Goal: Task Accomplishment & Management: Manage account settings

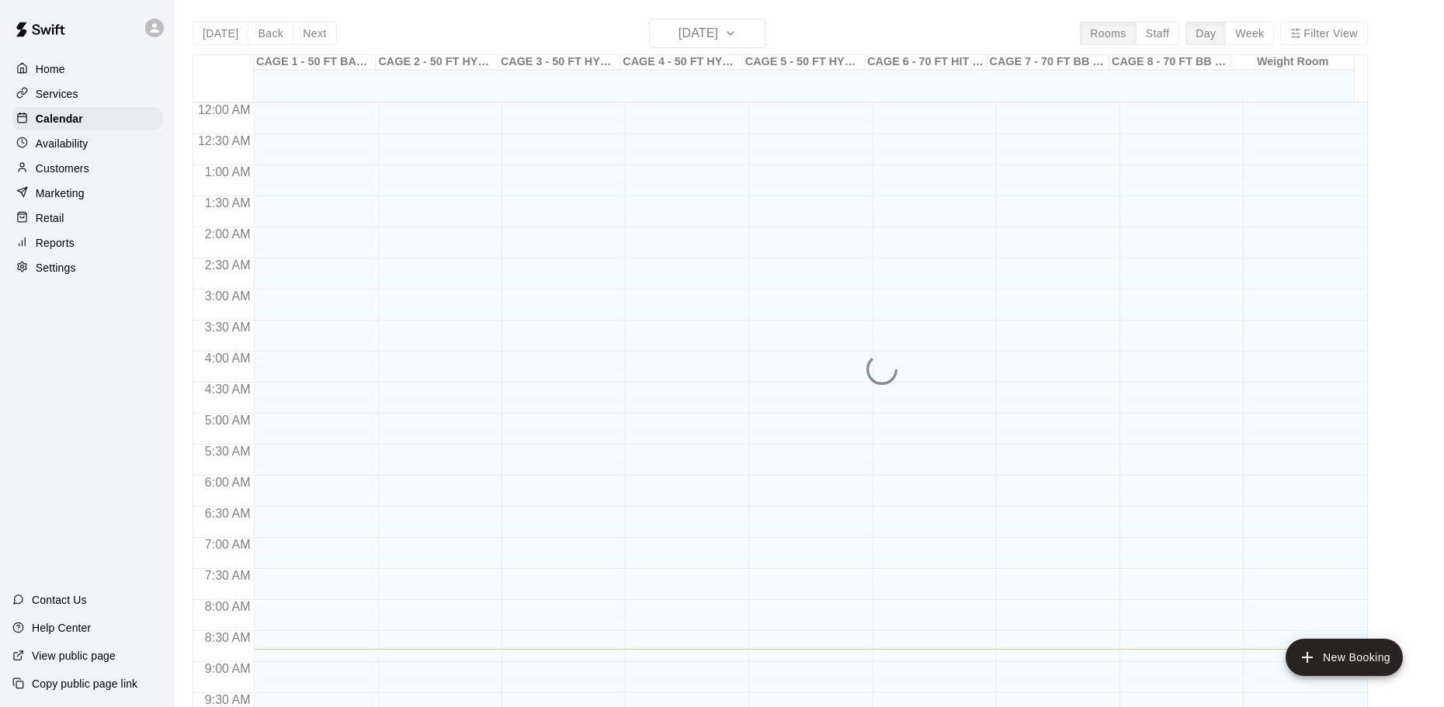
scroll to position [418, 0]
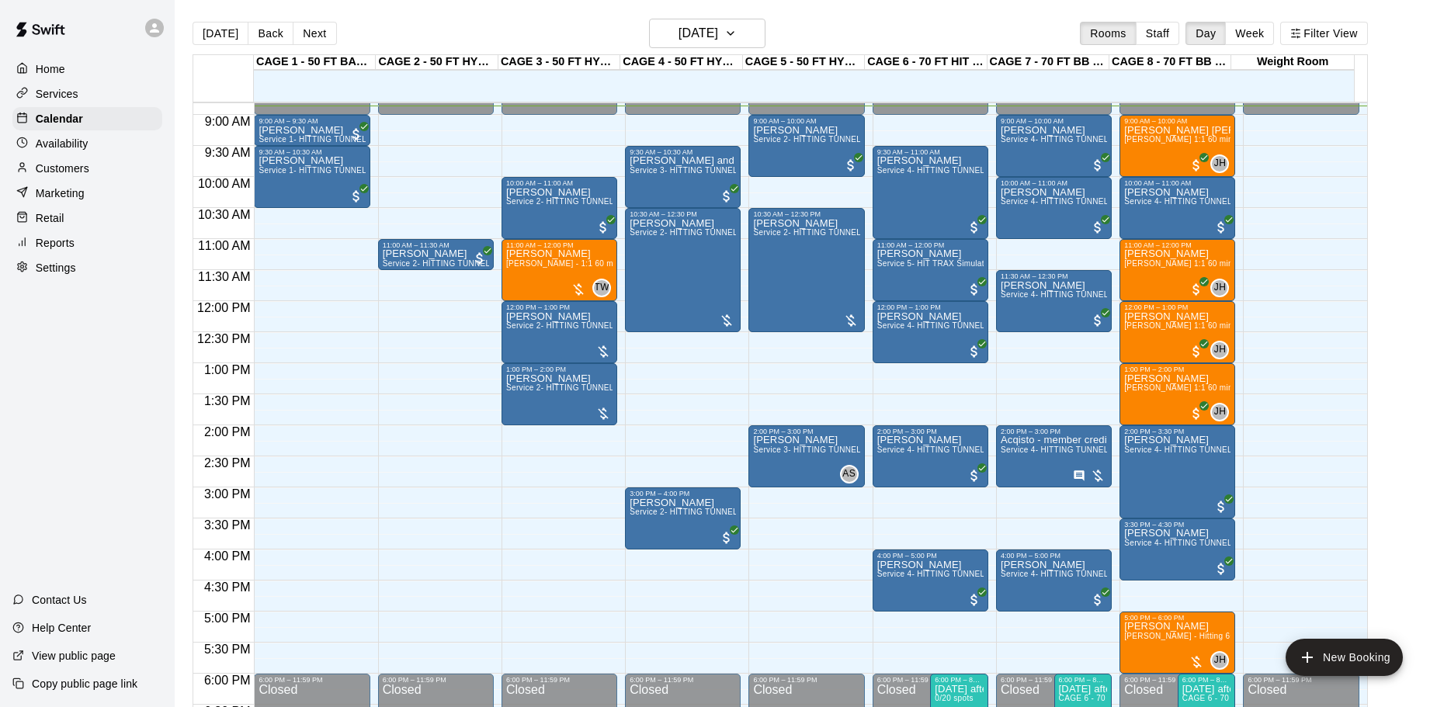
scroll to position [470, 0]
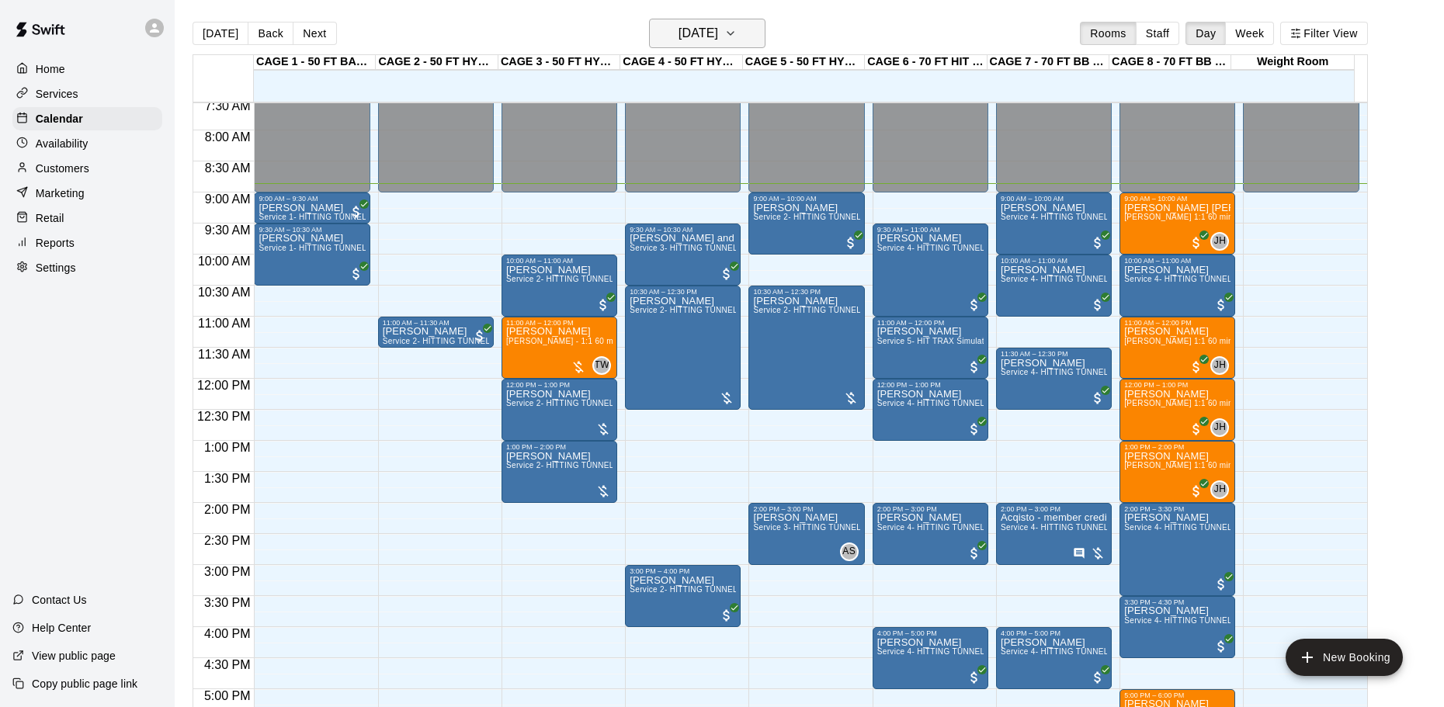
click at [745, 30] on button "[DATE]" at bounding box center [707, 34] width 116 height 30
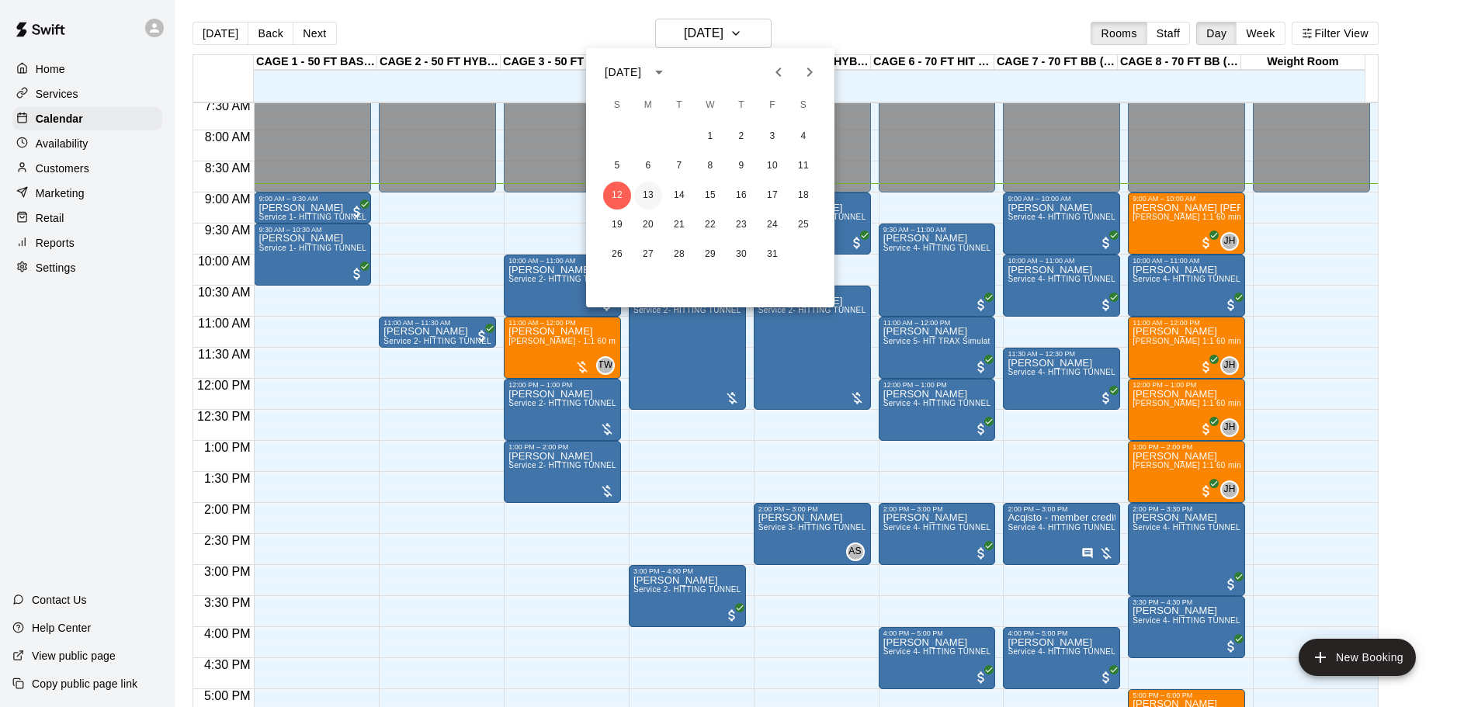
click at [645, 196] on button "13" at bounding box center [648, 196] width 28 height 28
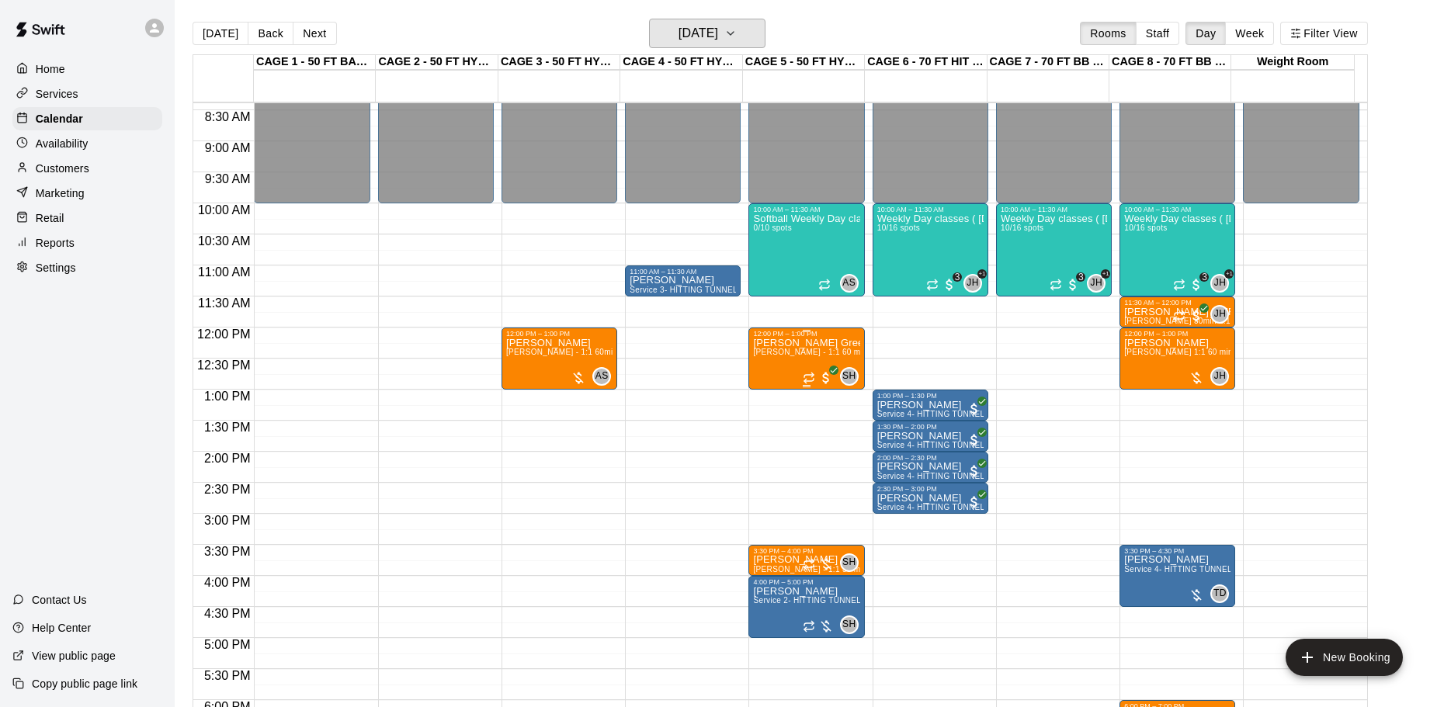
scroll to position [547, 0]
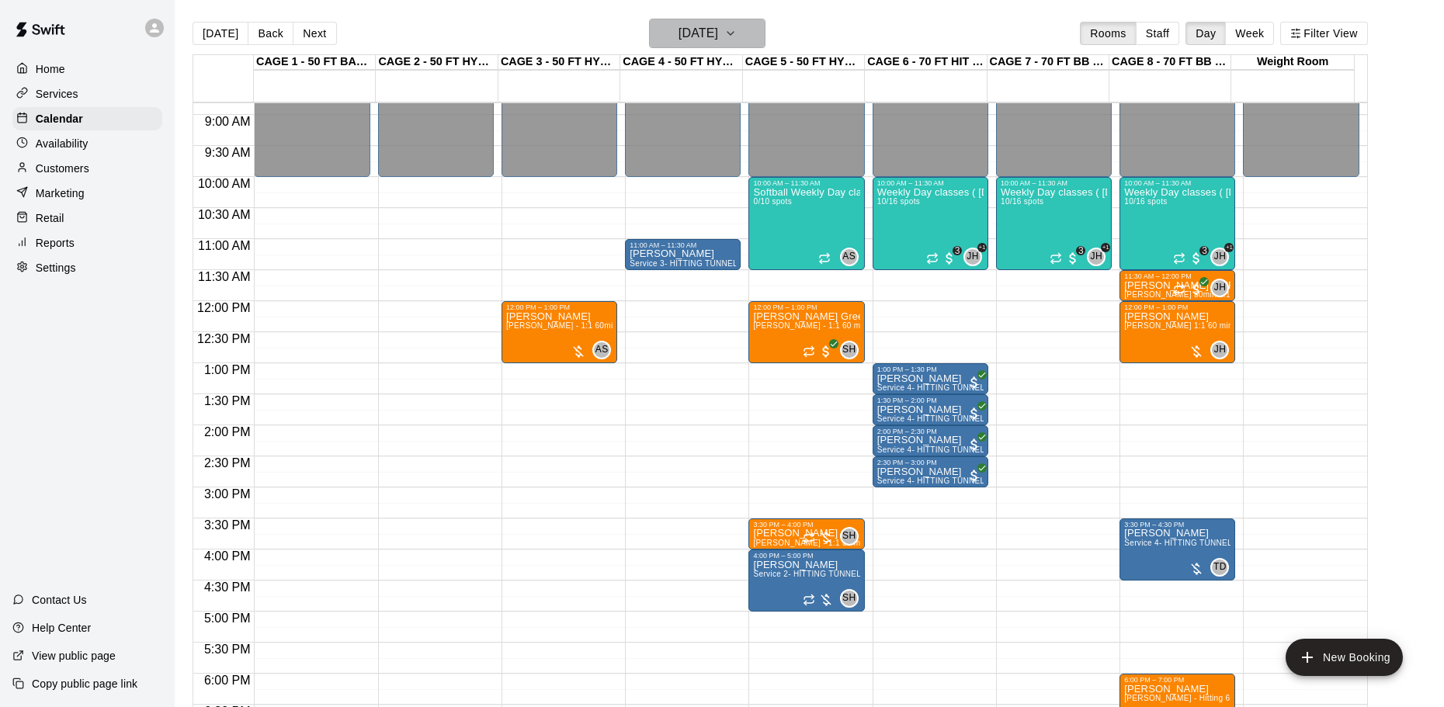
click at [748, 30] on button "Monday Oct 13" at bounding box center [707, 34] width 116 height 30
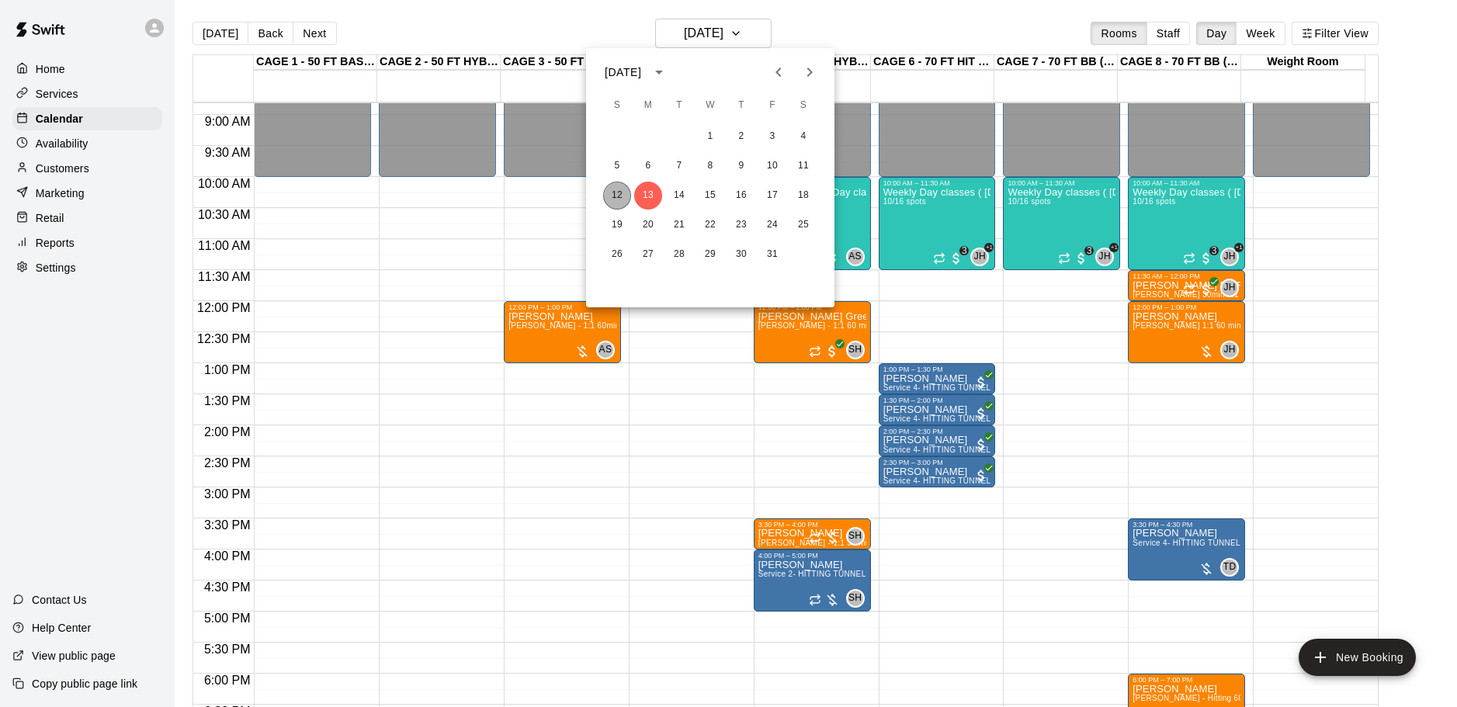
click at [619, 197] on button "12" at bounding box center [617, 196] width 28 height 28
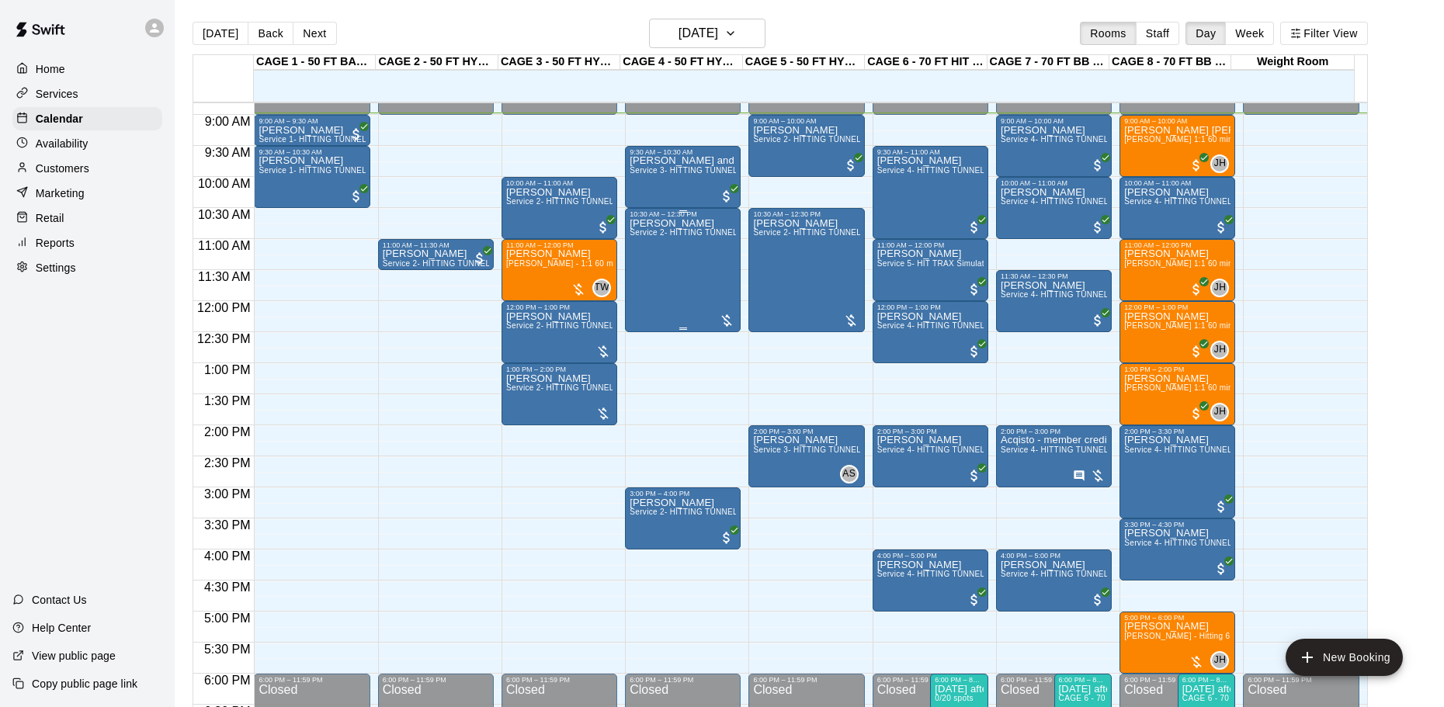
click at [702, 242] on div "Alex Botsford Service 2- HITTING TUNNEL RENTAL - 50ft Baseball" at bounding box center [683, 571] width 106 height 707
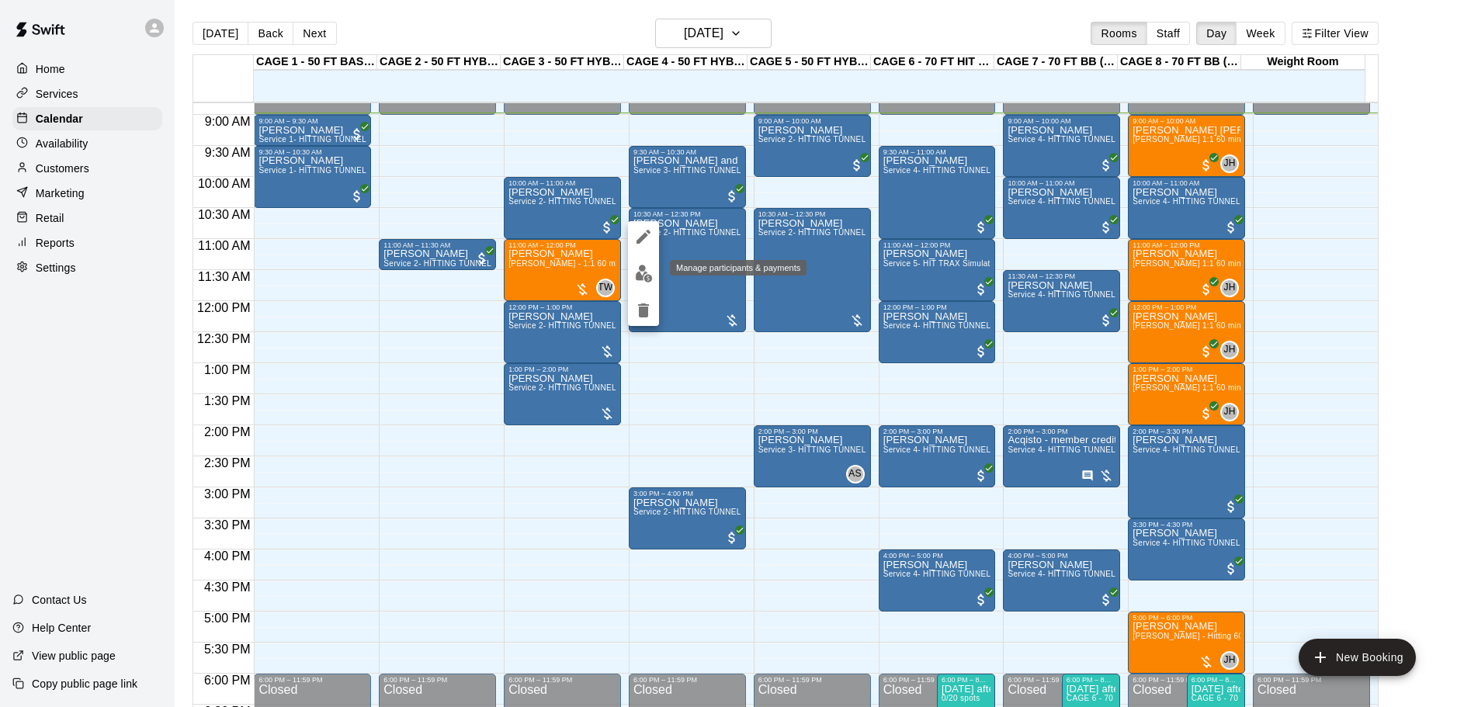
click at [648, 272] on img "edit" at bounding box center [644, 274] width 18 height 18
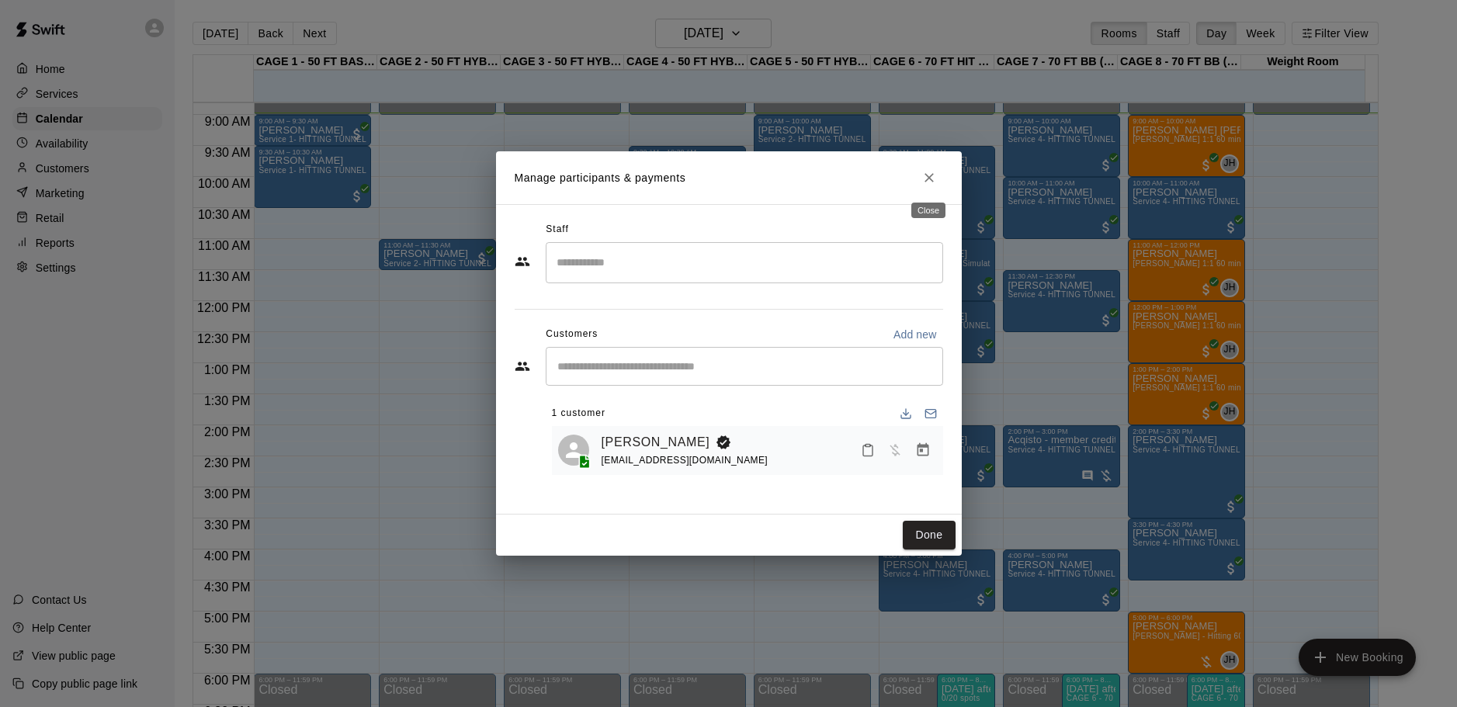
click at [929, 176] on icon "Close" at bounding box center [930, 178] width 16 height 16
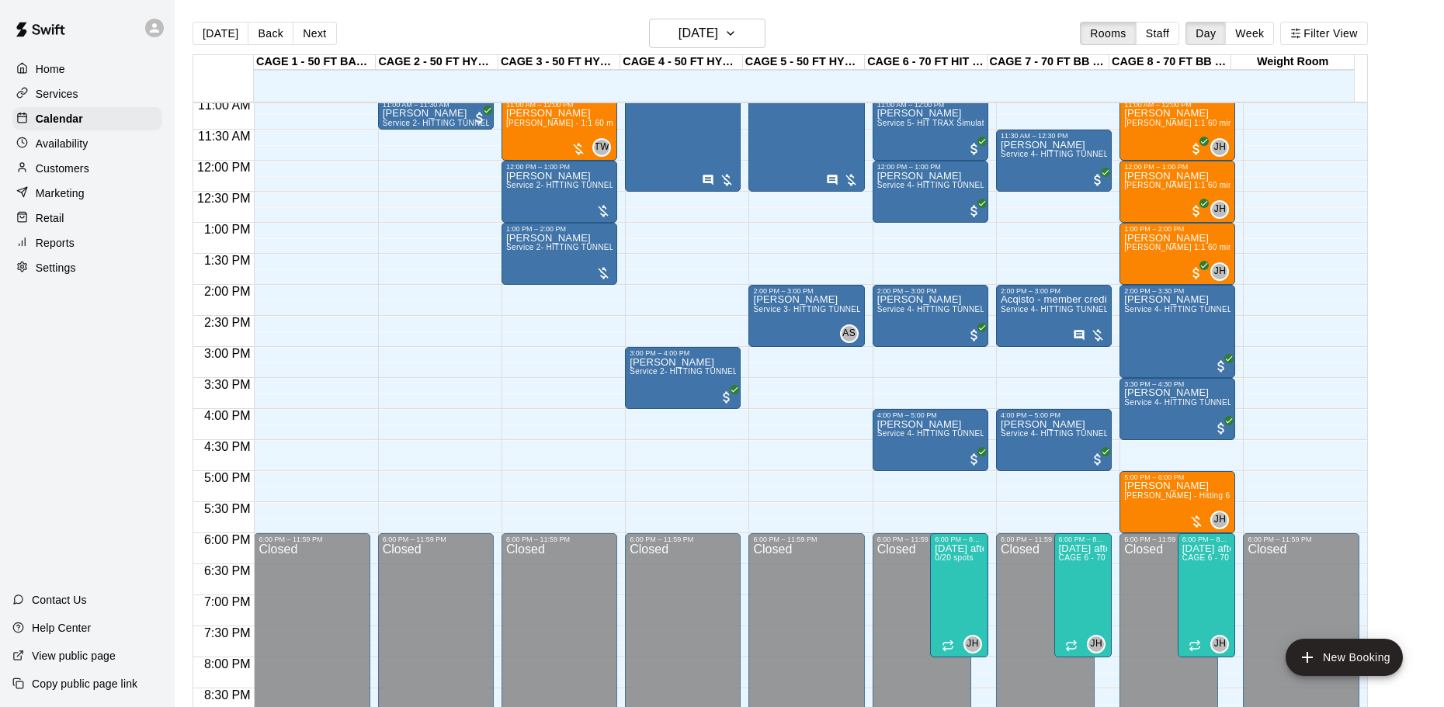
scroll to position [695, 0]
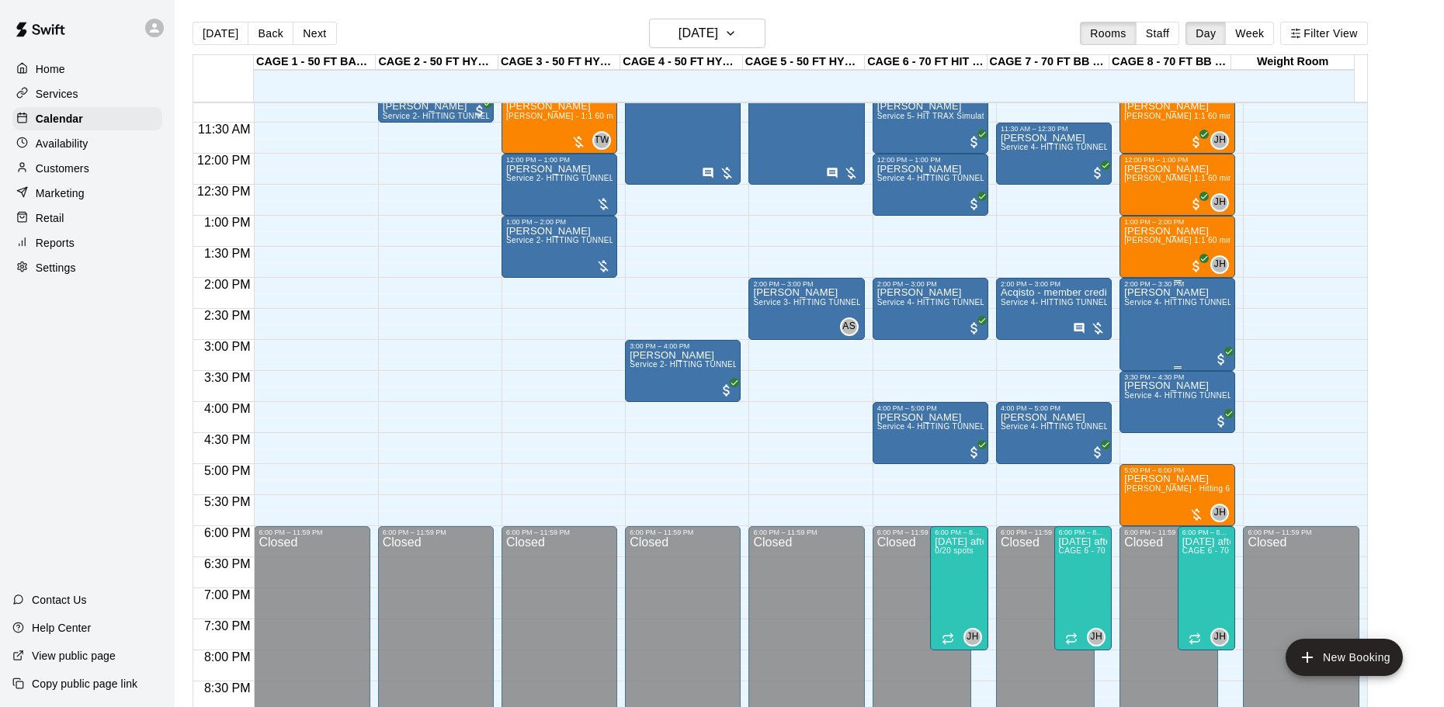
click at [1169, 326] on div "Kody Meade Service 4- HITTING TUNNEL RENTAL - 70ft Baseball" at bounding box center [1177, 641] width 106 height 707
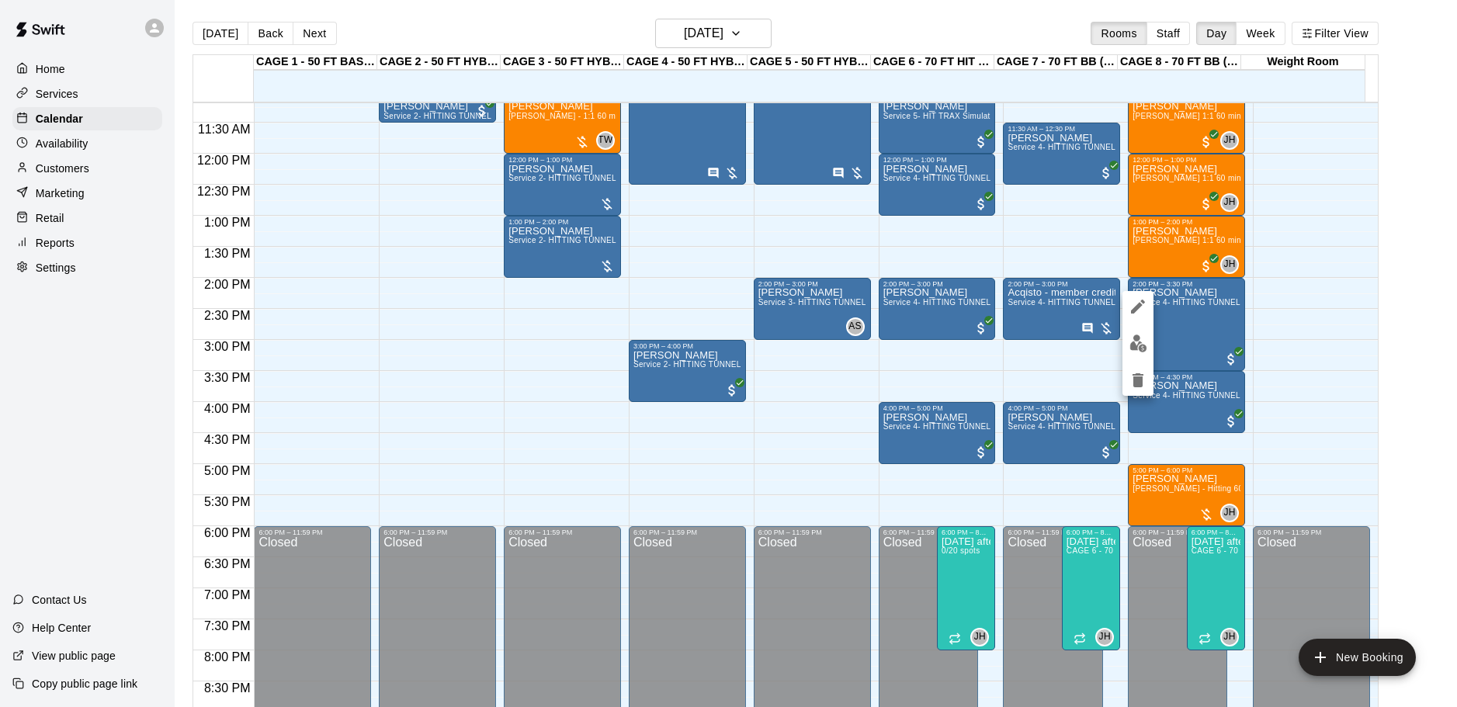
click at [1338, 345] on div at bounding box center [728, 353] width 1457 height 707
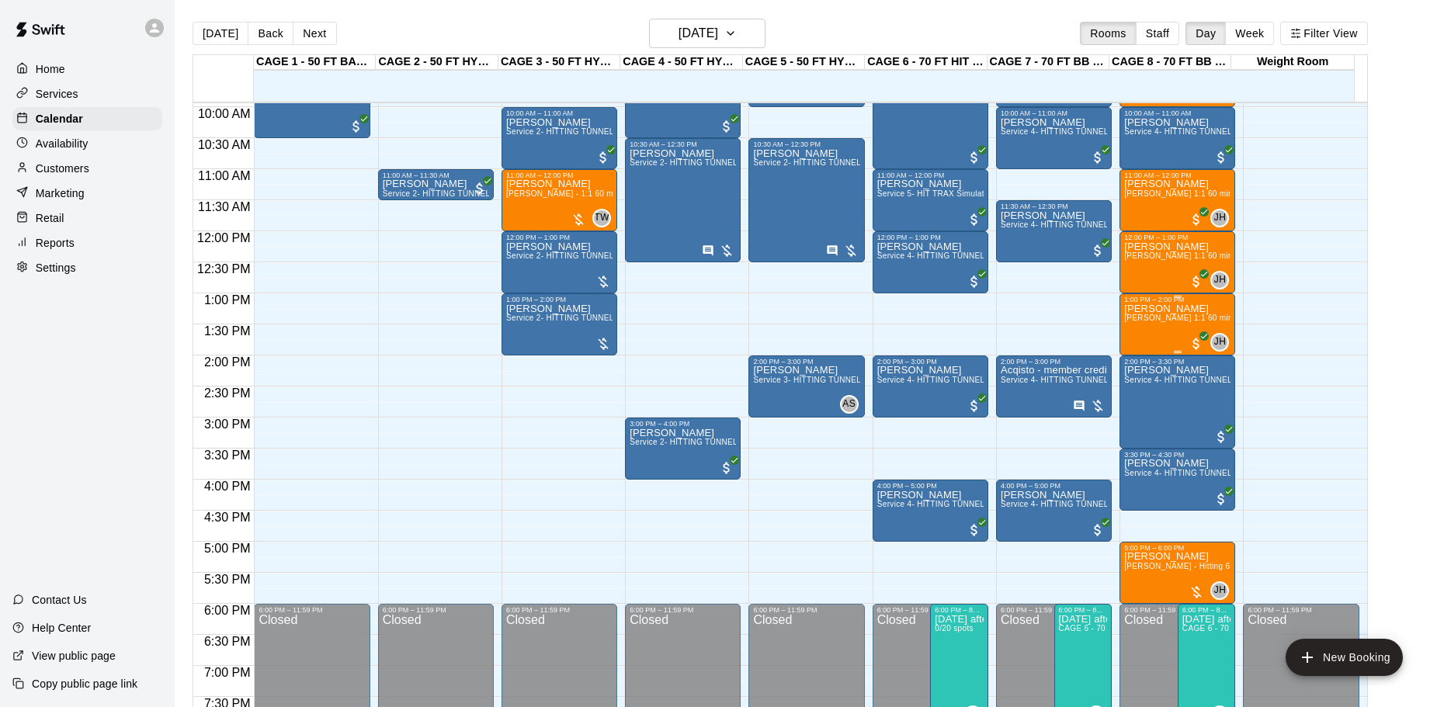
scroll to position [540, 0]
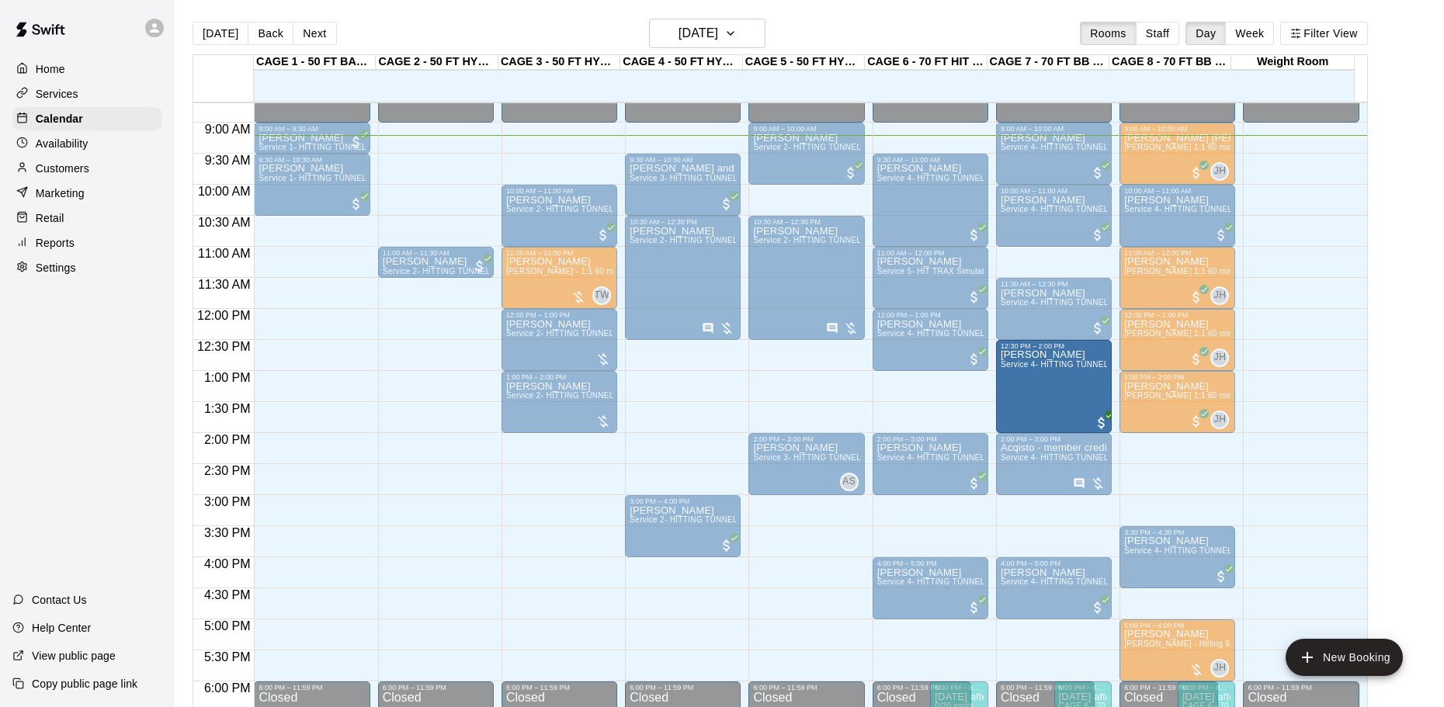
drag, startPoint x: 1158, startPoint y: 502, endPoint x: 1050, endPoint y: 412, distance: 140.7
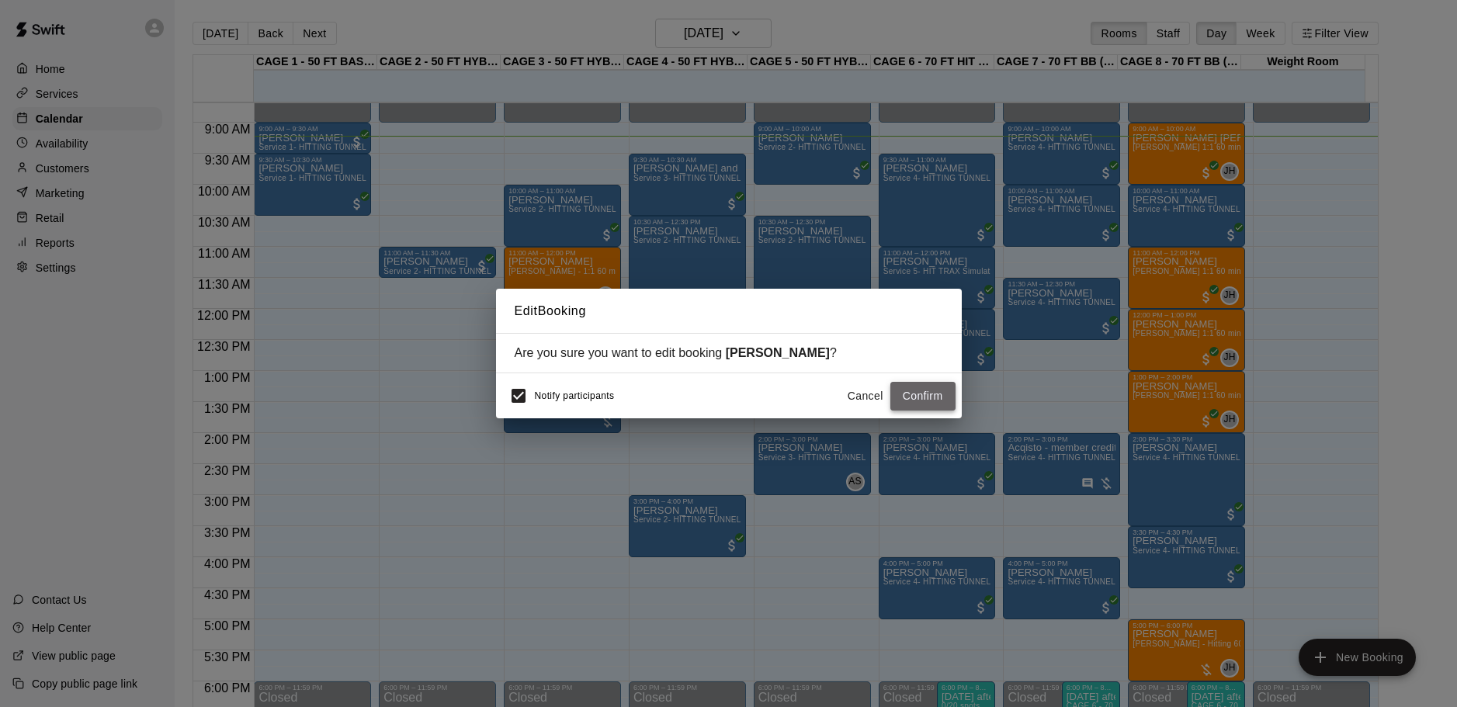
click at [923, 395] on button "Confirm" at bounding box center [922, 396] width 65 height 29
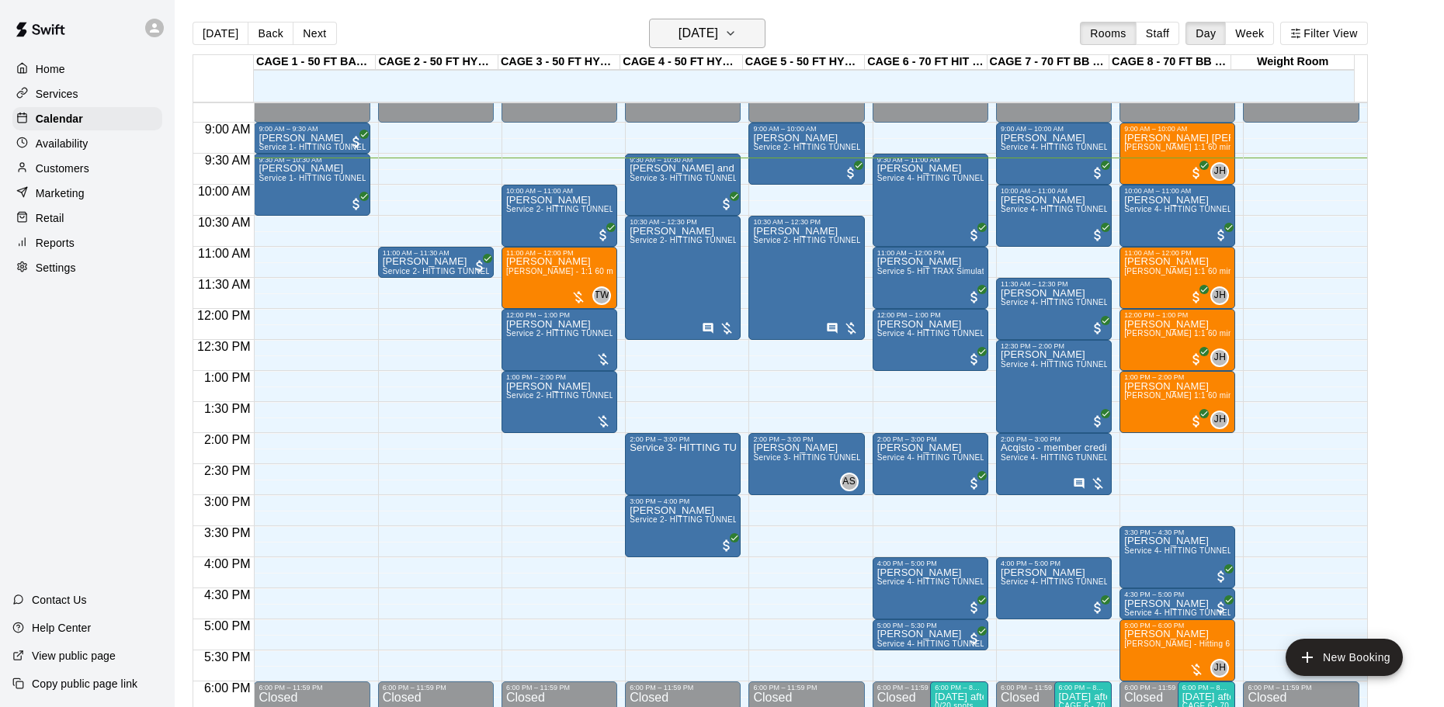
click at [737, 30] on icon "button" at bounding box center [730, 33] width 12 height 19
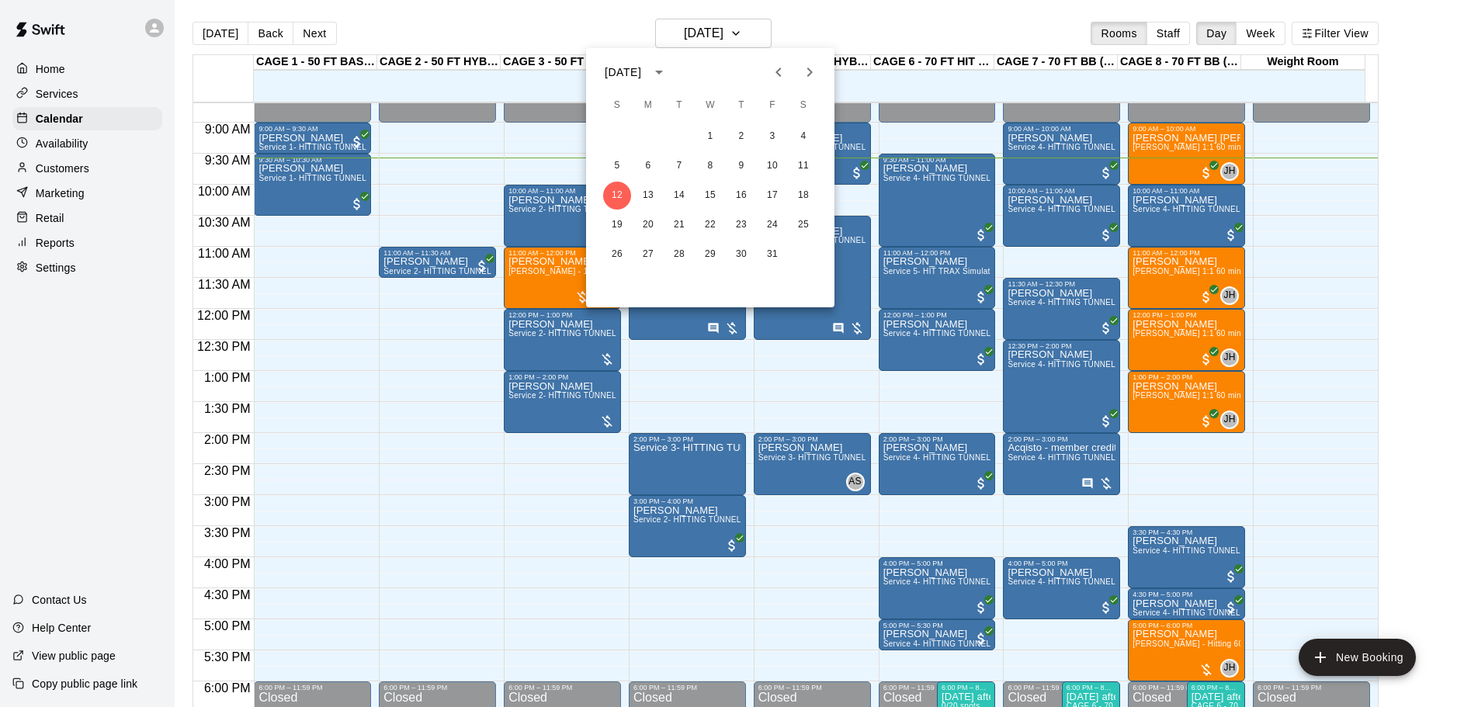
click at [813, 37] on div at bounding box center [728, 353] width 1457 height 707
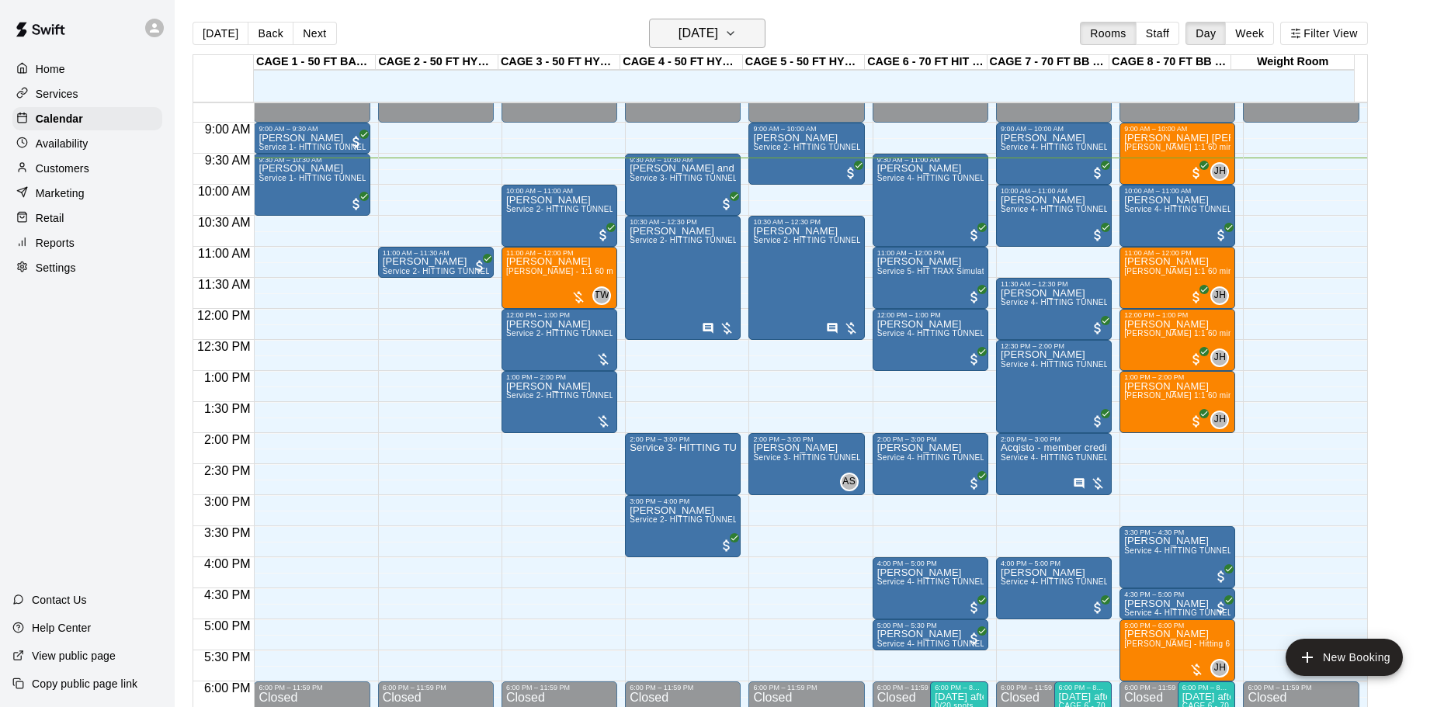
click at [708, 36] on h6 "[DATE]" at bounding box center [699, 34] width 40 height 22
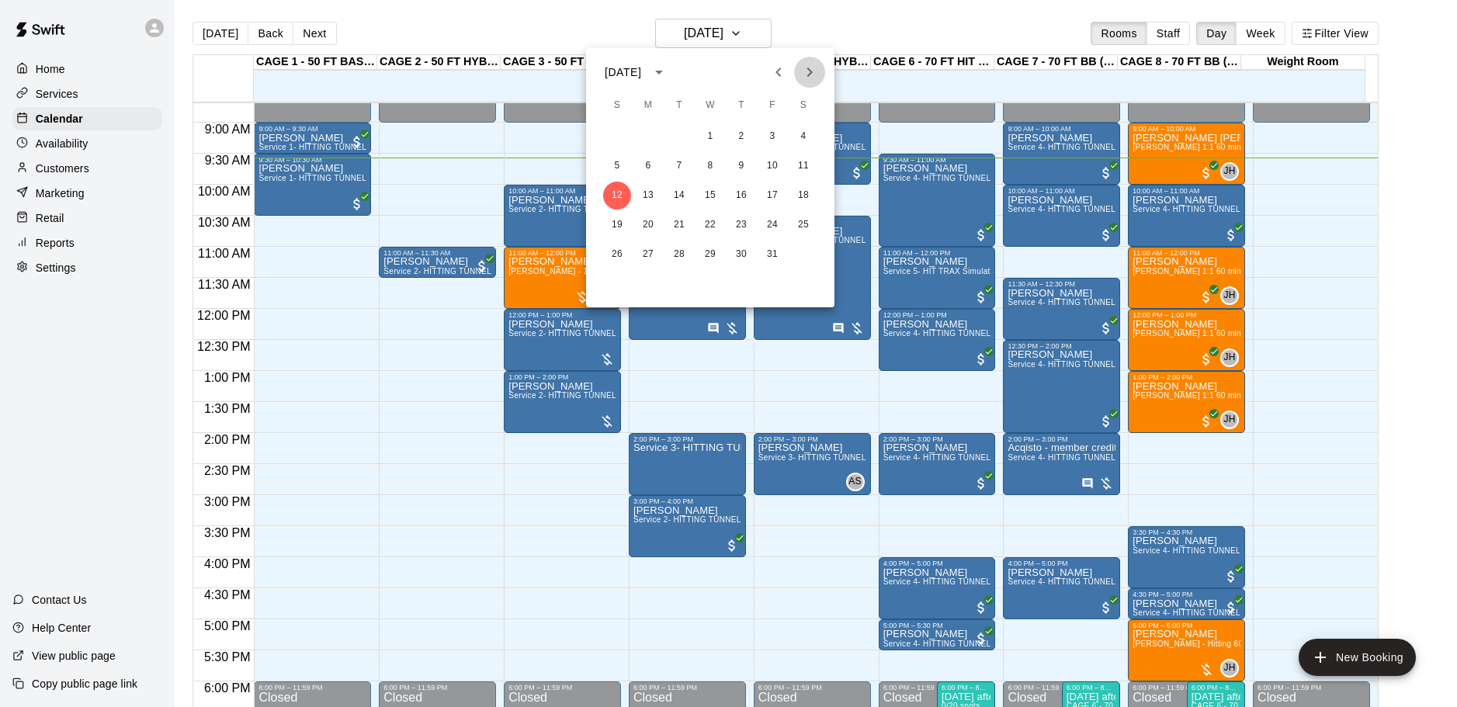
click at [820, 78] on button "Next month" at bounding box center [809, 72] width 31 height 31
click at [800, 130] on button "1" at bounding box center [804, 137] width 28 height 28
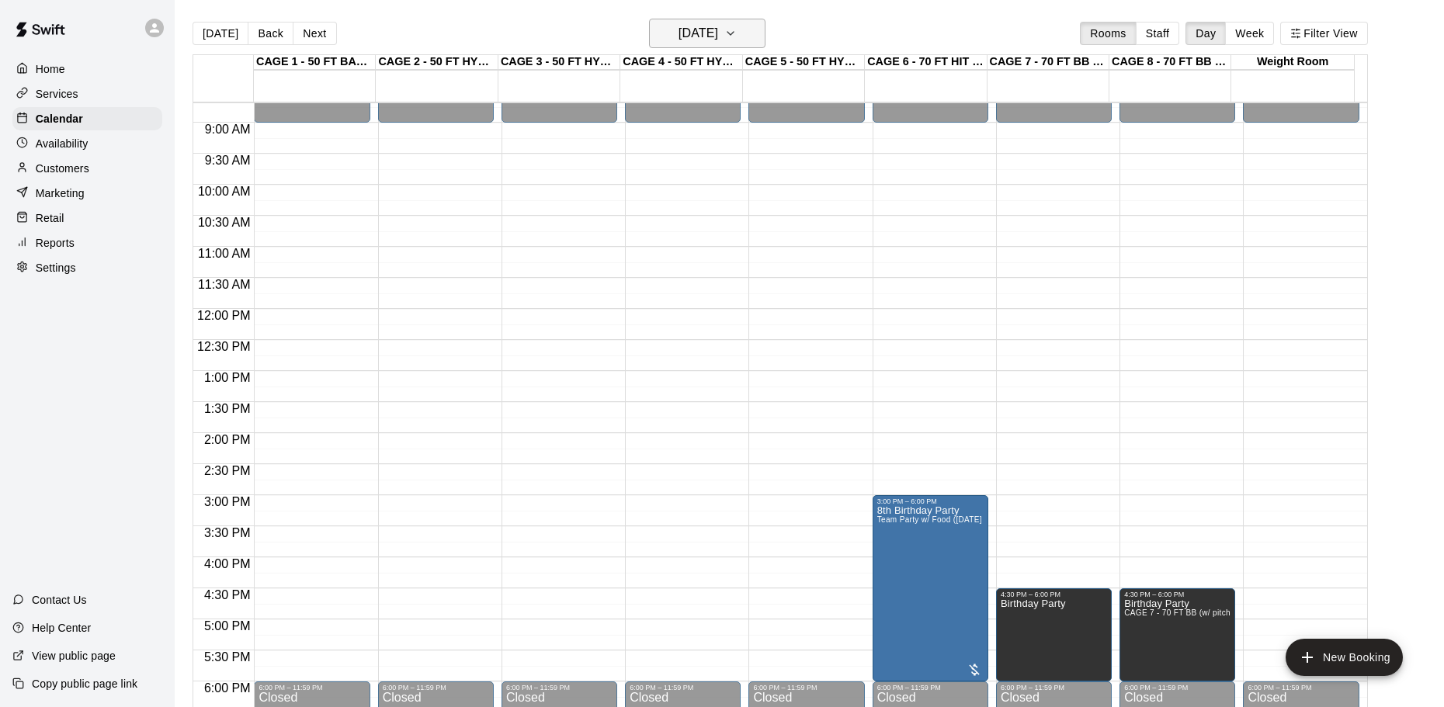
click at [752, 28] on button "Saturday Nov 01" at bounding box center [707, 34] width 116 height 30
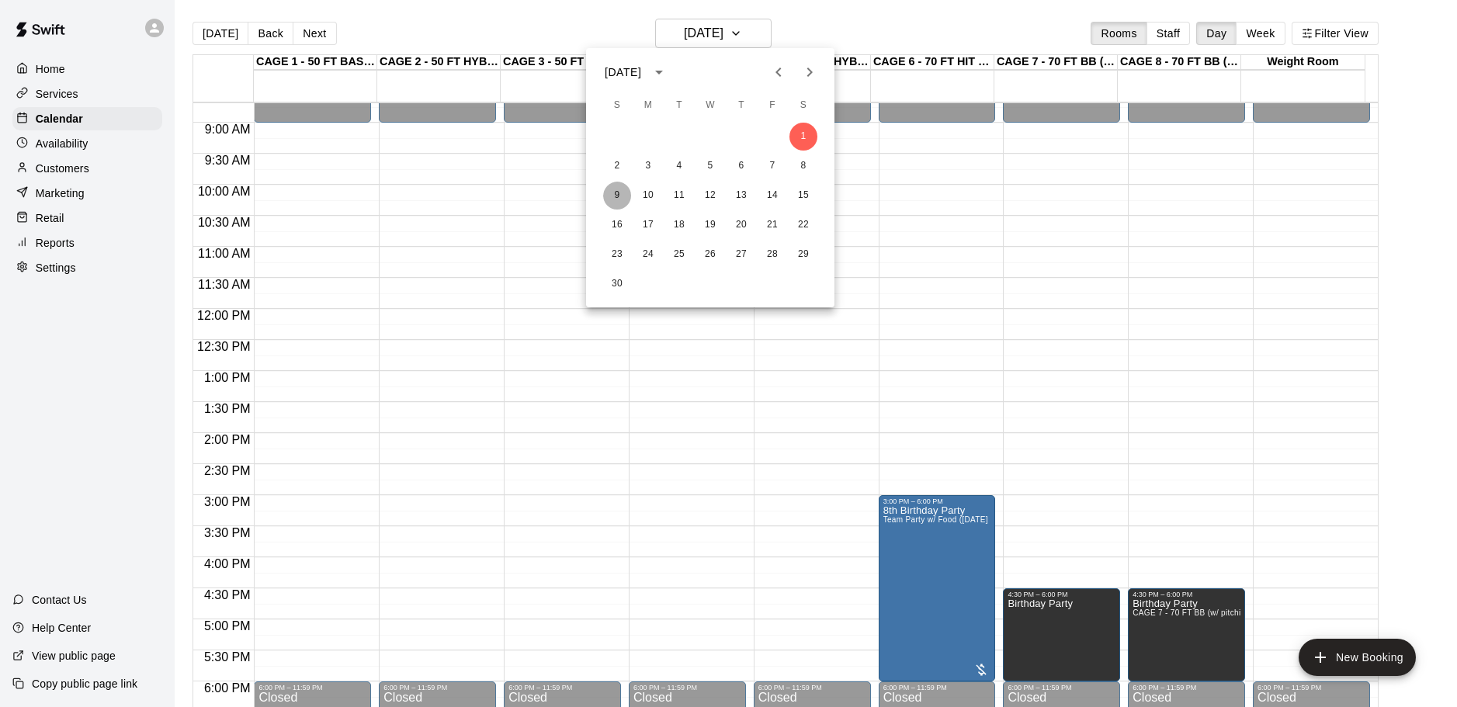
click at [625, 192] on button "9" at bounding box center [617, 196] width 28 height 28
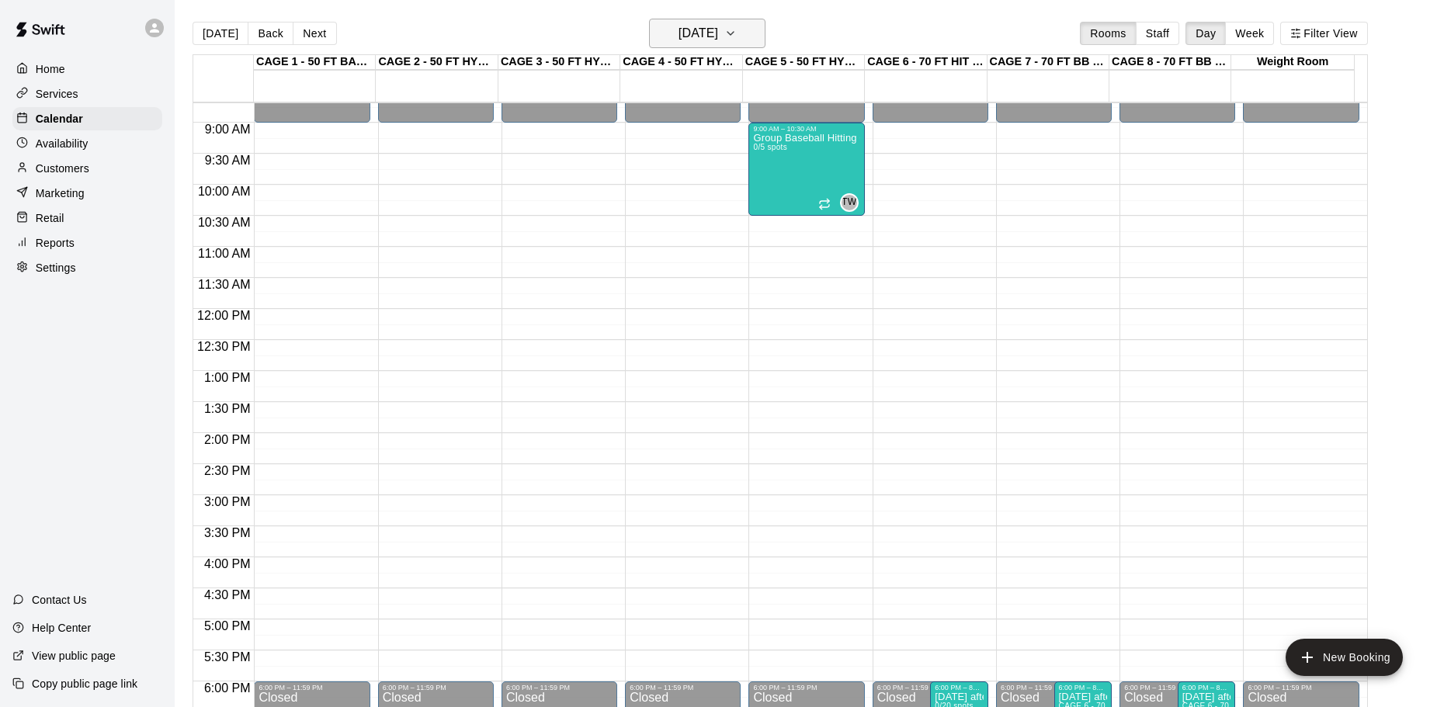
click at [718, 31] on h6 "Sunday Nov 09" at bounding box center [699, 34] width 40 height 22
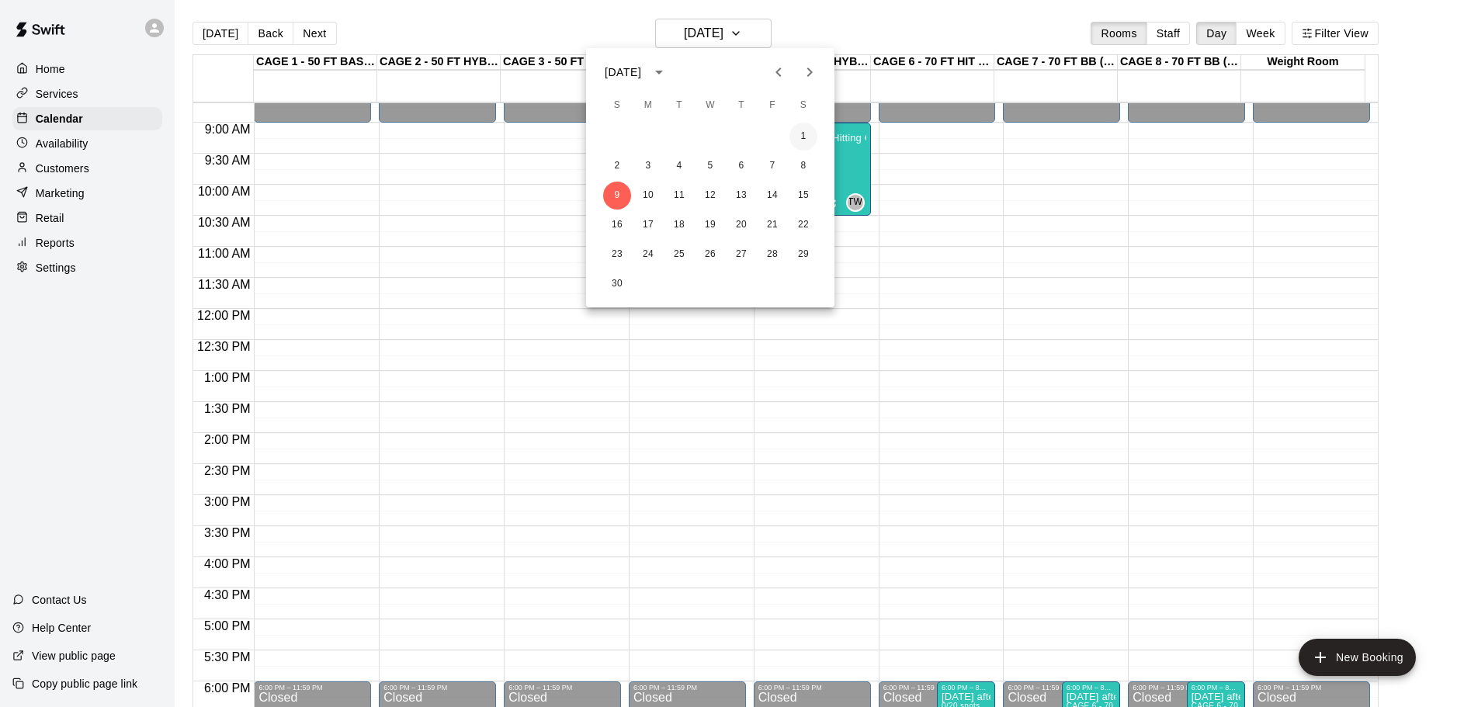
click at [809, 128] on button "1" at bounding box center [804, 137] width 28 height 28
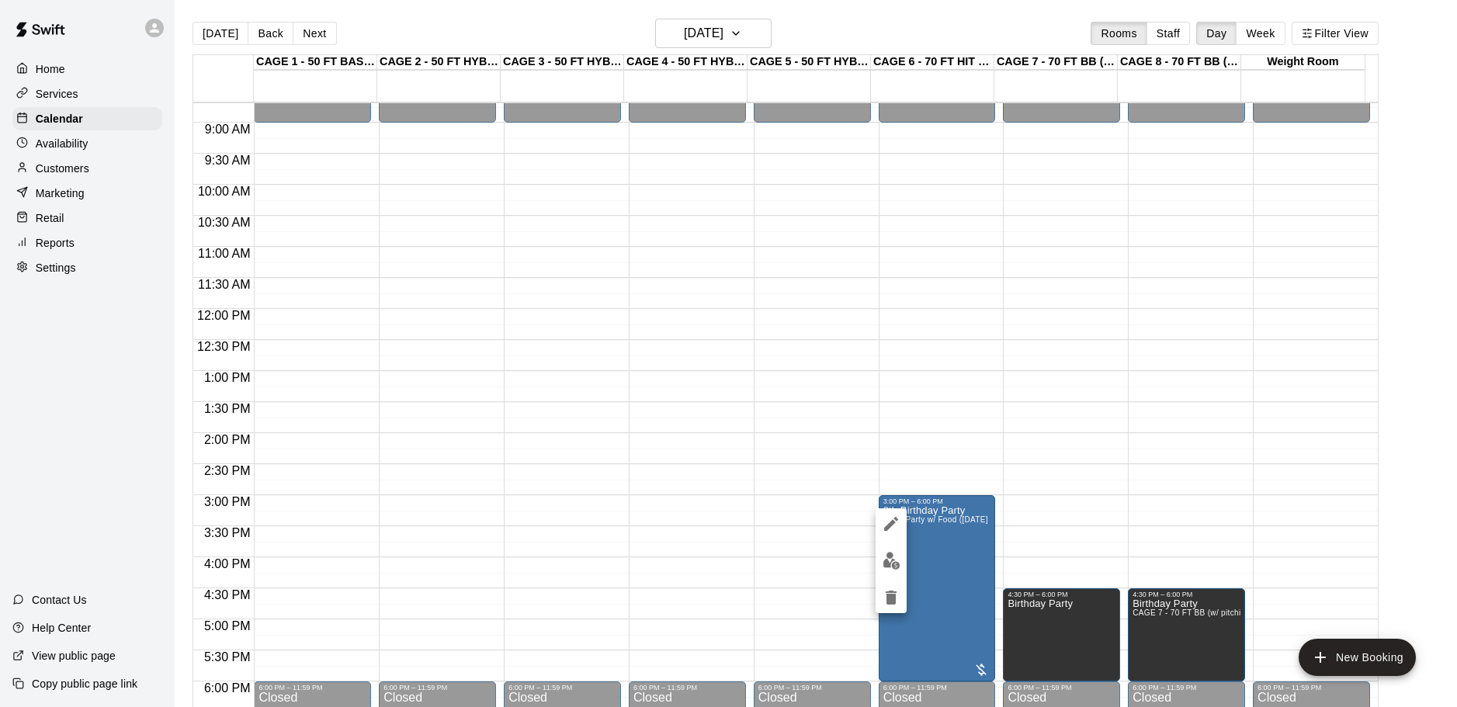
click at [934, 547] on div at bounding box center [728, 353] width 1457 height 707
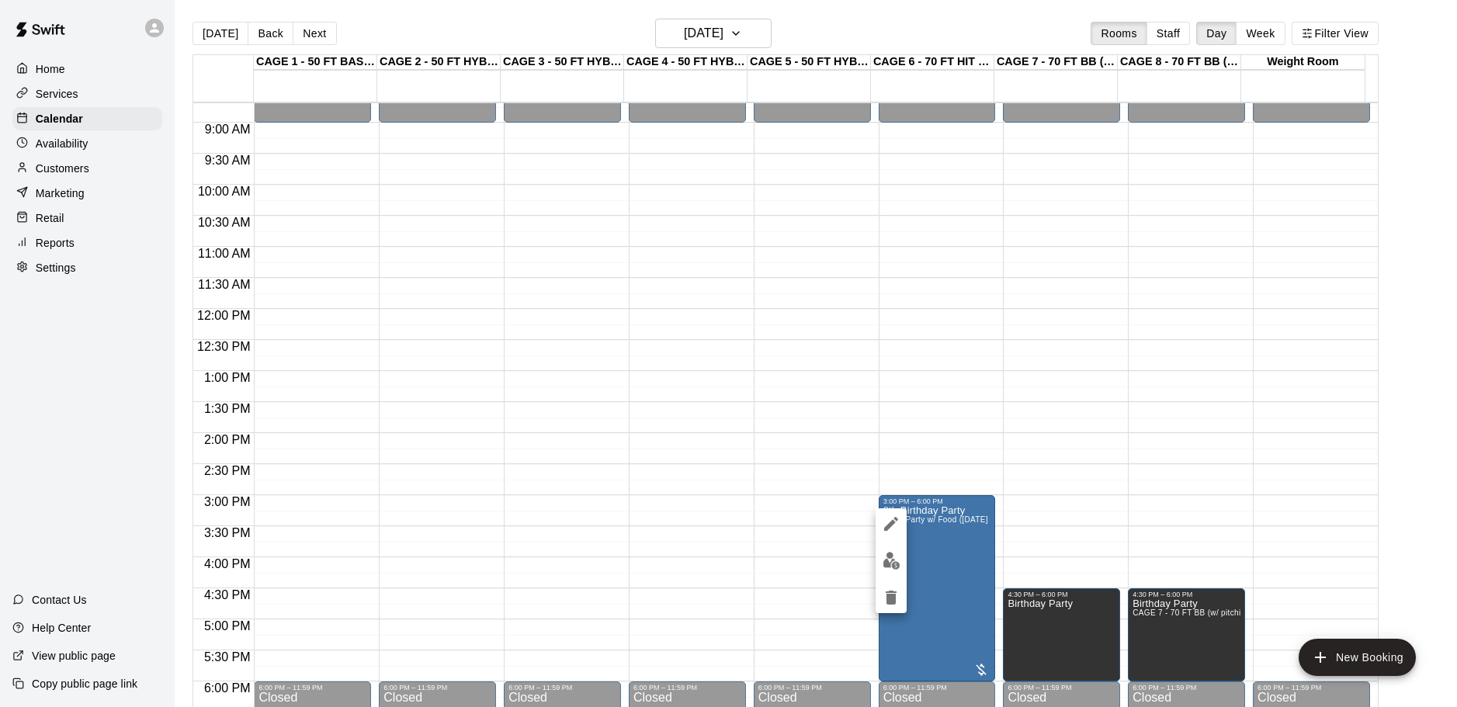
click at [1034, 568] on div at bounding box center [728, 353] width 1457 height 707
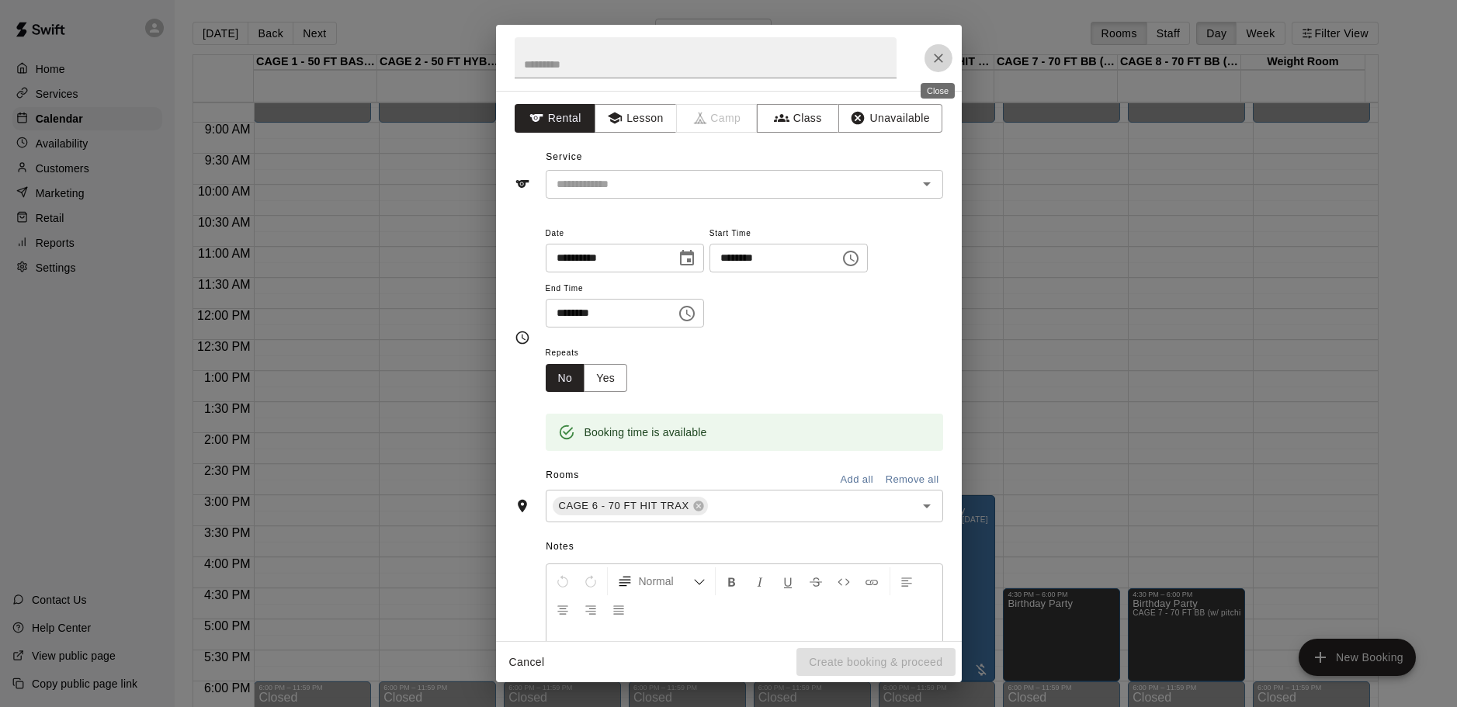
click at [935, 59] on icon "Close" at bounding box center [939, 58] width 16 height 16
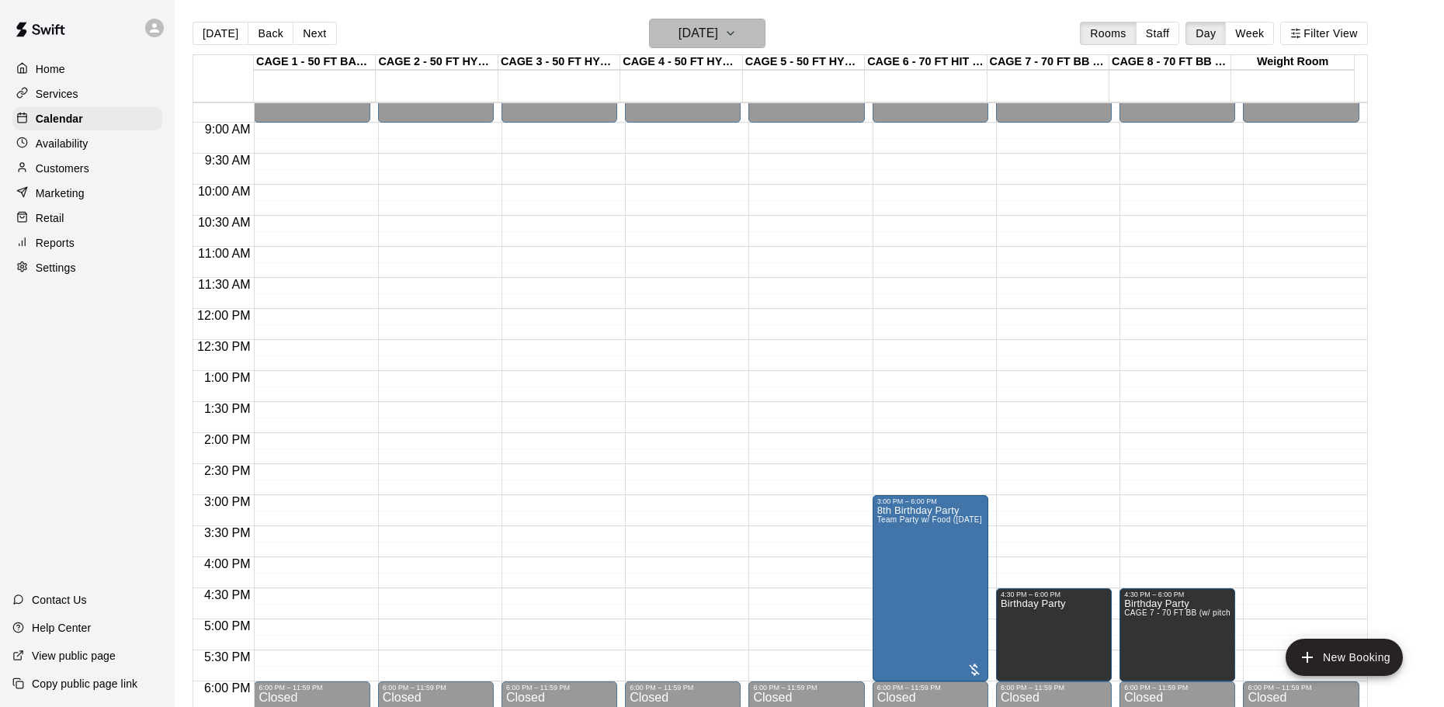
click at [738, 43] on button "Saturday Nov 01" at bounding box center [707, 34] width 116 height 30
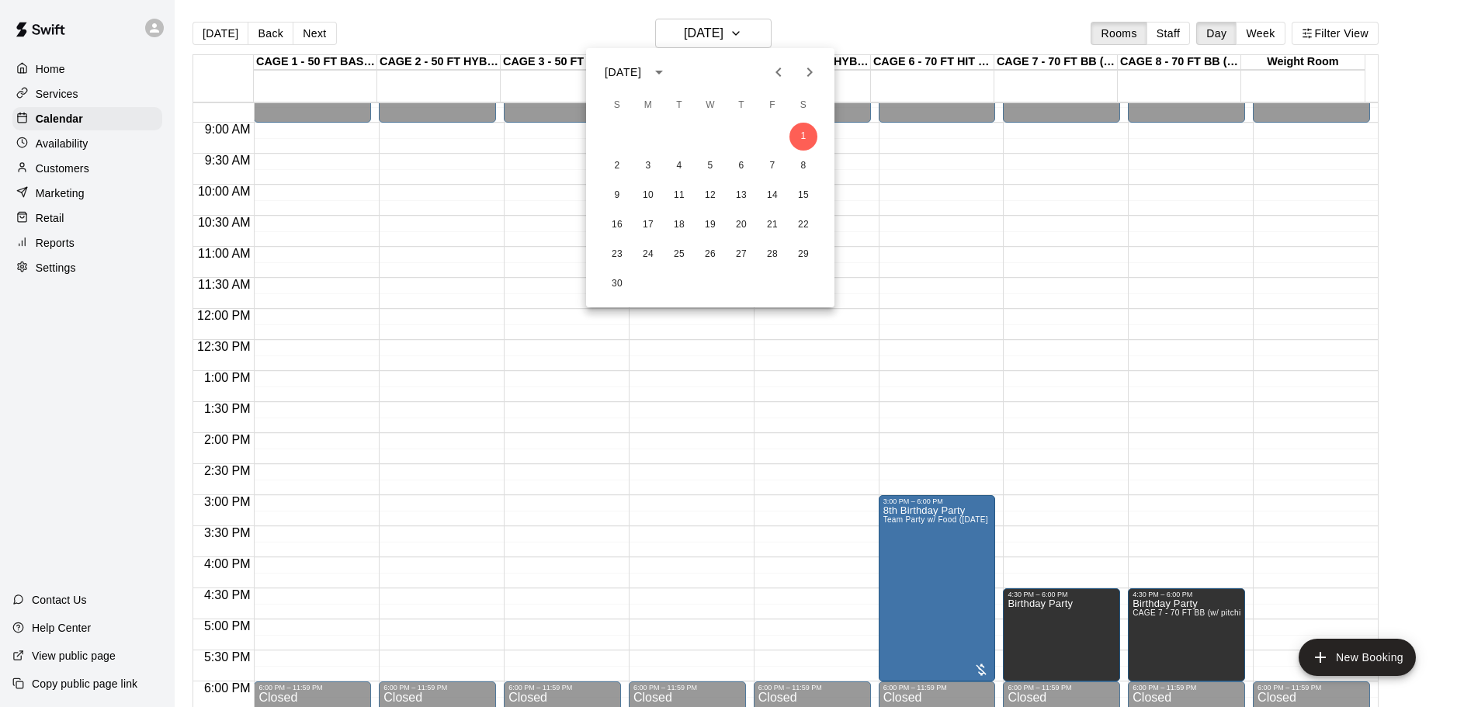
click at [780, 79] on icon "Previous month" at bounding box center [778, 72] width 19 height 19
click at [620, 196] on button "12" at bounding box center [617, 196] width 28 height 28
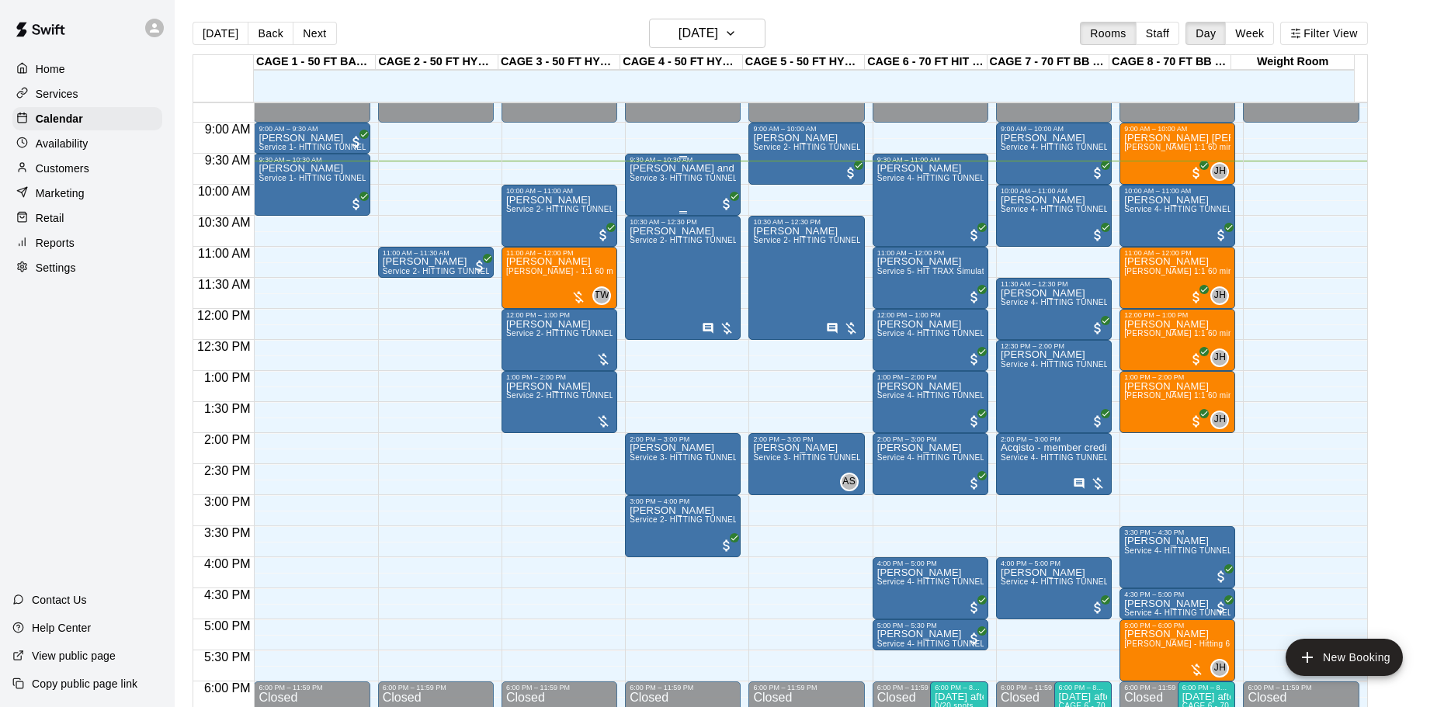
click at [717, 175] on div "Shannon and Nick Tompkins Service 3- HITTING TUNNEL RENTAL - 50ft Softball" at bounding box center [683, 517] width 106 height 707
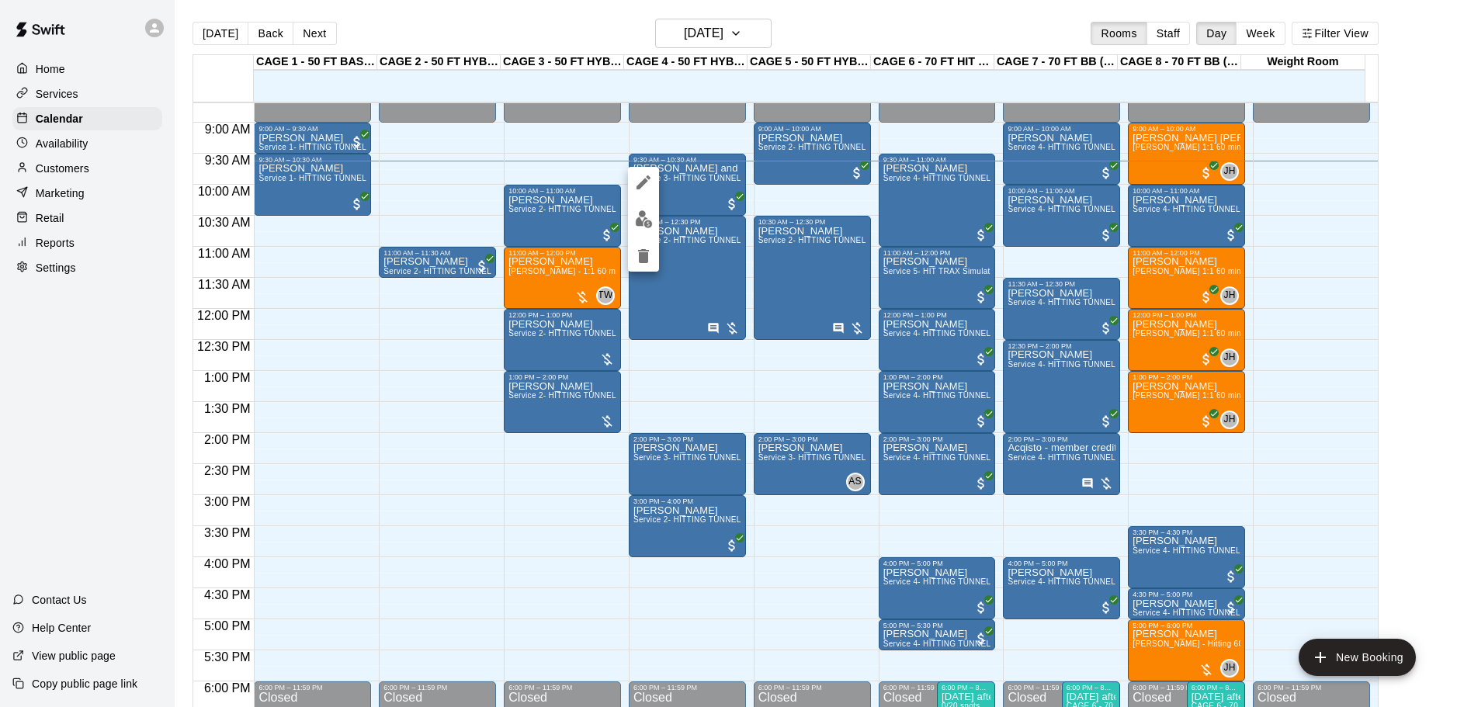
click at [842, 197] on div at bounding box center [728, 353] width 1457 height 707
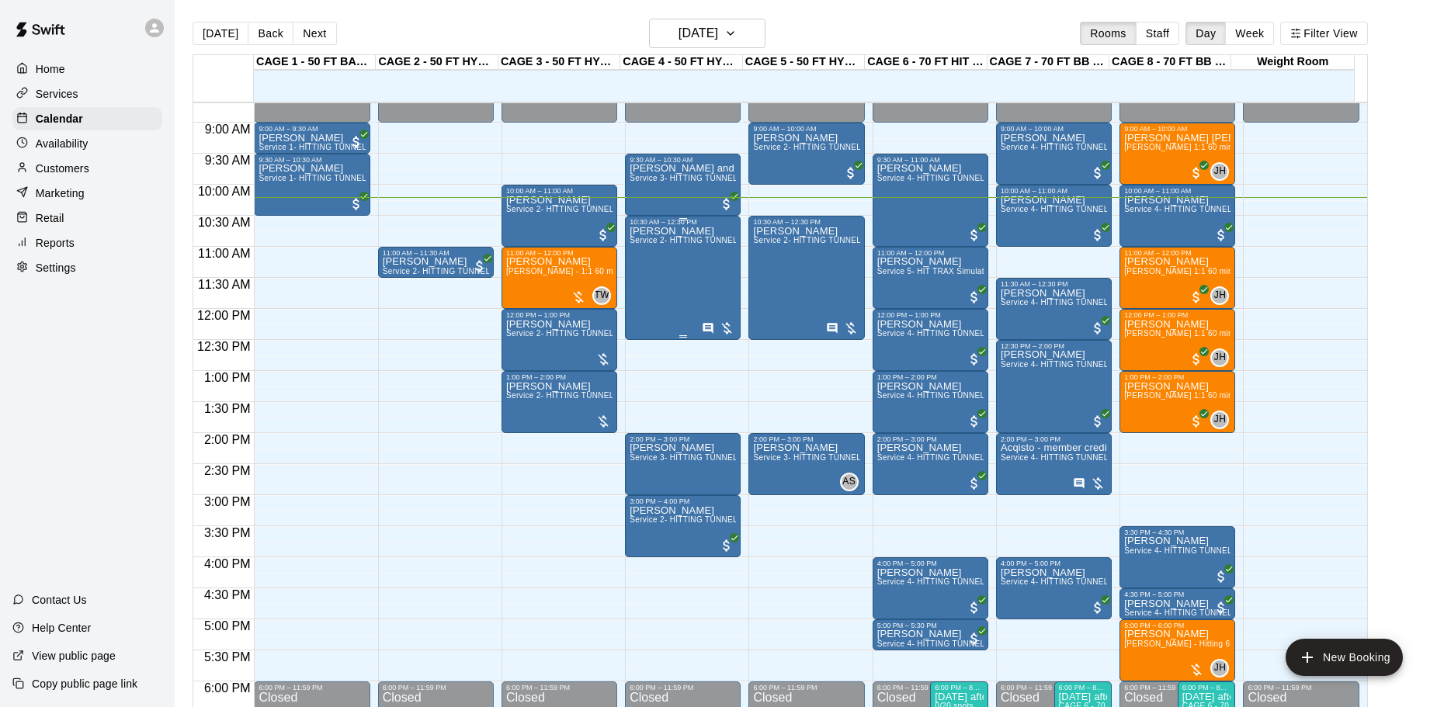
click at [677, 316] on div "Alex Botsford Service 2- HITTING TUNNEL RENTAL - 50ft Baseball" at bounding box center [683, 579] width 106 height 707
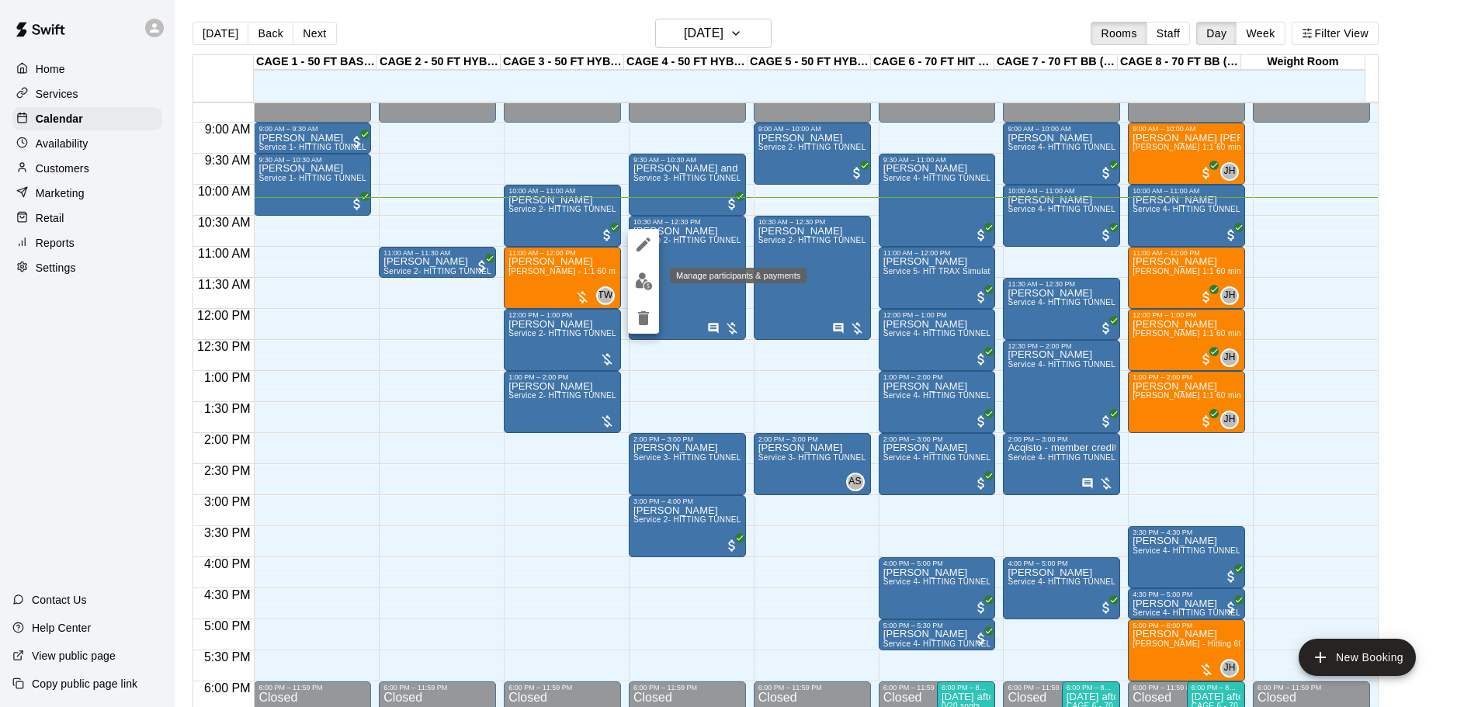
click at [633, 276] on button "edit" at bounding box center [643, 281] width 31 height 30
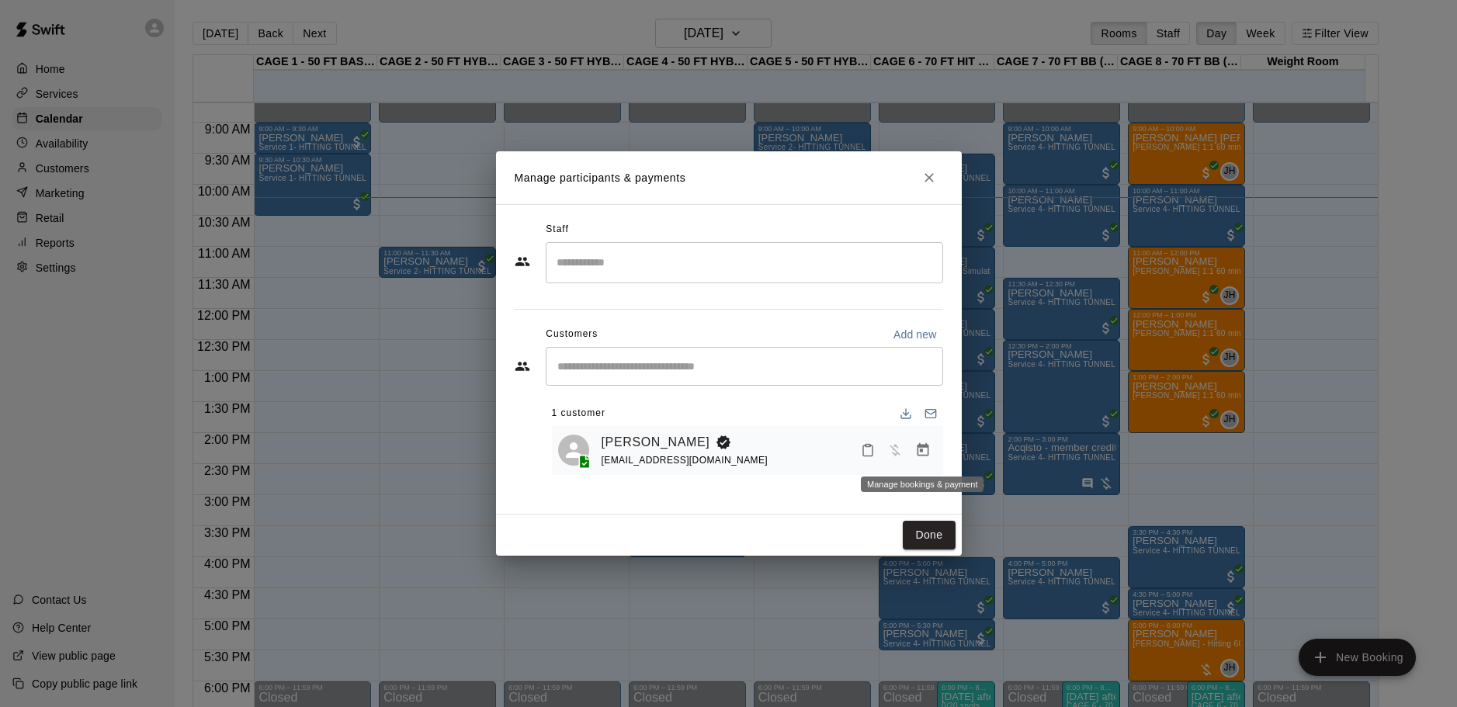
click at [918, 446] on icon "Manage bookings & payment" at bounding box center [923, 449] width 12 height 13
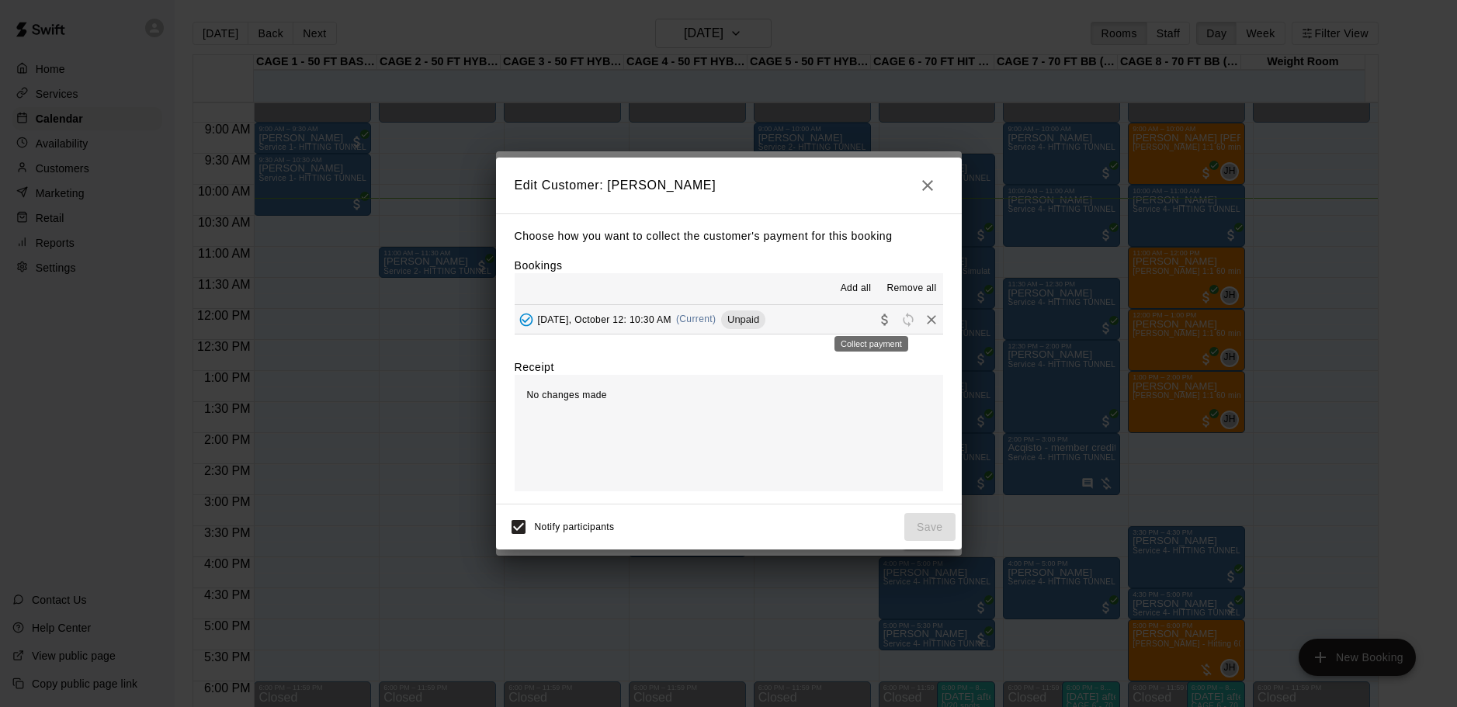
click at [877, 318] on icon "Collect payment" at bounding box center [885, 320] width 16 height 16
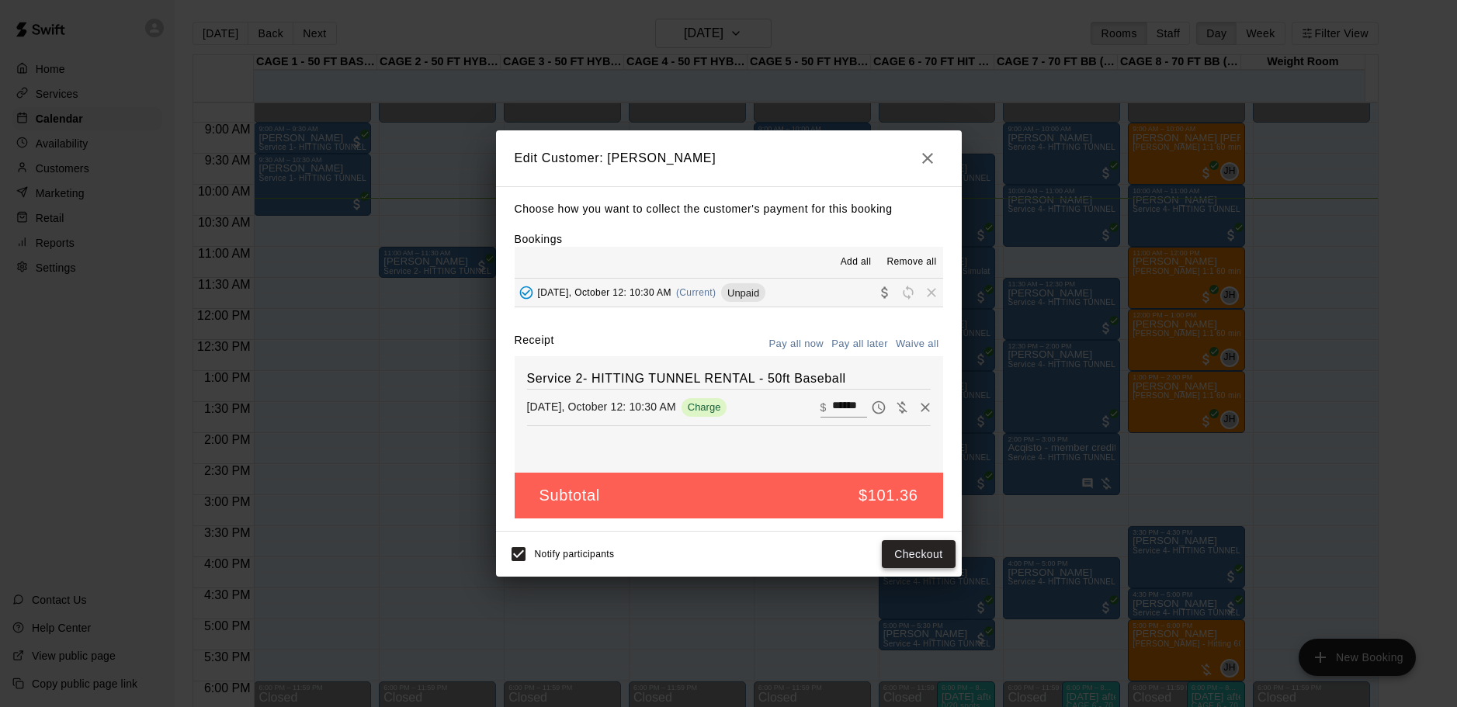
click at [922, 565] on button "Checkout" at bounding box center [918, 554] width 73 height 29
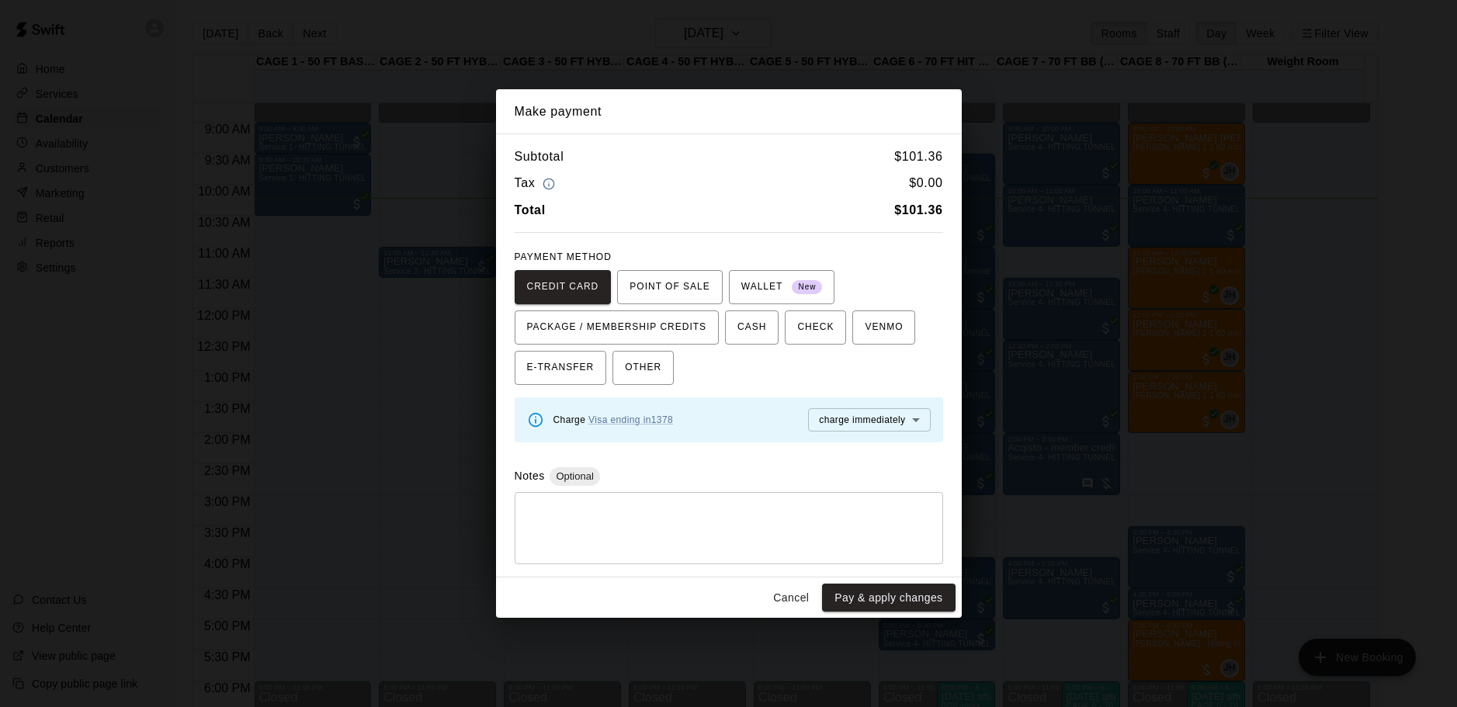
click at [776, 607] on button "Cancel" at bounding box center [791, 598] width 50 height 29
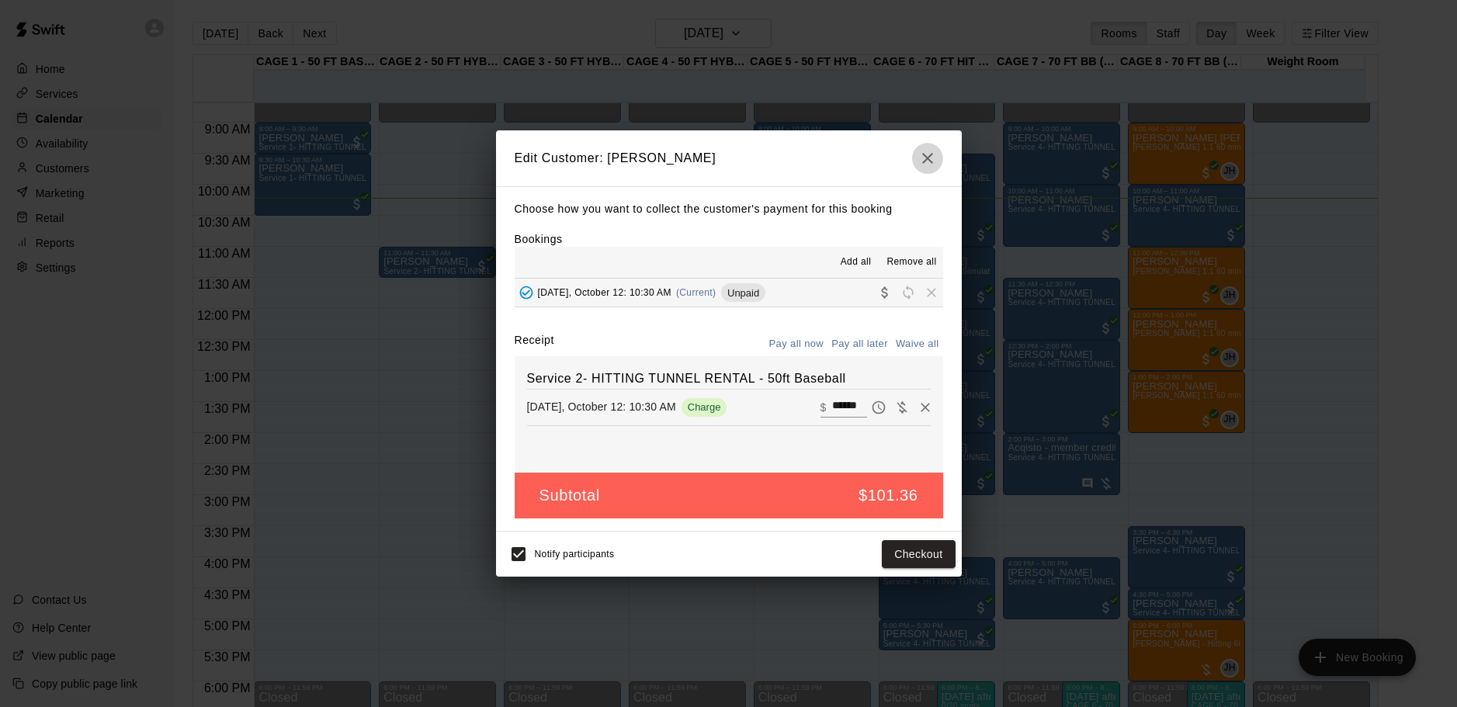
click at [936, 155] on icon "button" at bounding box center [927, 158] width 19 height 19
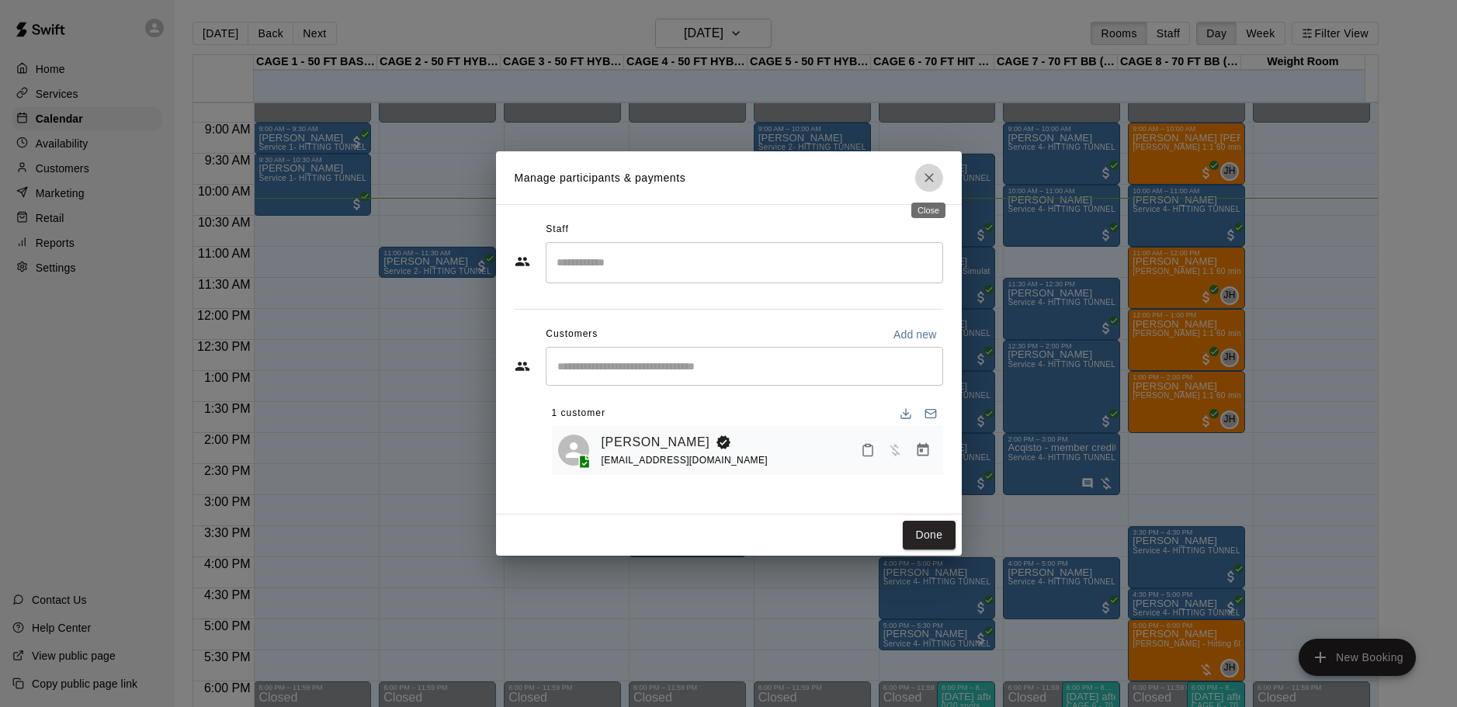
click at [929, 169] on button "Close" at bounding box center [929, 178] width 28 height 28
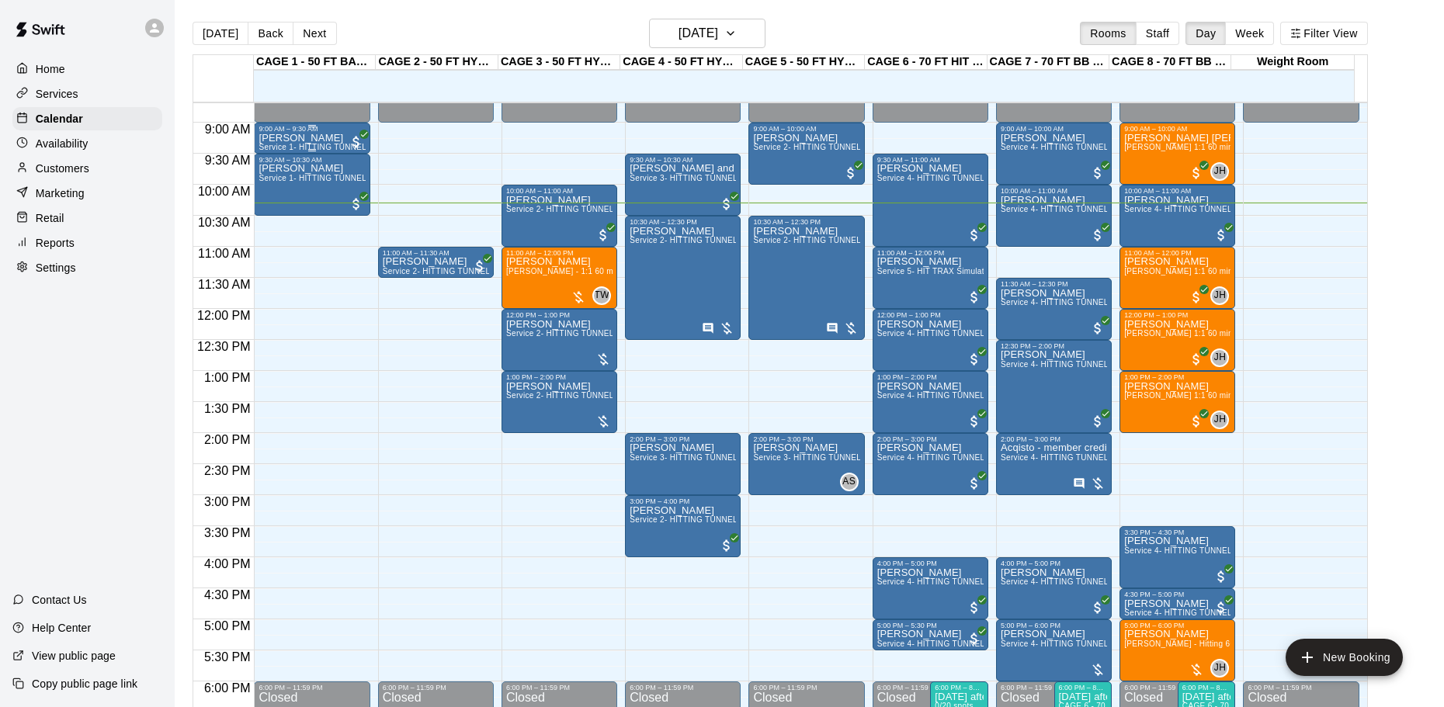
click at [338, 136] on div "Rich Wengrzyn Service 1- HITTING TUNNEL RENTAL - 50ft Baseball w/ Auto/Manual F…" at bounding box center [312, 486] width 106 height 707
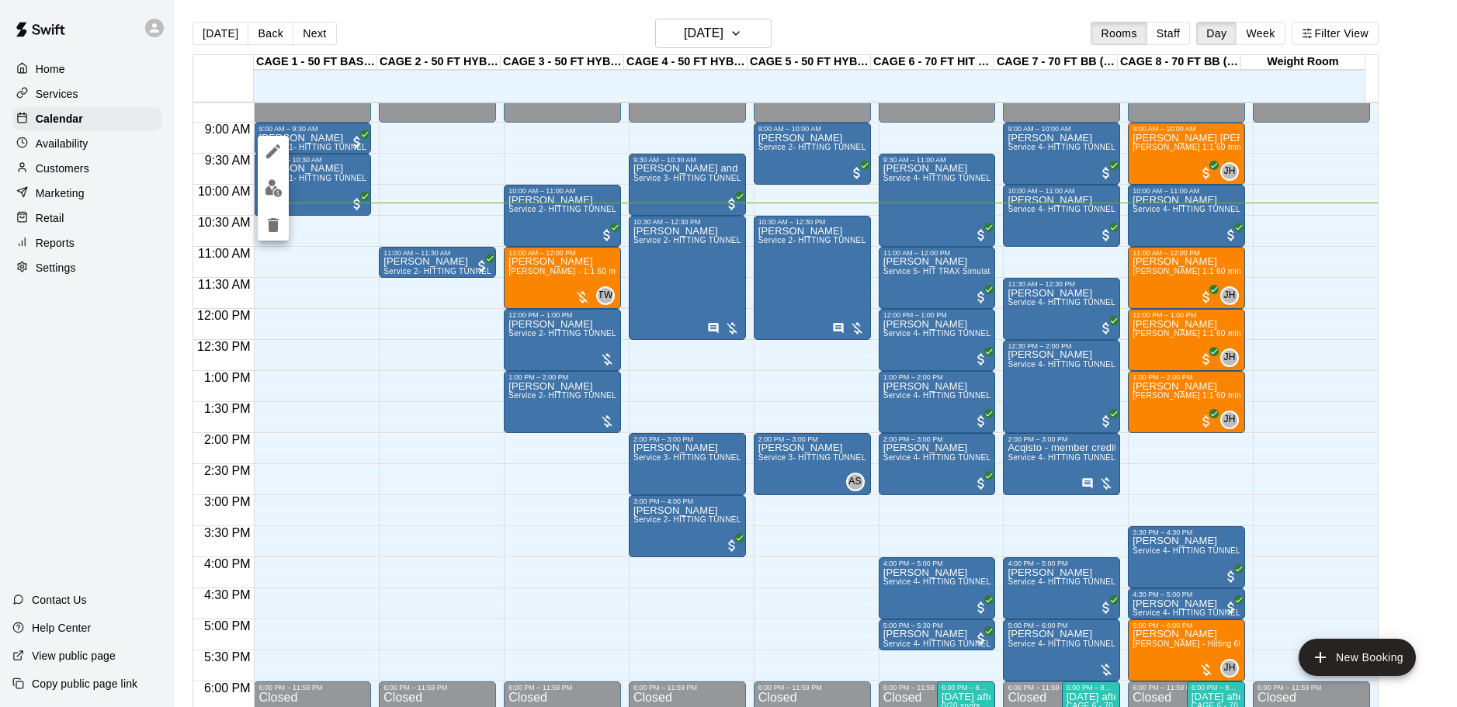
click at [411, 140] on div at bounding box center [728, 353] width 1457 height 707
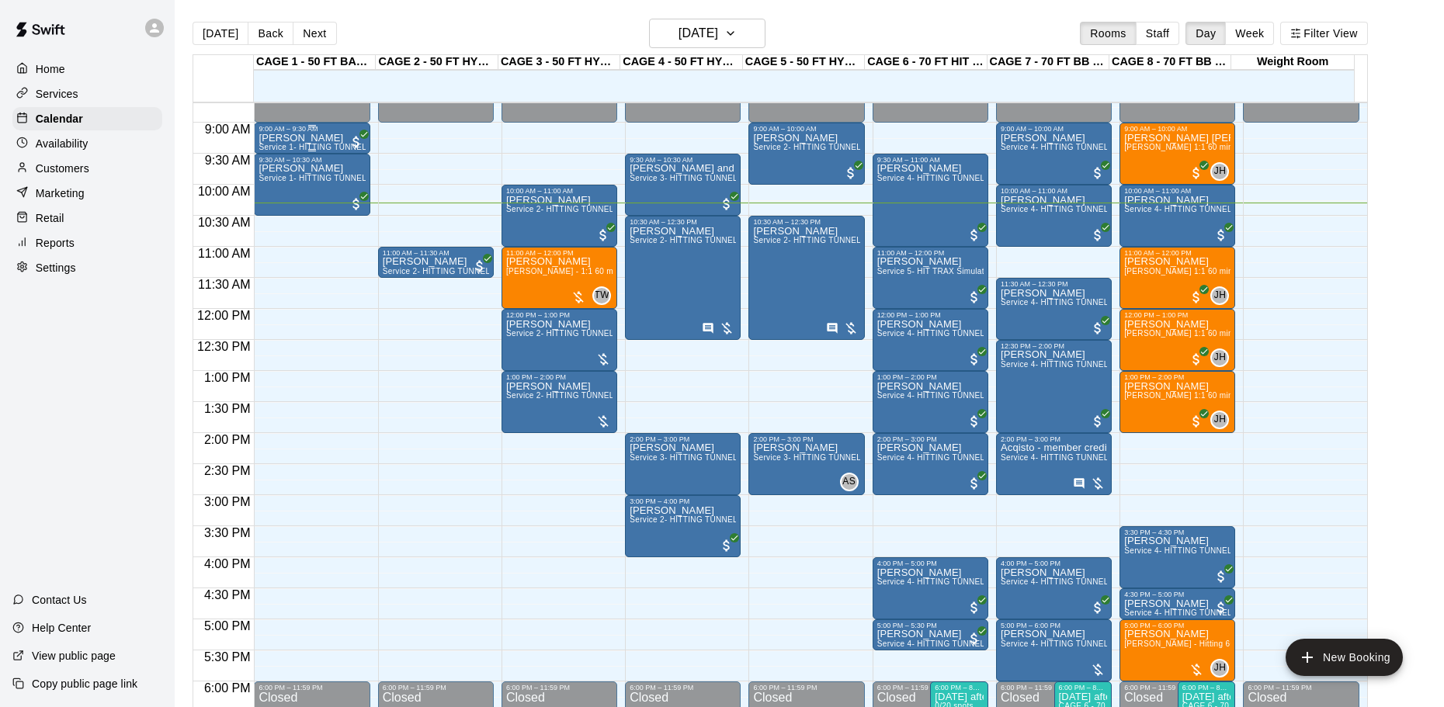
click at [333, 141] on div "Rich Wengrzyn Service 1- HITTING TUNNEL RENTAL - 50ft Baseball w/ Auto/Manual F…" at bounding box center [312, 486] width 106 height 707
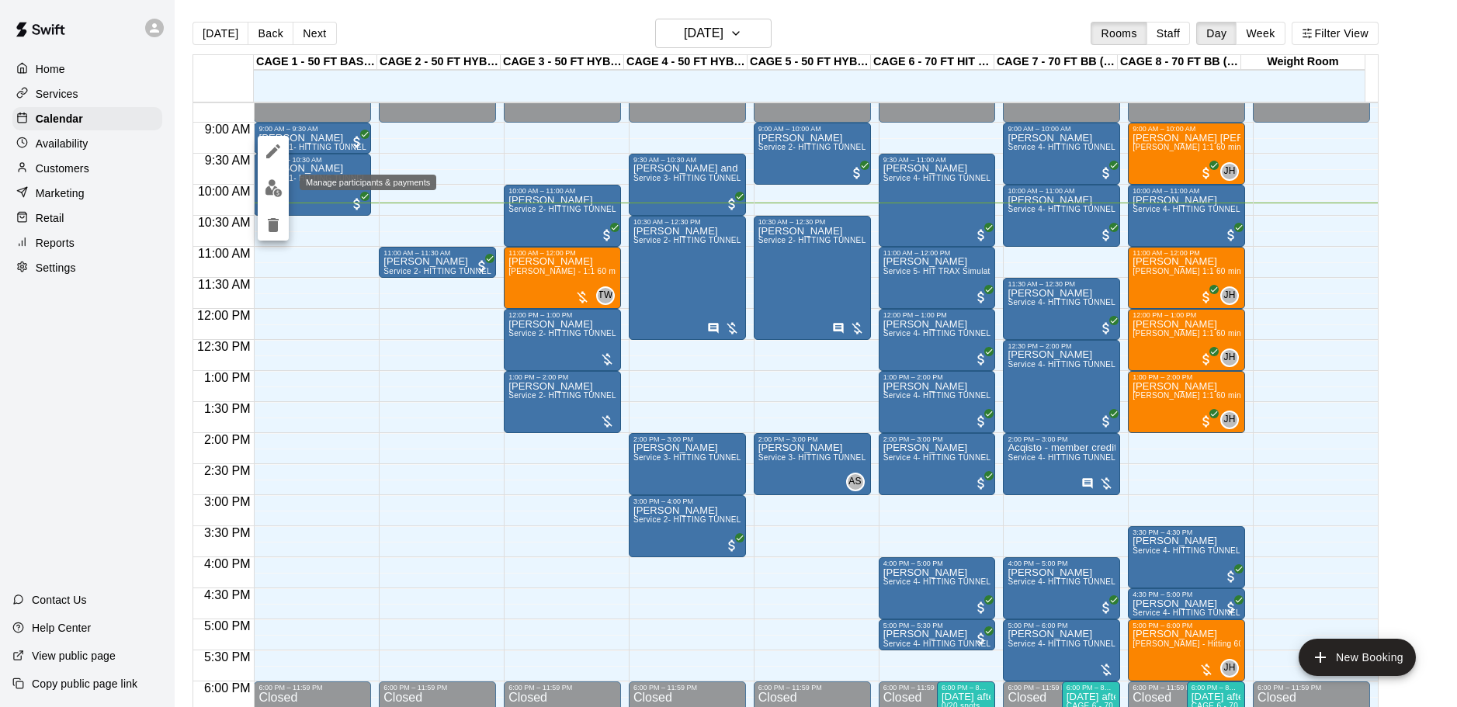
click at [279, 186] on img "edit" at bounding box center [274, 188] width 18 height 18
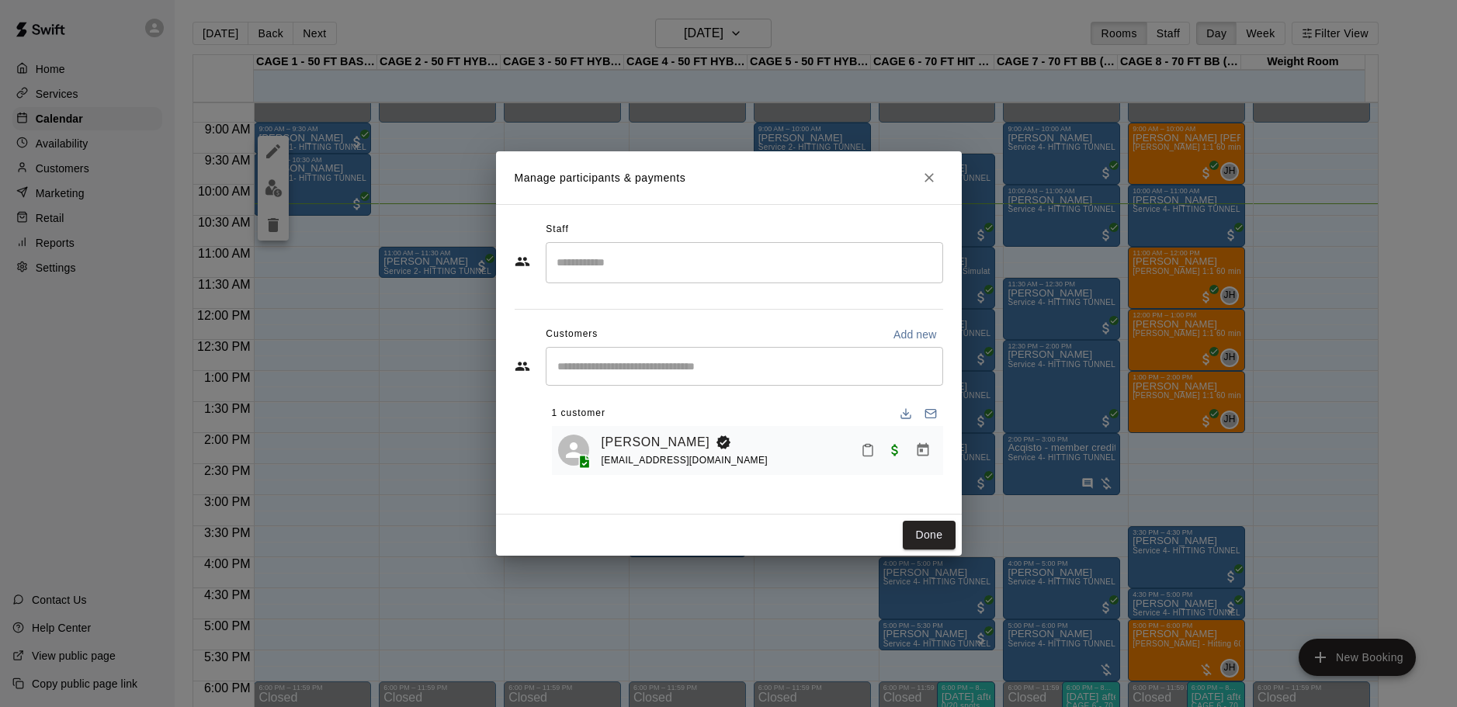
click at [934, 176] on icon "Close" at bounding box center [930, 178] width 16 height 16
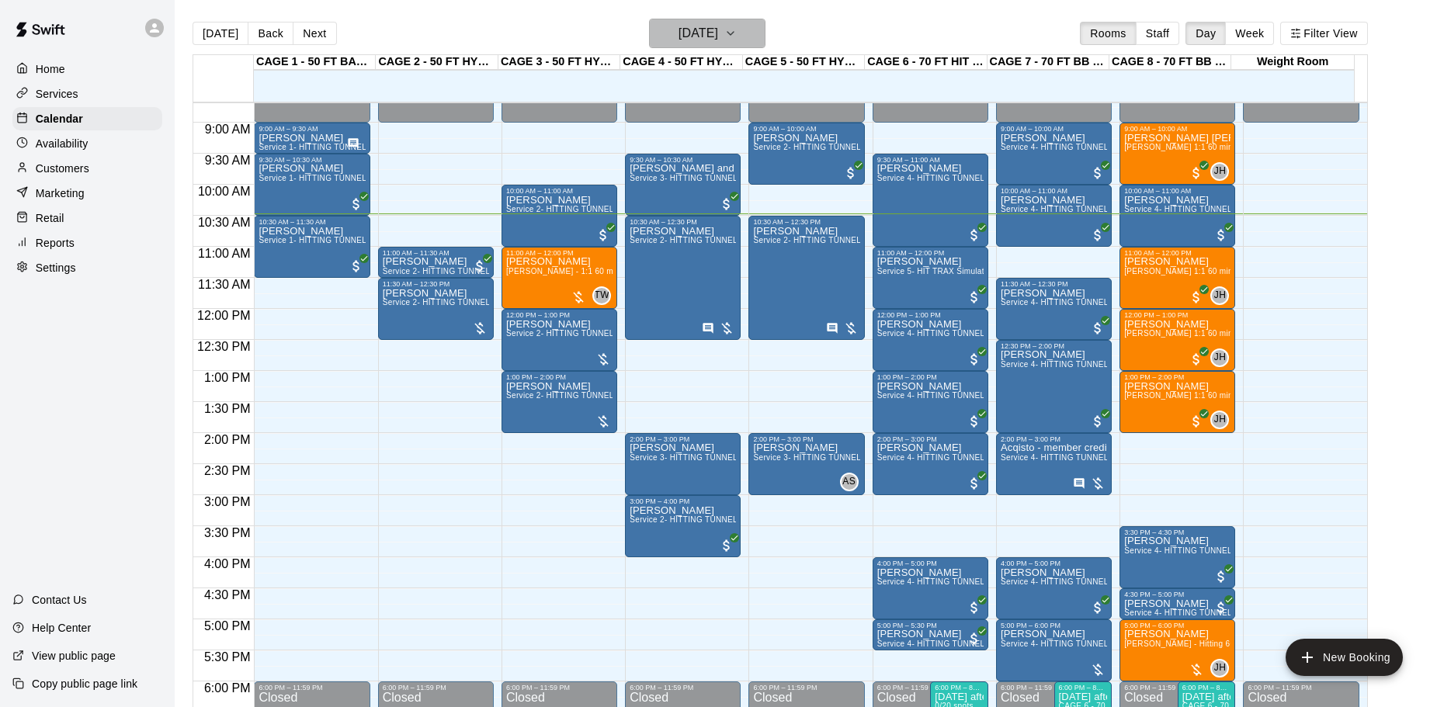
click at [667, 21] on button "[DATE]" at bounding box center [707, 34] width 116 height 30
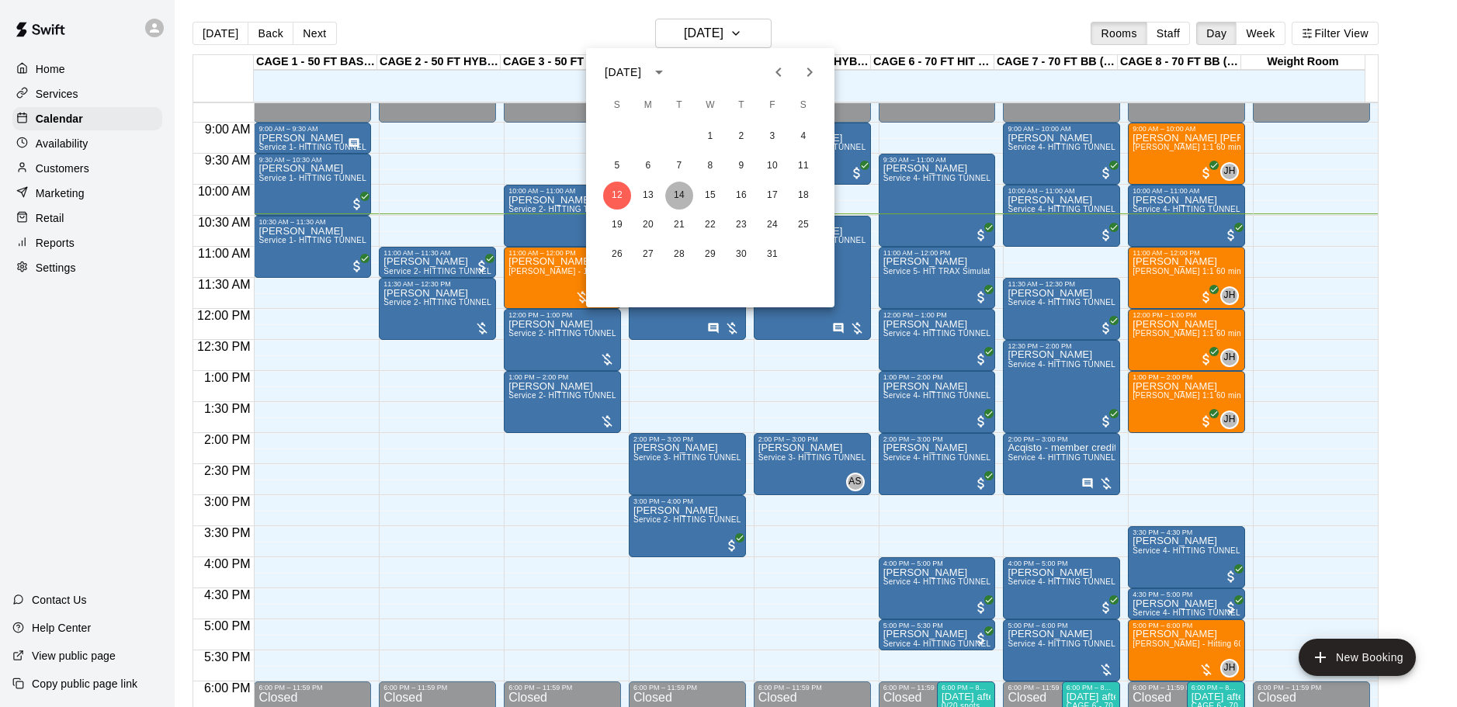
click at [682, 190] on button "14" at bounding box center [679, 196] width 28 height 28
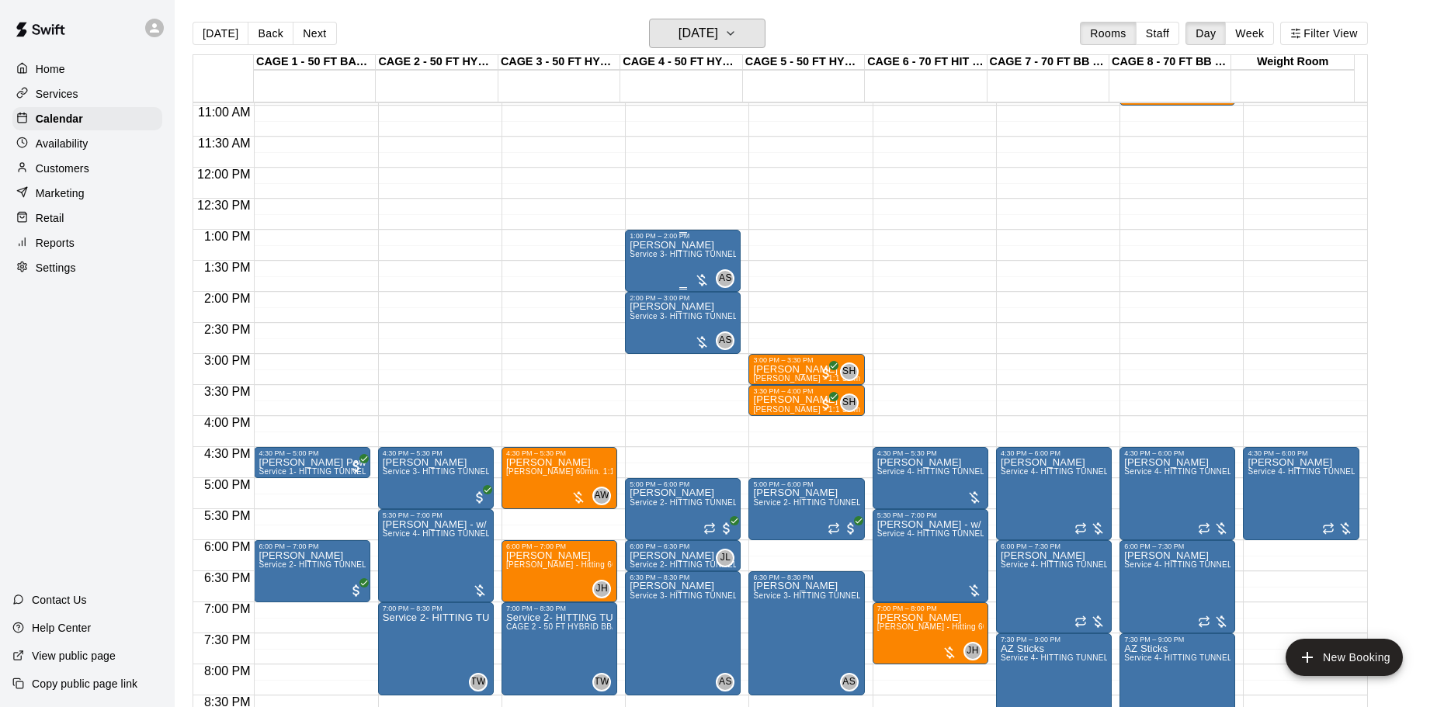
scroll to position [772, 0]
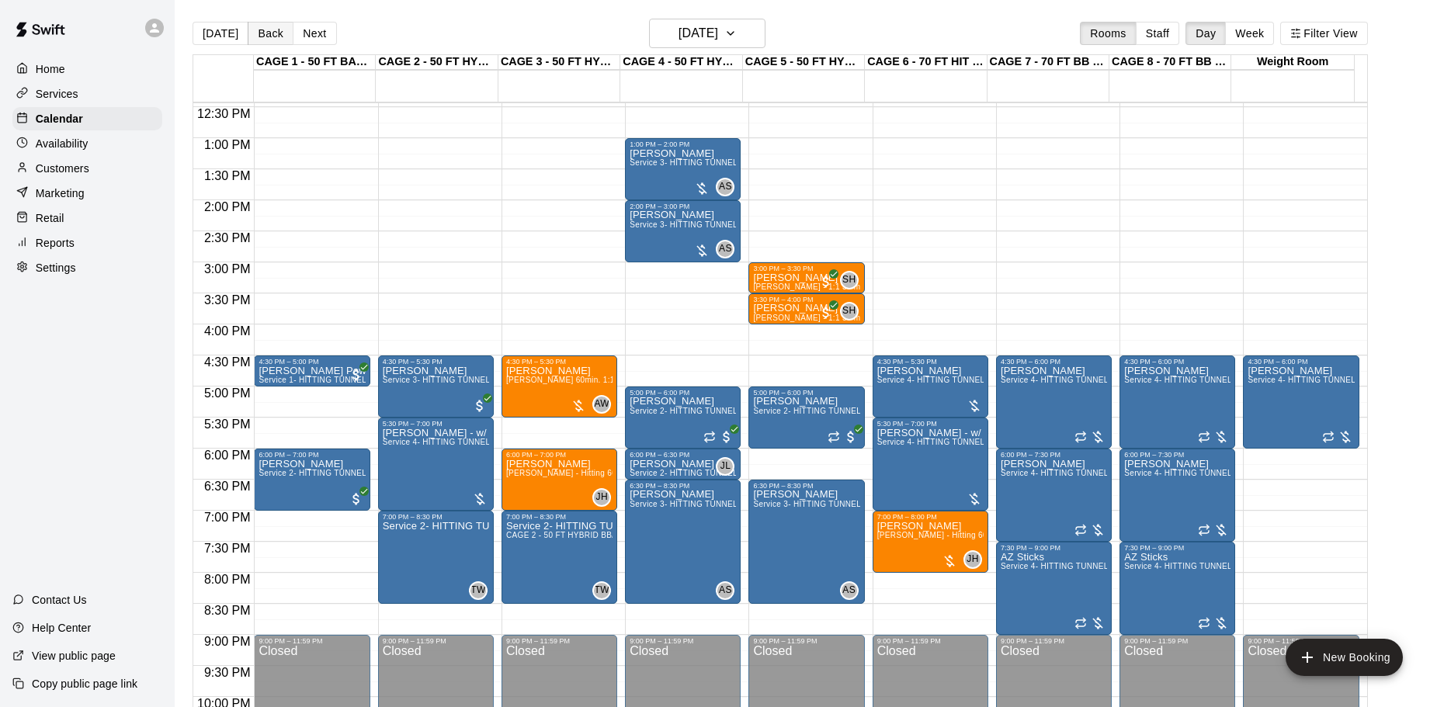
click at [272, 33] on button "Back" at bounding box center [271, 33] width 46 height 23
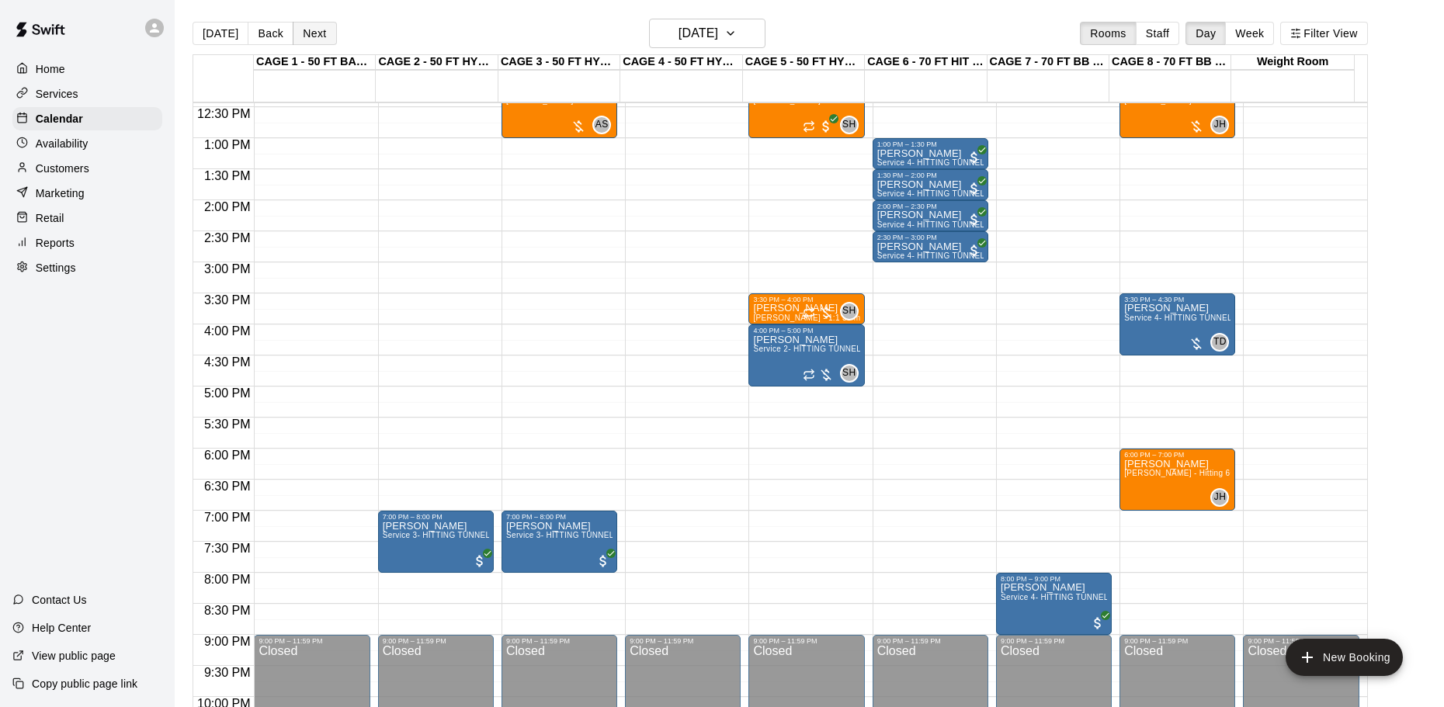
click at [308, 29] on button "Next" at bounding box center [314, 33] width 43 height 23
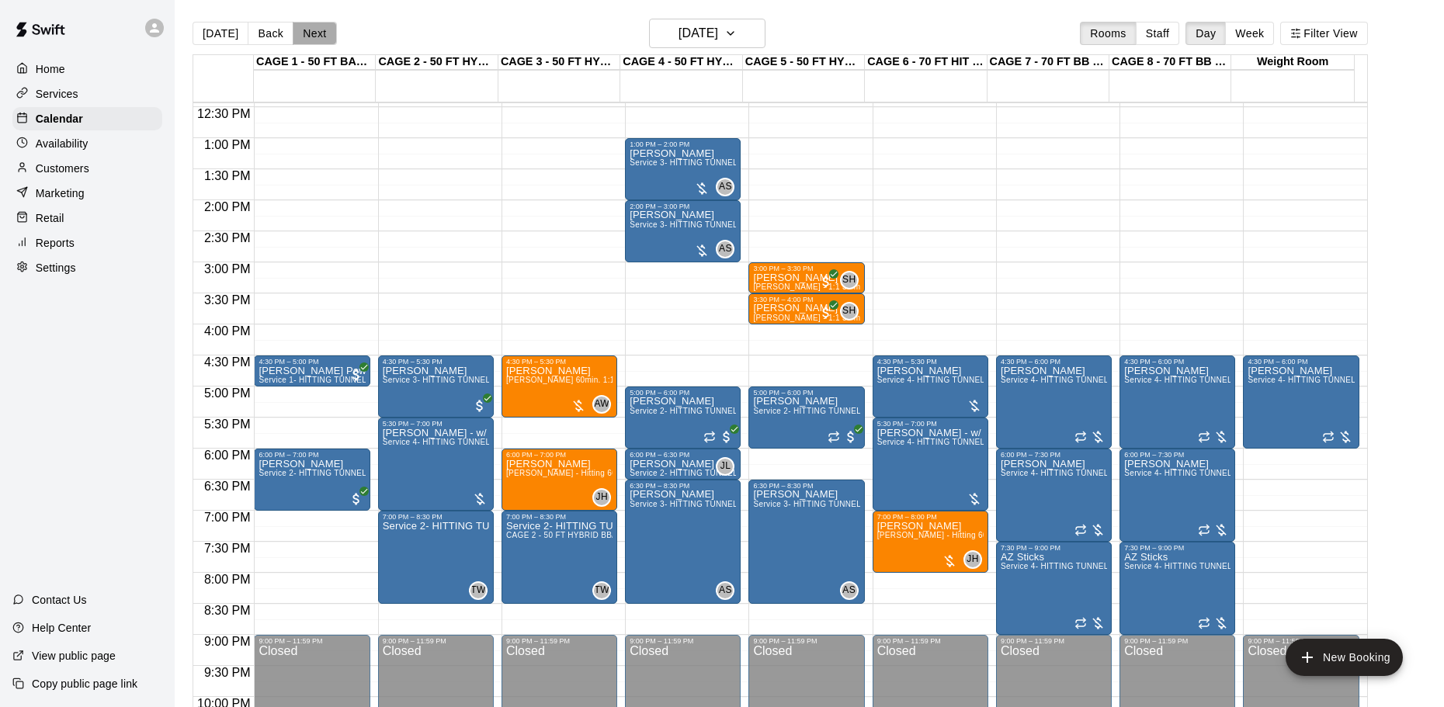
click at [304, 35] on button "Next" at bounding box center [314, 33] width 43 height 23
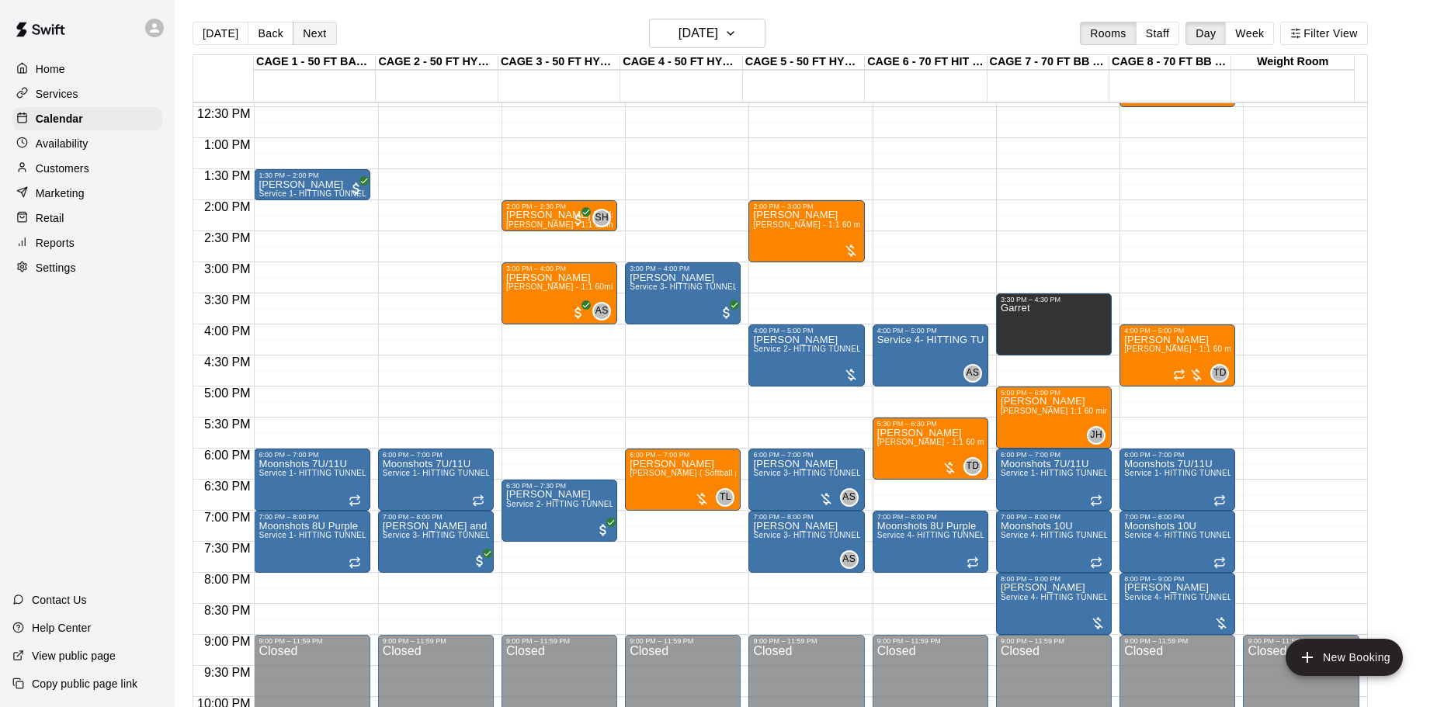
click at [306, 27] on button "Next" at bounding box center [314, 33] width 43 height 23
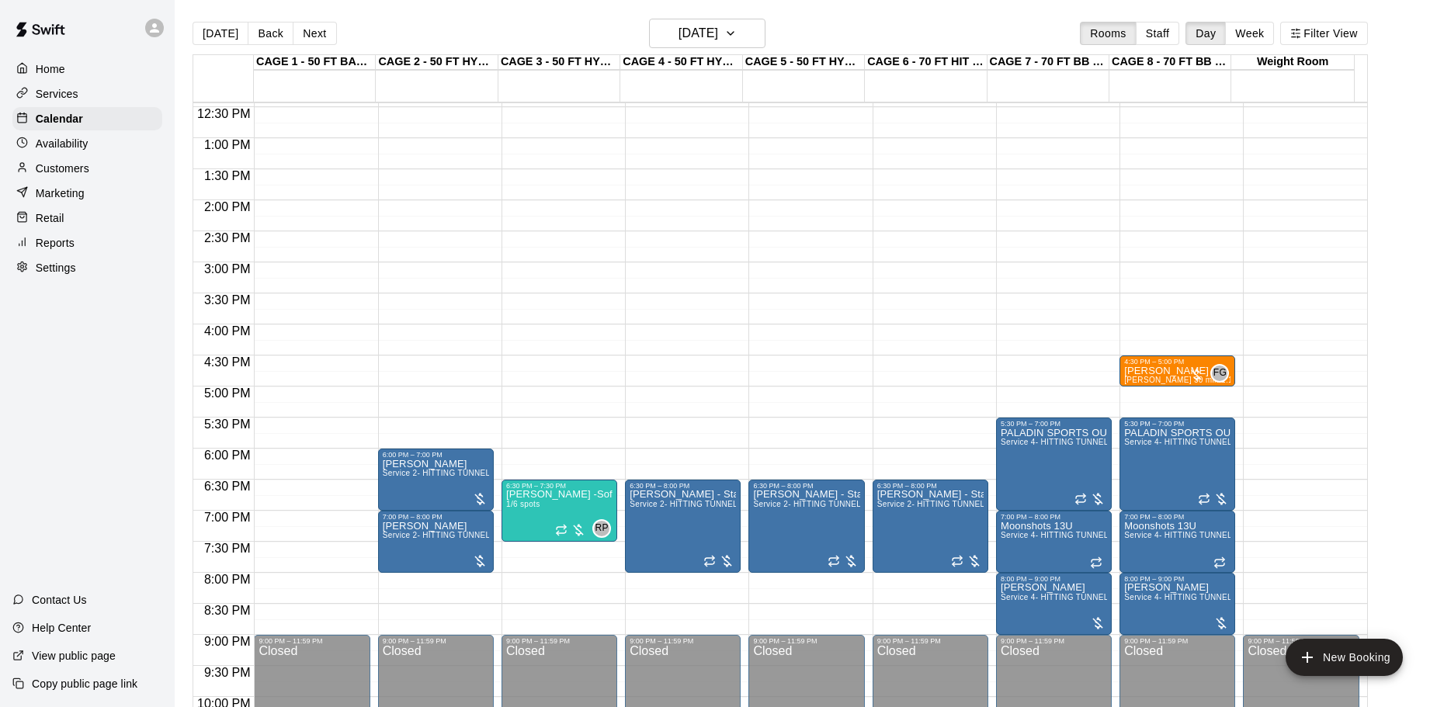
scroll to position [695, 0]
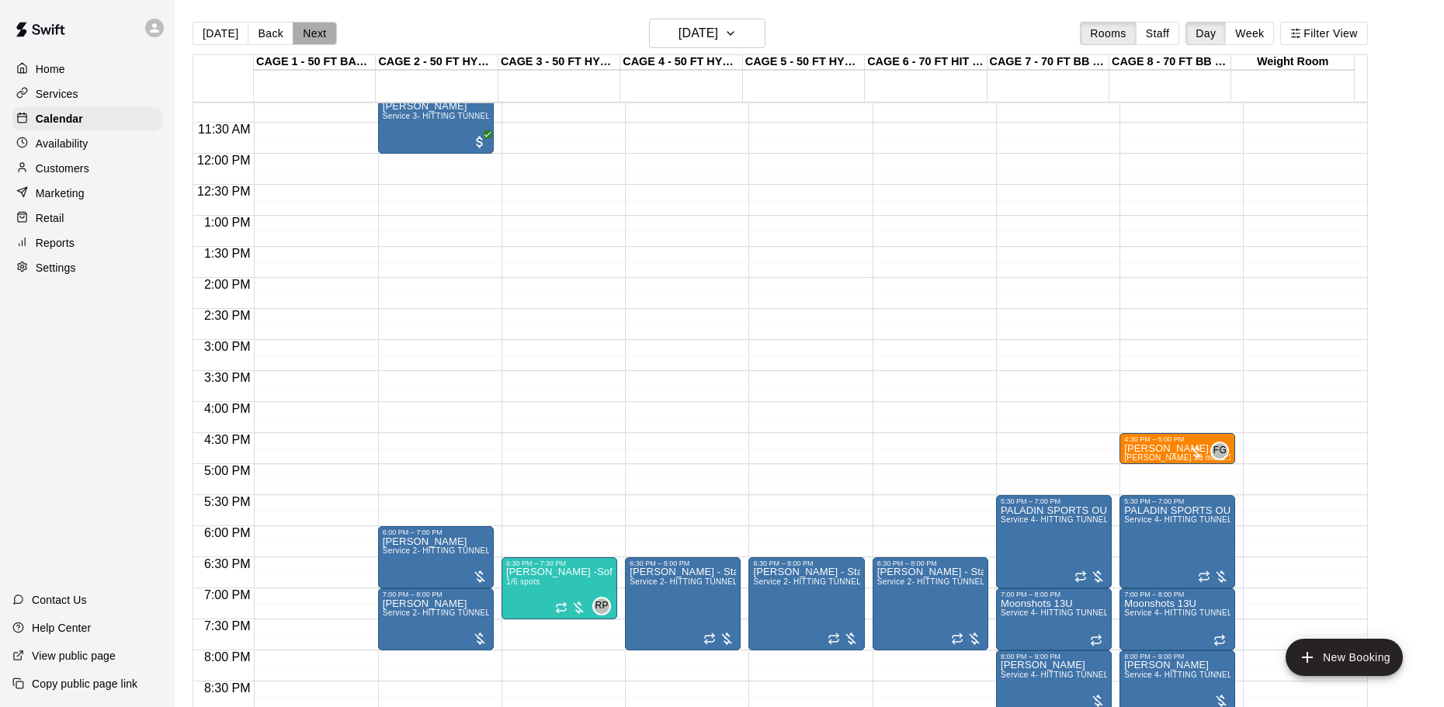
click at [301, 31] on button "Next" at bounding box center [314, 33] width 43 height 23
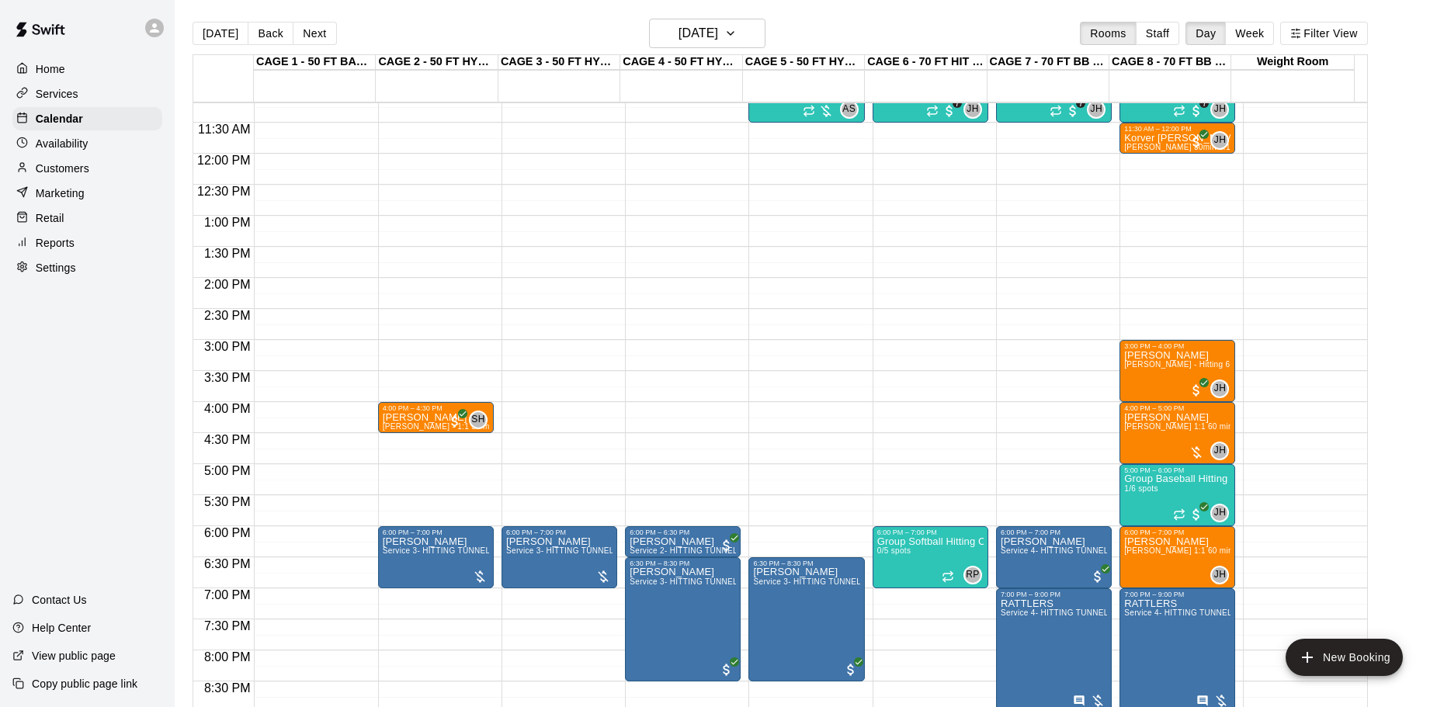
scroll to position [617, 0]
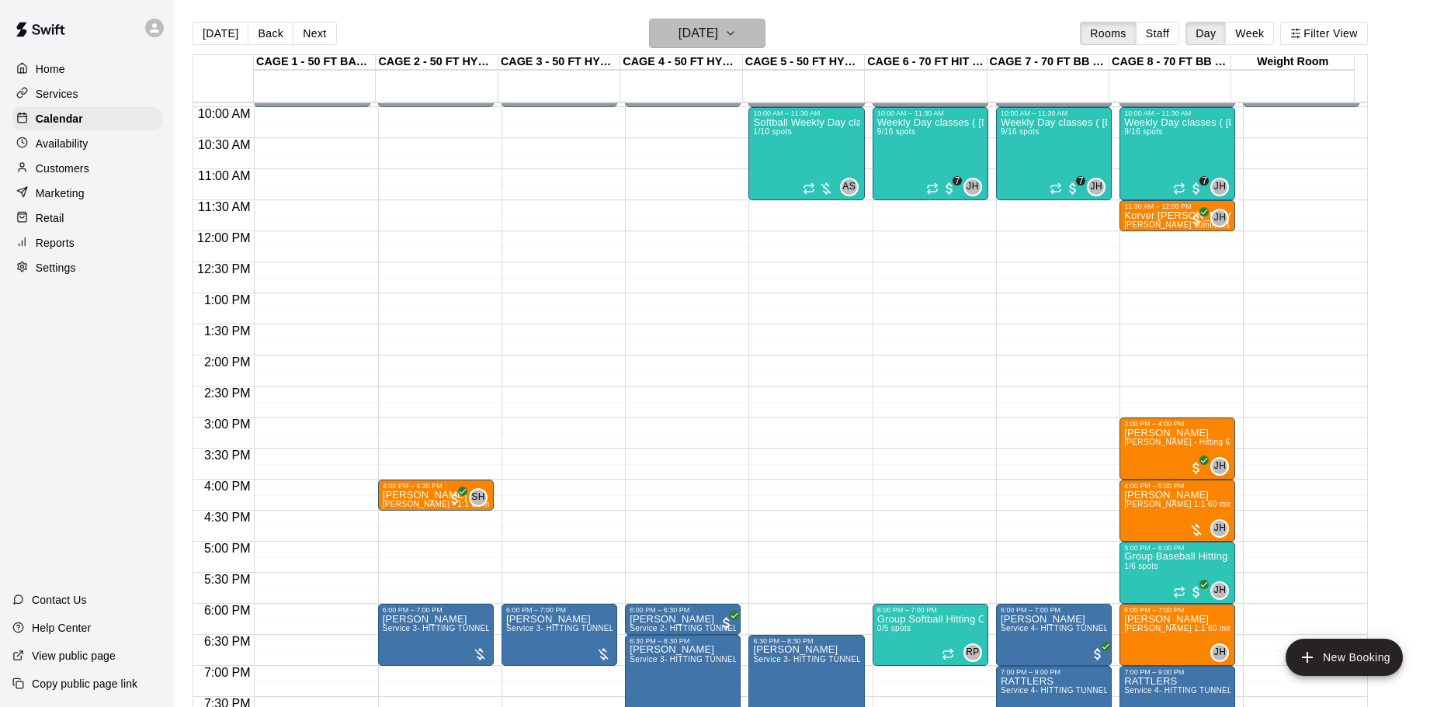
click at [679, 33] on h6 "Friday Oct 17" at bounding box center [699, 34] width 40 height 22
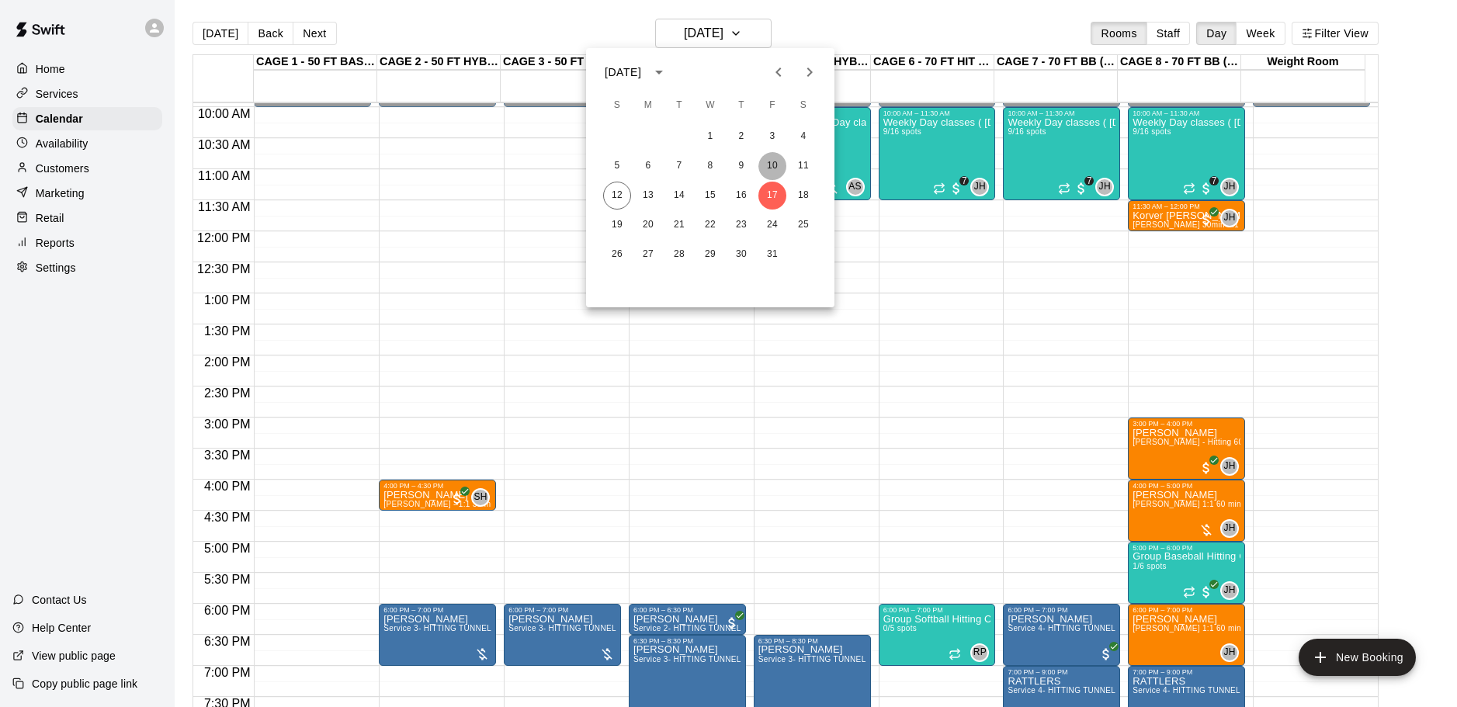
click at [765, 156] on button "10" at bounding box center [772, 166] width 28 height 28
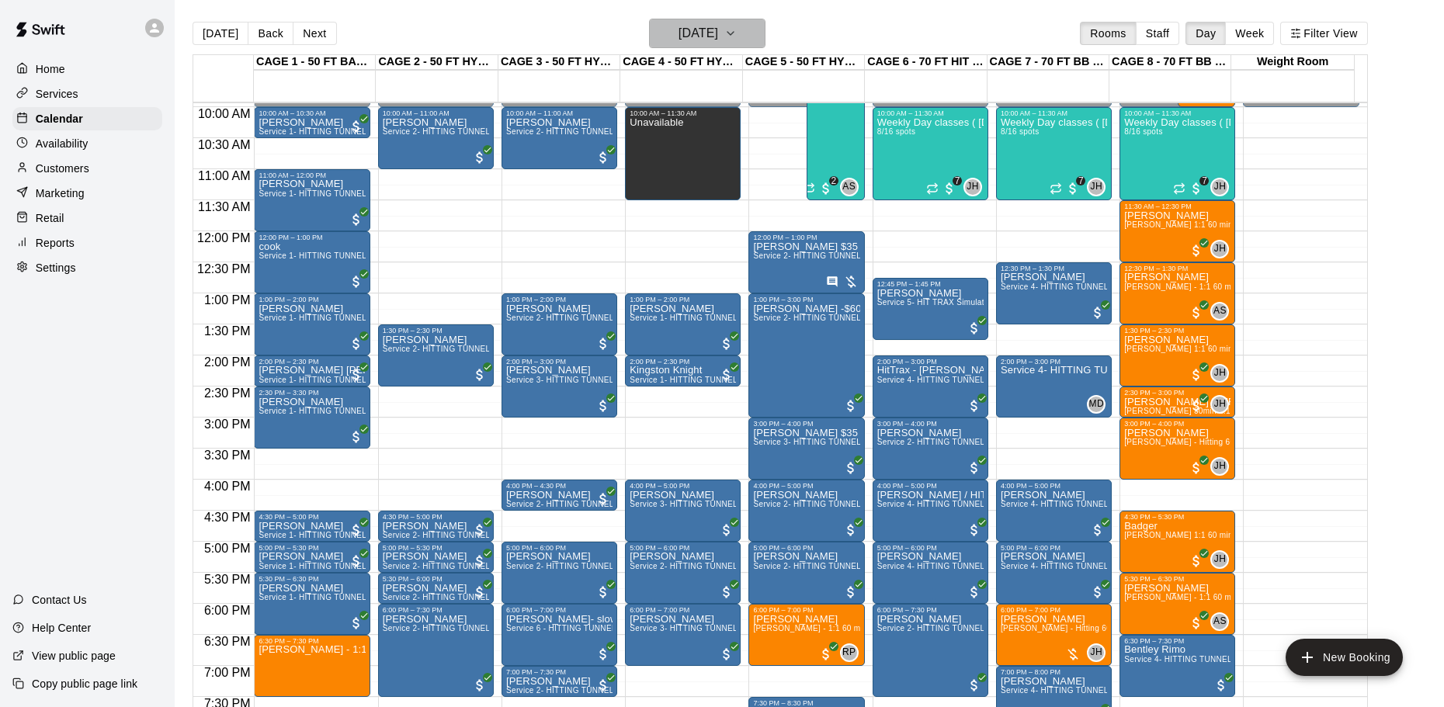
click at [717, 39] on h6 "Friday Oct 10" at bounding box center [699, 34] width 40 height 22
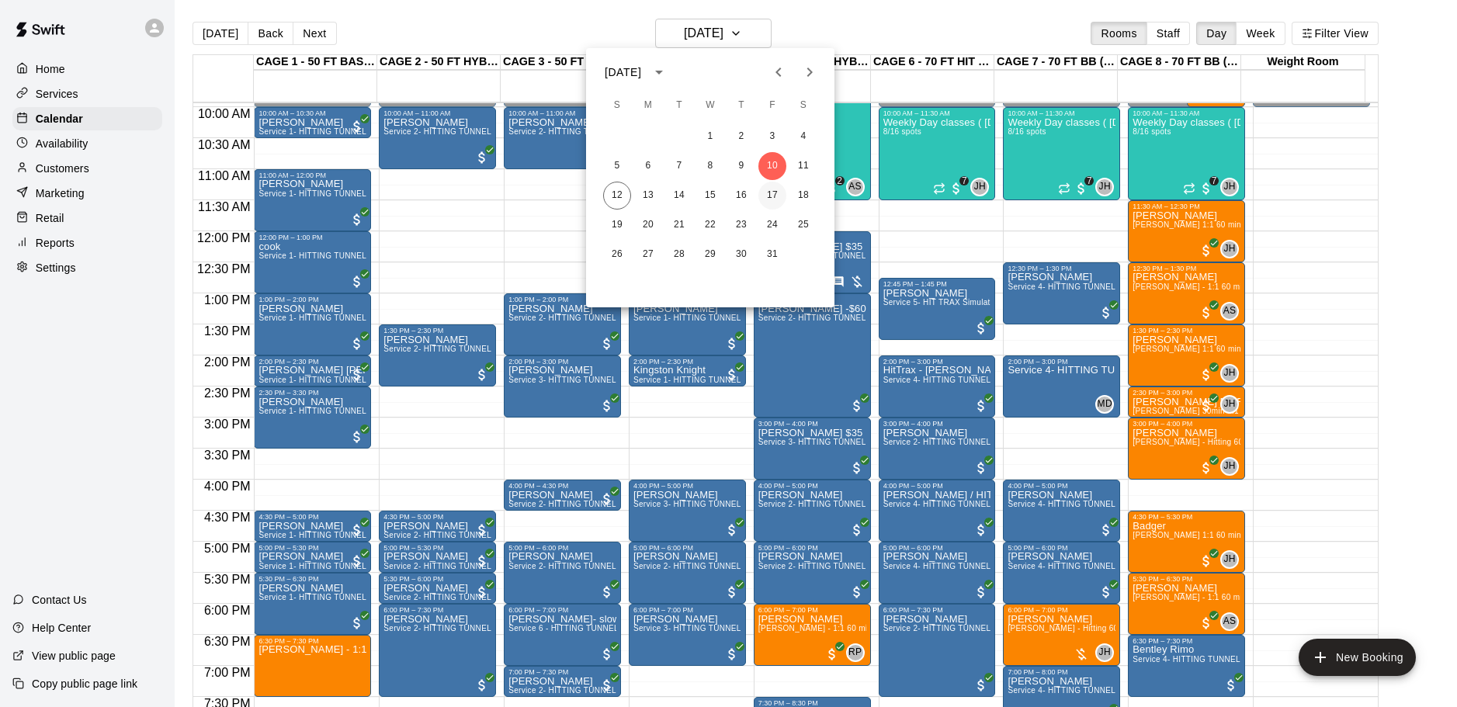
click at [776, 197] on button "17" at bounding box center [772, 196] width 28 height 28
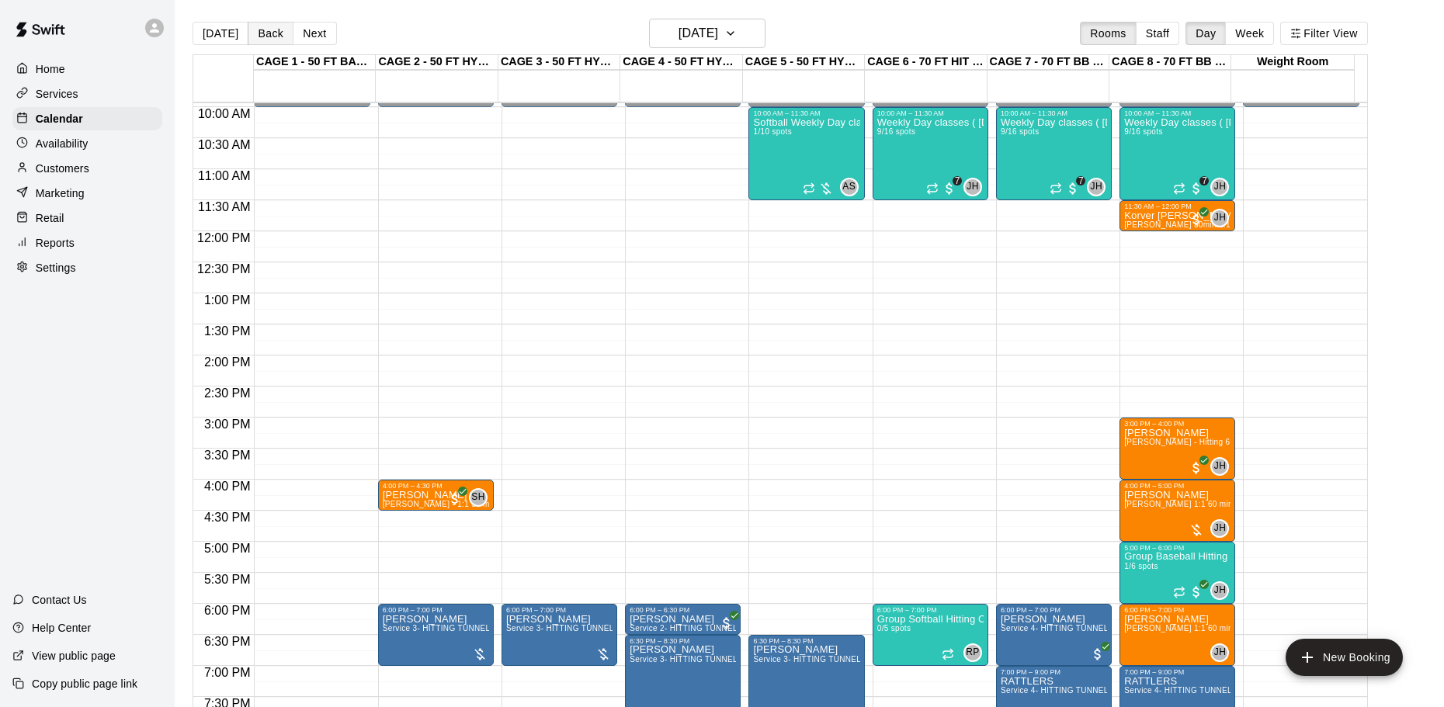
click at [284, 36] on button "Back" at bounding box center [271, 33] width 46 height 23
click at [284, 36] on div "Today Back Next Friday Oct 17 Rooms Staff Day Week Filter View CAGE 1 - 50 FT B…" at bounding box center [780, 372] width 1175 height 707
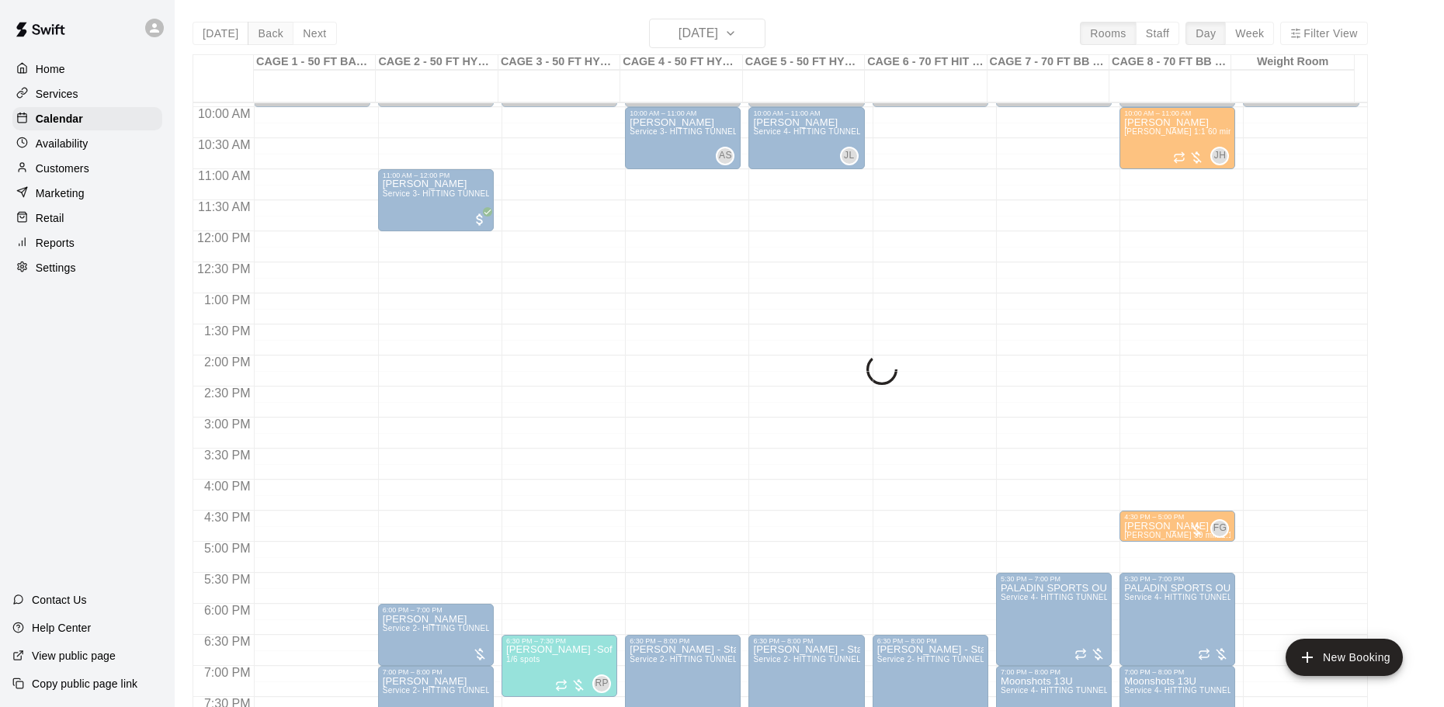
click at [284, 36] on div "Today Back Next Thursday Oct 16 Rooms Staff Day Week Filter View CAGE 1 - 50 FT…" at bounding box center [780, 372] width 1175 height 707
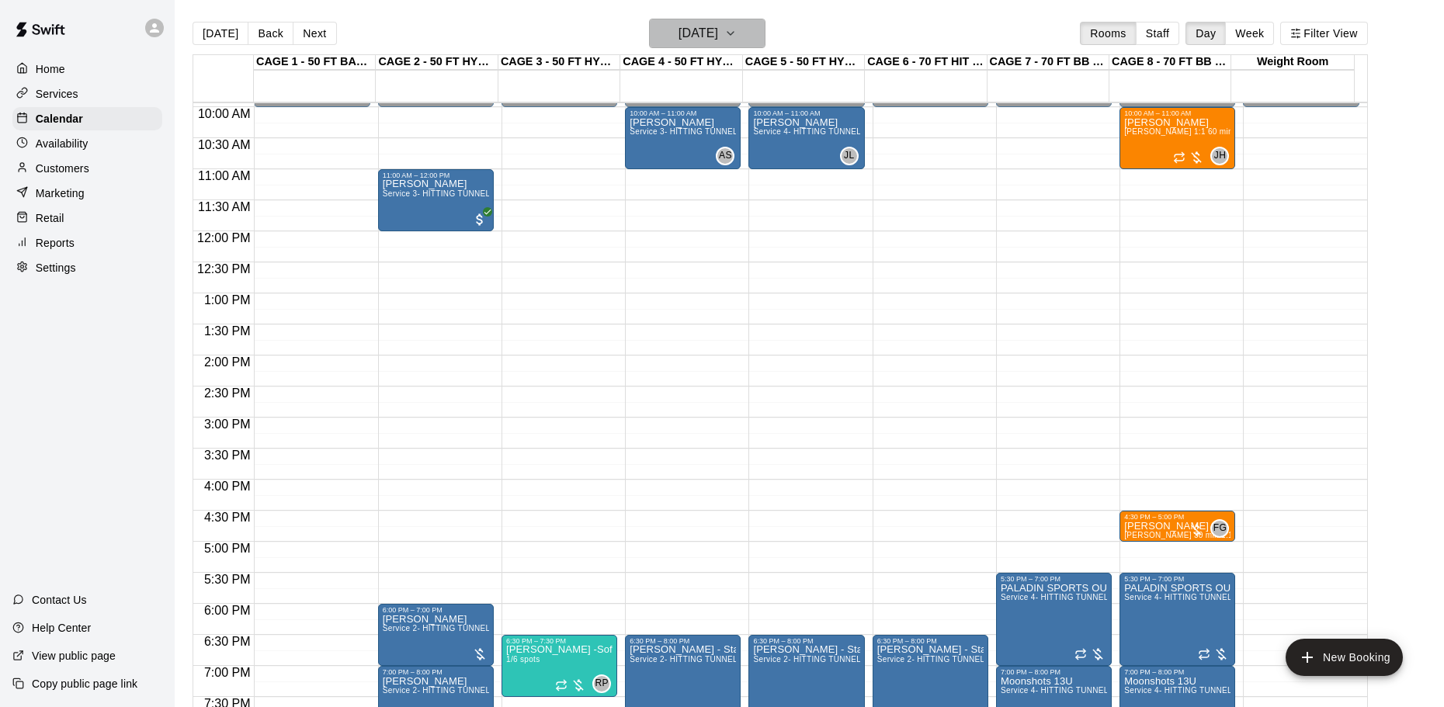
click at [710, 30] on h6 "Thursday Oct 16" at bounding box center [699, 34] width 40 height 22
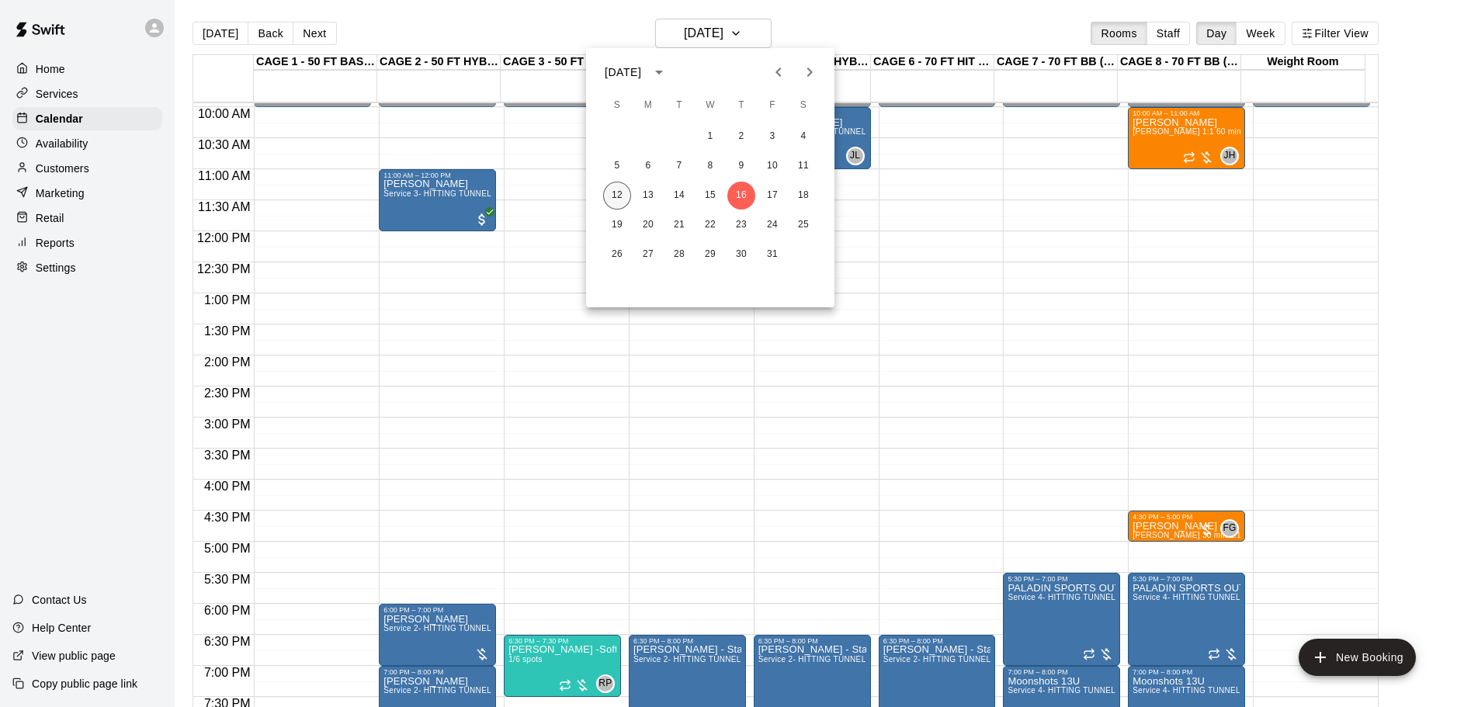
click at [607, 196] on button "12" at bounding box center [617, 196] width 28 height 28
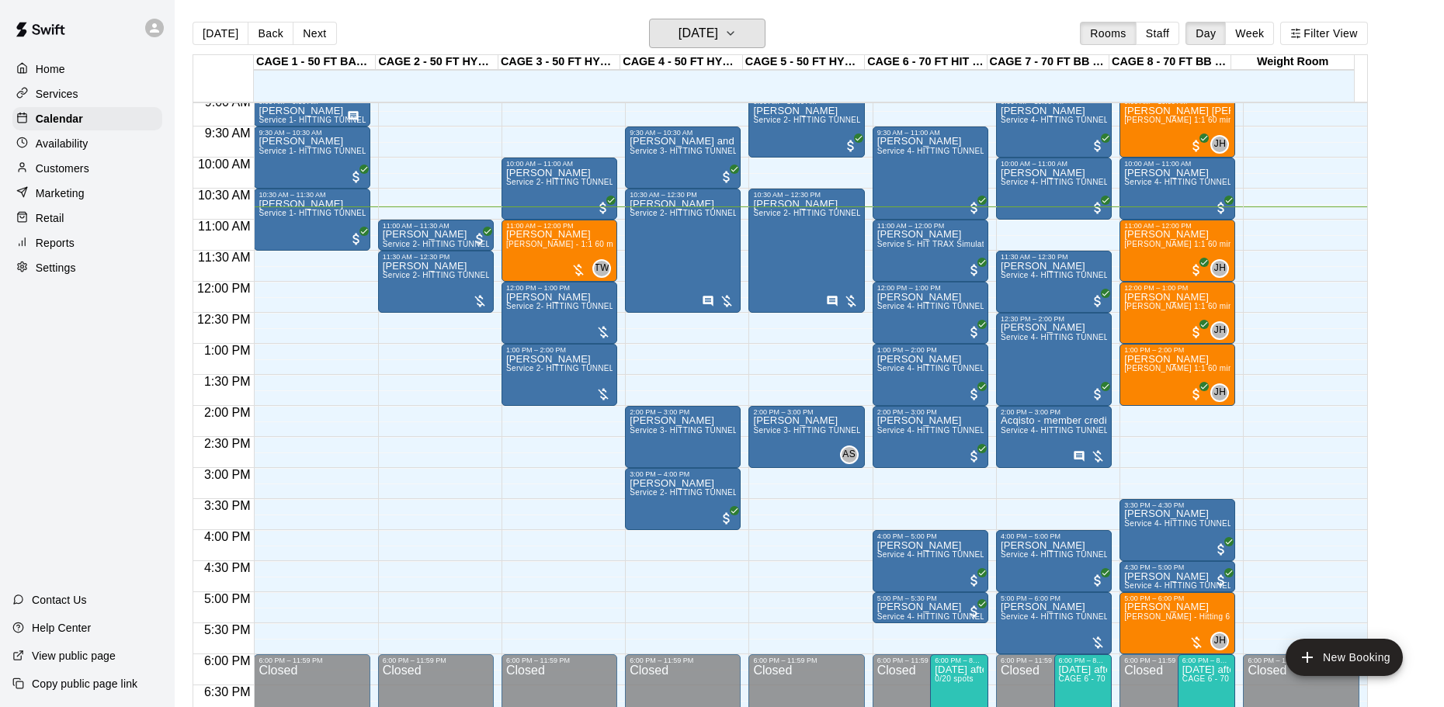
scroll to position [540, 0]
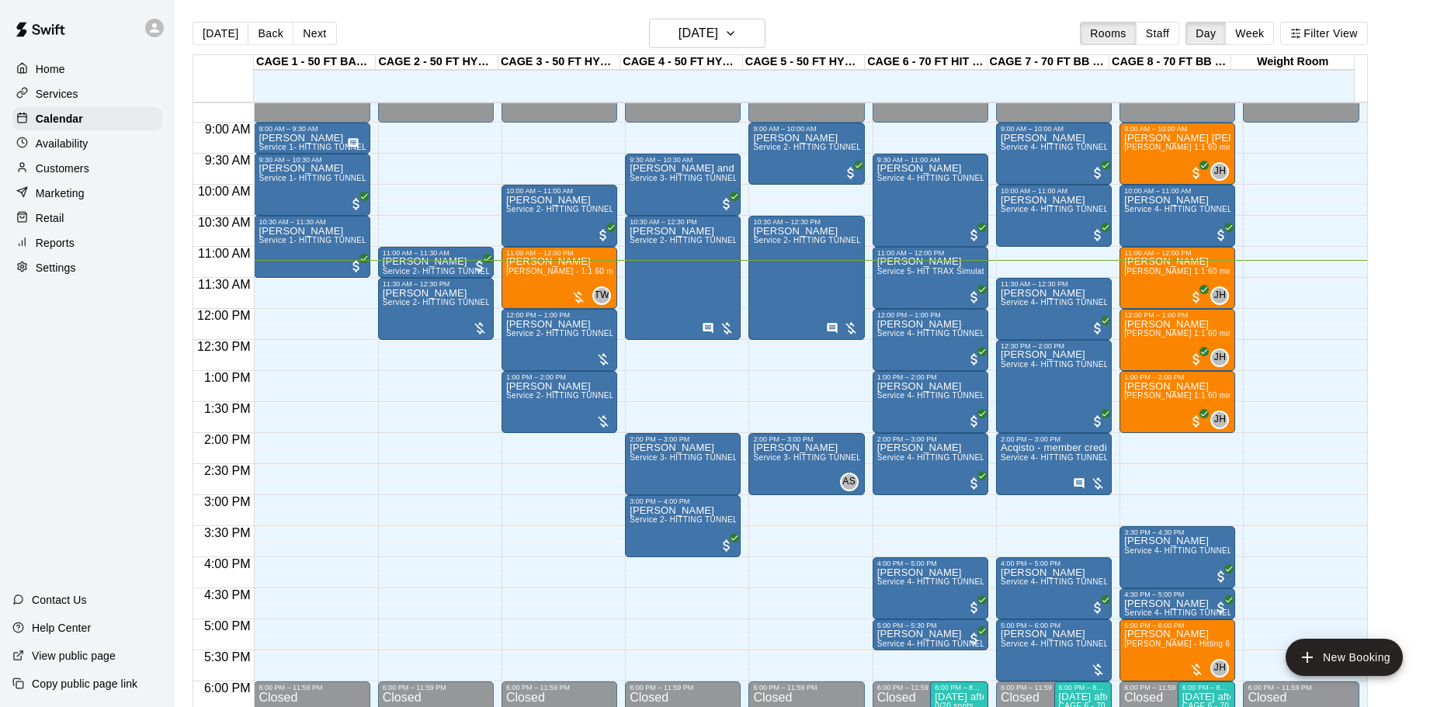
click at [255, 285] on div "12:00 AM – 9:00 AM Closed 9:00 AM – 9:30 AM Rich Wengrzyn Service 1- HITTING TU…" at bounding box center [312, 309] width 116 height 1491
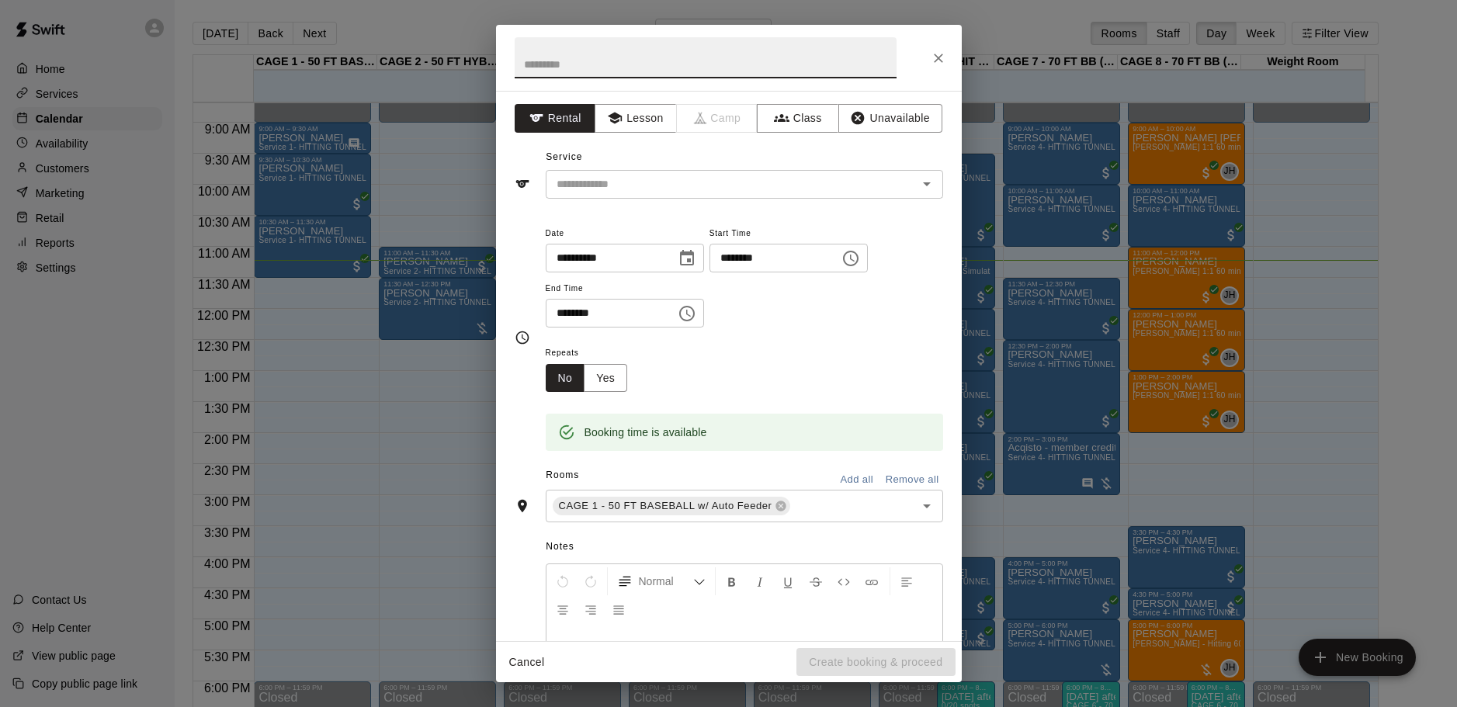
click at [290, 355] on div "**********" at bounding box center [728, 353] width 1457 height 707
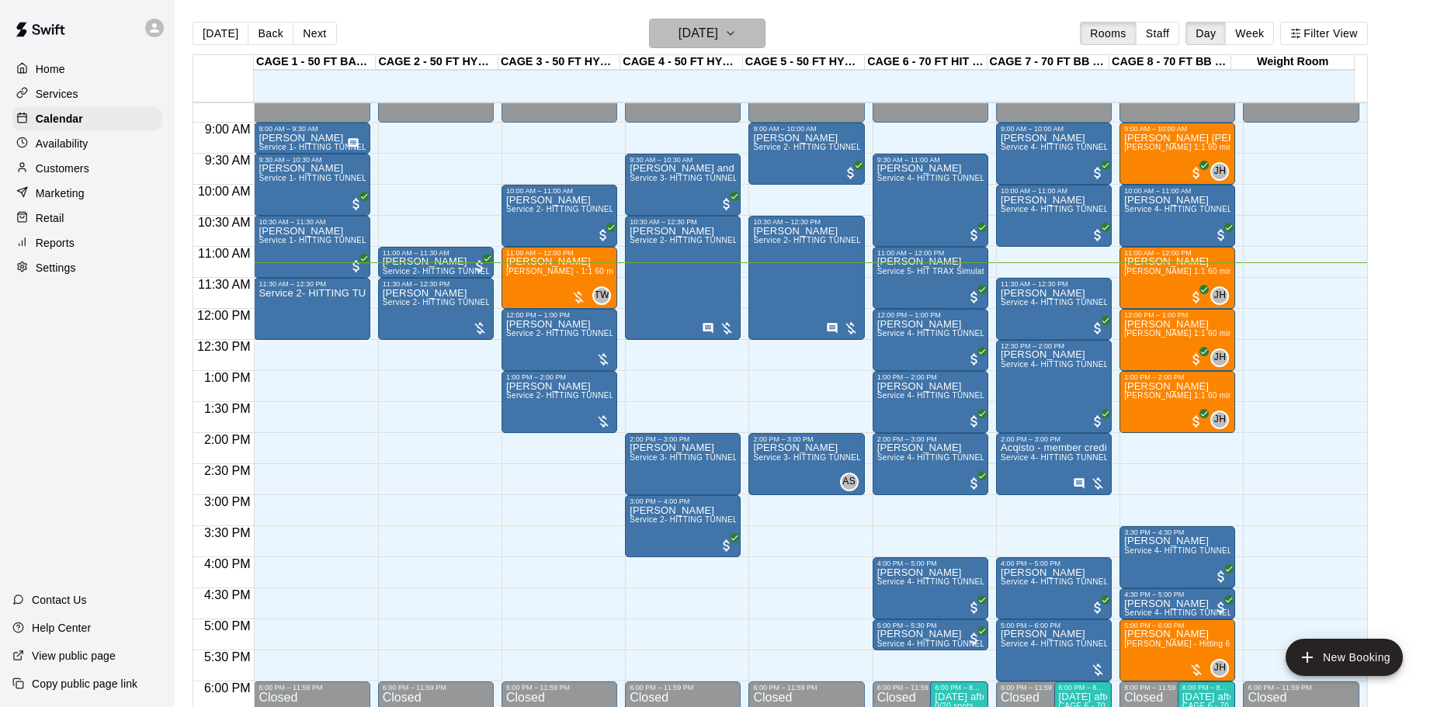
click at [717, 39] on h6 "[DATE]" at bounding box center [699, 34] width 40 height 22
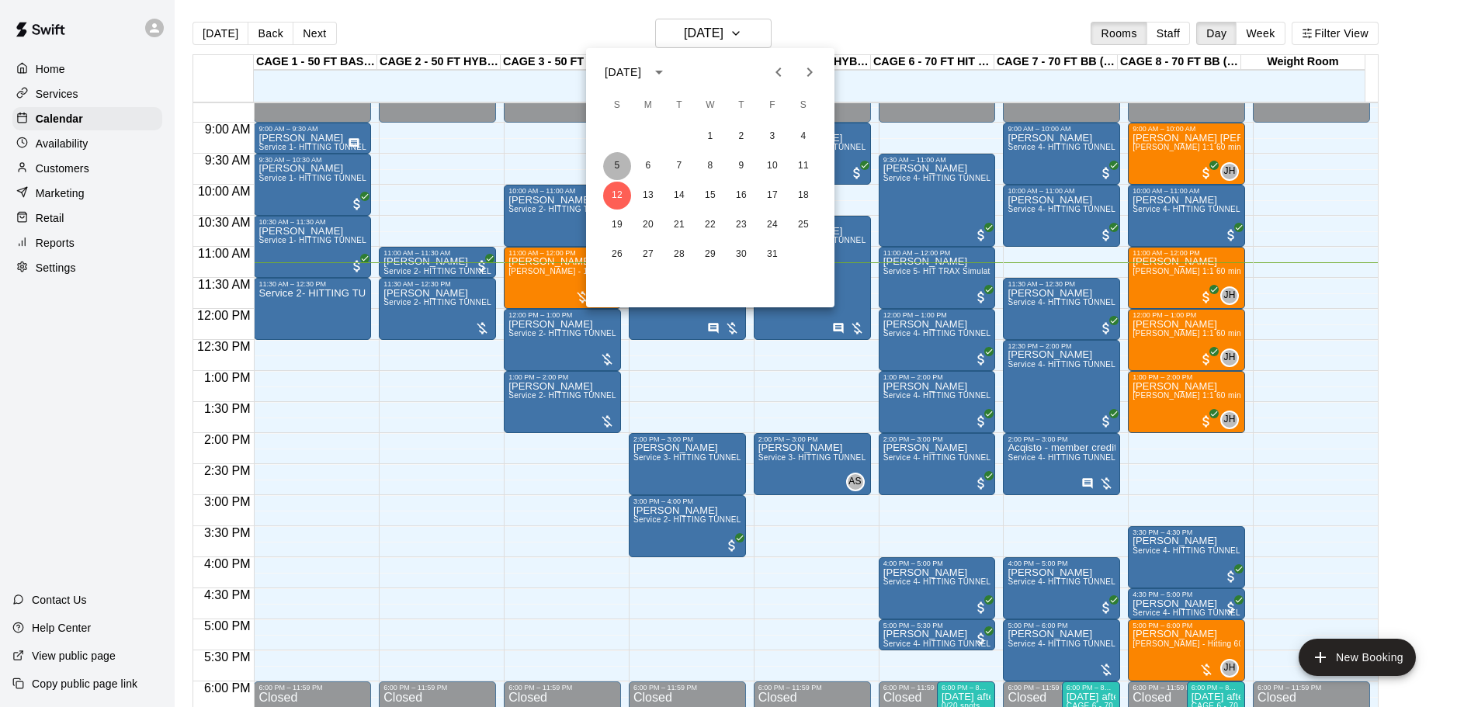
click at [623, 165] on button "5" at bounding box center [617, 166] width 28 height 28
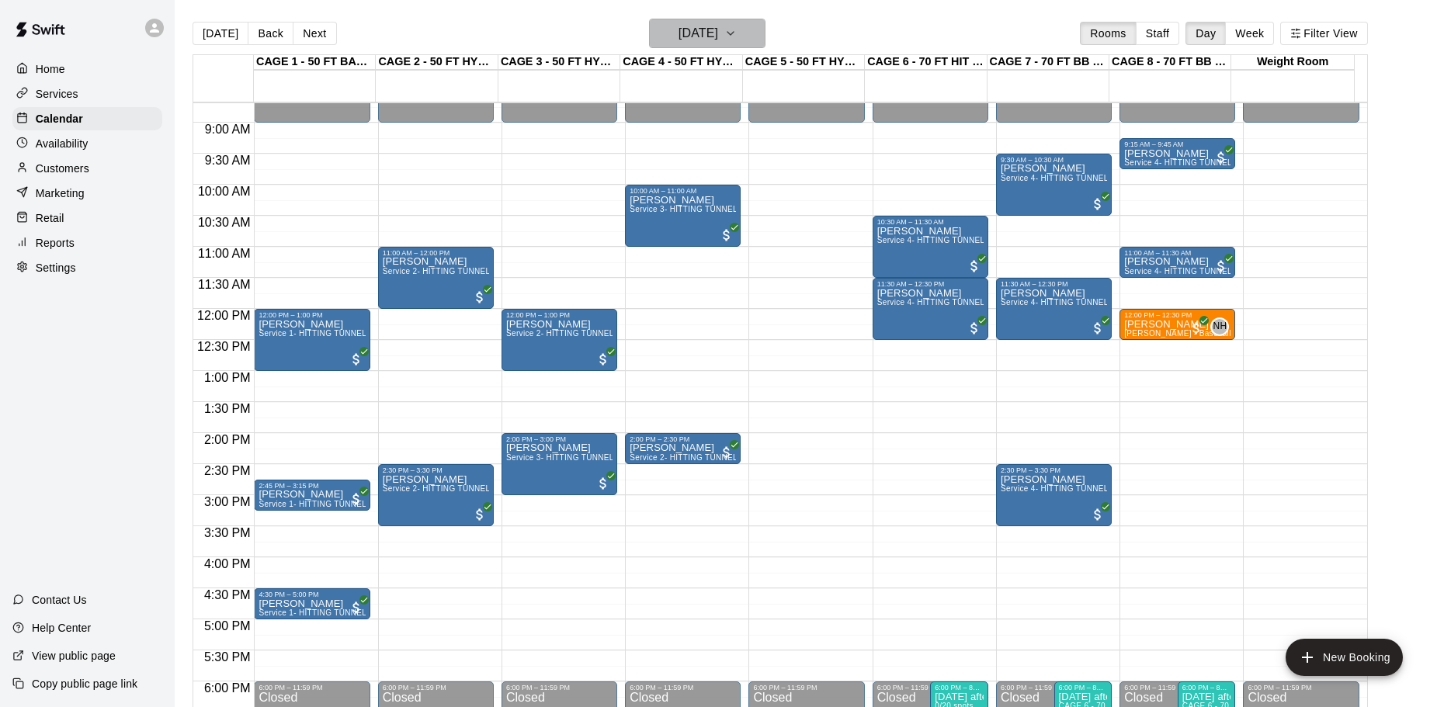
click at [737, 32] on icon "button" at bounding box center [730, 33] width 12 height 19
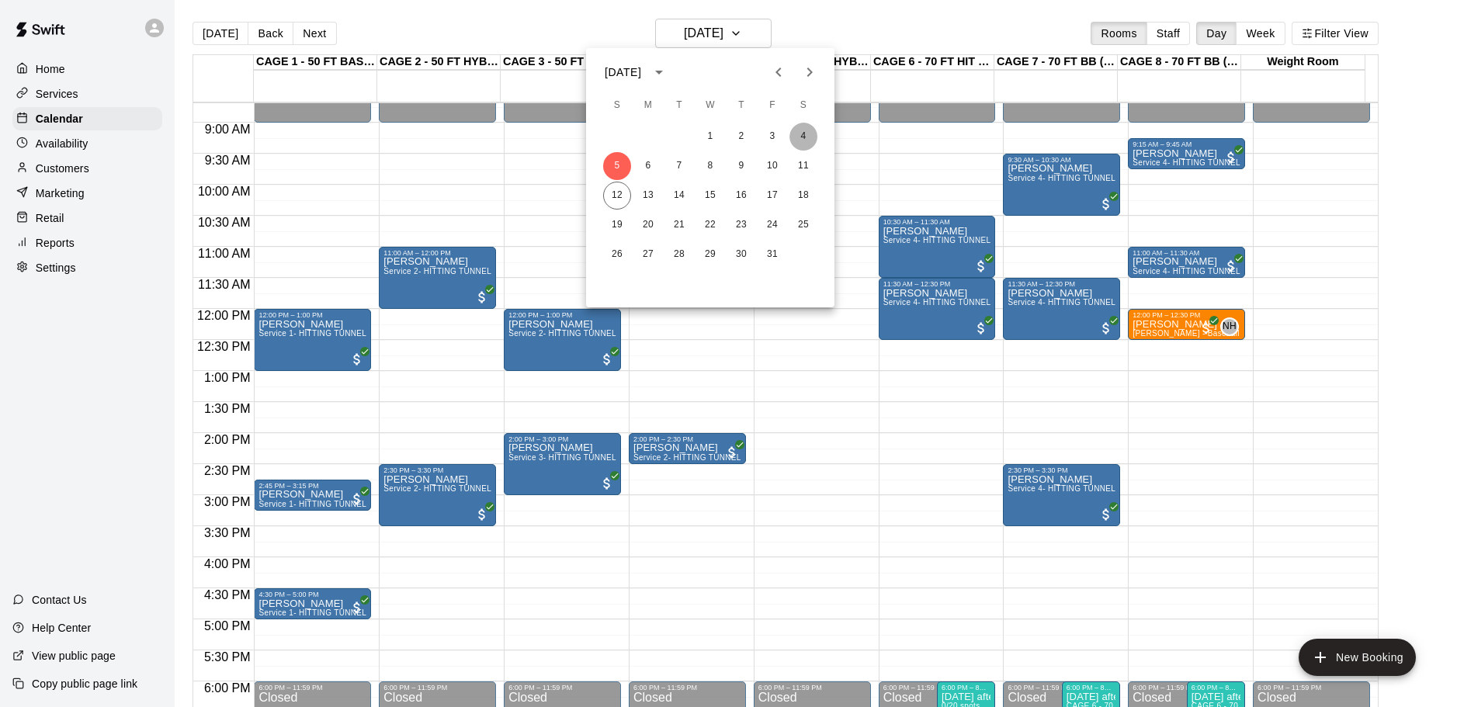
click at [803, 138] on button "4" at bounding box center [804, 137] width 28 height 28
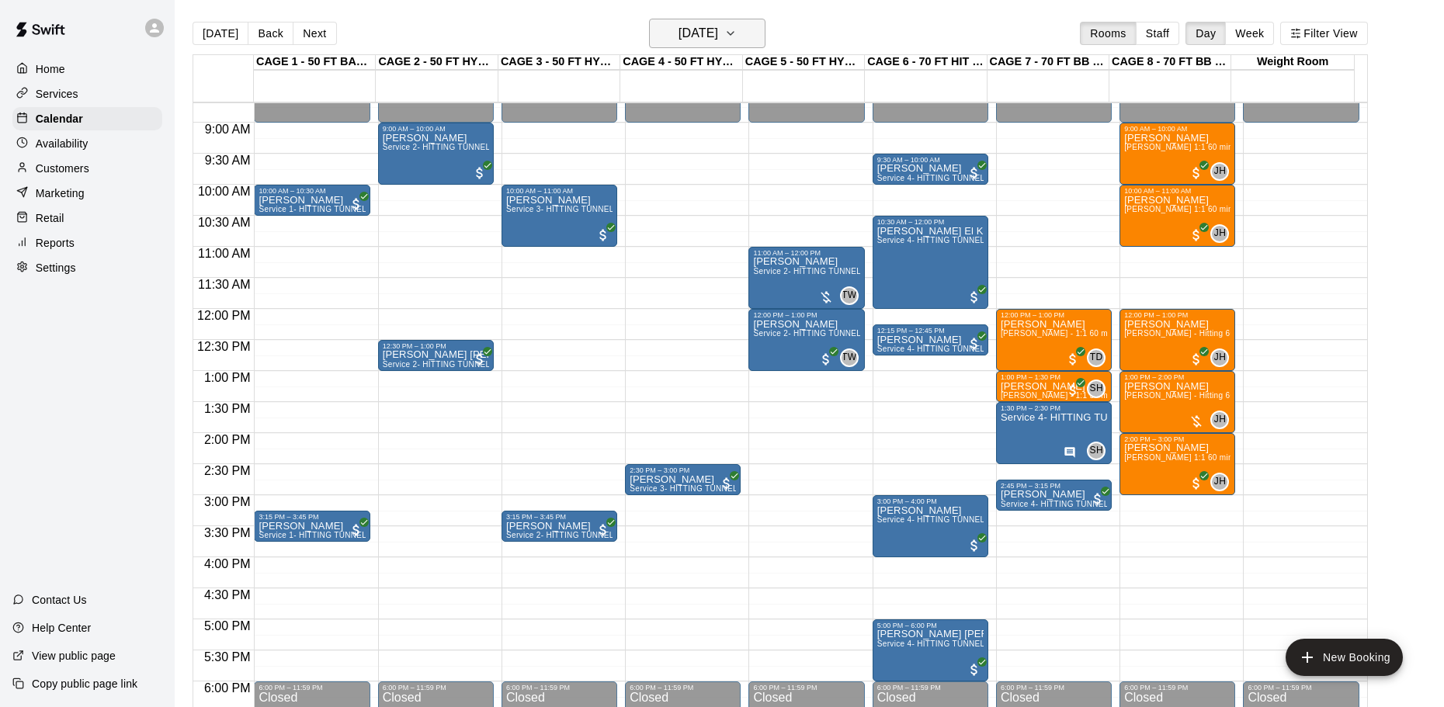
click at [718, 34] on h6 "Saturday Oct 04" at bounding box center [699, 34] width 40 height 22
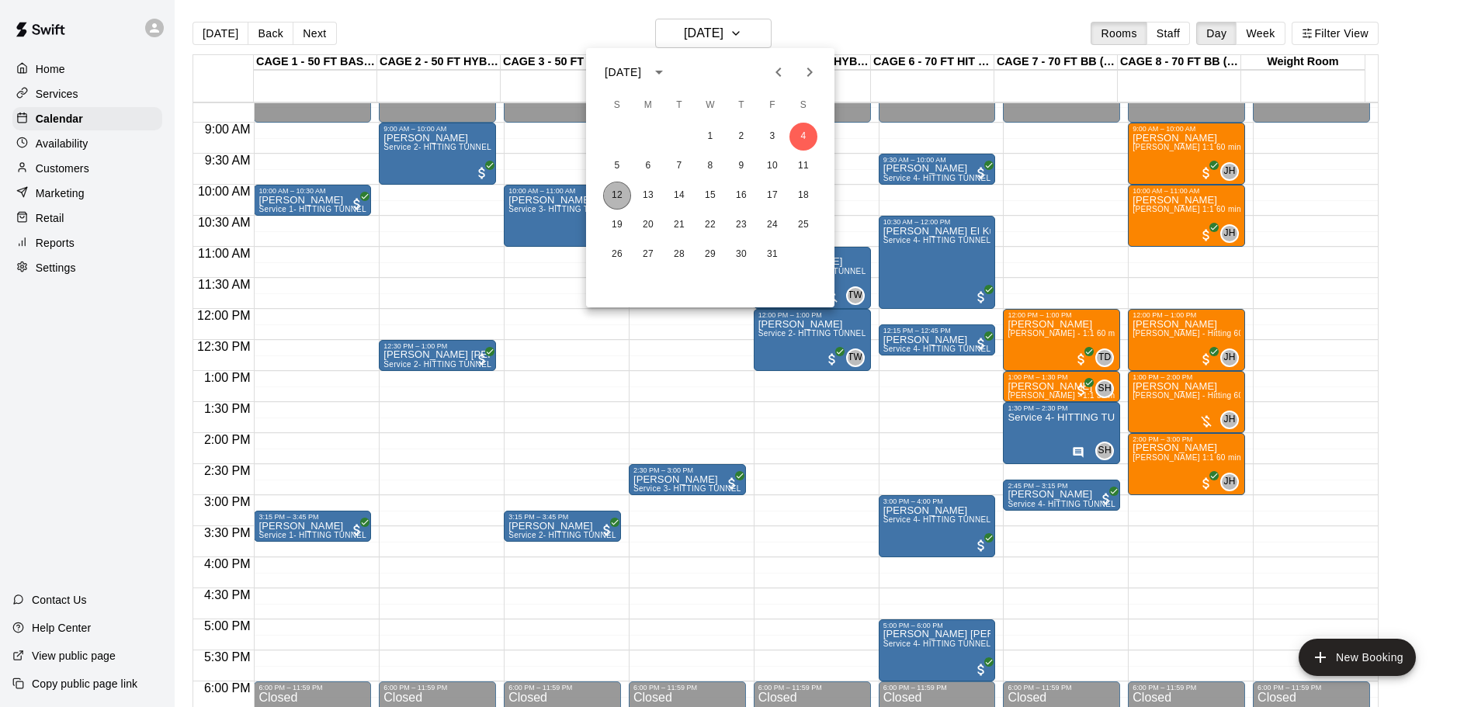
click at [617, 194] on button "12" at bounding box center [617, 196] width 28 height 28
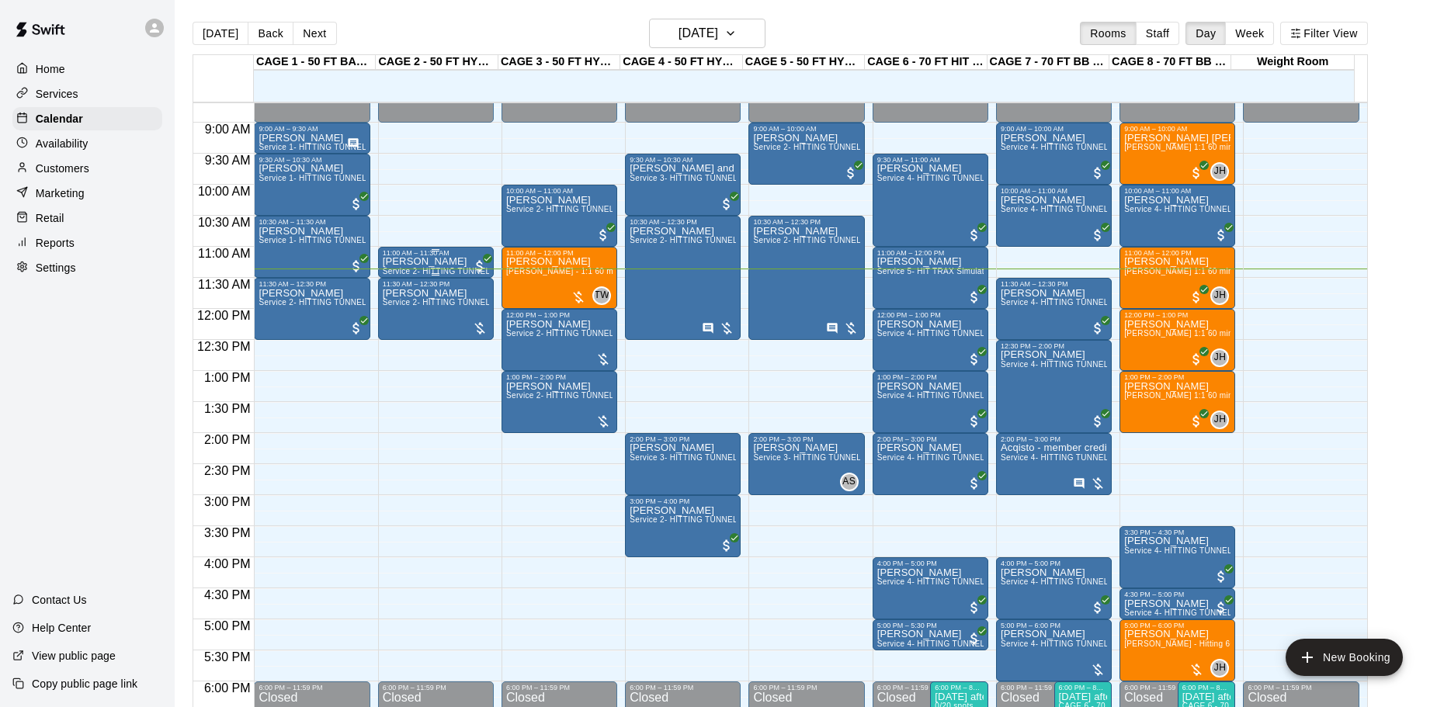
click at [419, 276] on span "Service 2- HITTING TUNNEL RENTAL - 50ft Baseball" at bounding box center [481, 271] width 197 height 9
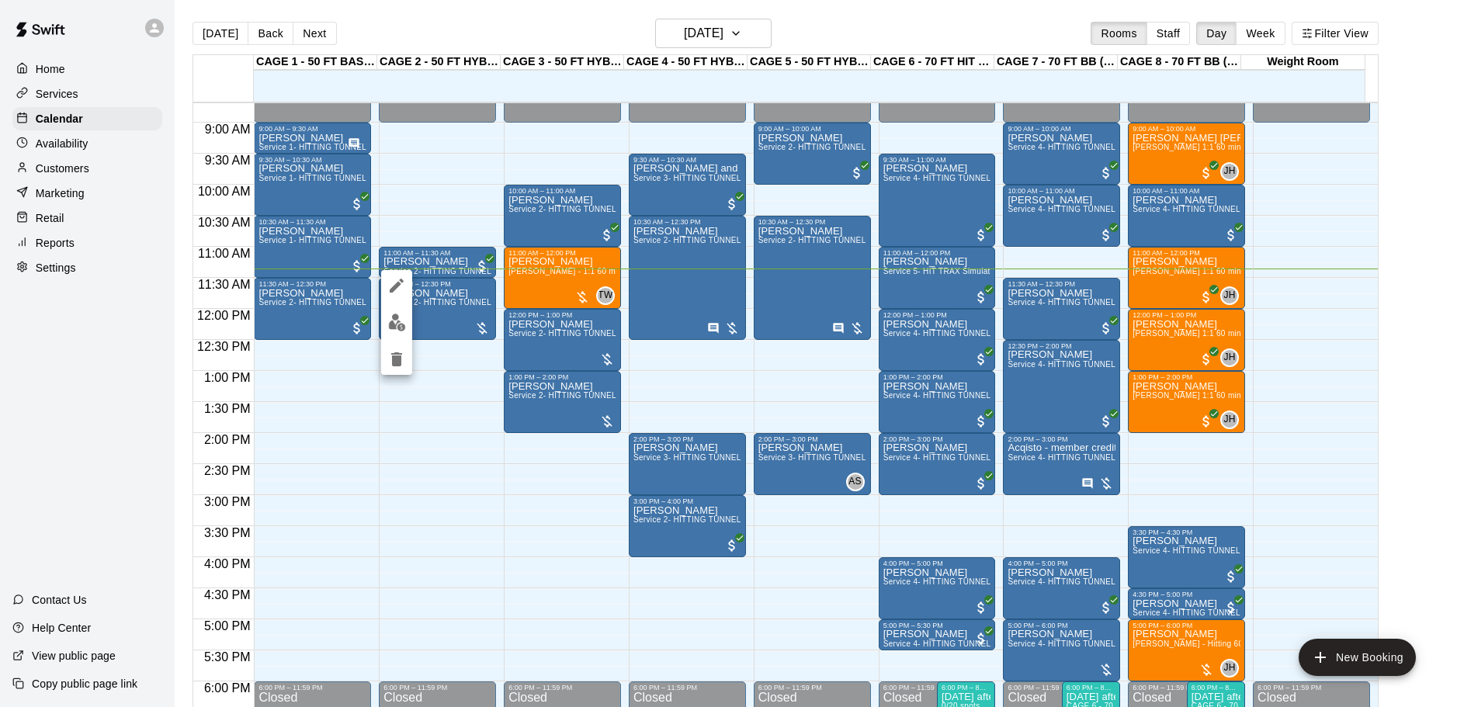
click at [425, 305] on div at bounding box center [728, 353] width 1457 height 707
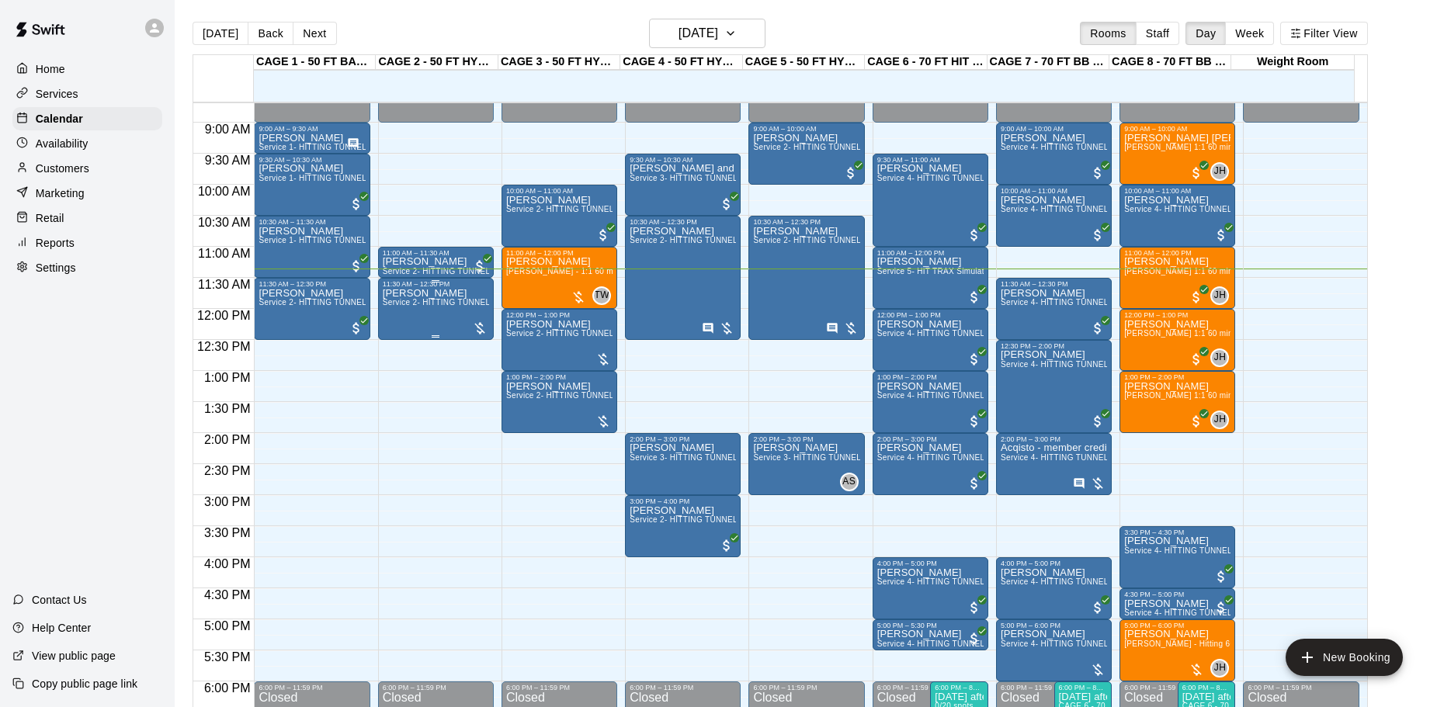
click at [451, 327] on div "Linn Shaw Service 2- HITTING TUNNEL RENTAL - 50ft Baseball" at bounding box center [436, 641] width 106 height 707
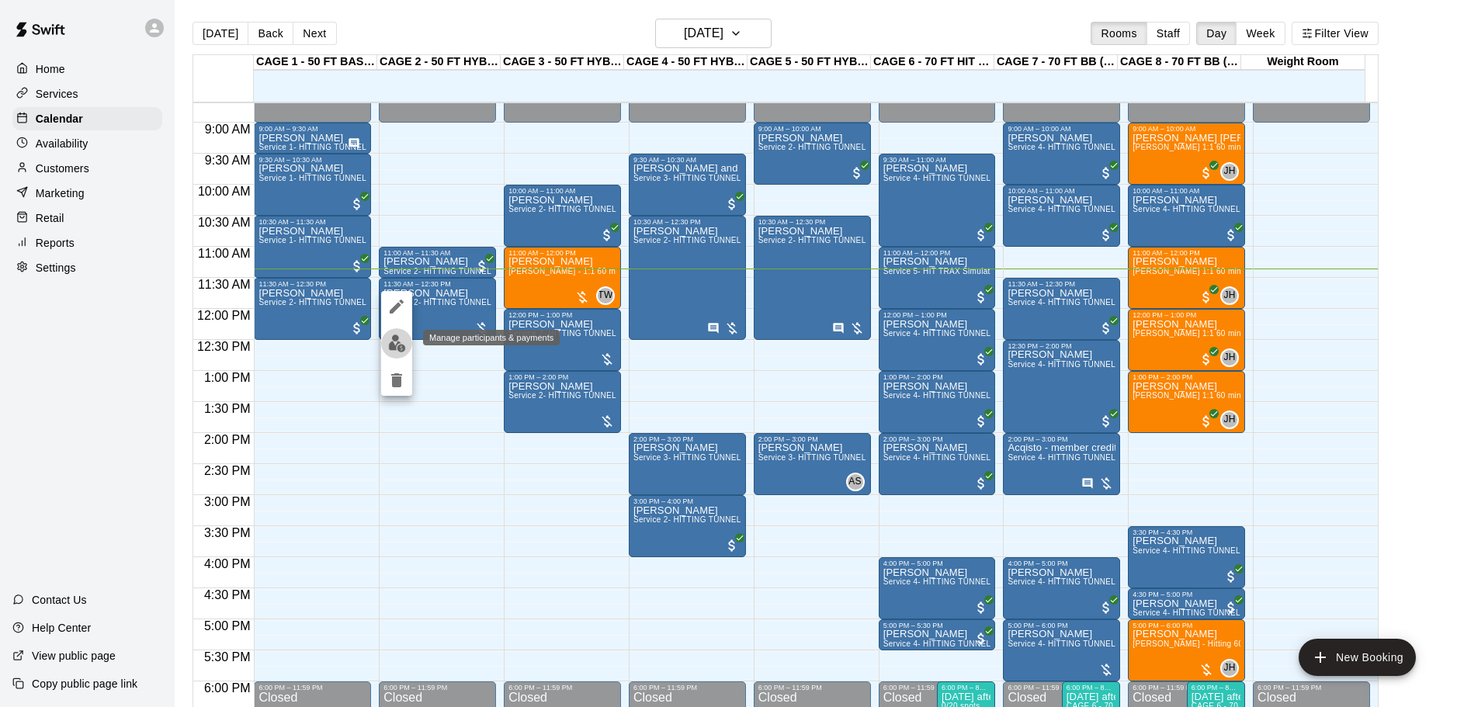
click at [400, 333] on button "edit" at bounding box center [396, 343] width 31 height 30
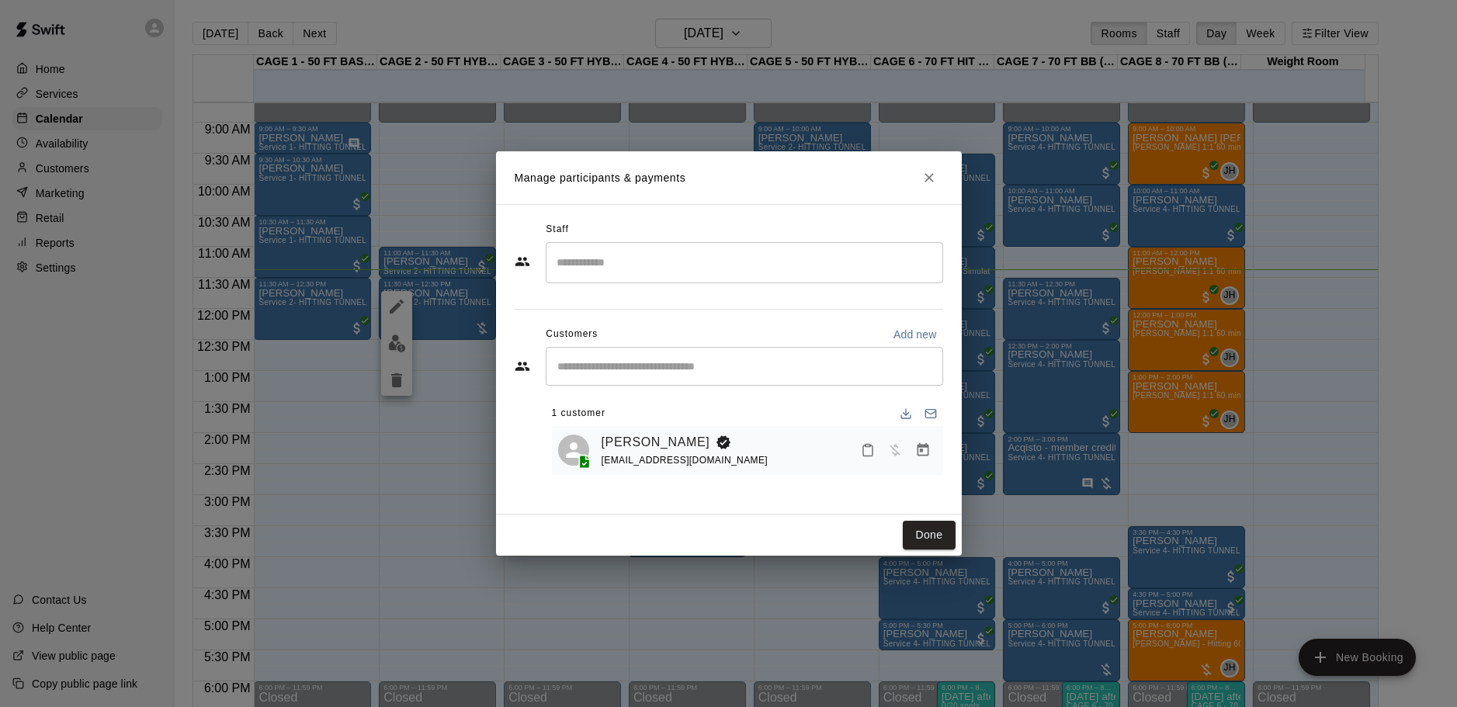
click at [931, 172] on icon "Close" at bounding box center [930, 178] width 16 height 16
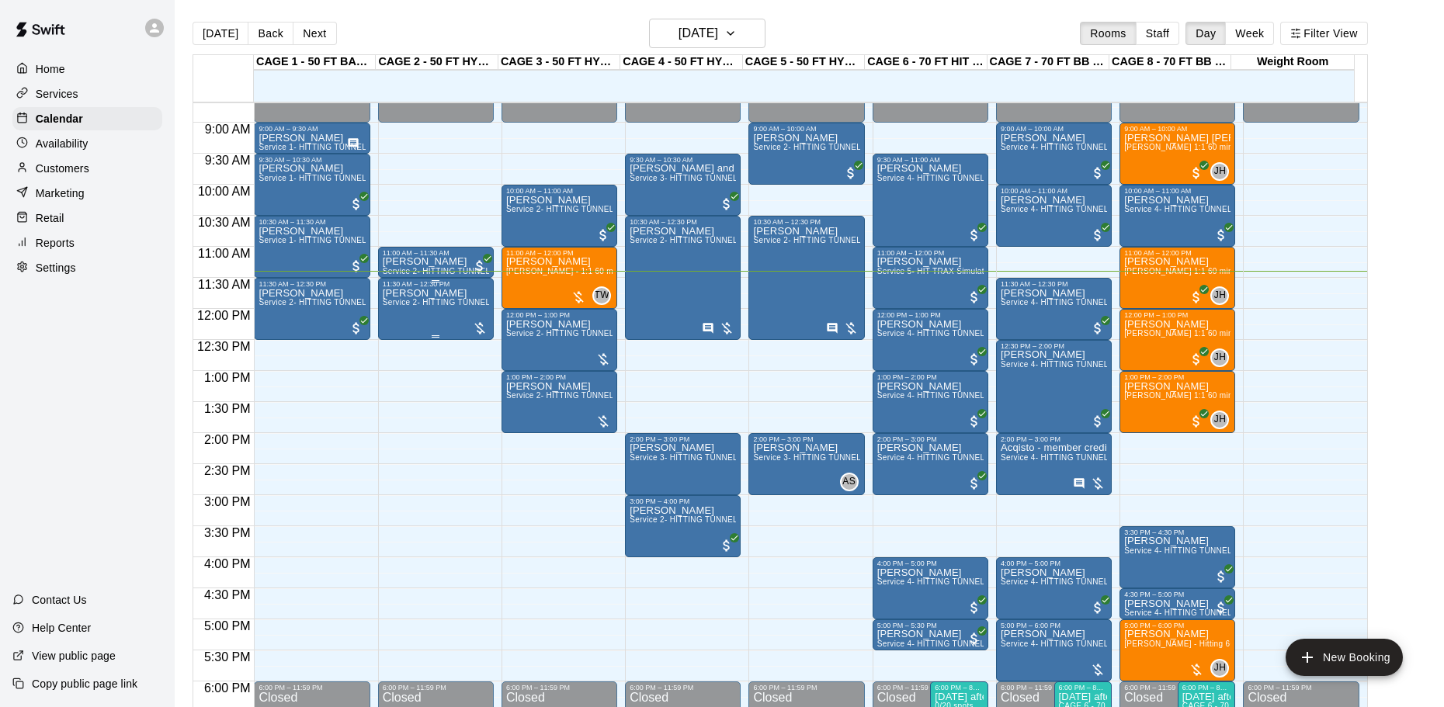
click at [446, 307] on span "Service 2- HITTING TUNNEL RENTAL - 50ft Baseball" at bounding box center [481, 302] width 197 height 9
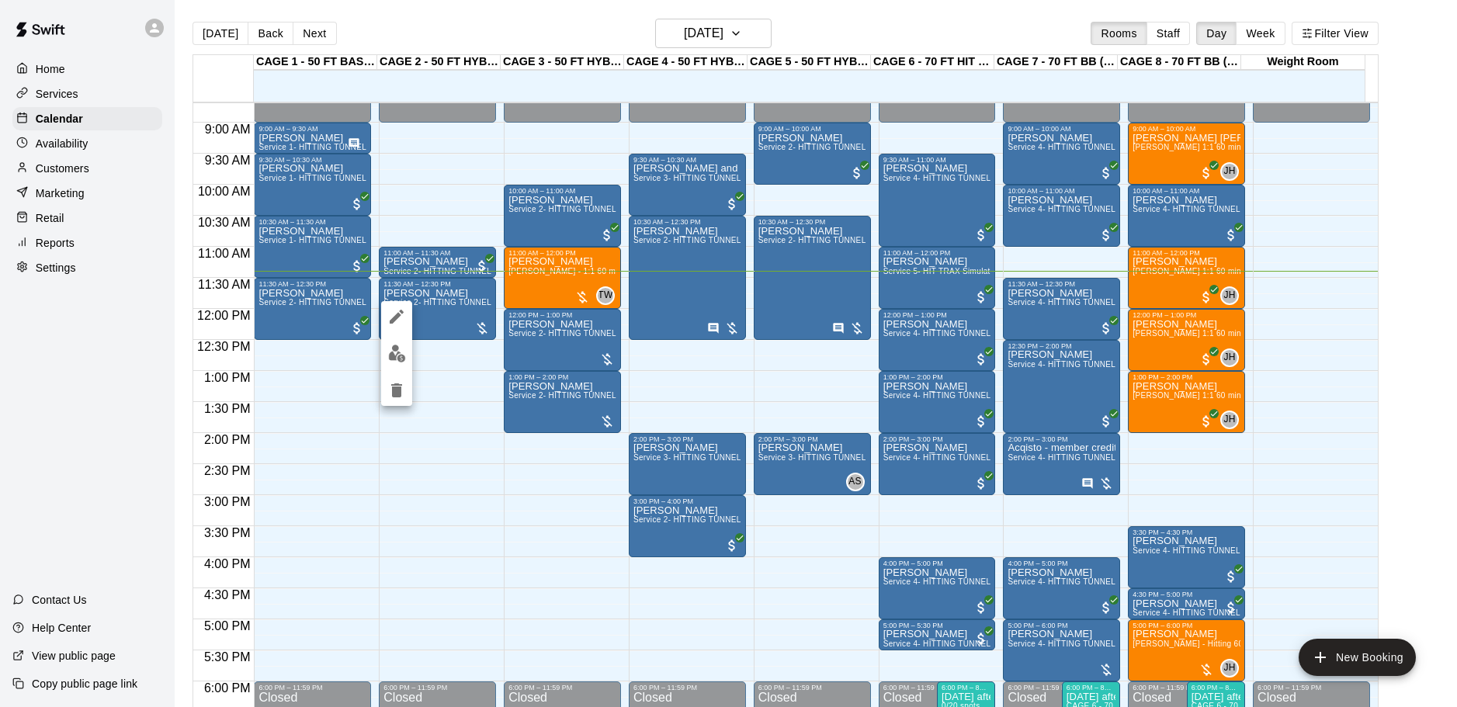
click at [380, 355] on div at bounding box center [728, 353] width 1457 height 707
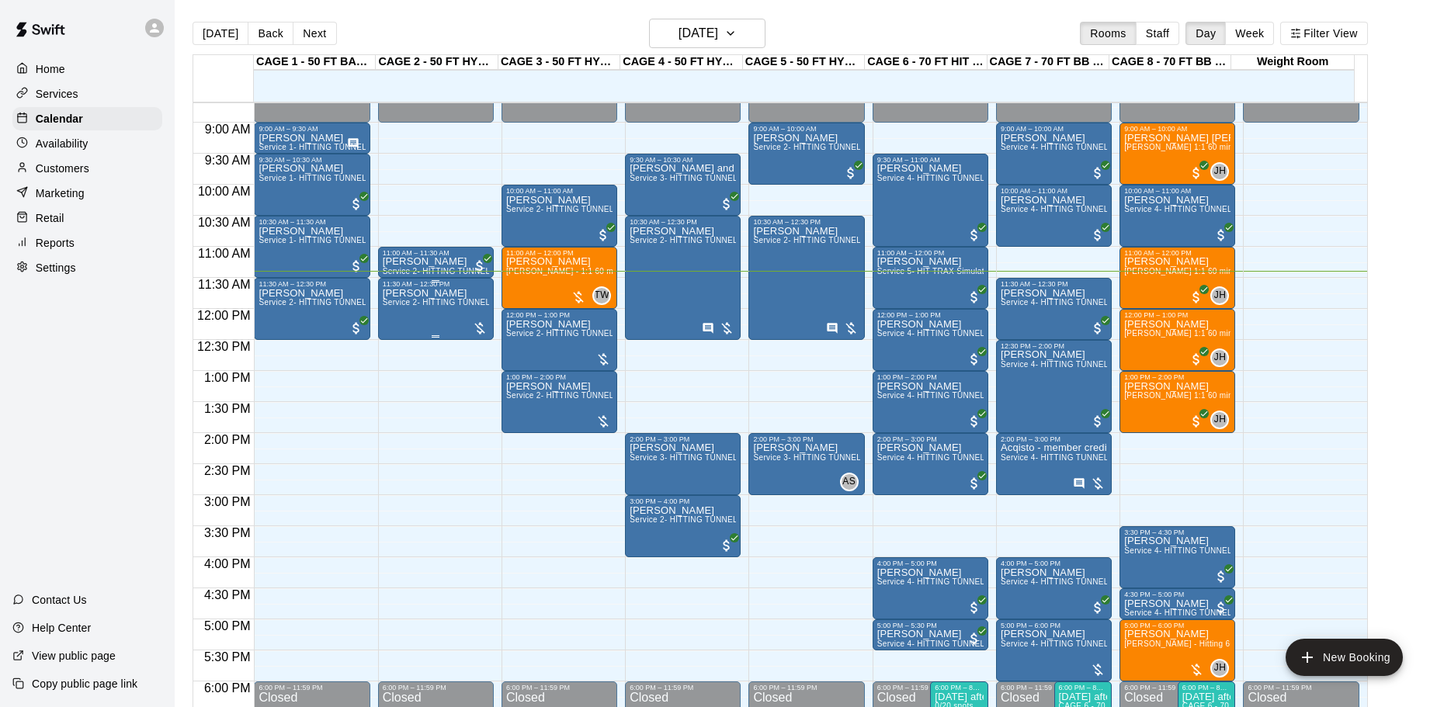
click at [404, 334] on div "Linn Shaw Service 2- HITTING TUNNEL RENTAL - 50ft Baseball" at bounding box center [436, 641] width 106 height 707
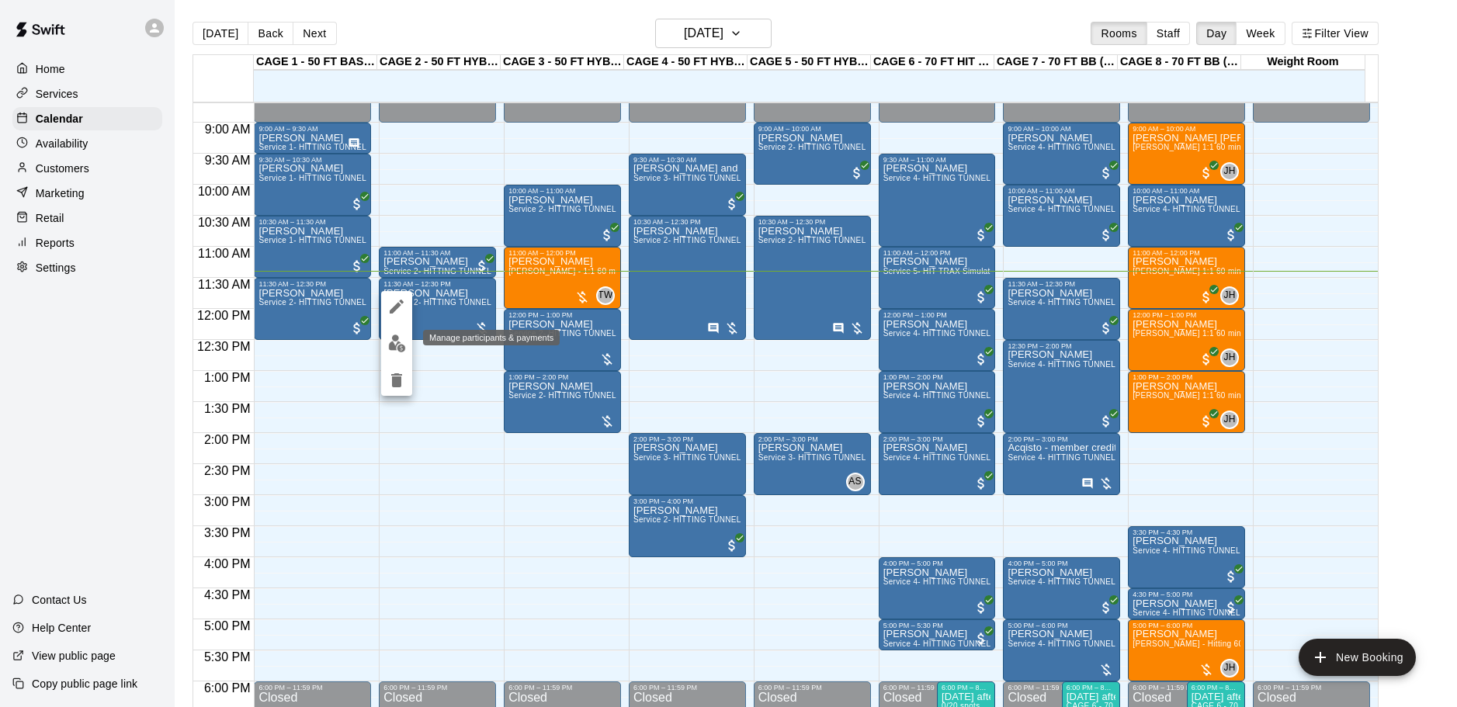
click at [396, 349] on img "edit" at bounding box center [397, 344] width 18 height 18
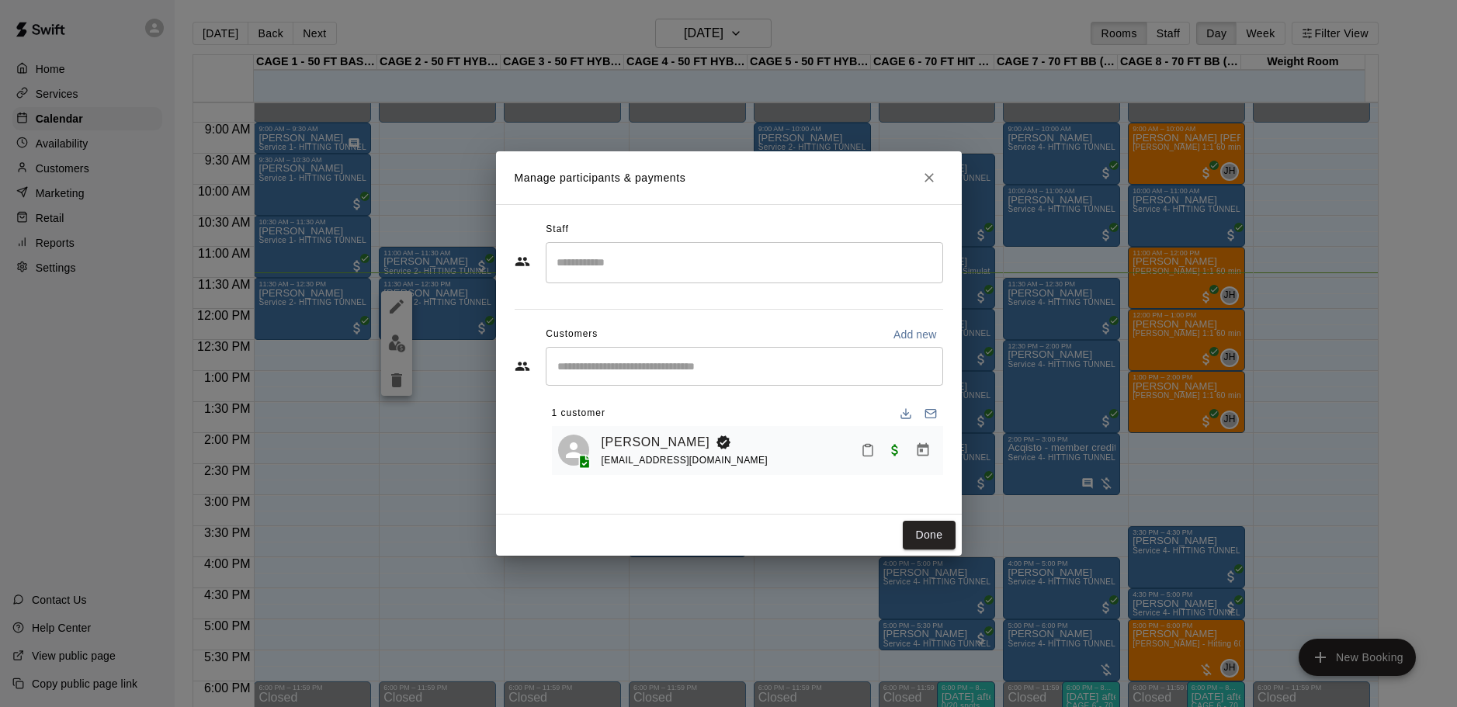
click at [928, 181] on icon "Close" at bounding box center [930, 178] width 16 height 16
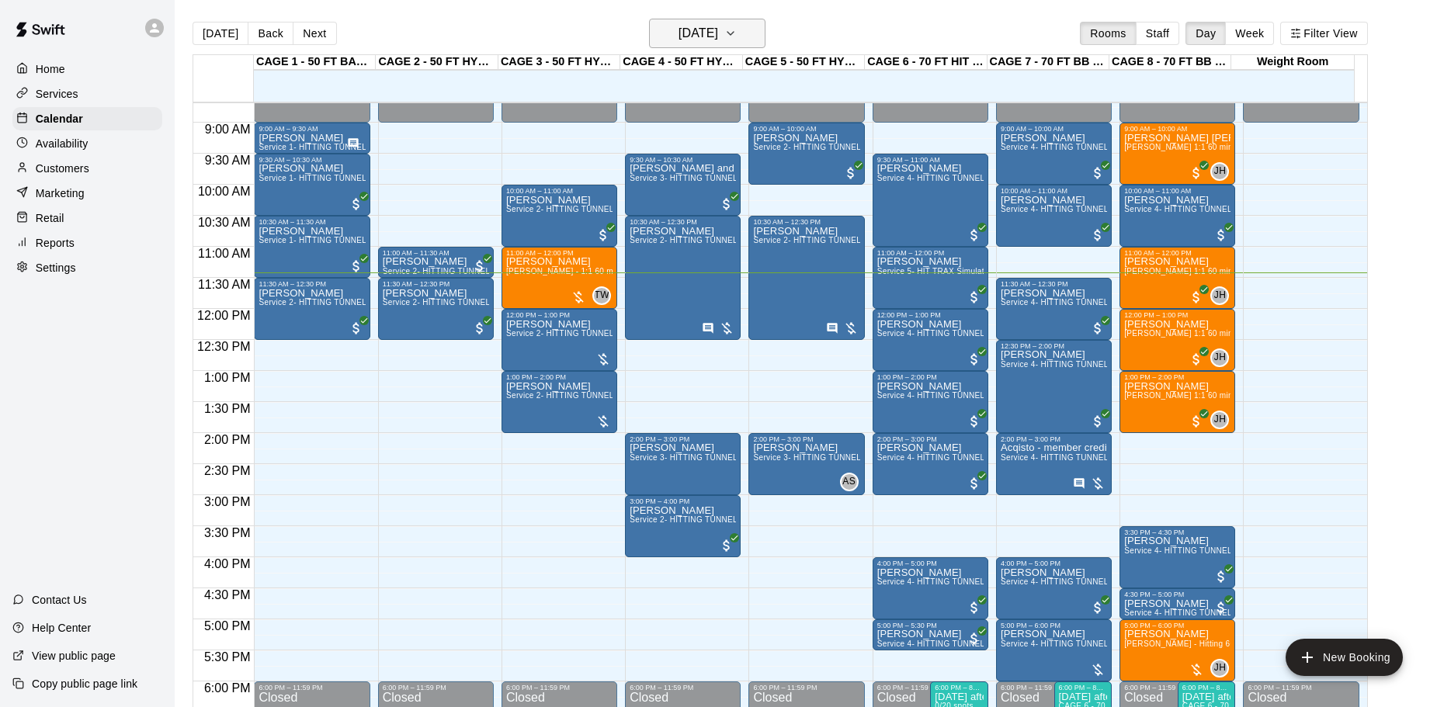
click at [717, 30] on h6 "[DATE]" at bounding box center [699, 34] width 40 height 22
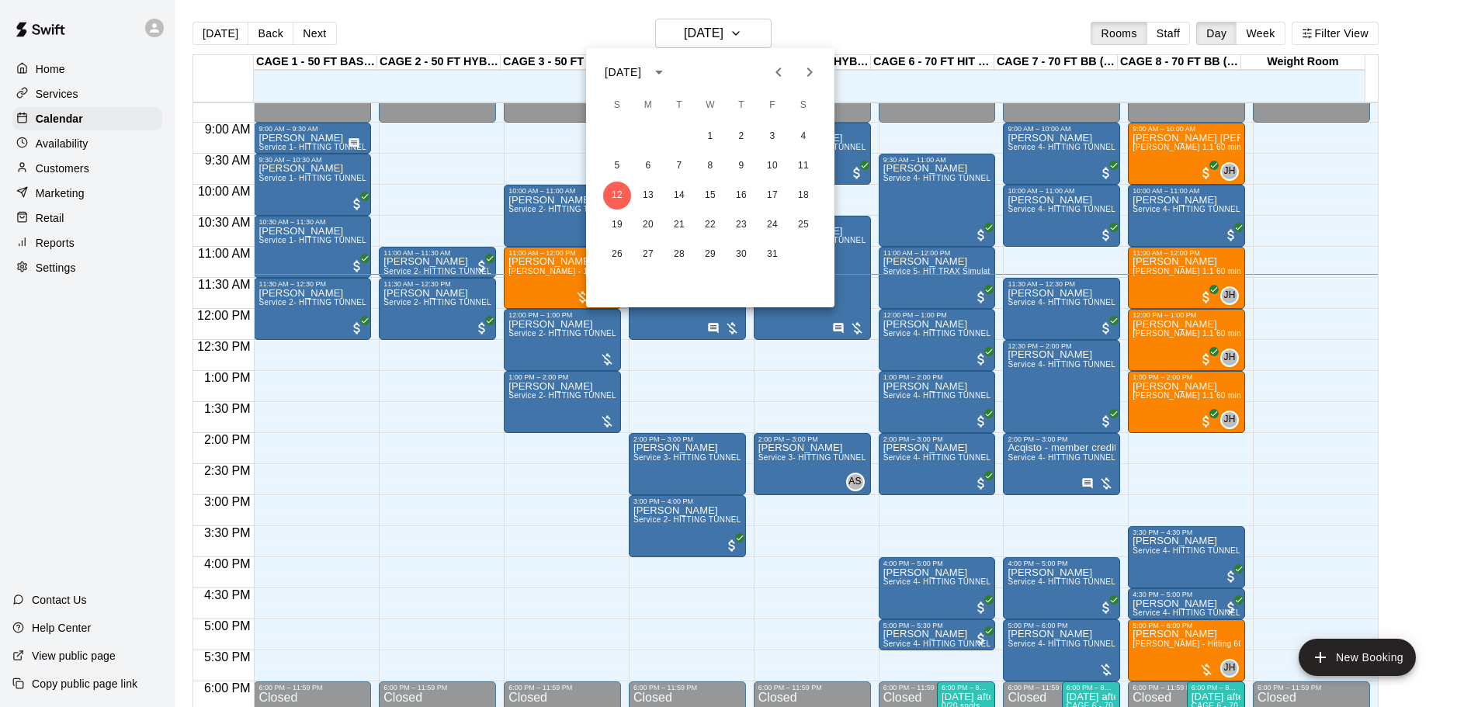
click at [1395, 492] on div at bounding box center [728, 353] width 1457 height 707
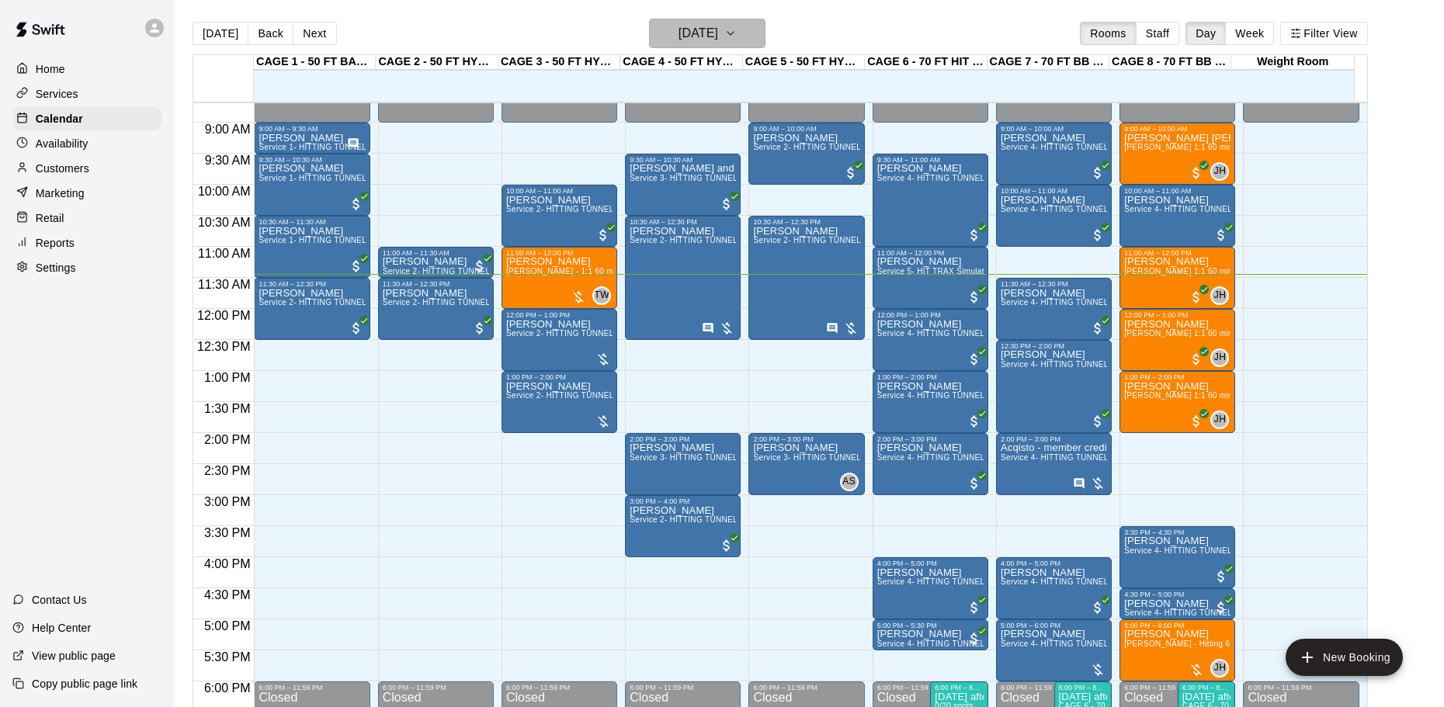
click at [696, 41] on h6 "[DATE]" at bounding box center [699, 34] width 40 height 22
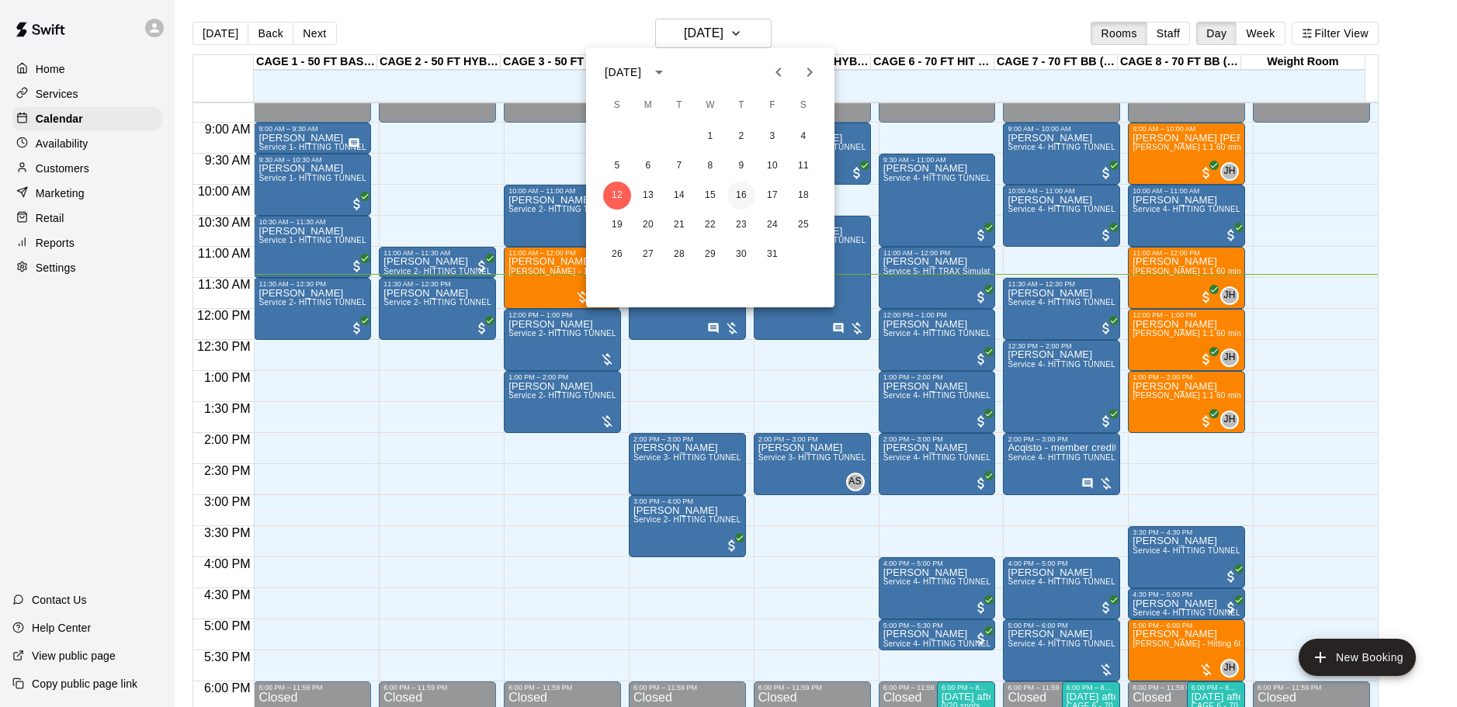
click at [740, 197] on button "16" at bounding box center [741, 196] width 28 height 28
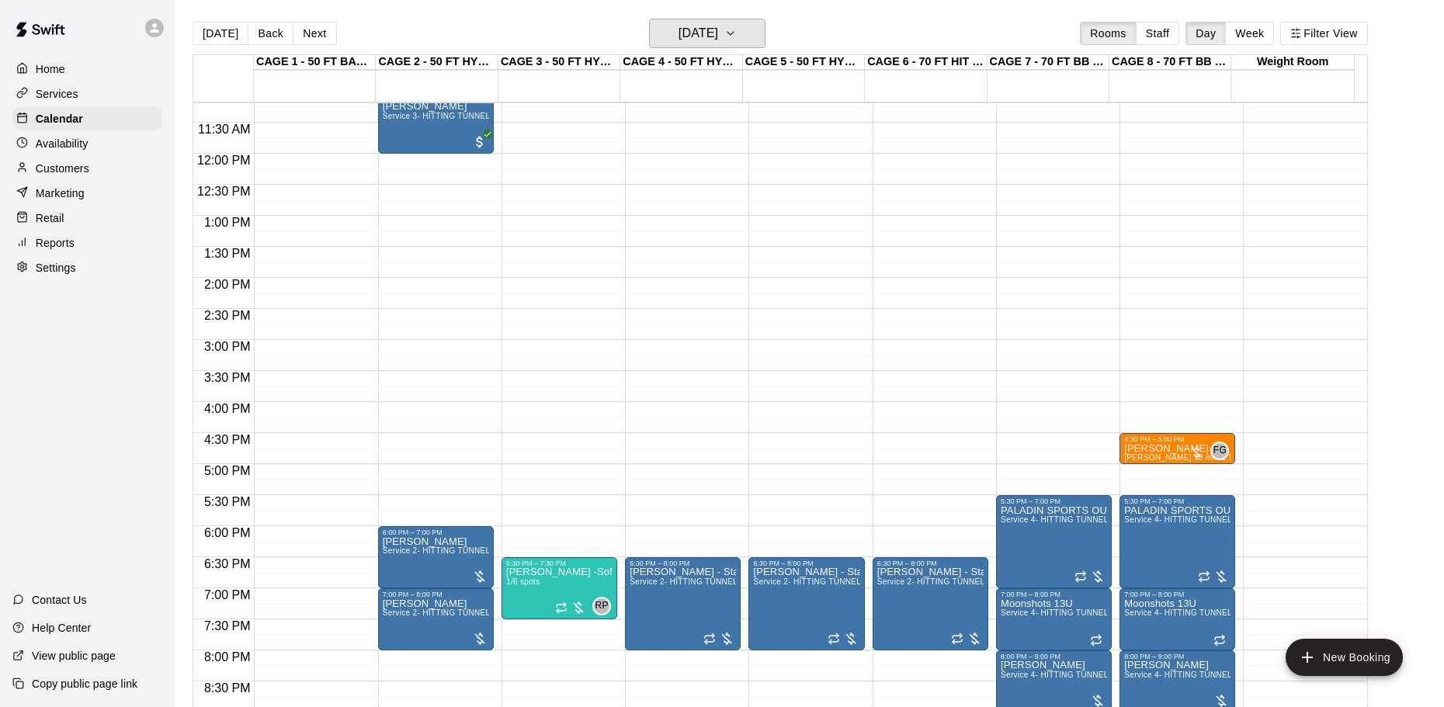
scroll to position [772, 0]
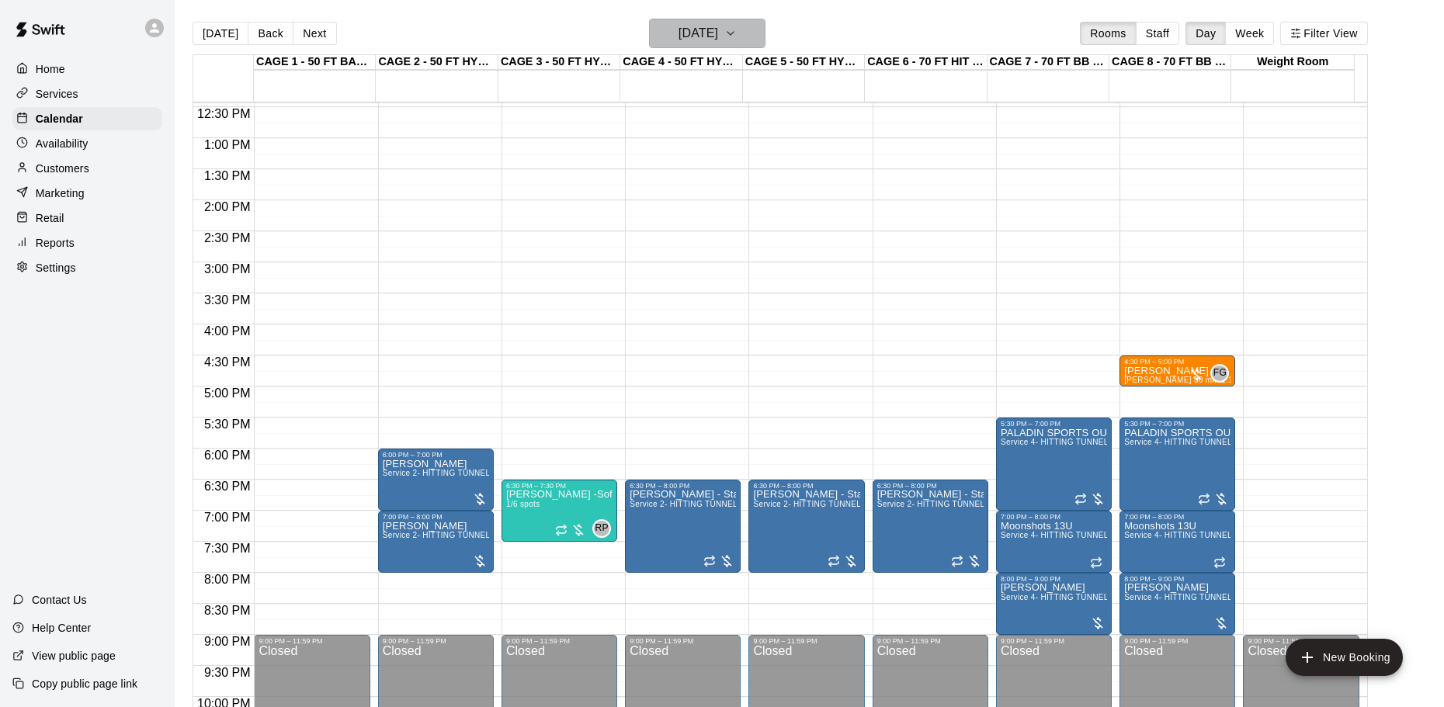
click at [679, 29] on h6 "Thursday Oct 16" at bounding box center [699, 34] width 40 height 22
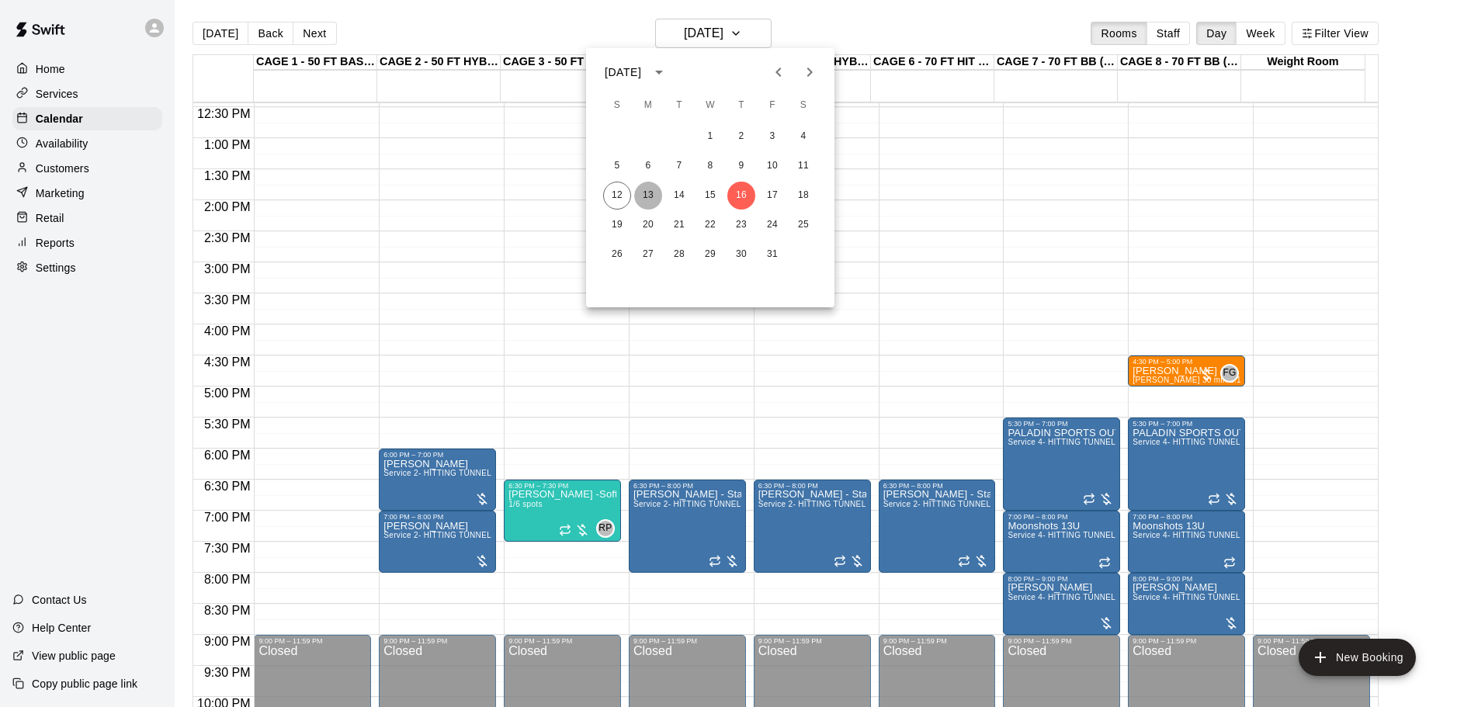
click at [659, 198] on button "13" at bounding box center [648, 196] width 28 height 28
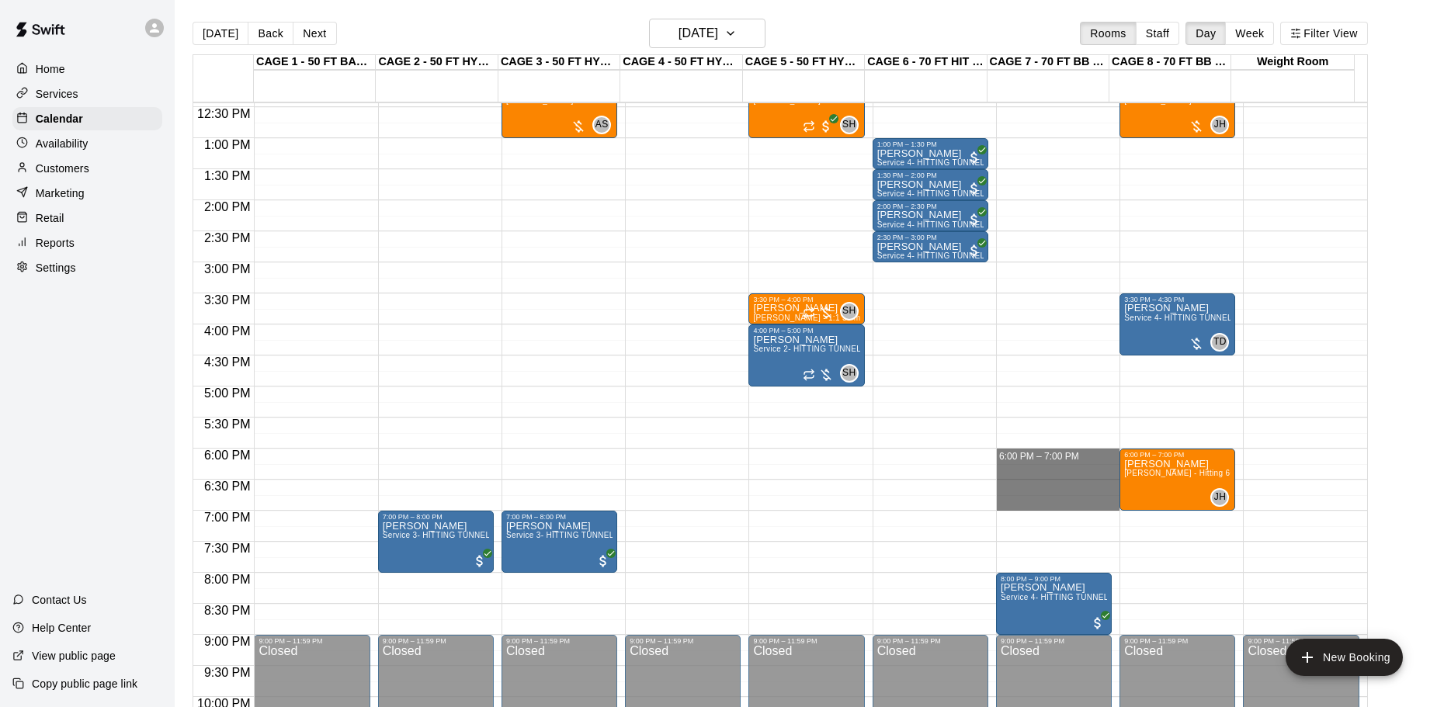
drag, startPoint x: 996, startPoint y: 453, endPoint x: 1027, endPoint y: 505, distance: 61.2
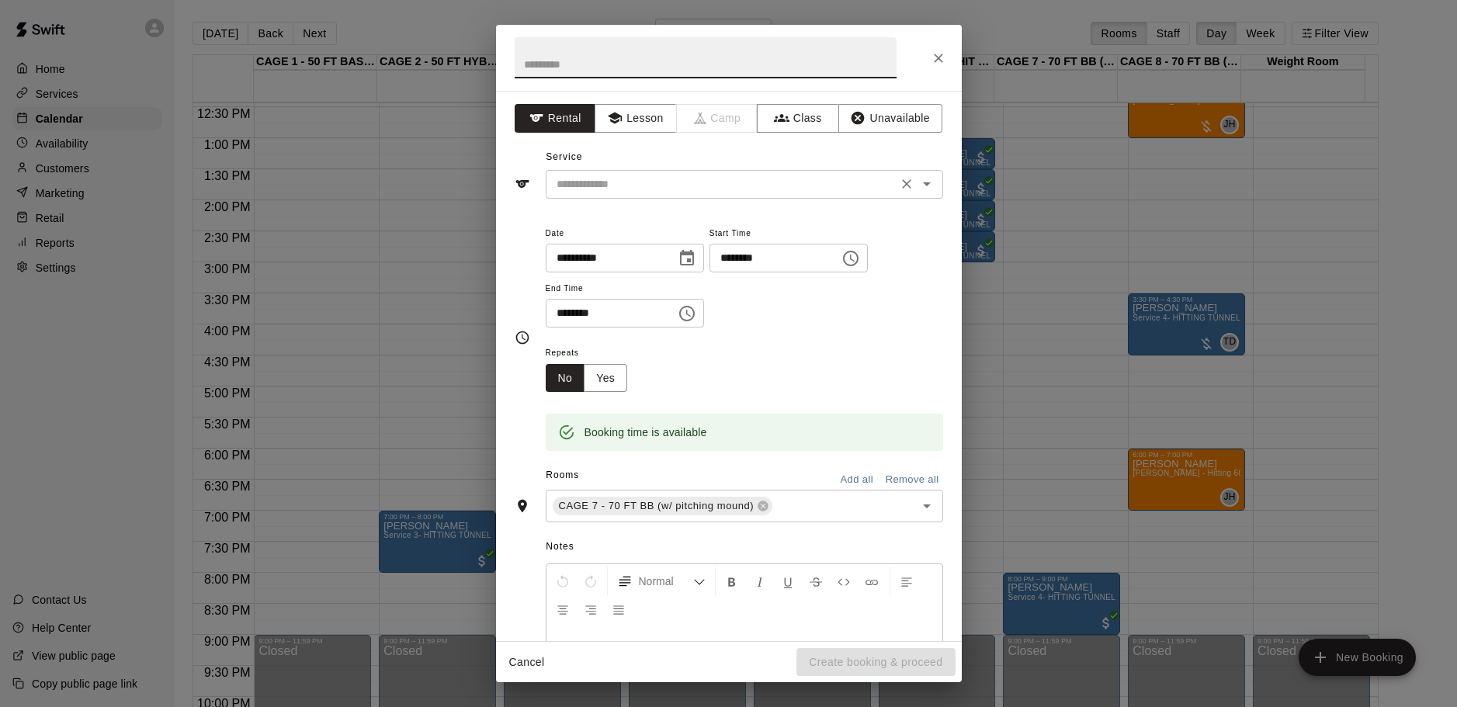
click at [722, 190] on input "text" at bounding box center [721, 184] width 342 height 19
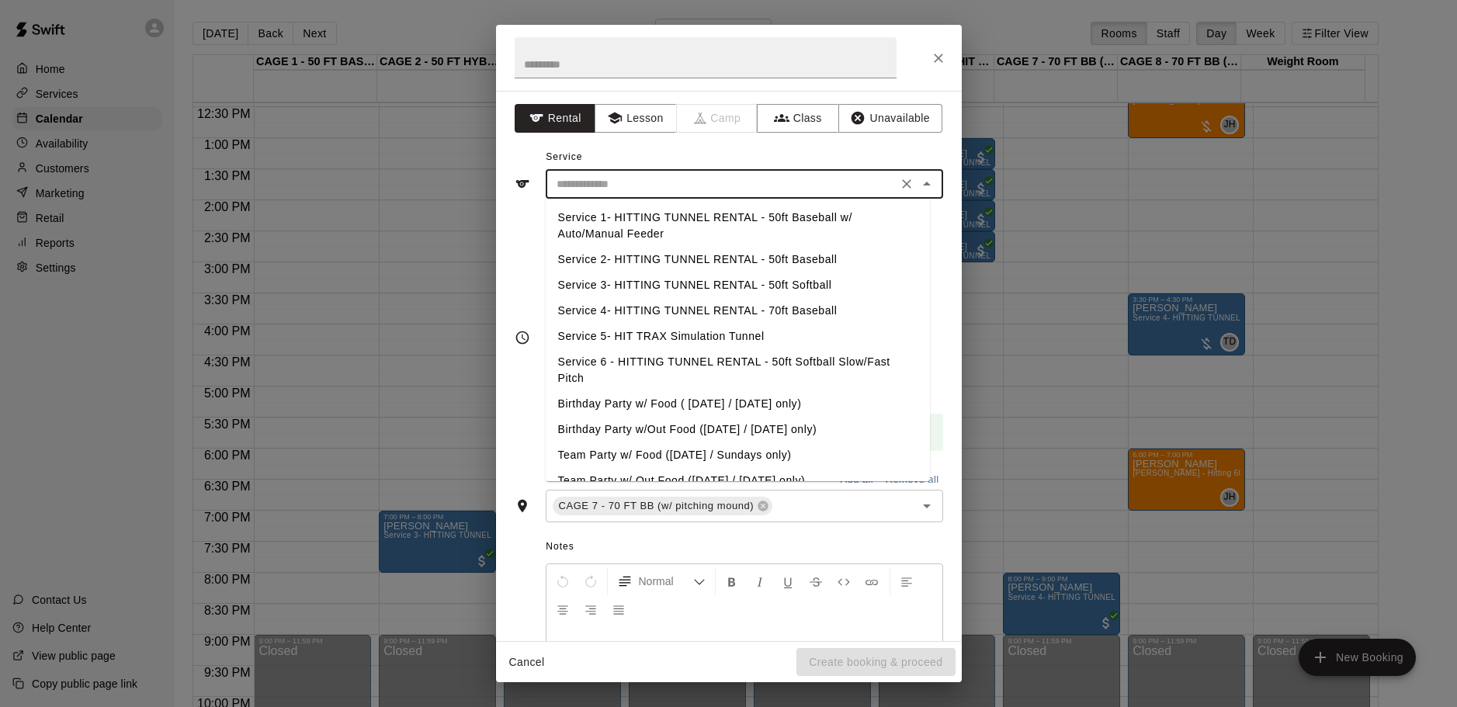
click at [787, 308] on li "Service 4- HITTING TUNNEL RENTAL - 70ft Baseball" at bounding box center [738, 311] width 384 height 26
type input "**********"
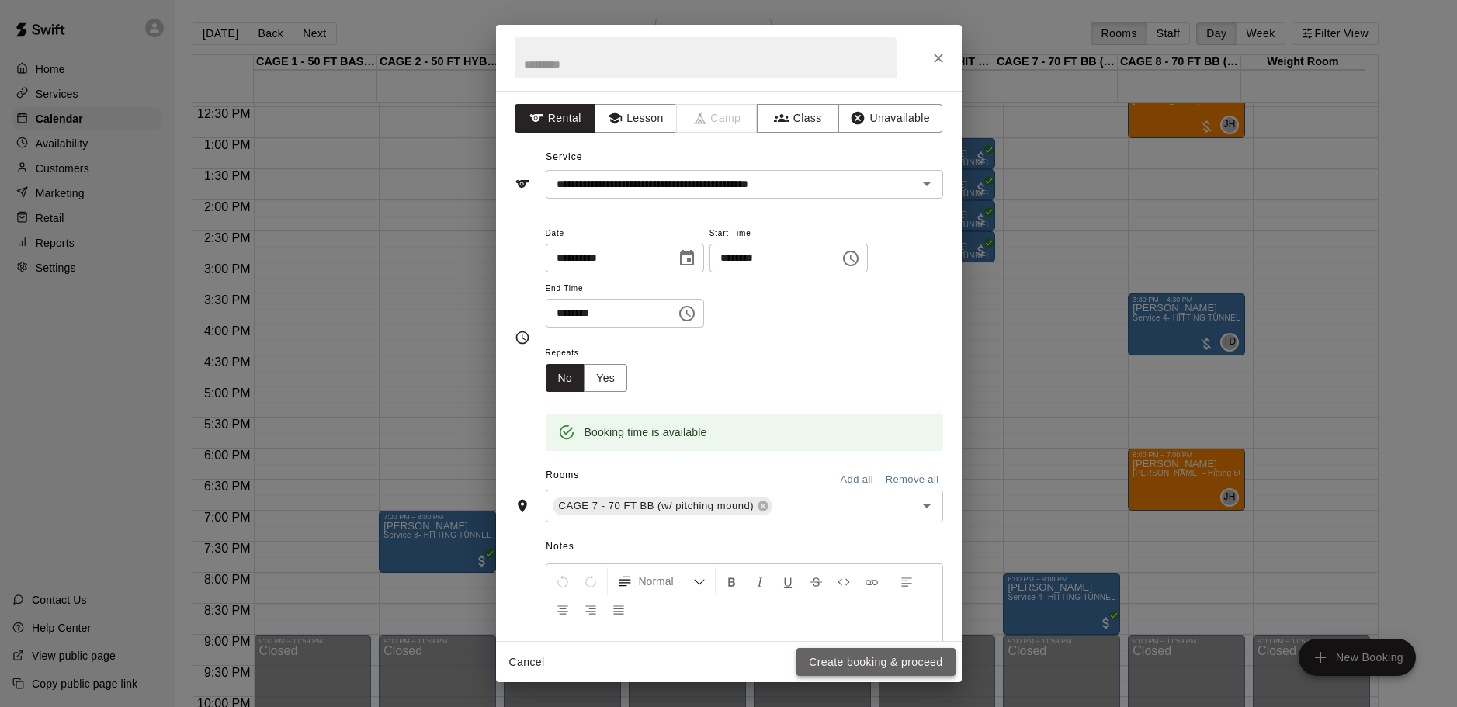
click at [890, 656] on button "Create booking & proceed" at bounding box center [876, 662] width 158 height 29
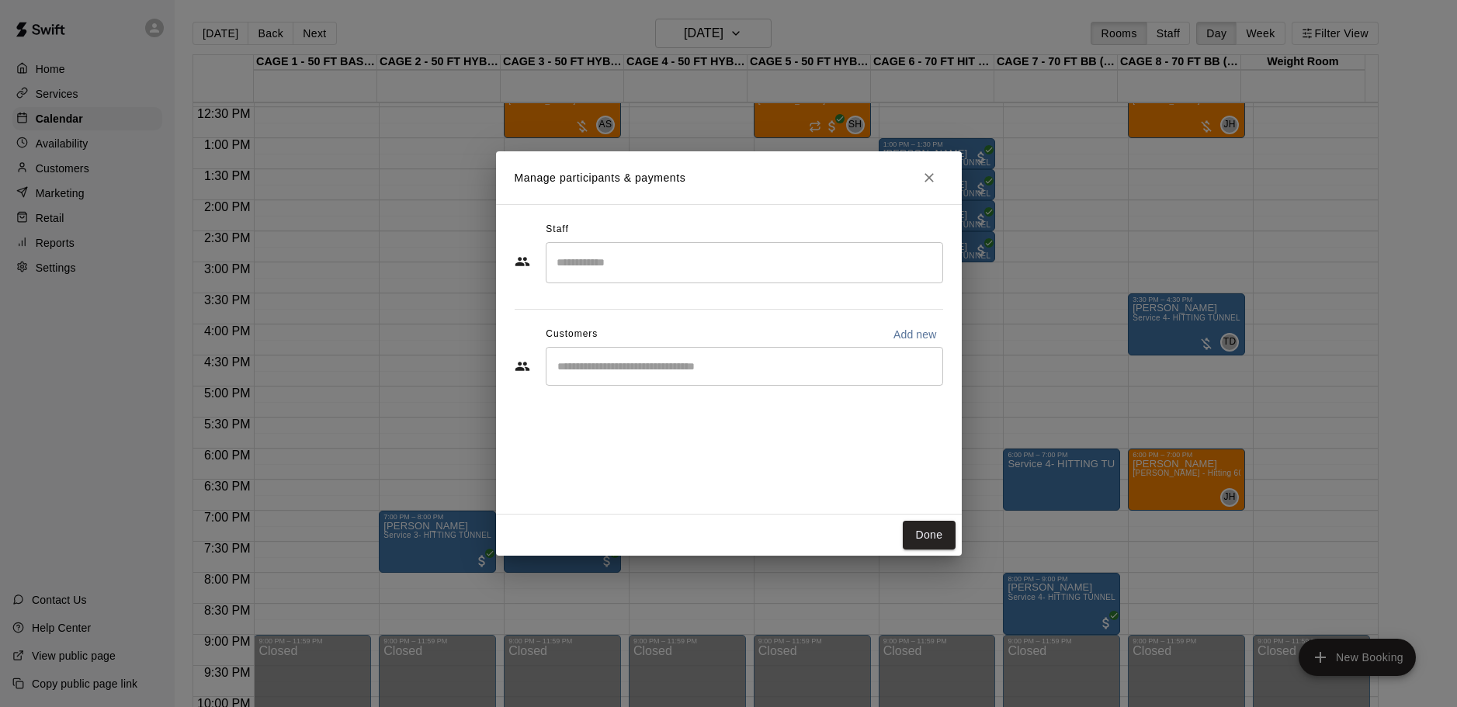
click at [675, 366] on input "Start typing to search customers..." at bounding box center [745, 367] width 384 height 16
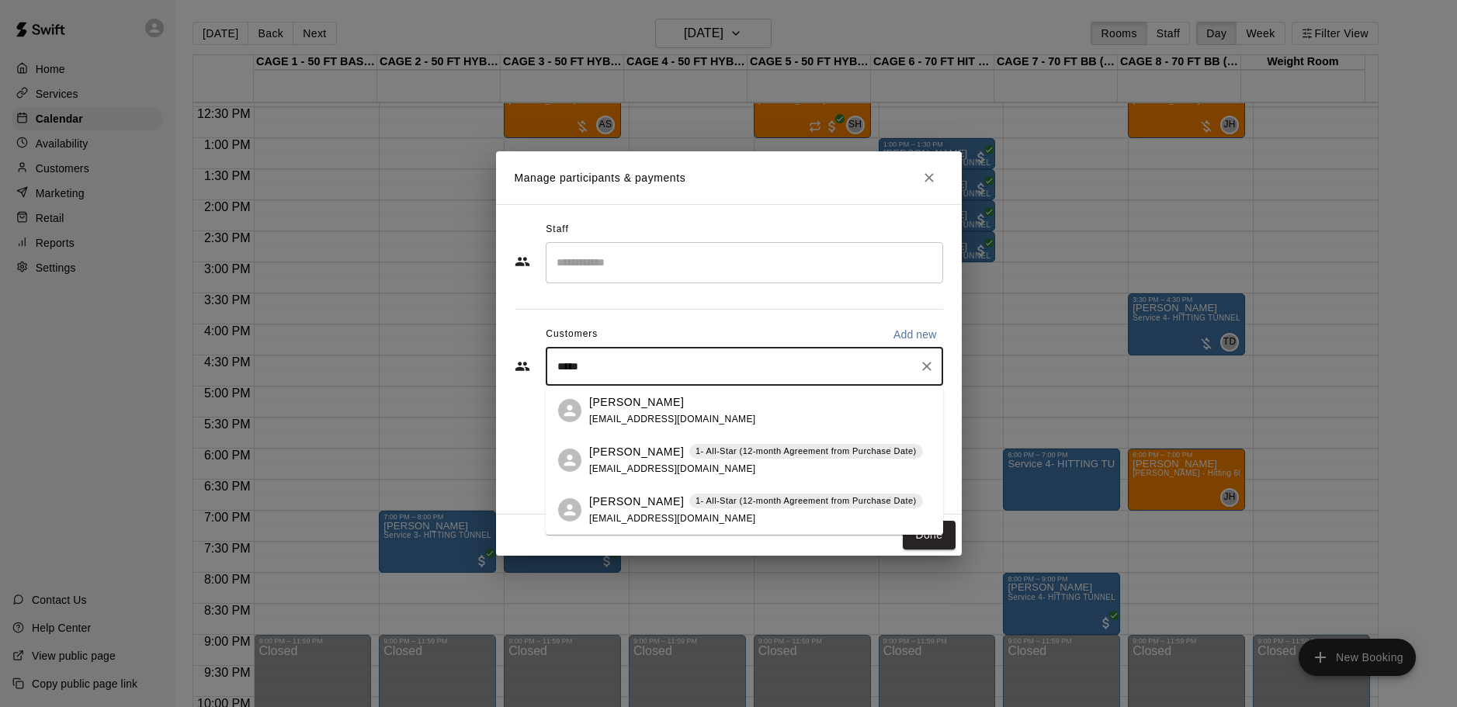
type input "******"
click at [654, 414] on span "jlklimke@gmail.com" at bounding box center [672, 419] width 167 height 11
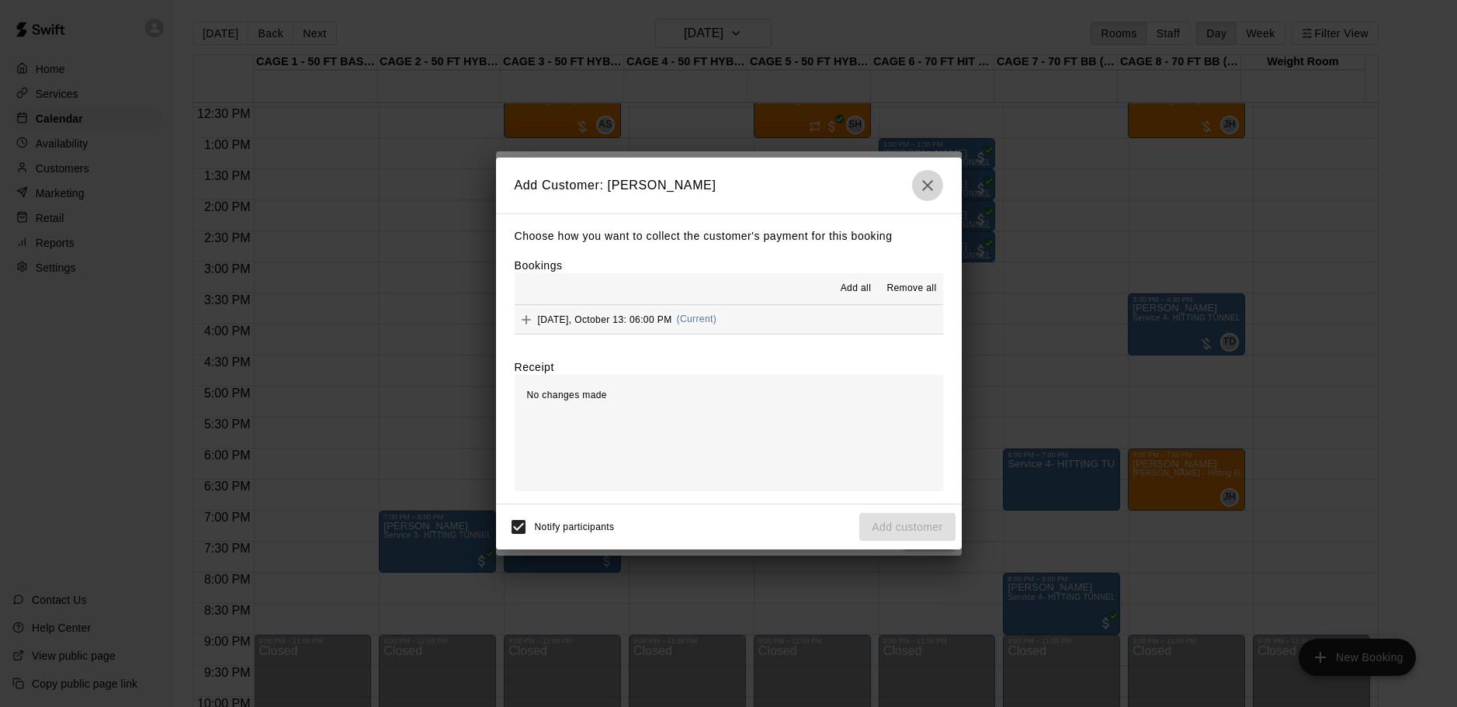
click at [925, 189] on icon "button" at bounding box center [927, 185] width 19 height 19
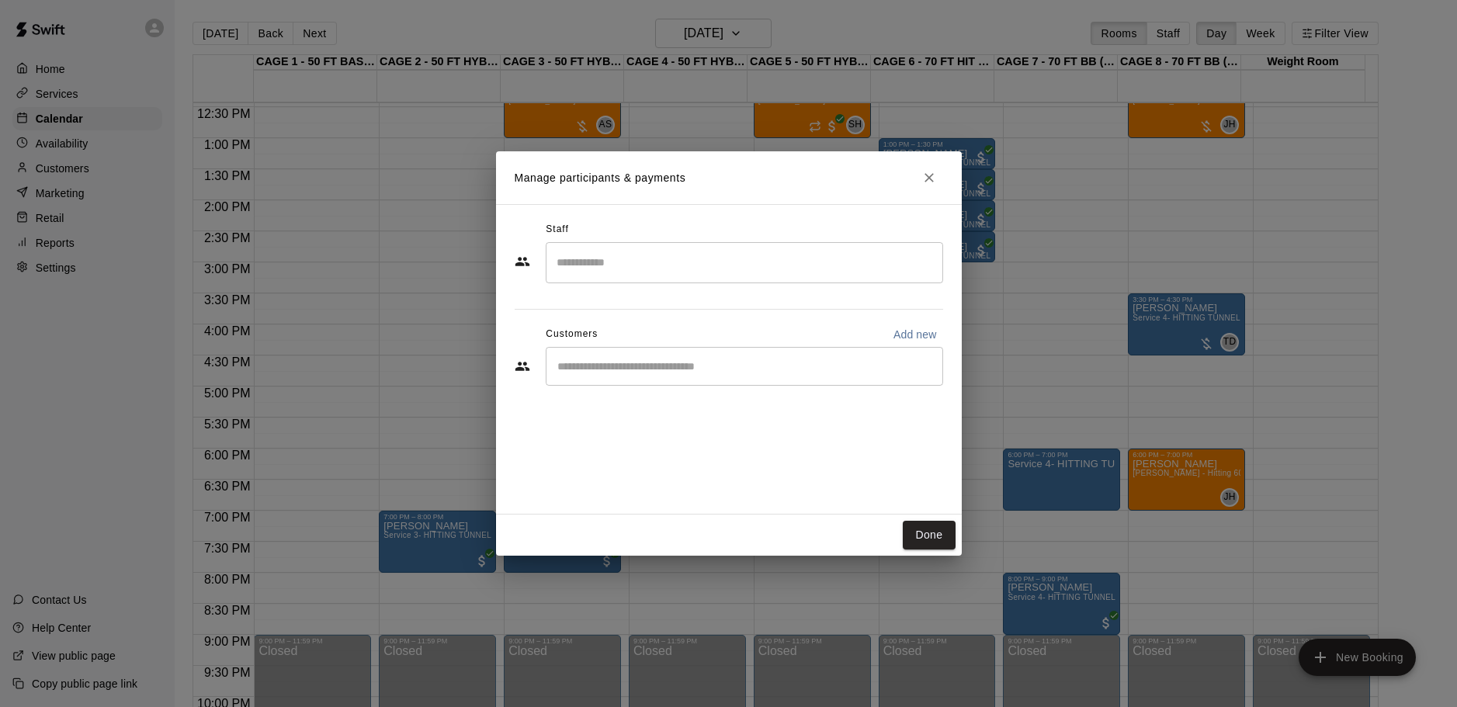
click at [793, 372] on input "Start typing to search customers..." at bounding box center [745, 367] width 384 height 16
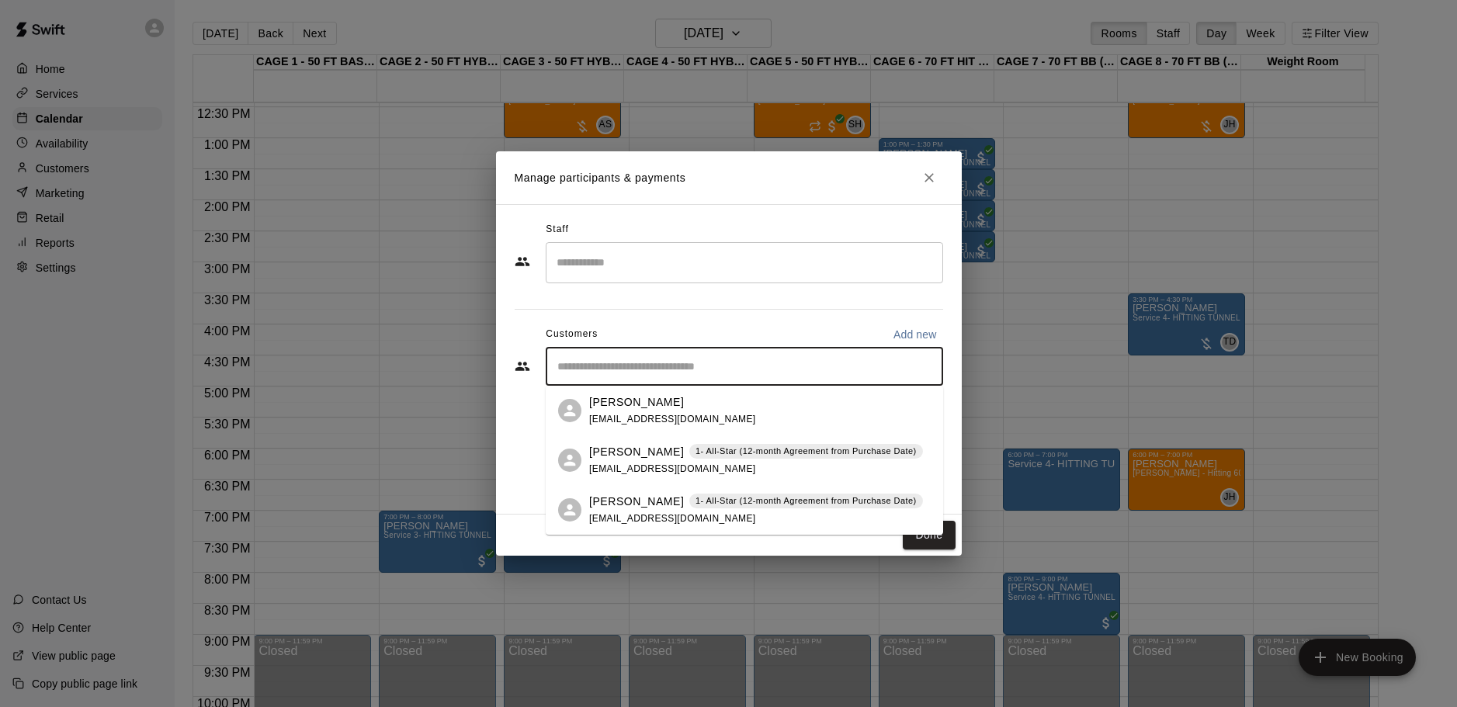
click at [689, 502] on span "1- All-Star (12-month Agreement from Purchase Date)" at bounding box center [806, 501] width 234 height 13
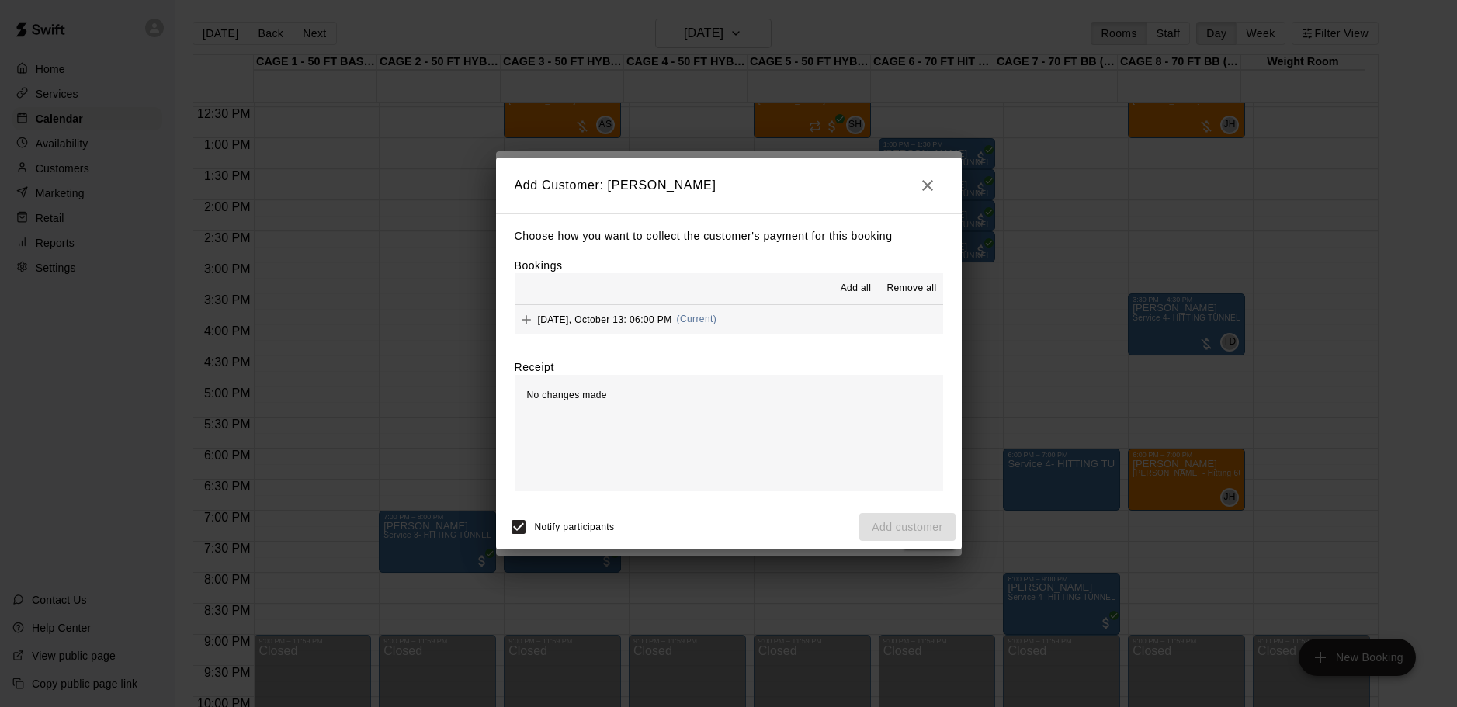
click at [849, 288] on span "Add all" at bounding box center [856, 289] width 31 height 16
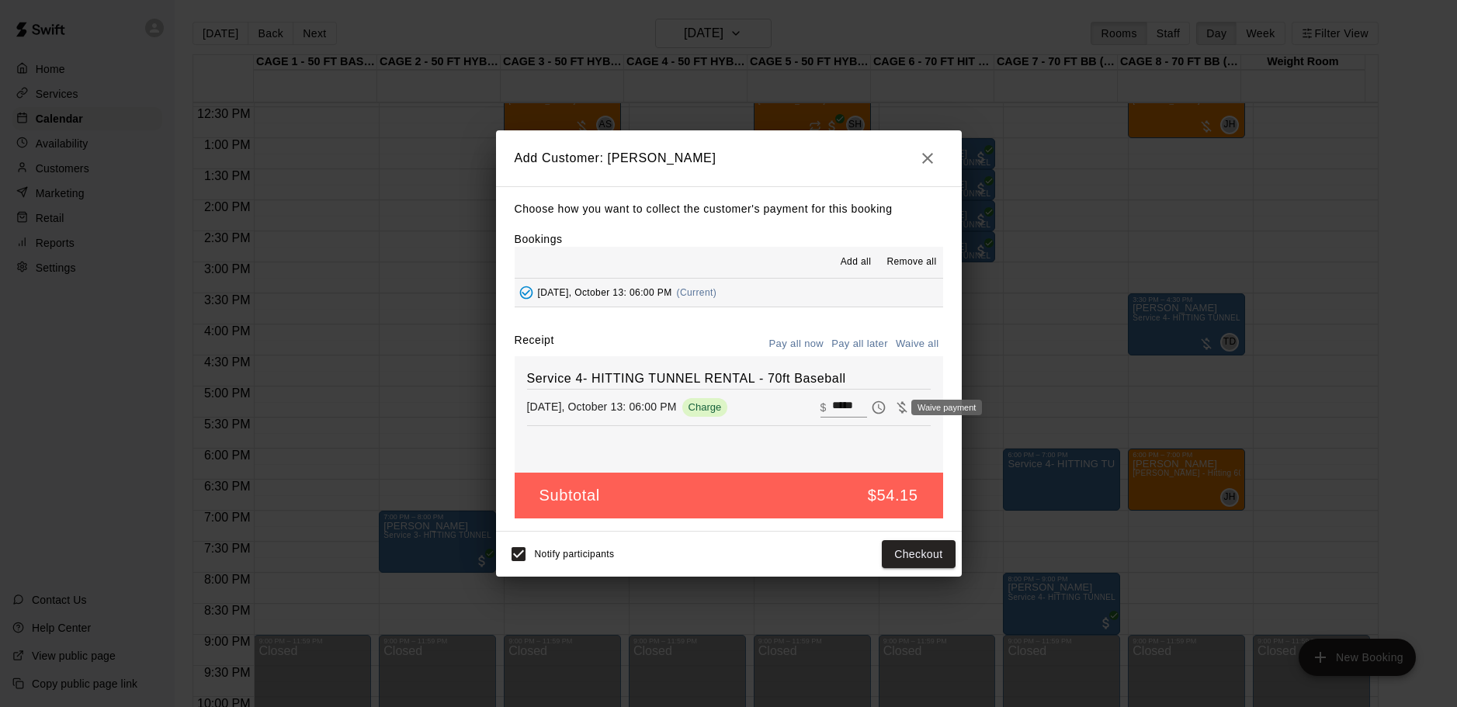
click at [897, 411] on icon "Waive payment" at bounding box center [902, 407] width 10 height 12
type input "*"
click at [856, 342] on button "Pay all later" at bounding box center [860, 344] width 64 height 24
click at [890, 412] on span "Waive payment" at bounding box center [901, 406] width 23 height 13
click at [891, 403] on span "Waive payment" at bounding box center [901, 406] width 23 height 13
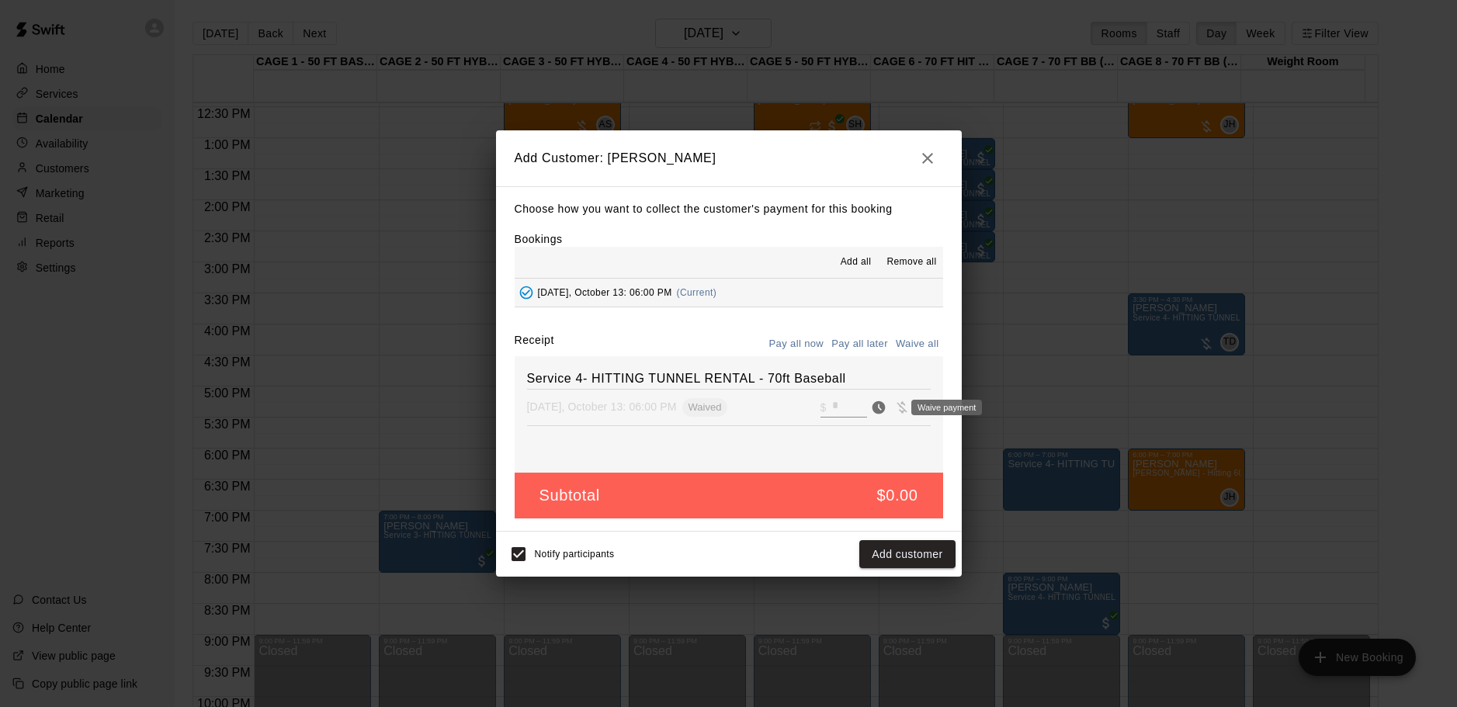
click at [912, 408] on div "Waive payment" at bounding box center [946, 408] width 71 height 16
drag, startPoint x: 880, startPoint y: 411, endPoint x: 879, endPoint y: 418, distance: 7.9
click at [890, 411] on span "Waive payment" at bounding box center [901, 406] width 23 height 13
click at [933, 168] on button "button" at bounding box center [927, 158] width 31 height 31
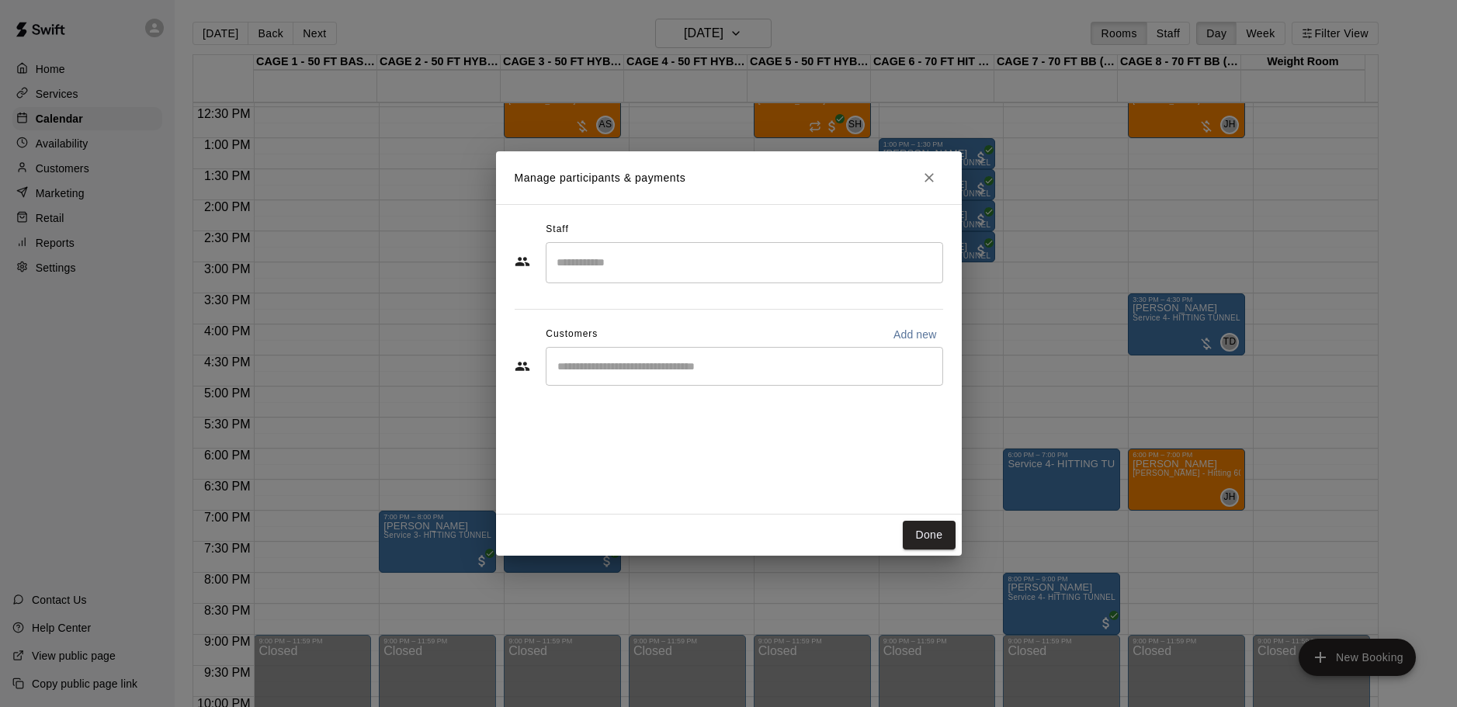
click at [818, 359] on input "Start typing to search customers..." at bounding box center [745, 367] width 384 height 16
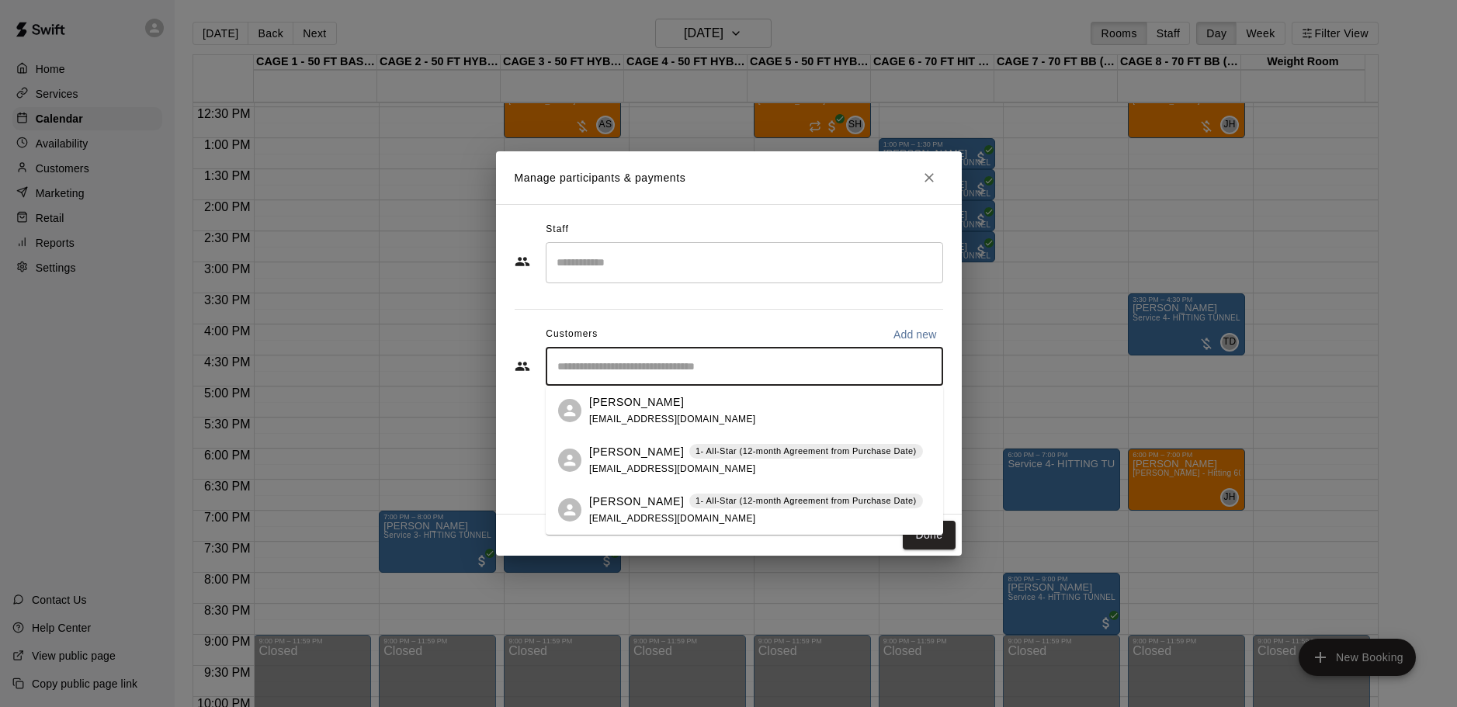
click at [651, 500] on p "Brandt Klimke" at bounding box center [636, 502] width 95 height 16
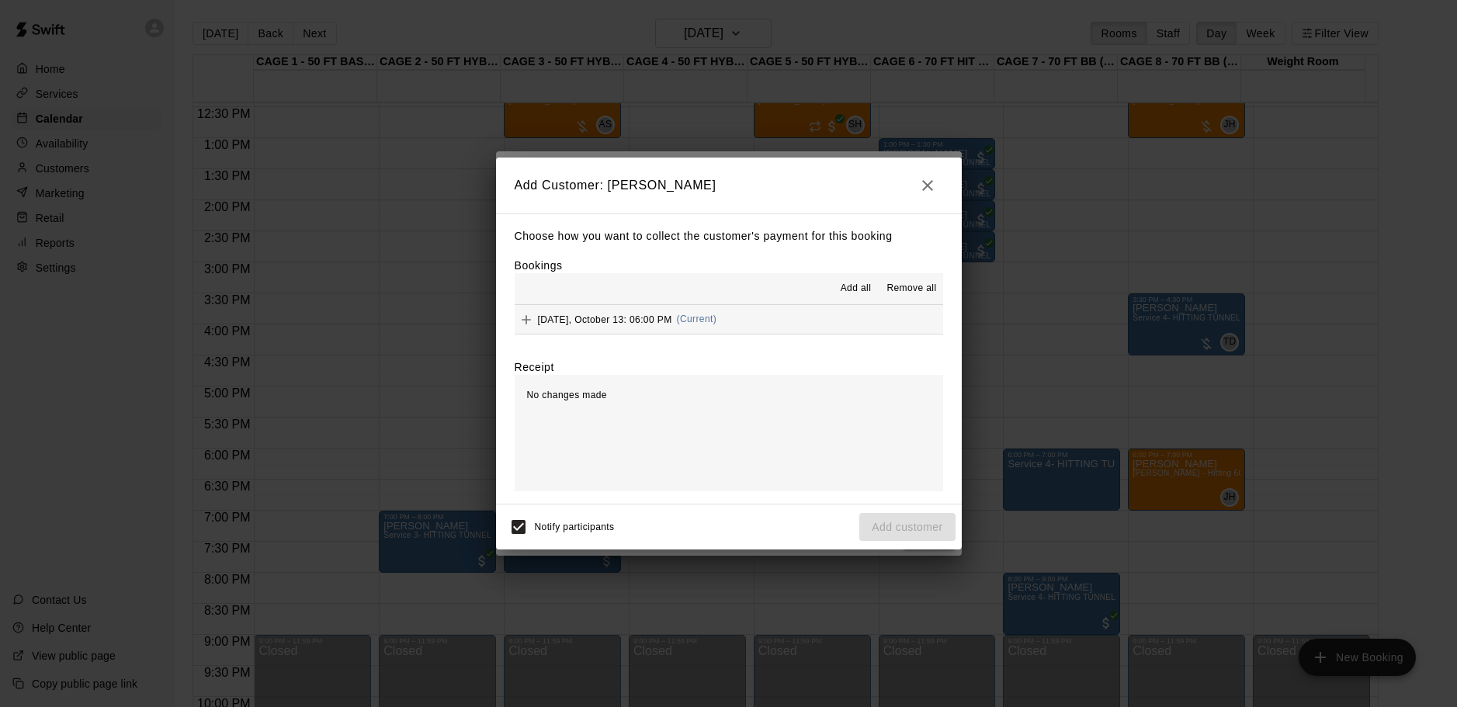
click at [866, 296] on span "Add all" at bounding box center [856, 289] width 31 height 16
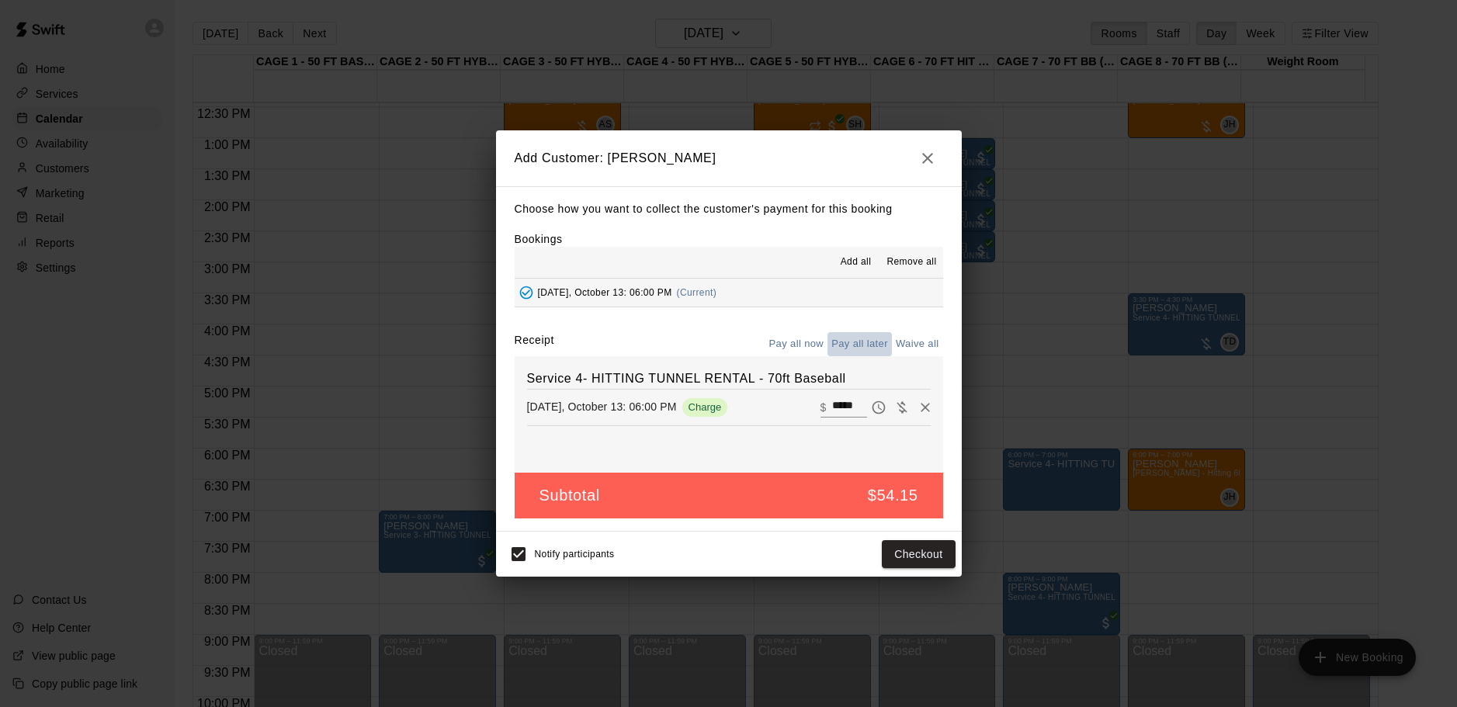
click at [863, 342] on button "Pay all later" at bounding box center [860, 344] width 64 height 24
click at [883, 554] on button "Add customer" at bounding box center [906, 554] width 95 height 29
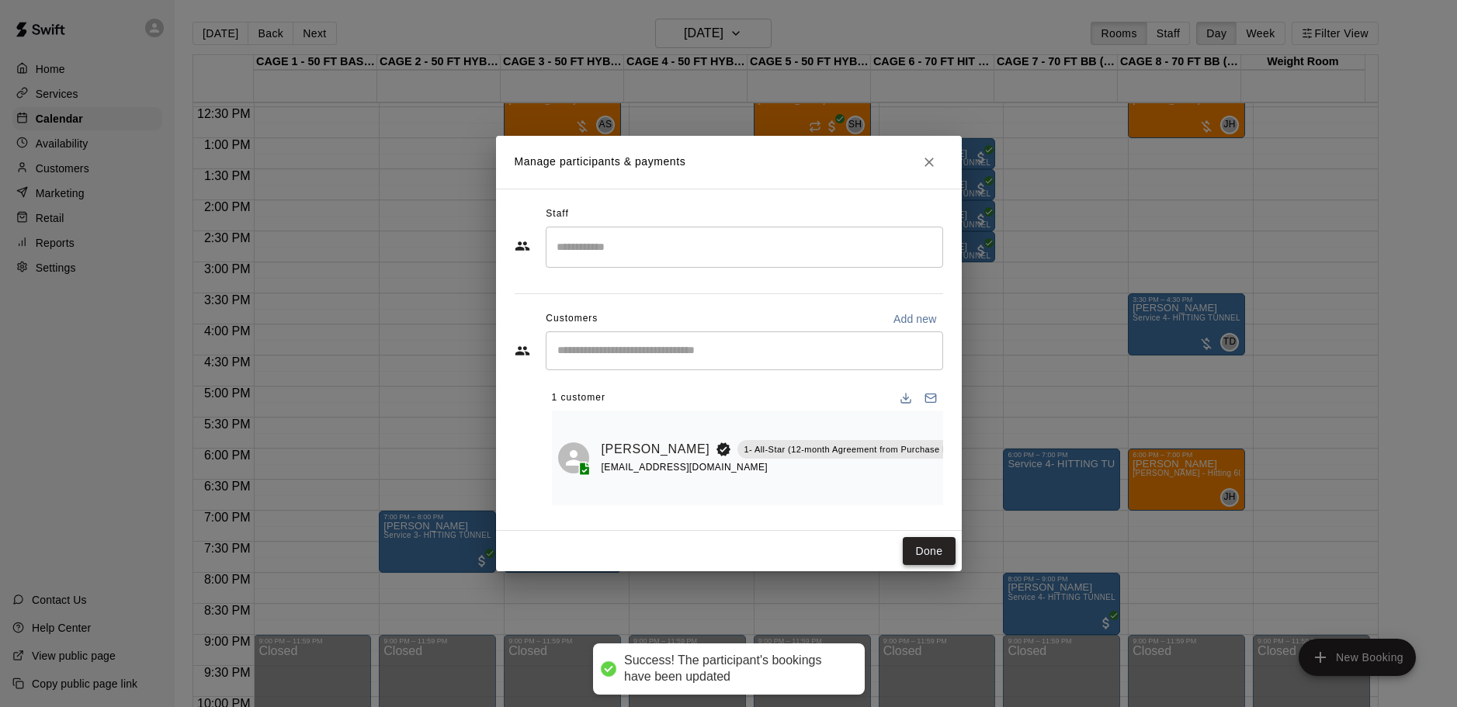
click at [931, 554] on button "Done" at bounding box center [929, 551] width 52 height 29
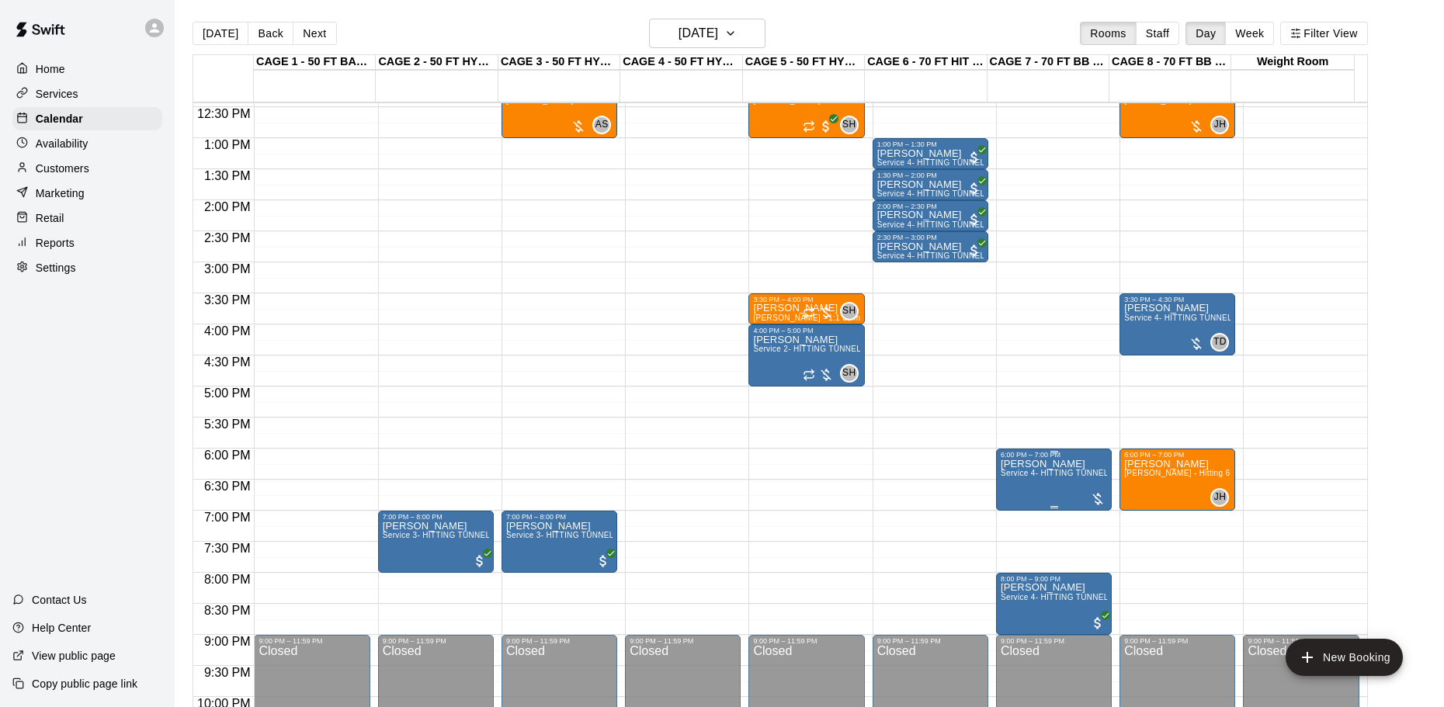
click at [1053, 477] on span "Service 4- HITTING TUNNEL RENTAL - 70ft Baseball" at bounding box center [1099, 473] width 197 height 9
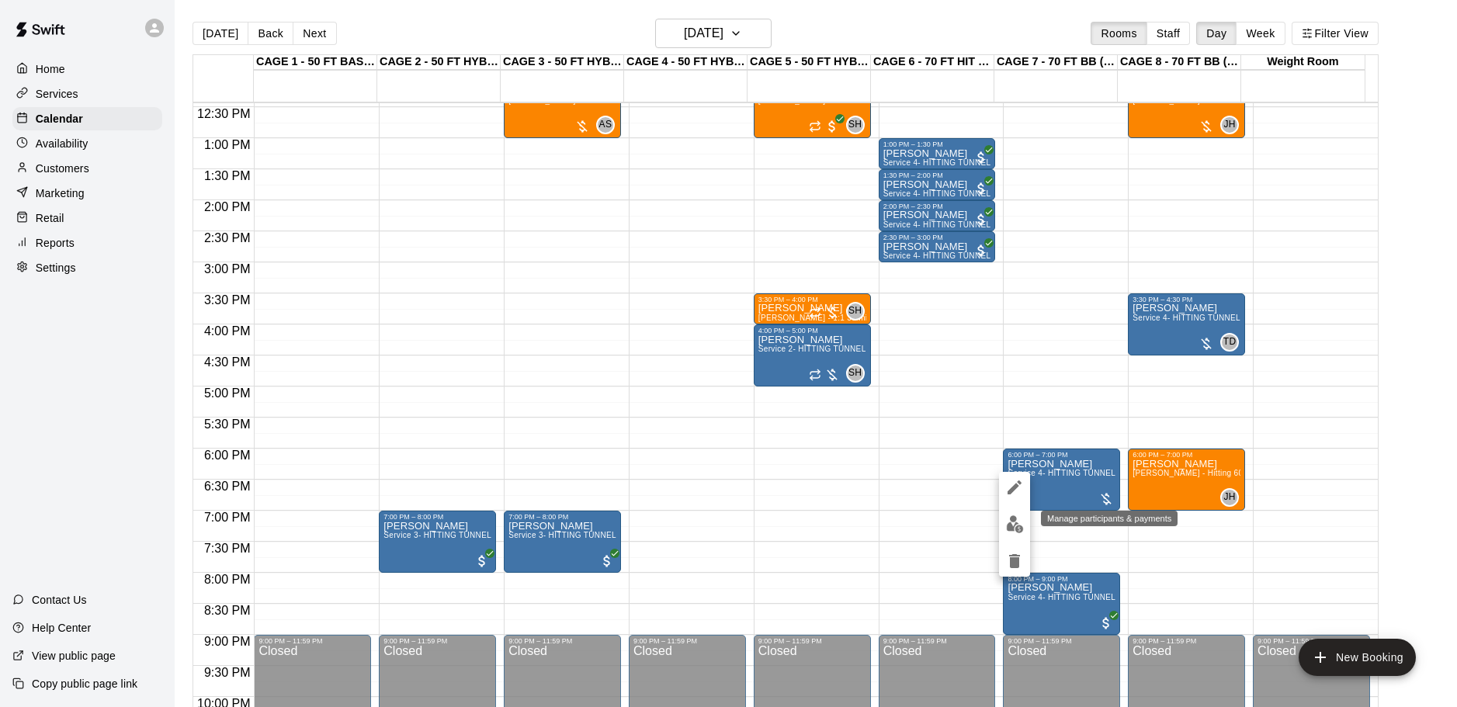
click at [1014, 519] on img "edit" at bounding box center [1015, 524] width 18 height 18
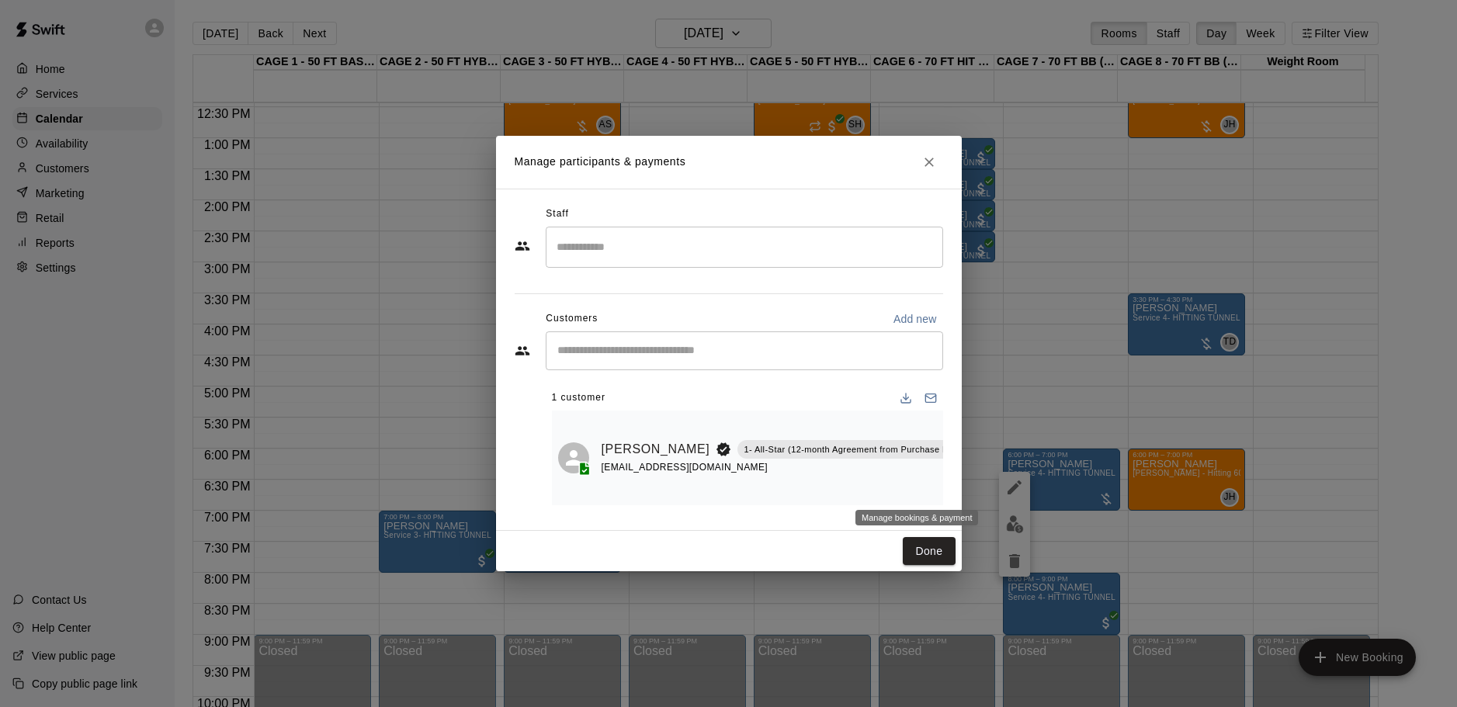
click at [971, 485] on button "Manage bookings & payment" at bounding box center [985, 485] width 28 height 28
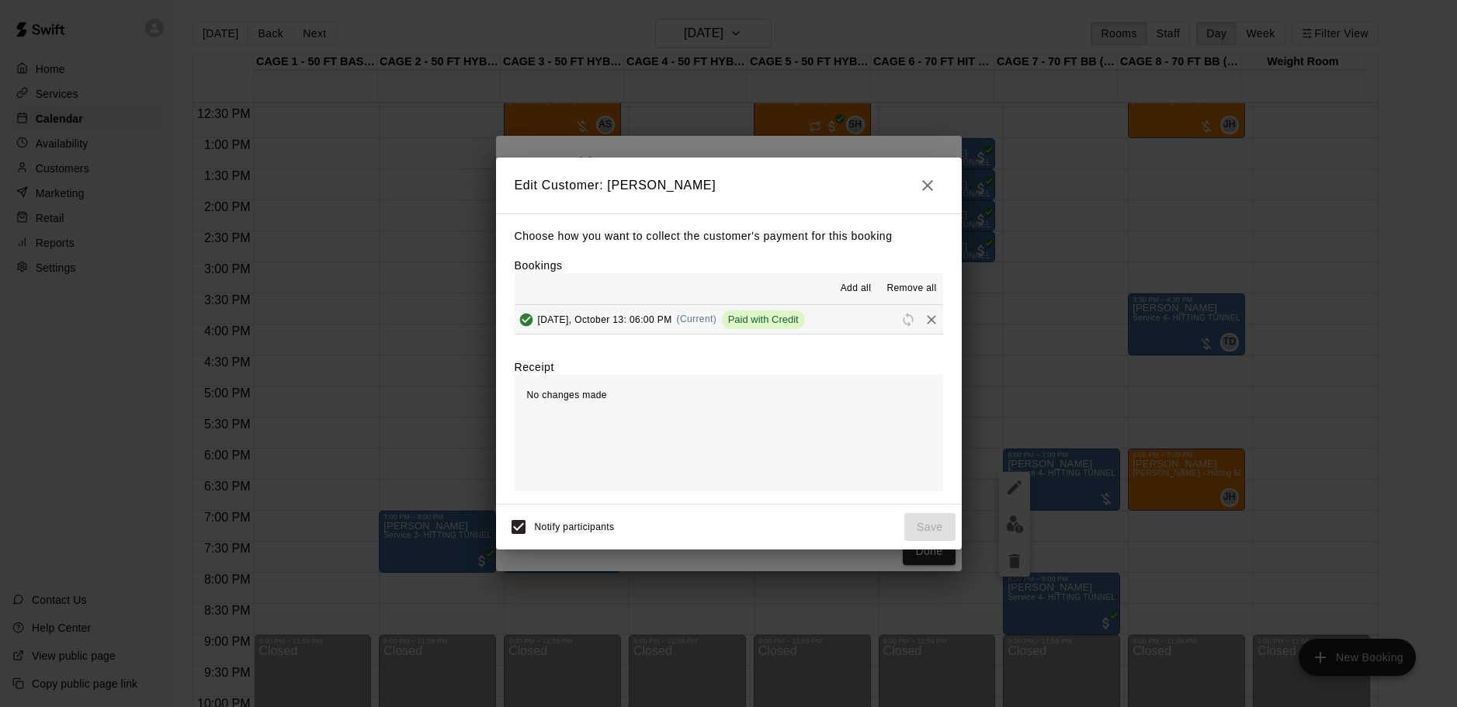
click at [922, 186] on icon "button" at bounding box center [927, 185] width 19 height 19
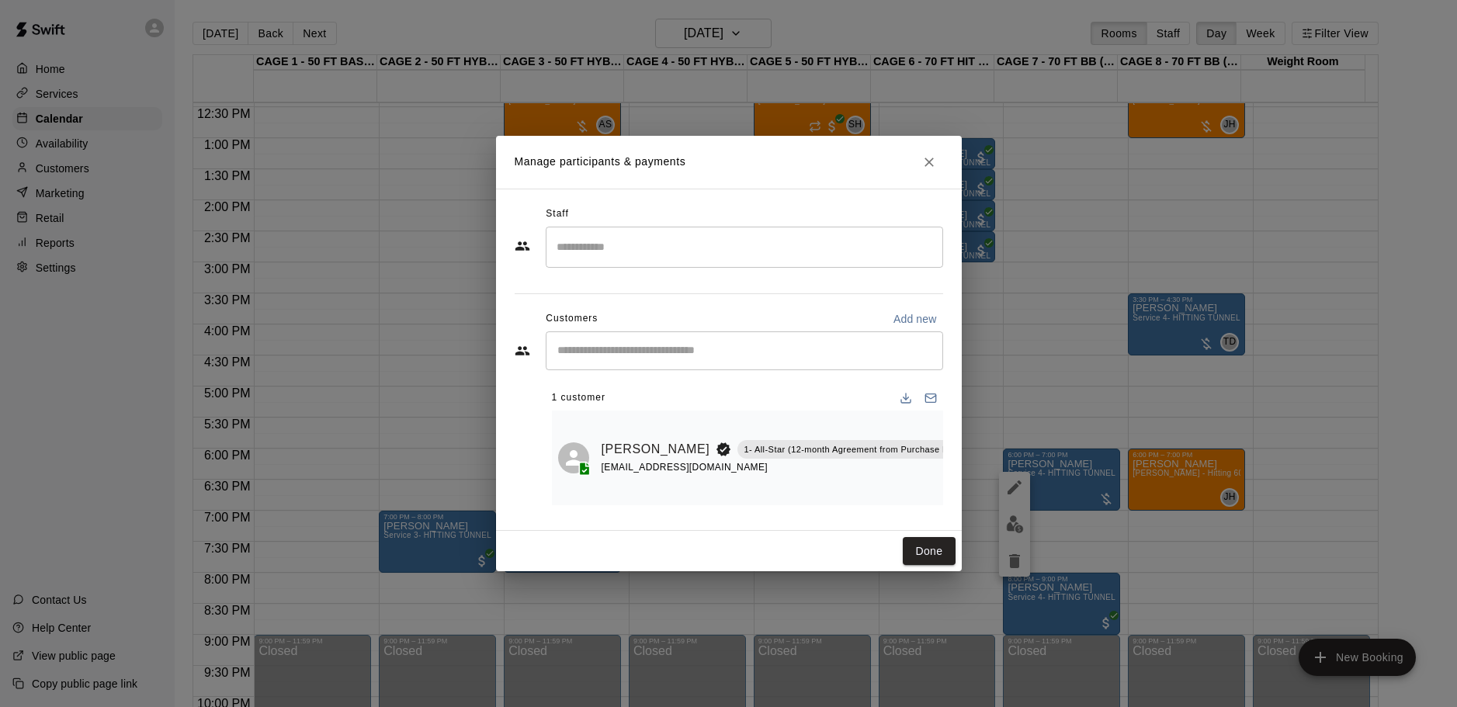
click at [924, 168] on icon "Close" at bounding box center [930, 162] width 16 height 16
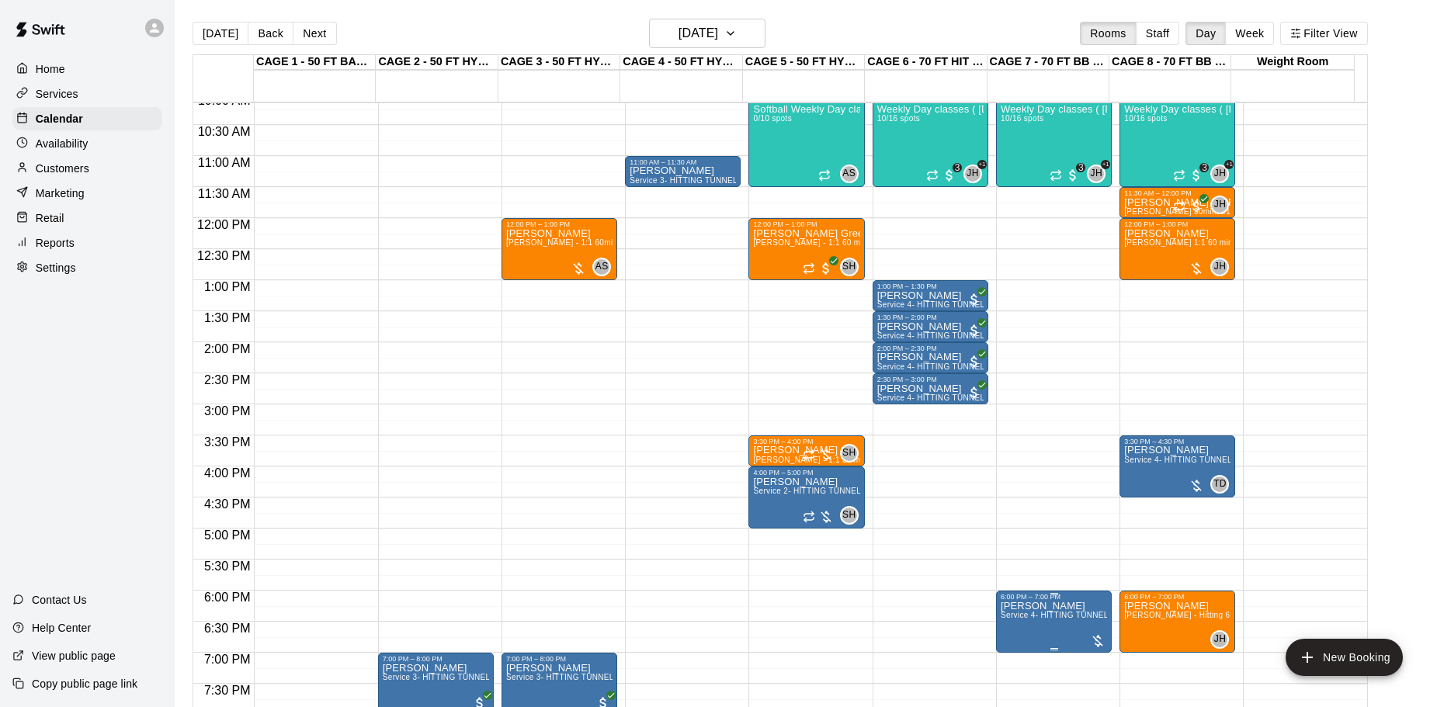
scroll to position [617, 0]
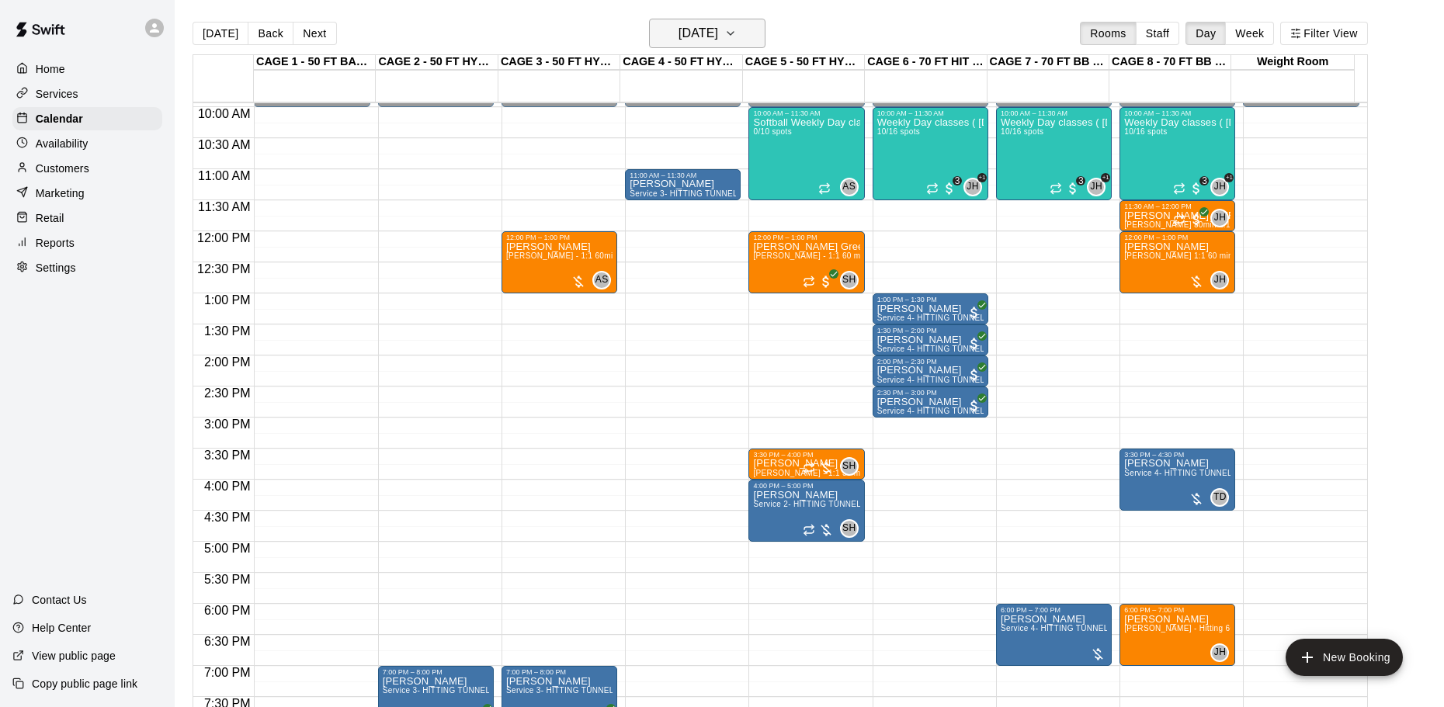
click at [718, 38] on h6 "Monday Oct 13" at bounding box center [699, 34] width 40 height 22
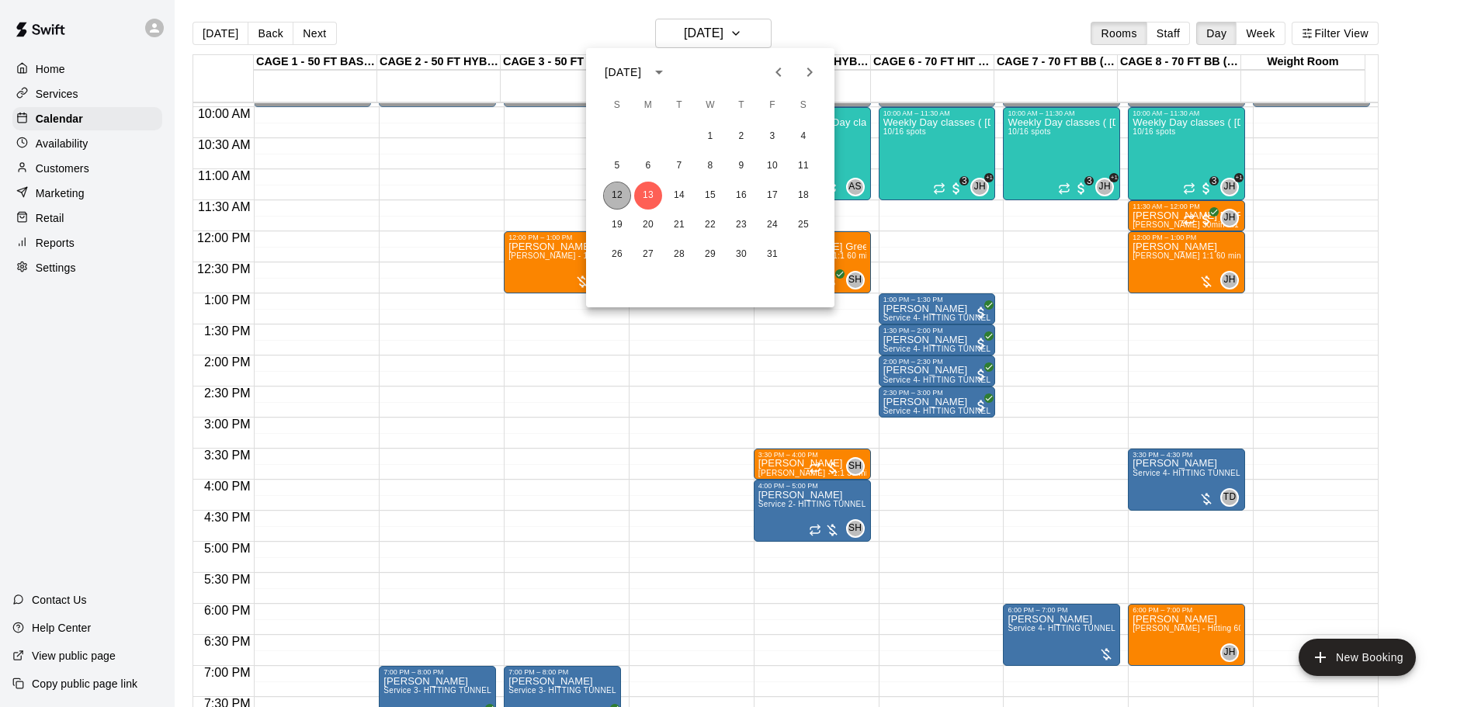
click at [622, 203] on button "12" at bounding box center [617, 196] width 28 height 28
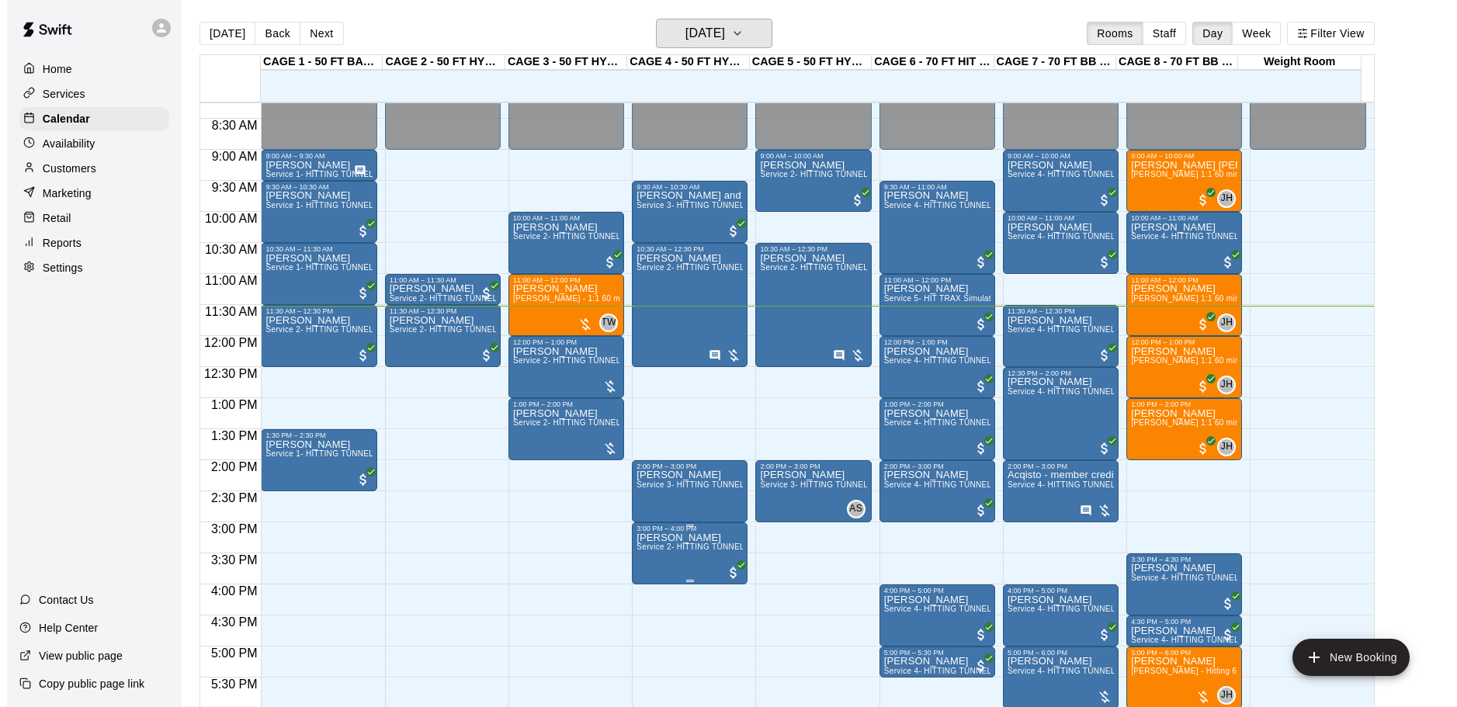
scroll to position [540, 0]
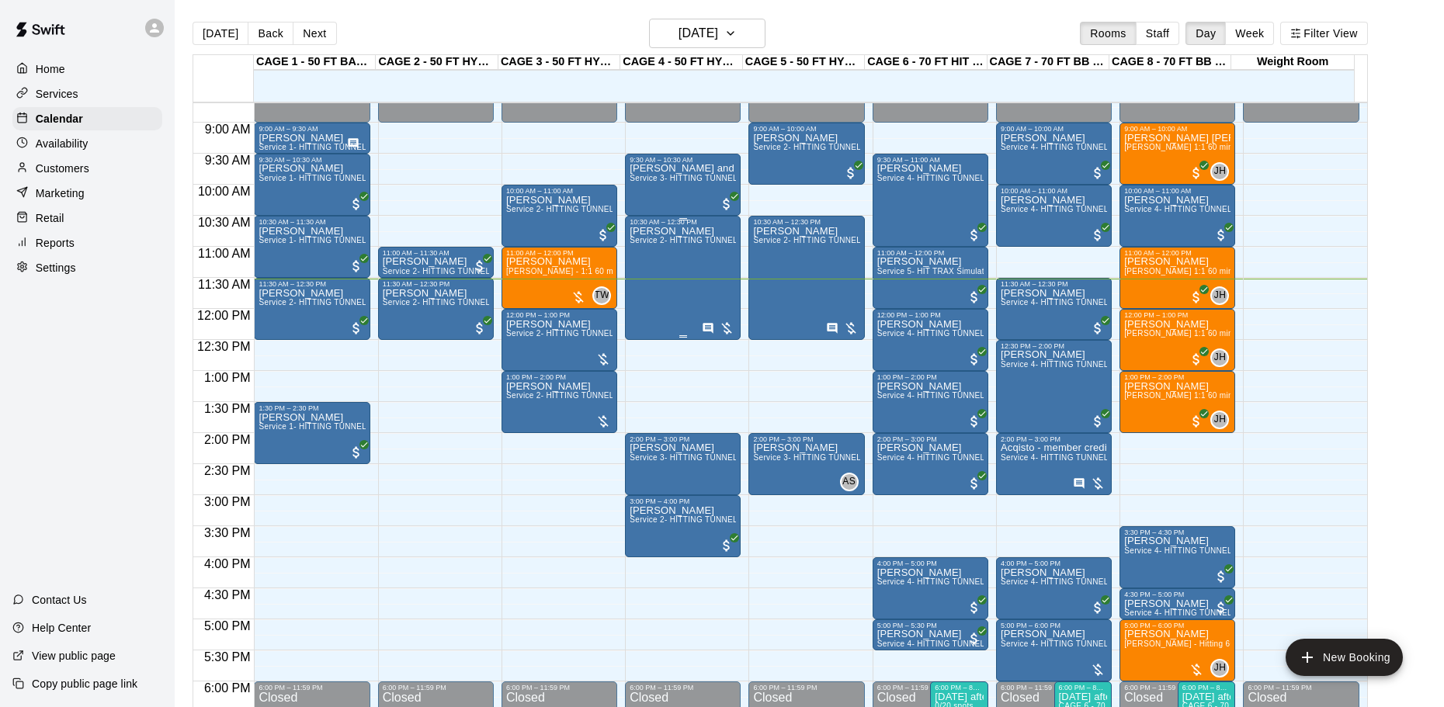
click at [679, 280] on div "Alex Botsford Service 2- HITTING TUNNEL RENTAL - 50ft Baseball" at bounding box center [683, 579] width 106 height 707
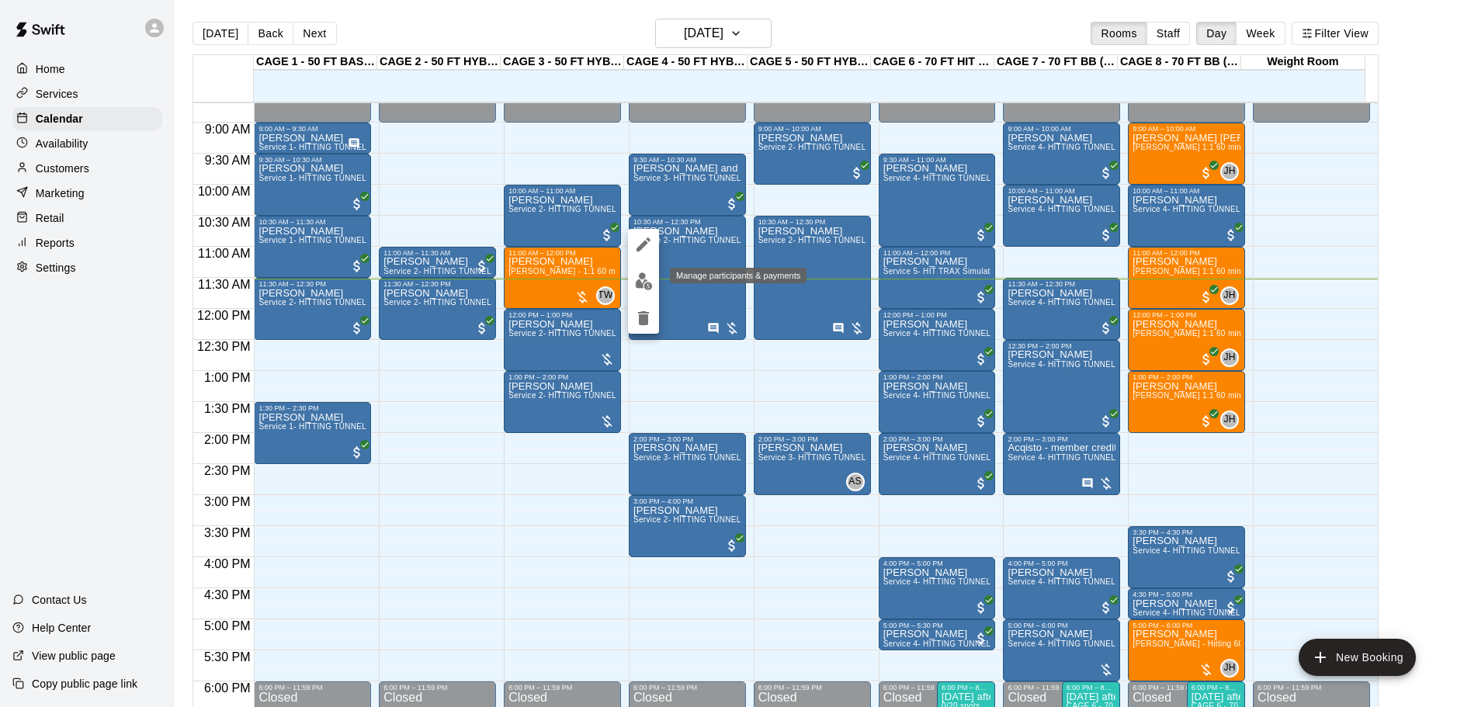
click at [641, 279] on img "edit" at bounding box center [644, 281] width 18 height 18
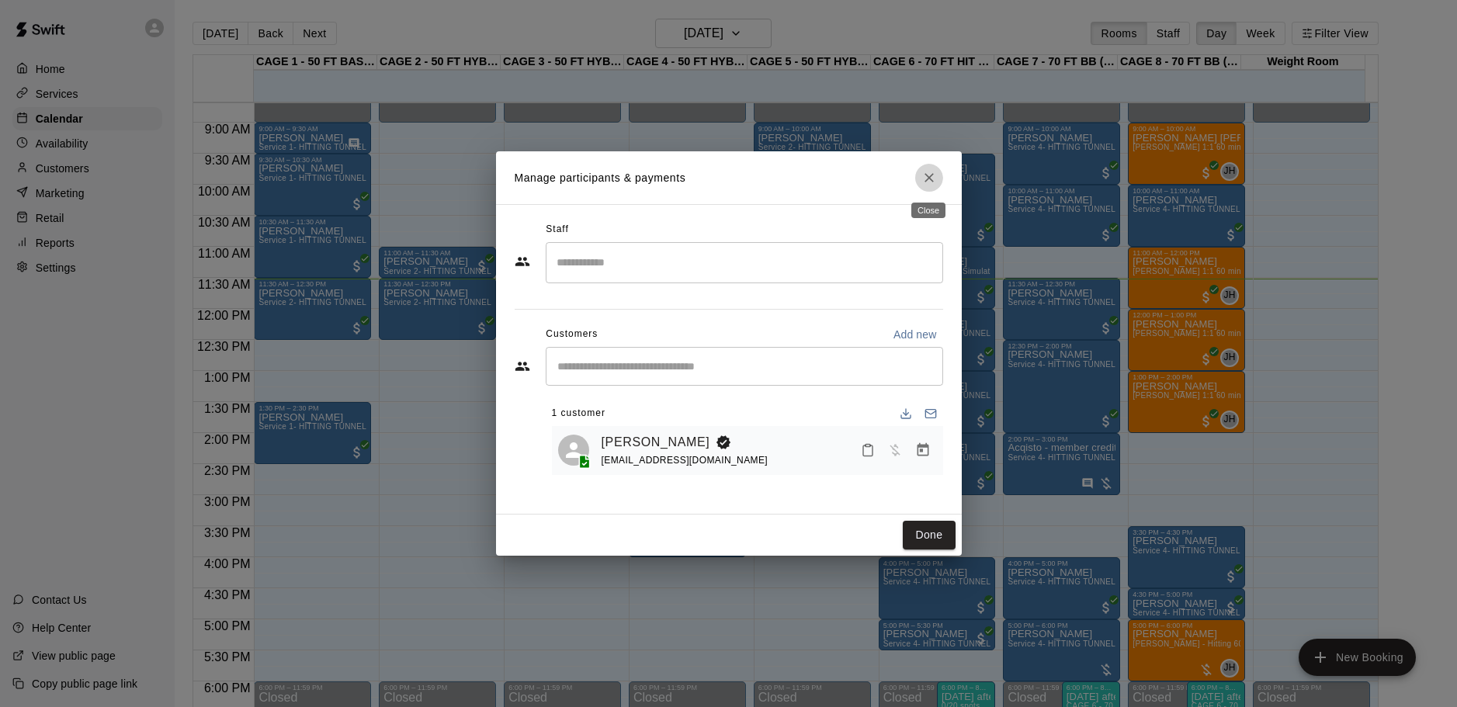
click at [923, 189] on button "Close" at bounding box center [929, 178] width 28 height 28
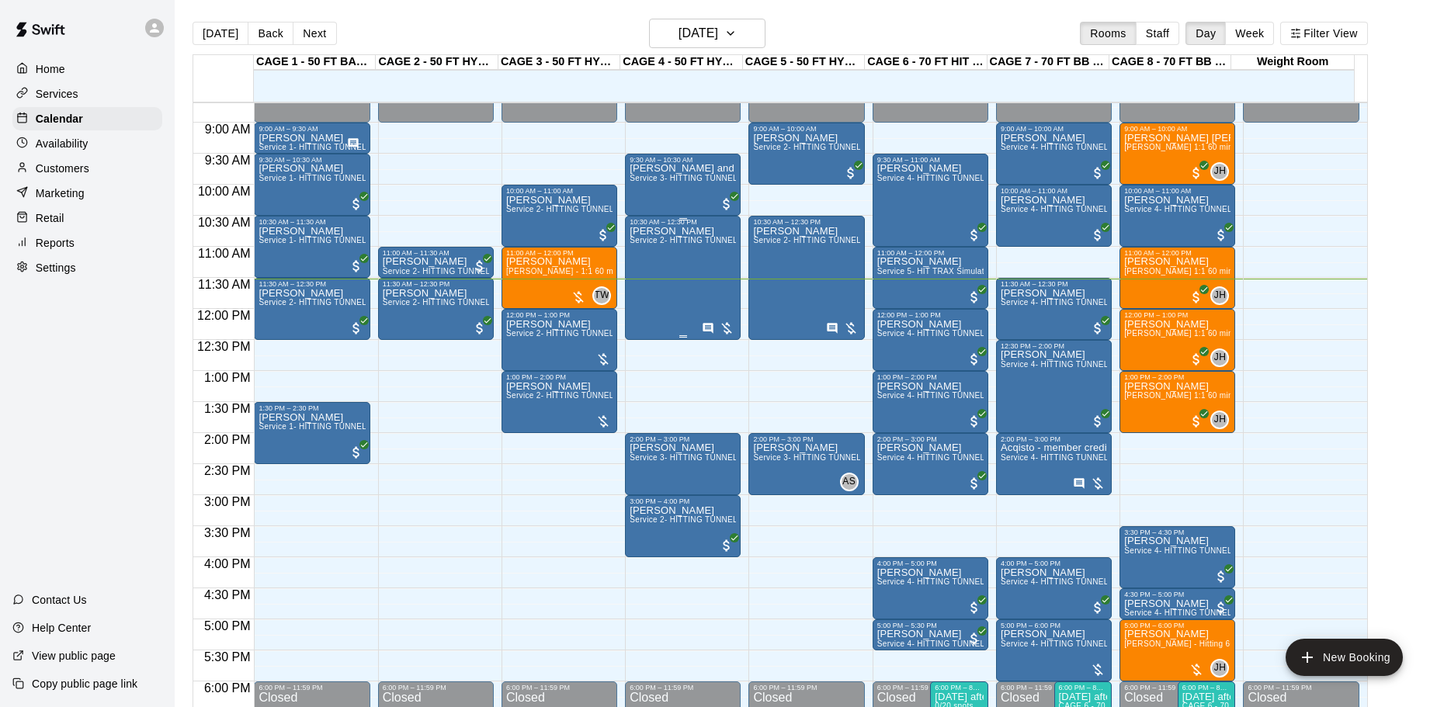
click at [724, 327] on div at bounding box center [718, 329] width 33 height 16
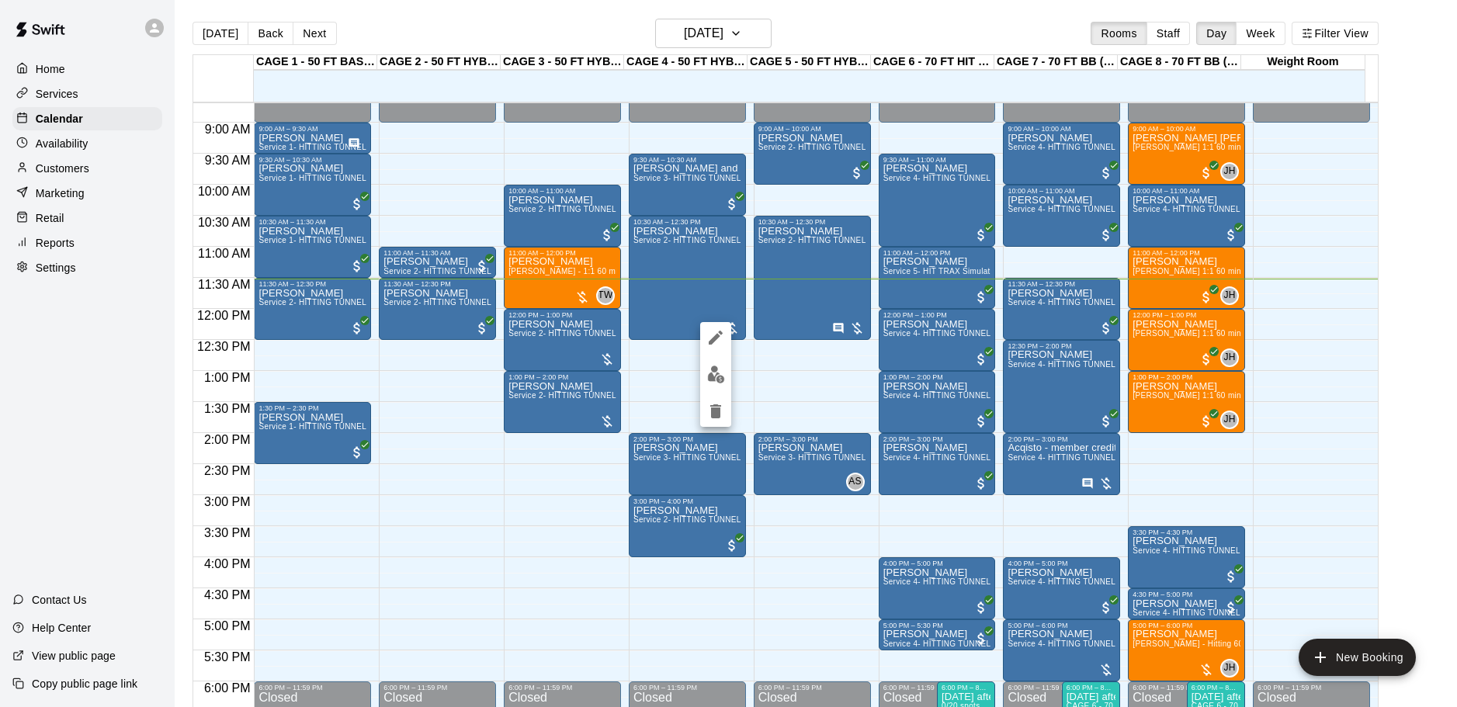
click at [773, 385] on div at bounding box center [728, 353] width 1457 height 707
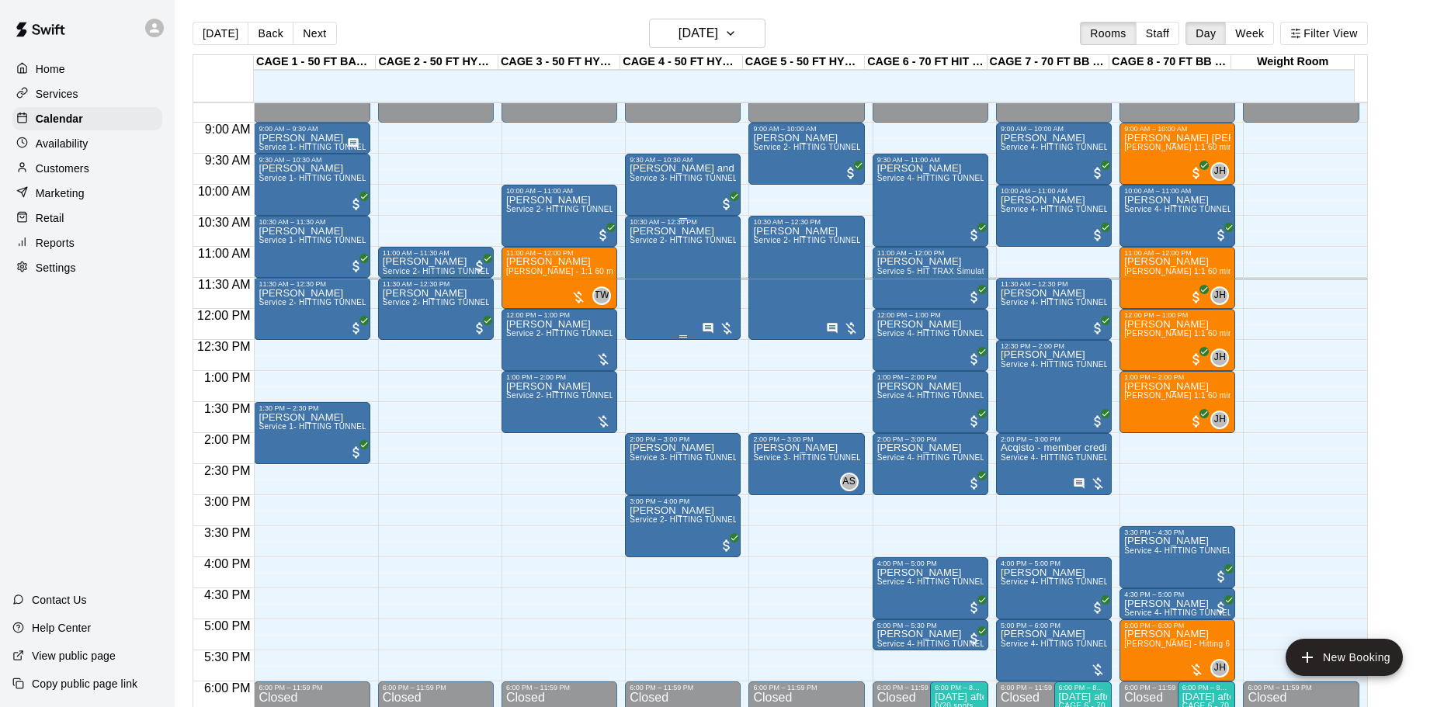
click at [724, 325] on div at bounding box center [718, 329] width 33 height 16
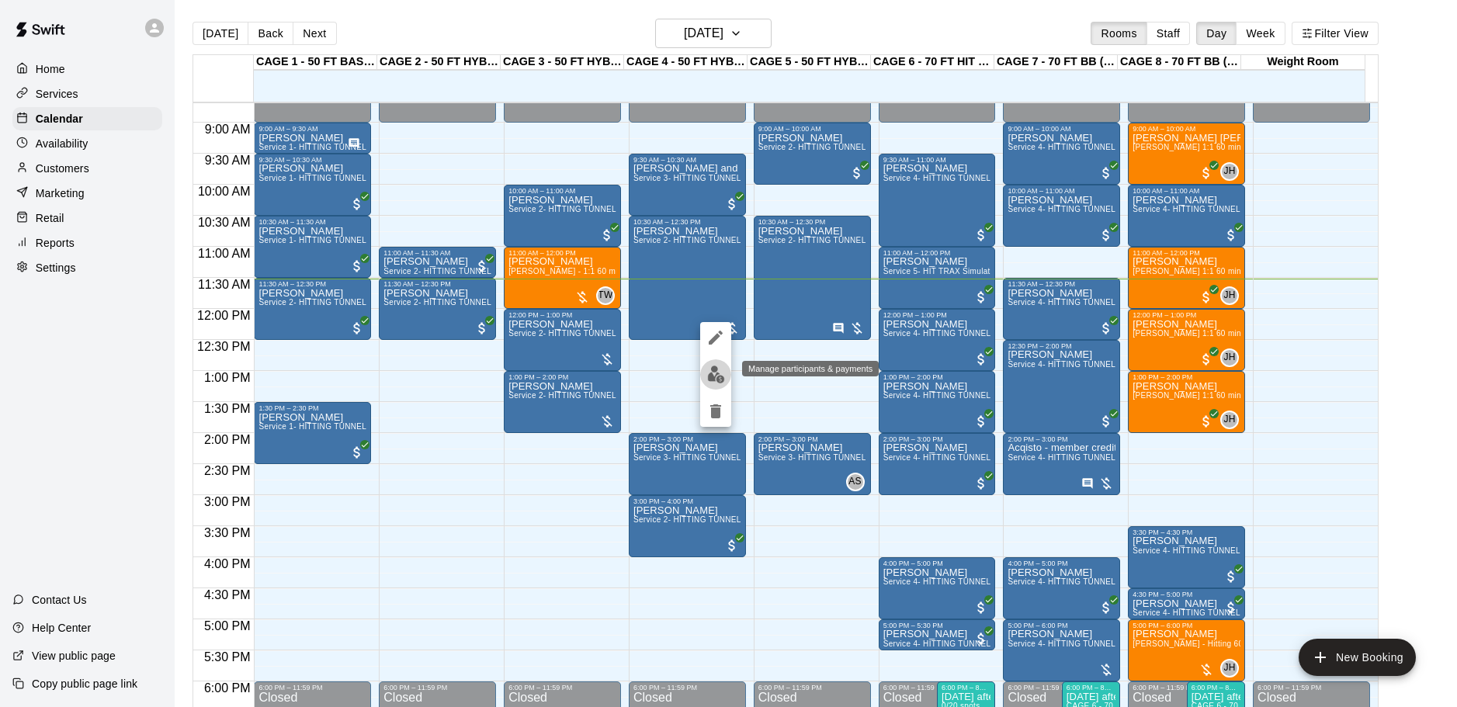
click at [716, 370] on img "edit" at bounding box center [716, 375] width 18 height 18
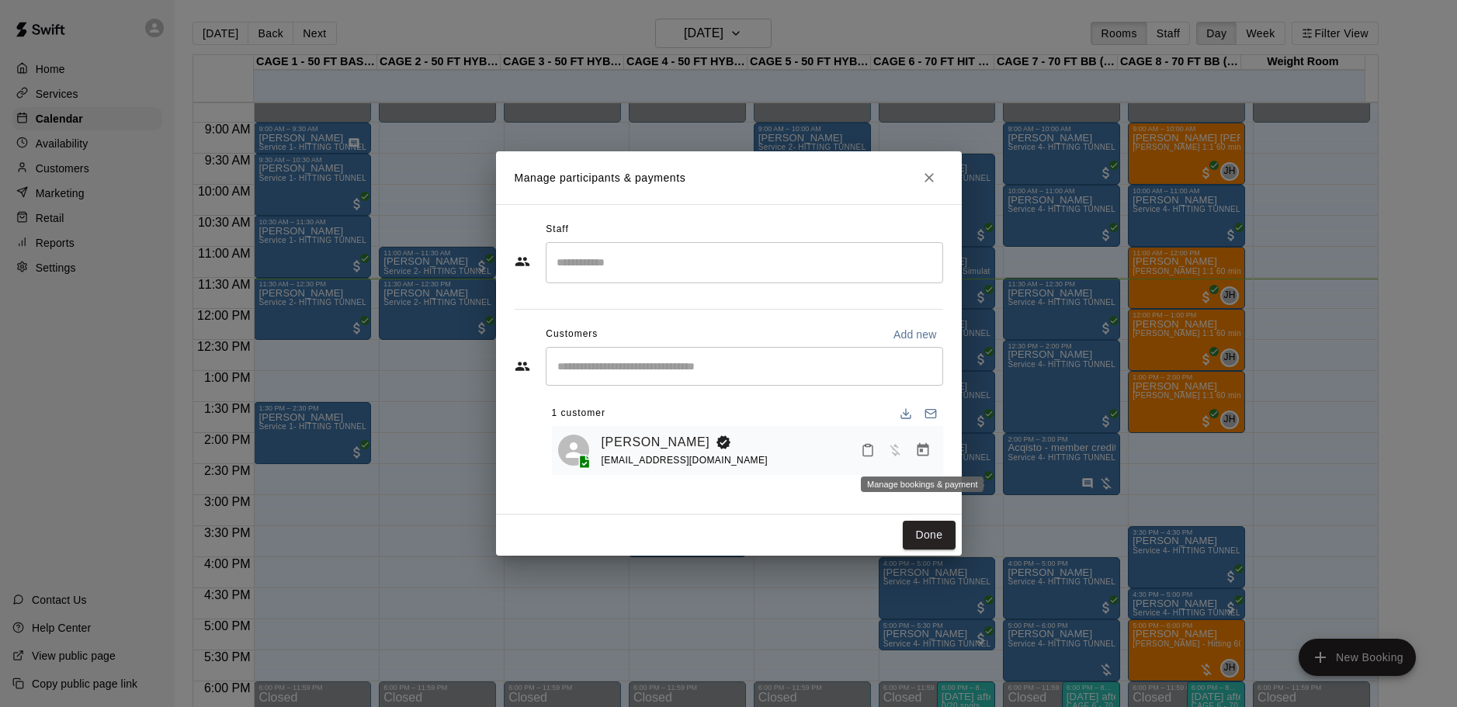
click at [915, 451] on icon "Manage bookings & payment" at bounding box center [923, 451] width 16 height 16
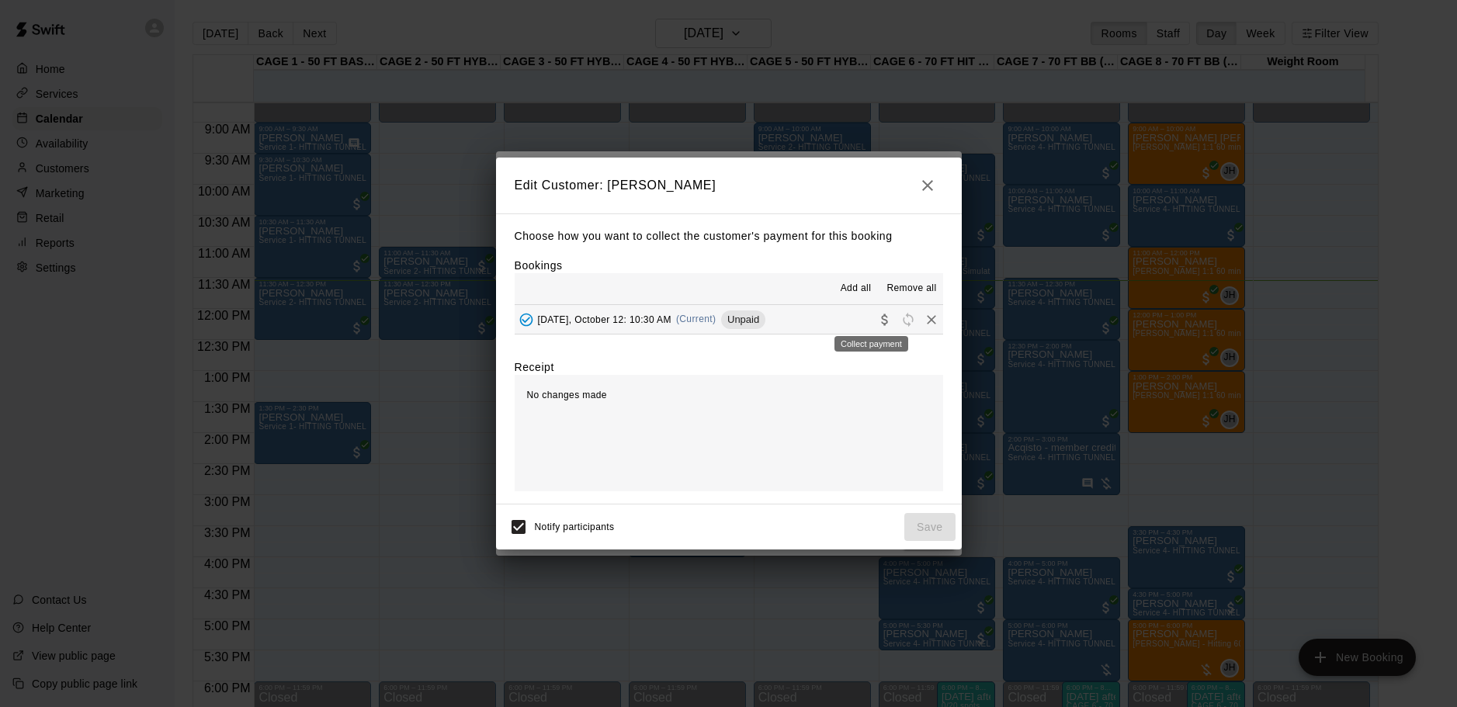
click at [870, 329] on div "Collect payment" at bounding box center [871, 339] width 77 height 28
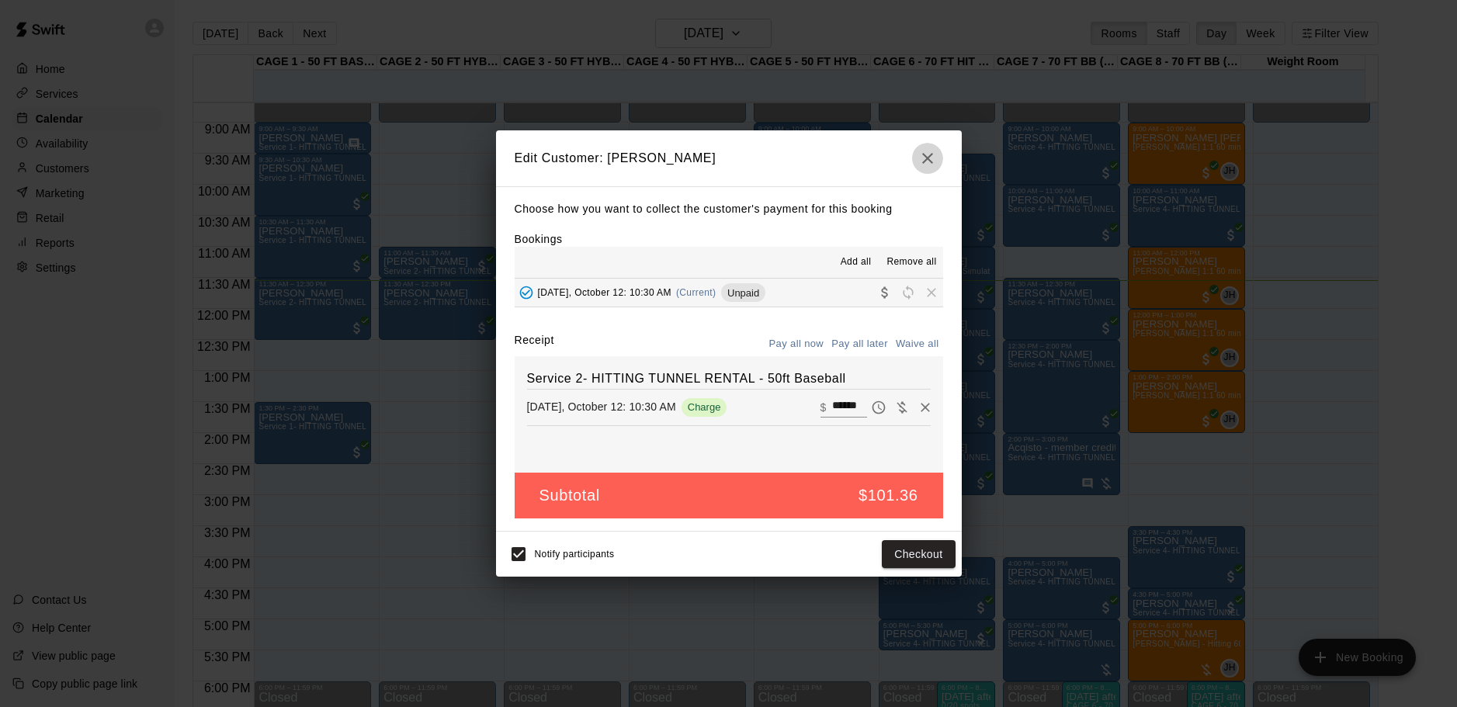
click at [921, 161] on icon "button" at bounding box center [927, 158] width 19 height 19
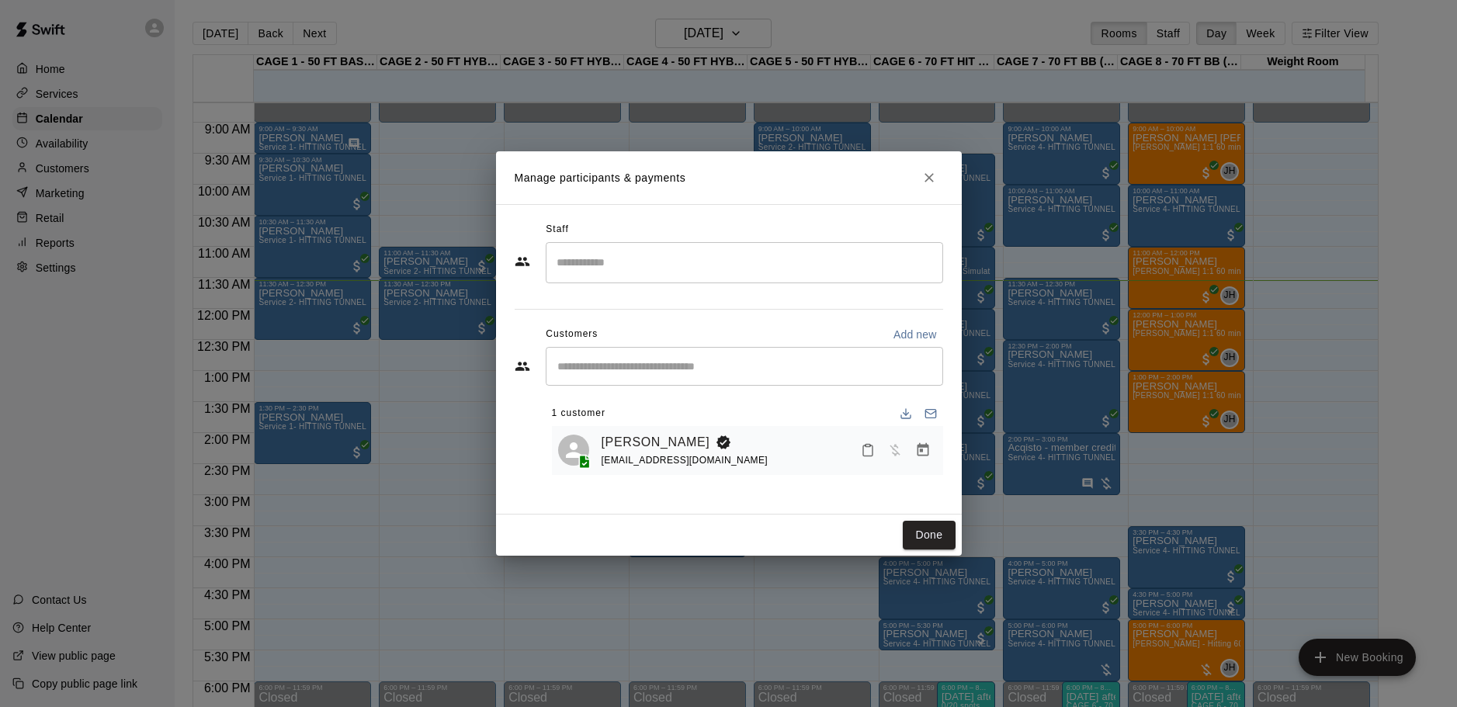
click at [926, 182] on icon "Close" at bounding box center [930, 178] width 16 height 16
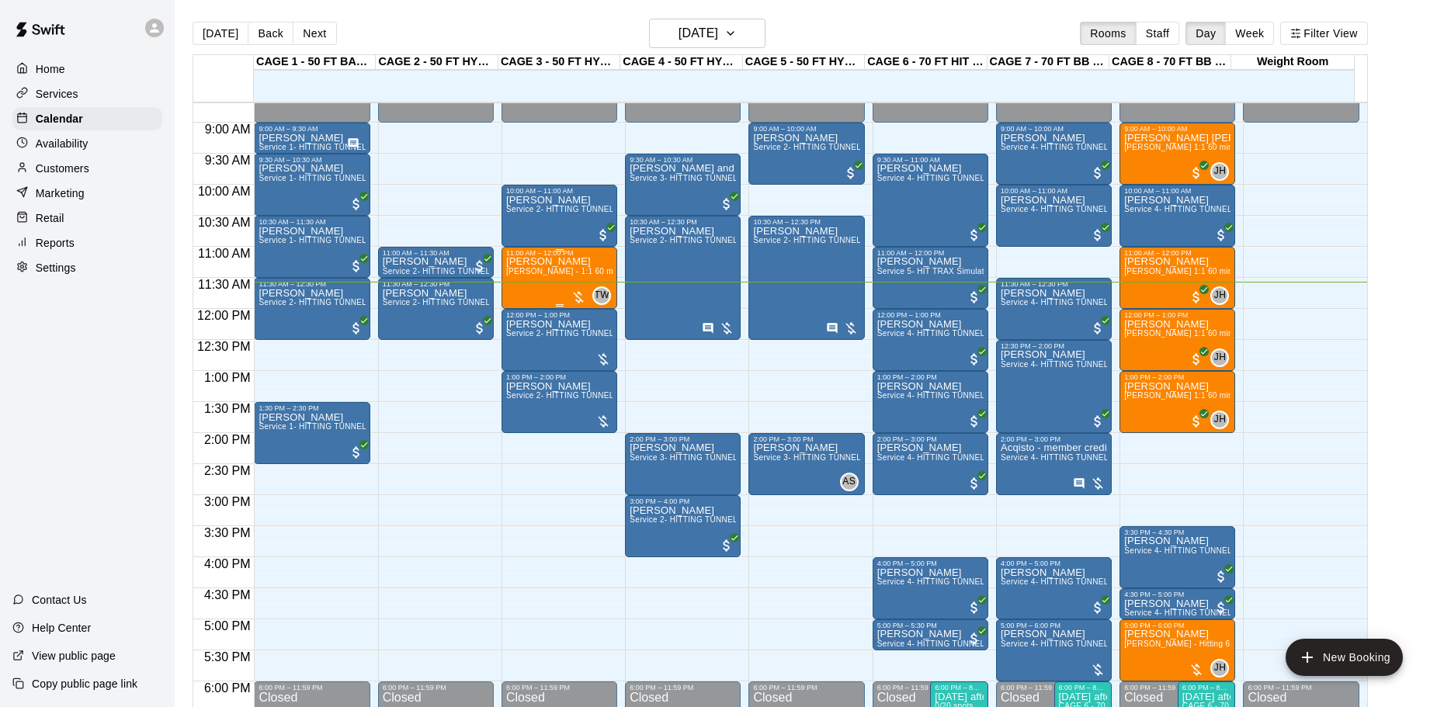
click at [576, 273] on span "TJ Wilcoxson - 1:1 60 min Baseball Hitting Lesson" at bounding box center [607, 271] width 203 height 9
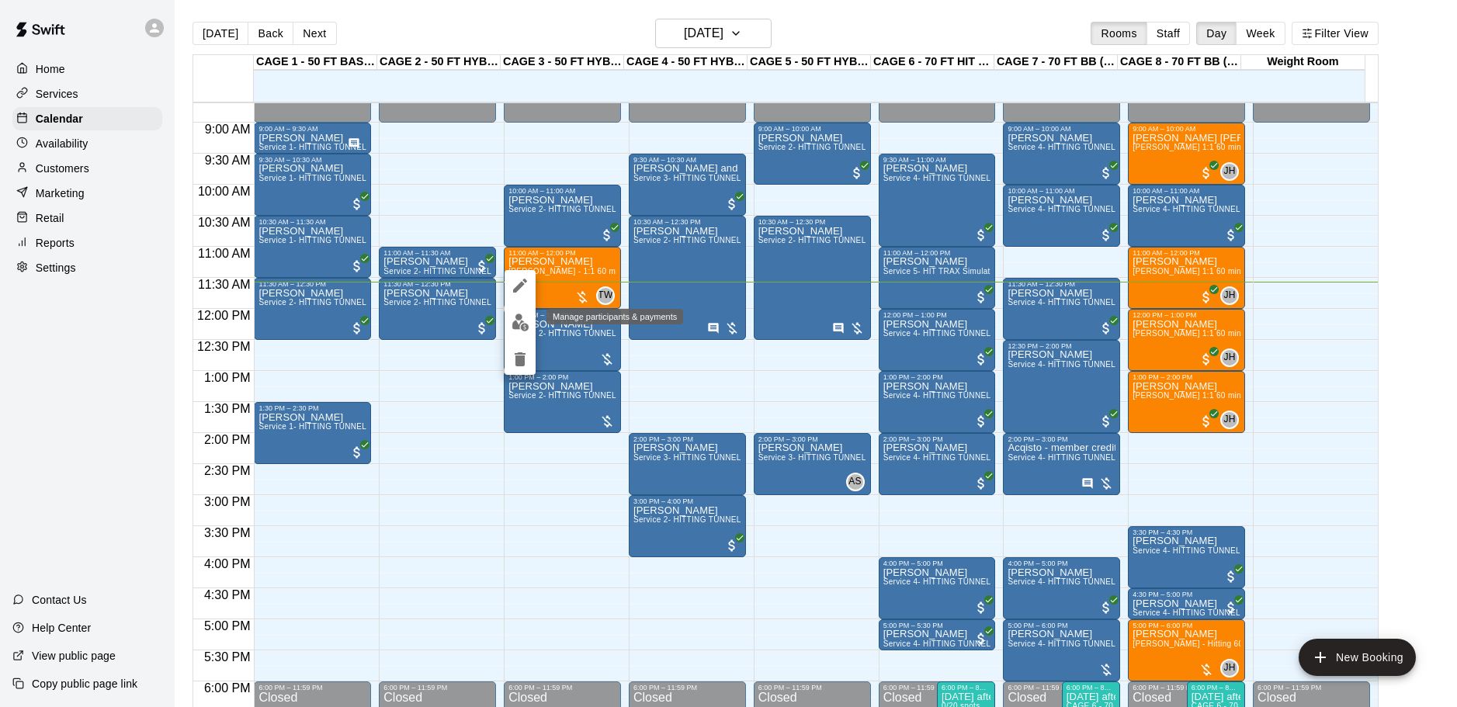
click at [512, 321] on img "edit" at bounding box center [521, 323] width 18 height 18
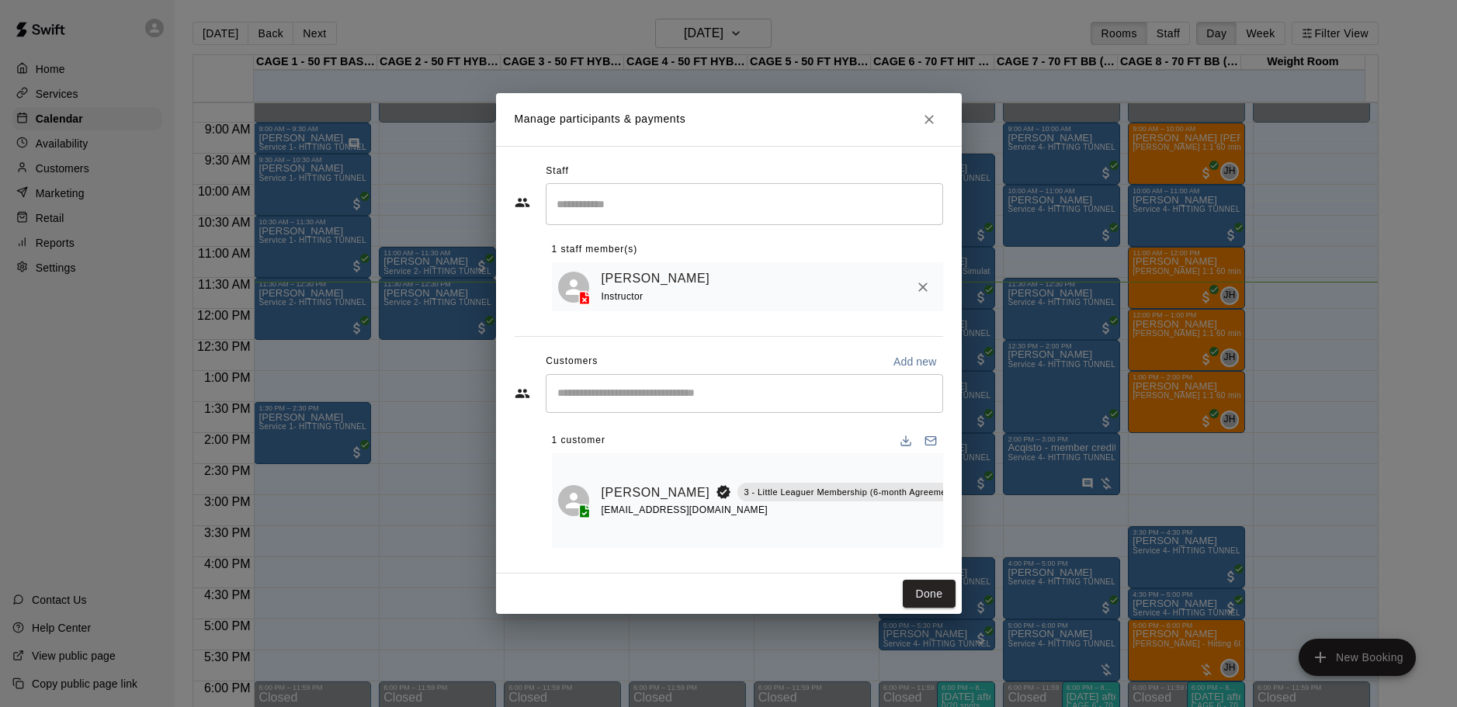
scroll to position [0, 72]
click at [984, 521] on icon "Manage bookings & payment" at bounding box center [990, 527] width 12 height 13
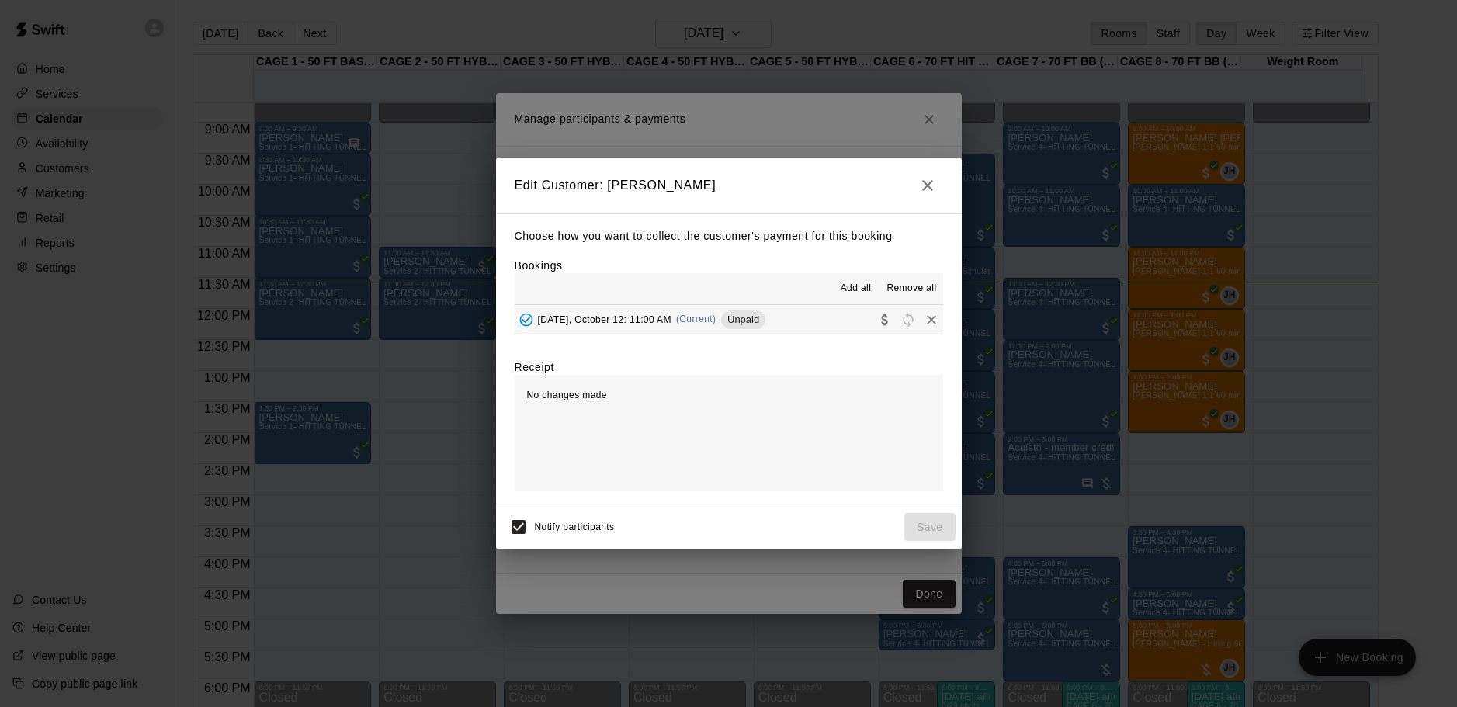
click at [919, 182] on icon "button" at bounding box center [927, 185] width 19 height 19
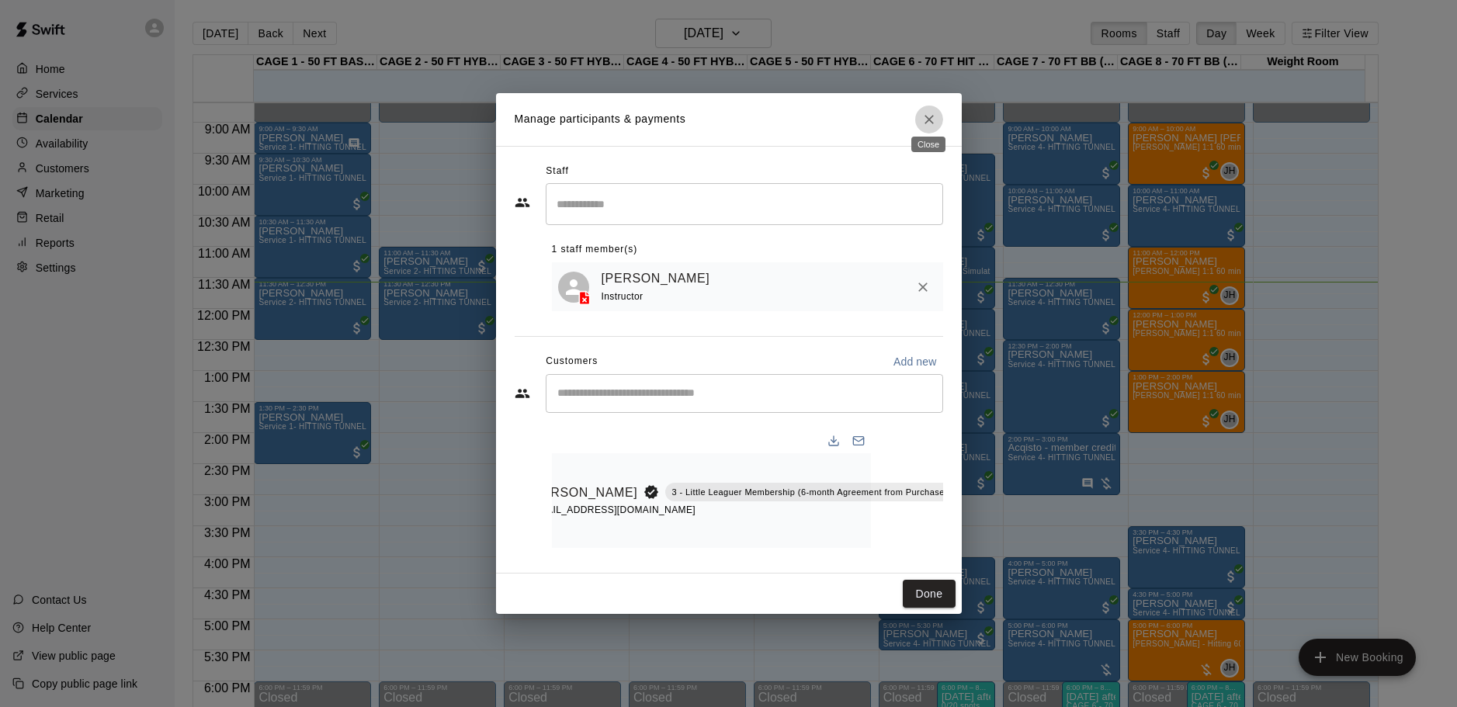
click at [936, 115] on icon "Close" at bounding box center [930, 120] width 16 height 16
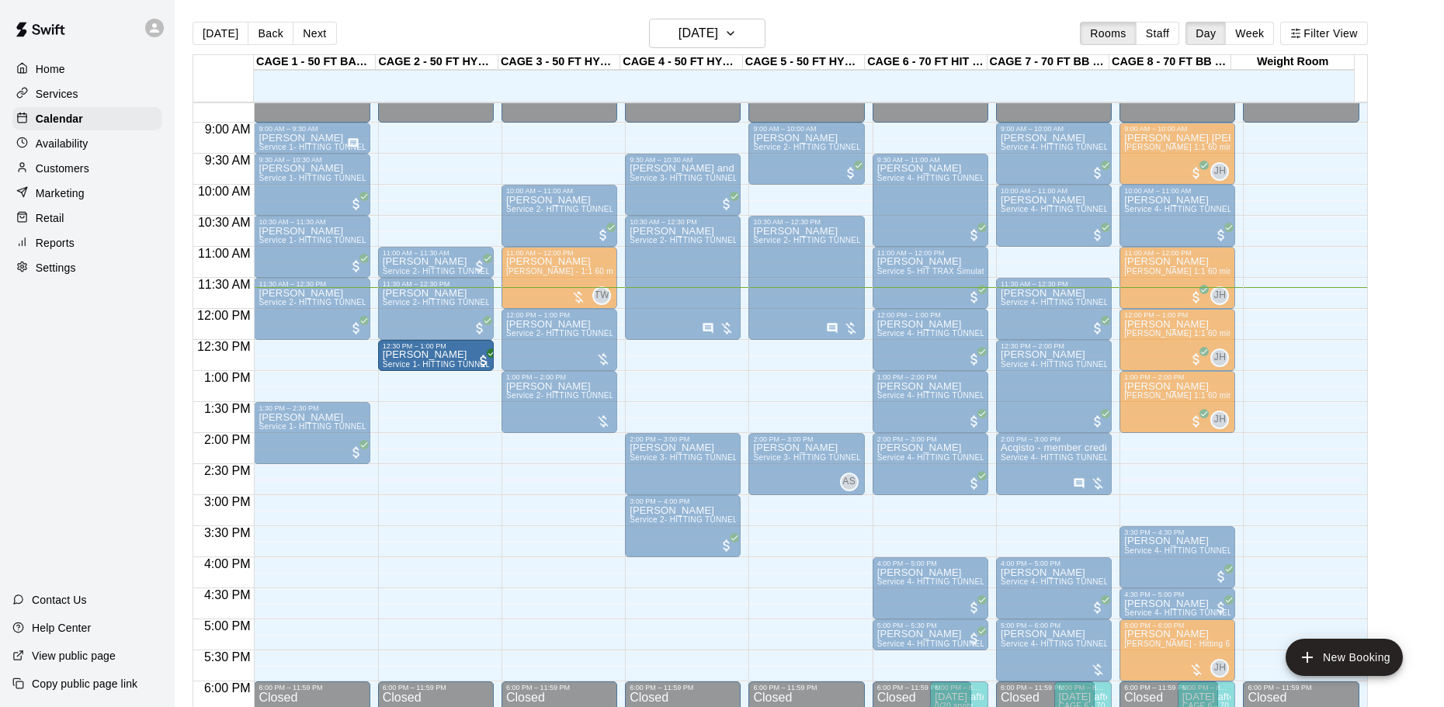
drag, startPoint x: 325, startPoint y: 354, endPoint x: 400, endPoint y: 363, distance: 75.8
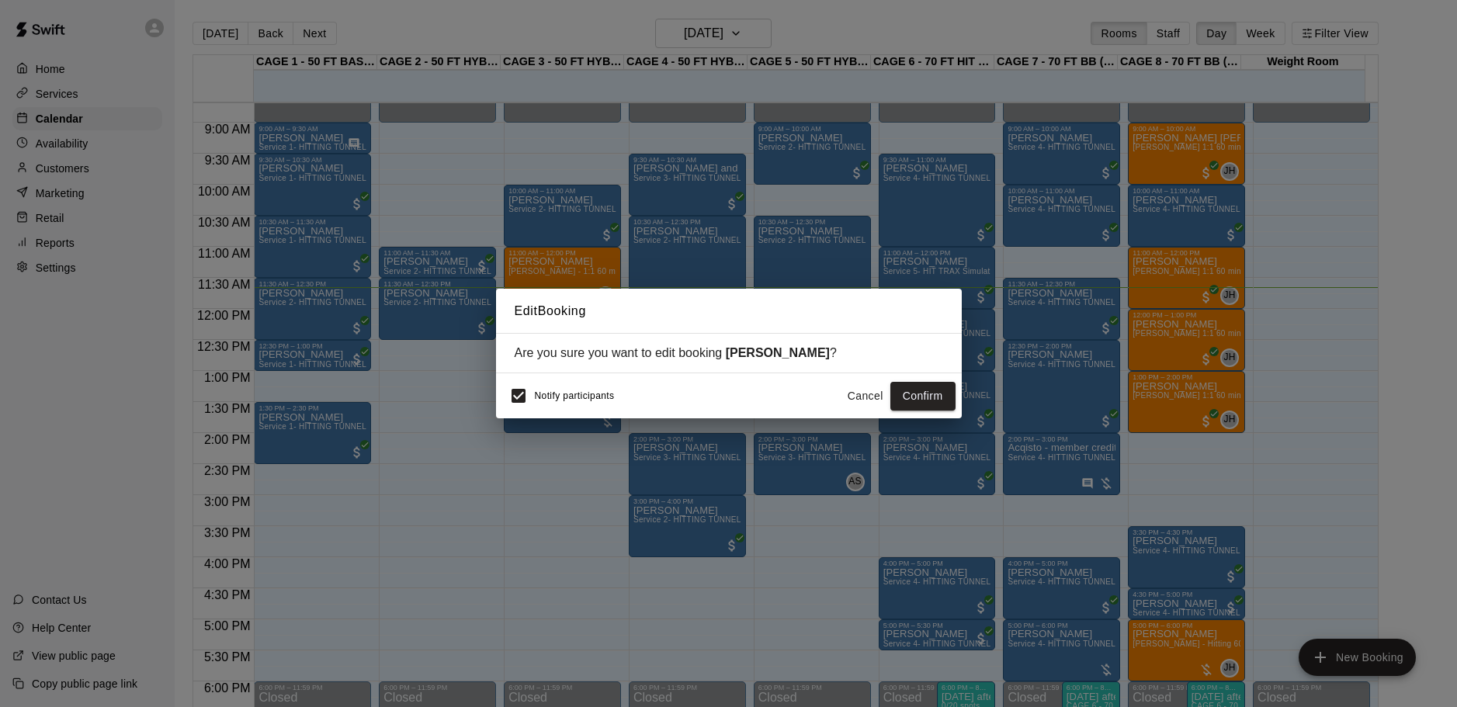
click at [851, 401] on button "Cancel" at bounding box center [866, 396] width 50 height 29
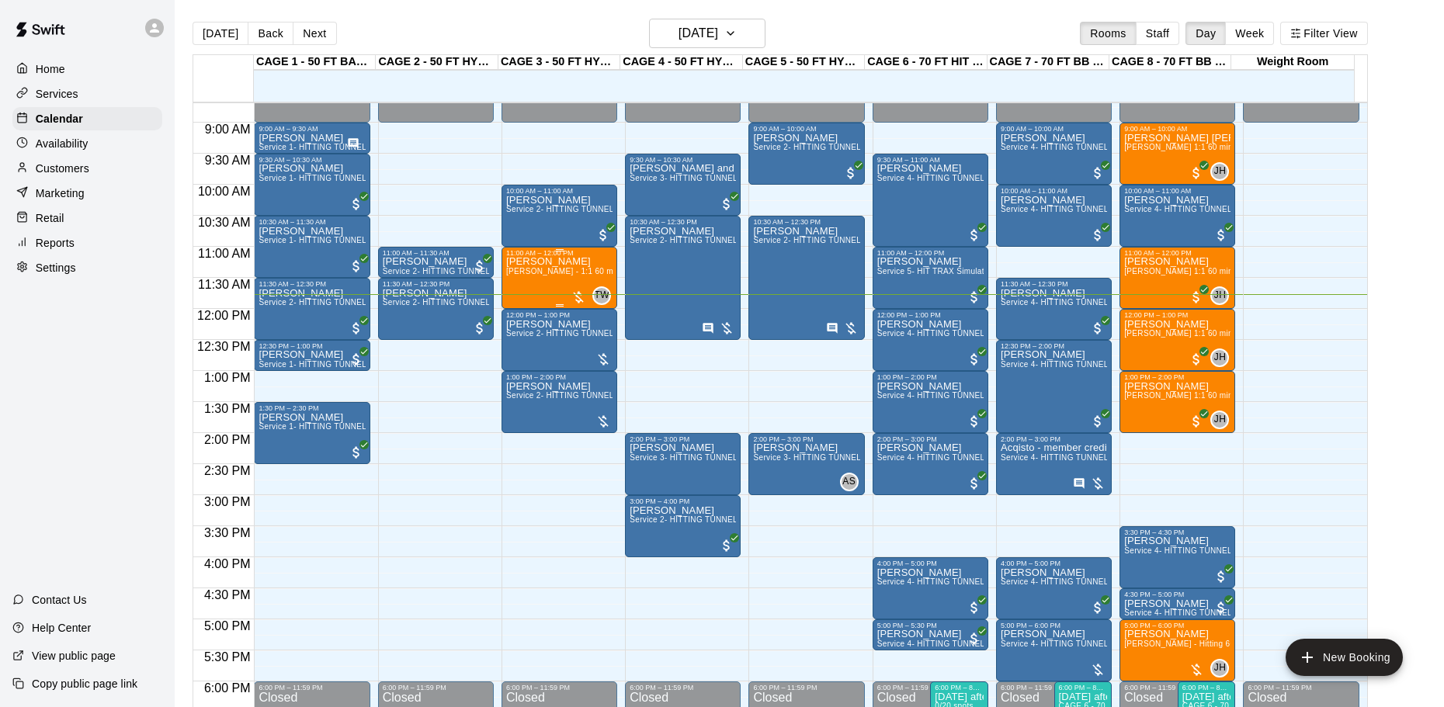
click at [588, 286] on div "Jennifer Lipsky TJ Wilcoxson - 1:1 60 min Baseball Hitting Lesson" at bounding box center [559, 610] width 106 height 707
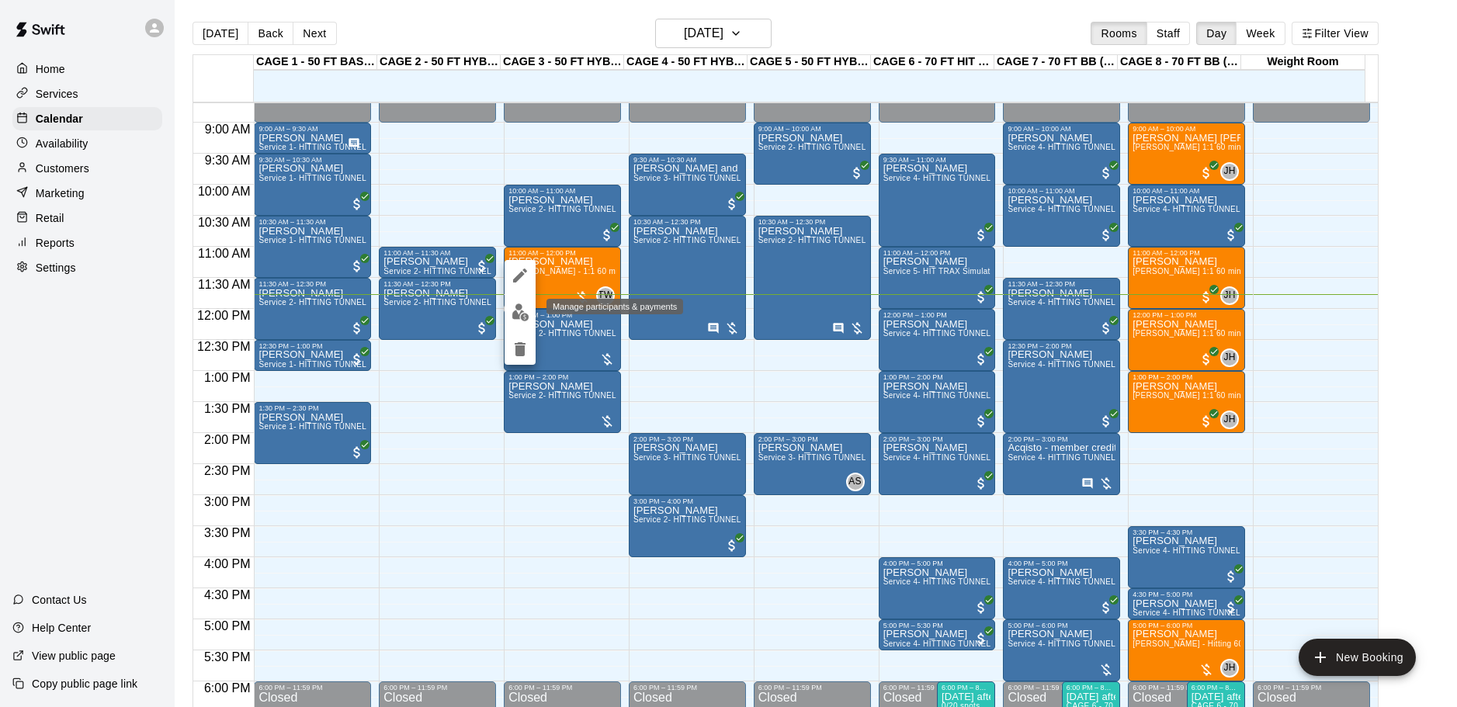
click at [531, 307] on button "edit" at bounding box center [520, 312] width 31 height 30
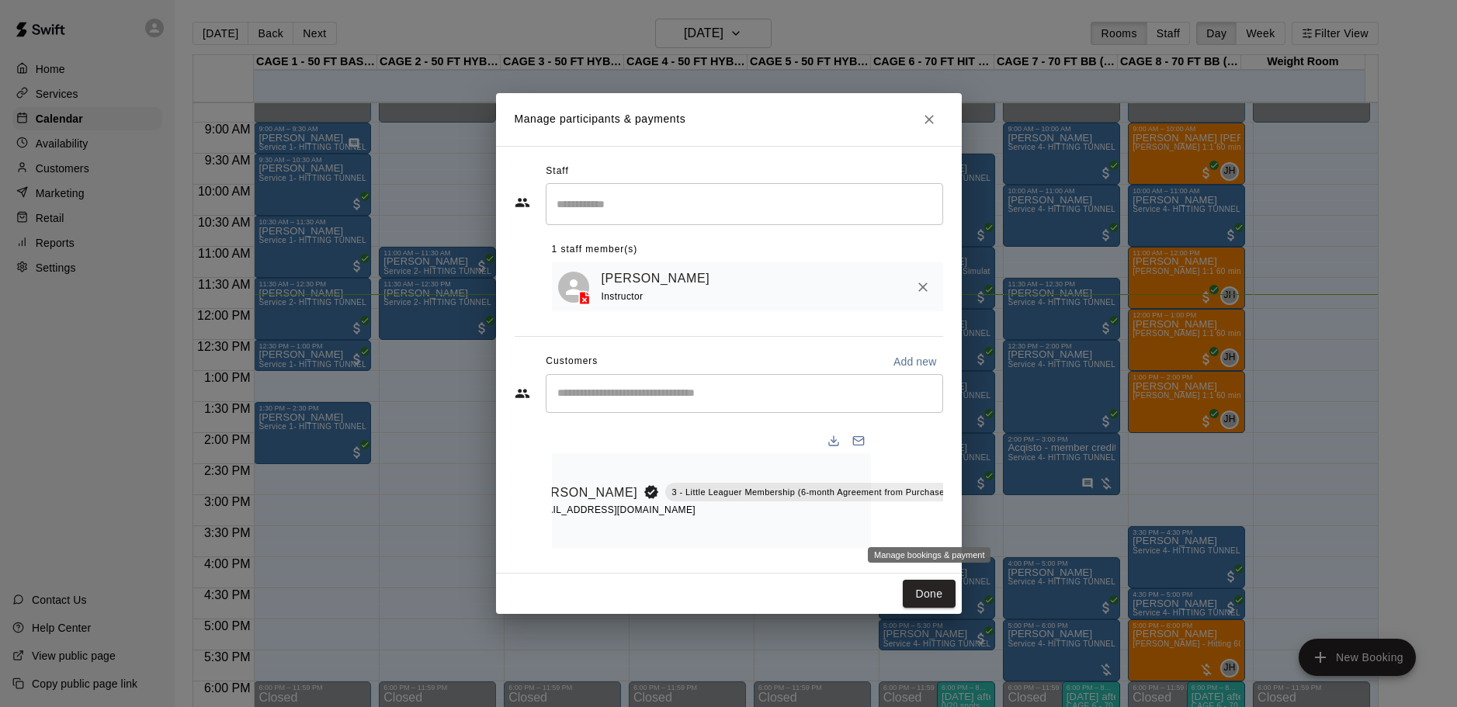
click at [982, 521] on icon "Manage bookings & payment" at bounding box center [990, 528] width 16 height 16
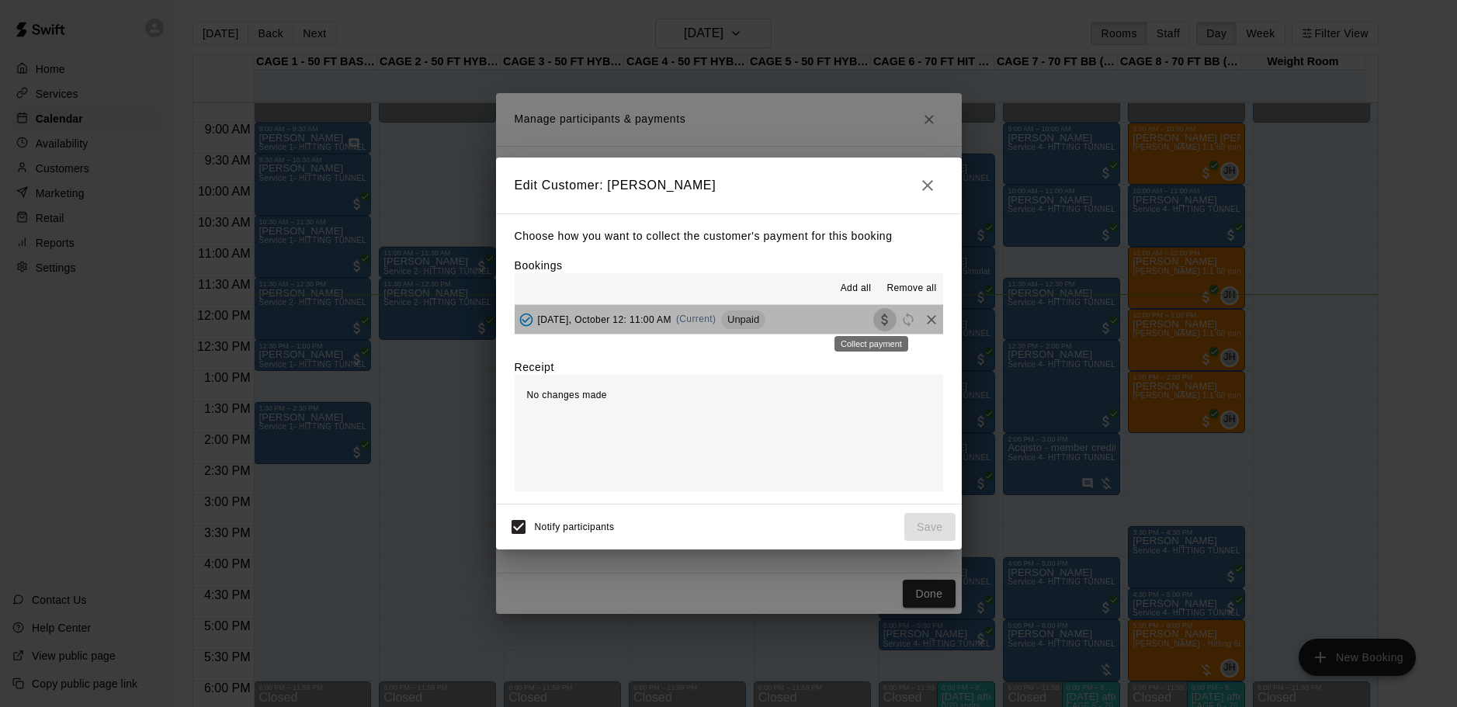
click at [877, 321] on icon "Collect payment" at bounding box center [885, 320] width 16 height 16
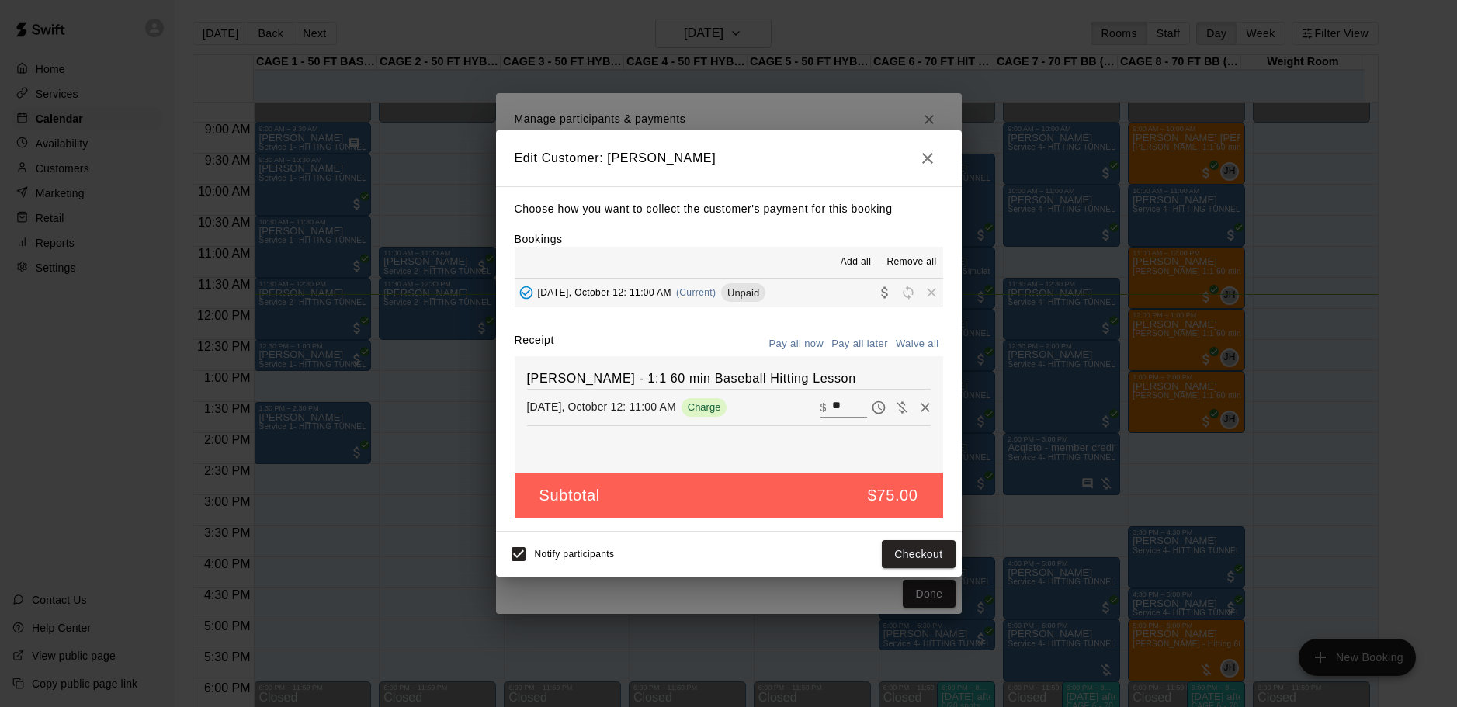
click at [935, 156] on icon "button" at bounding box center [927, 158] width 19 height 19
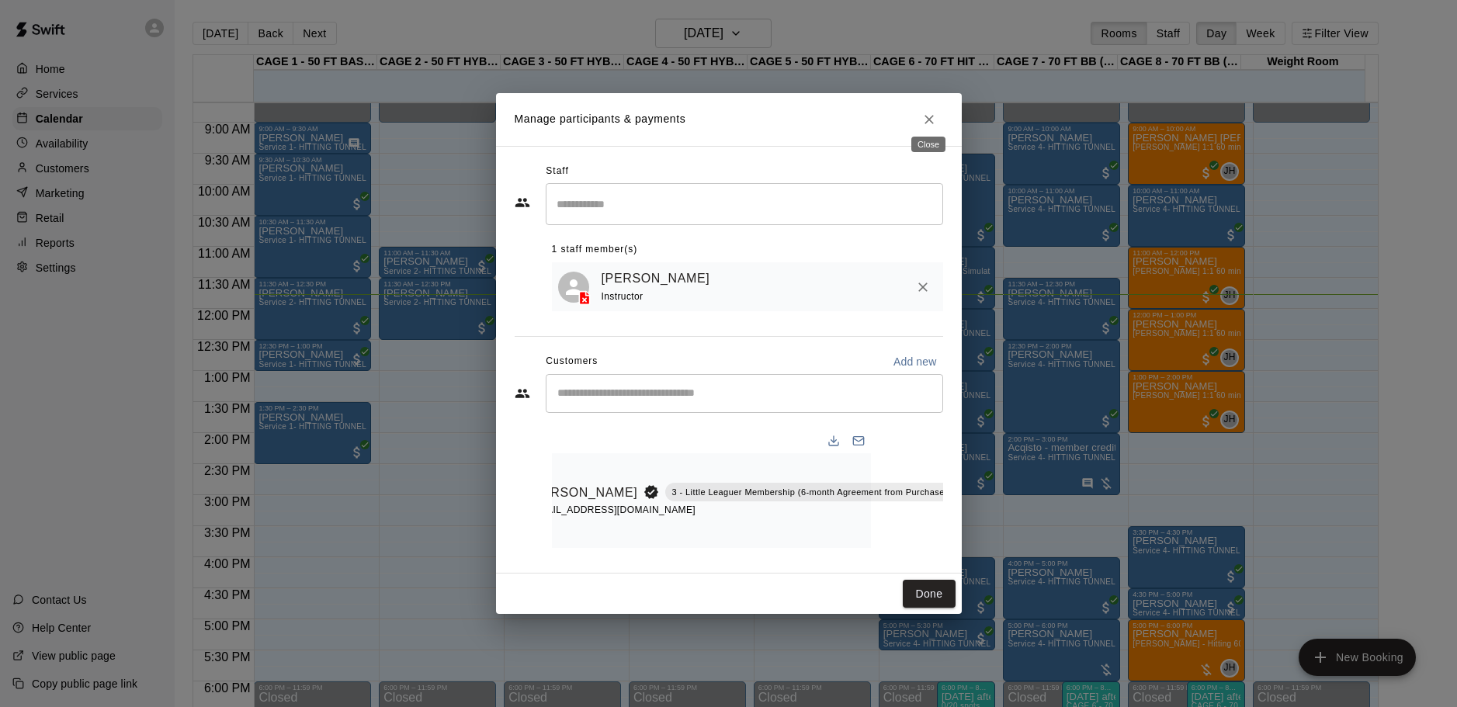
click at [935, 119] on icon "Close" at bounding box center [930, 120] width 16 height 16
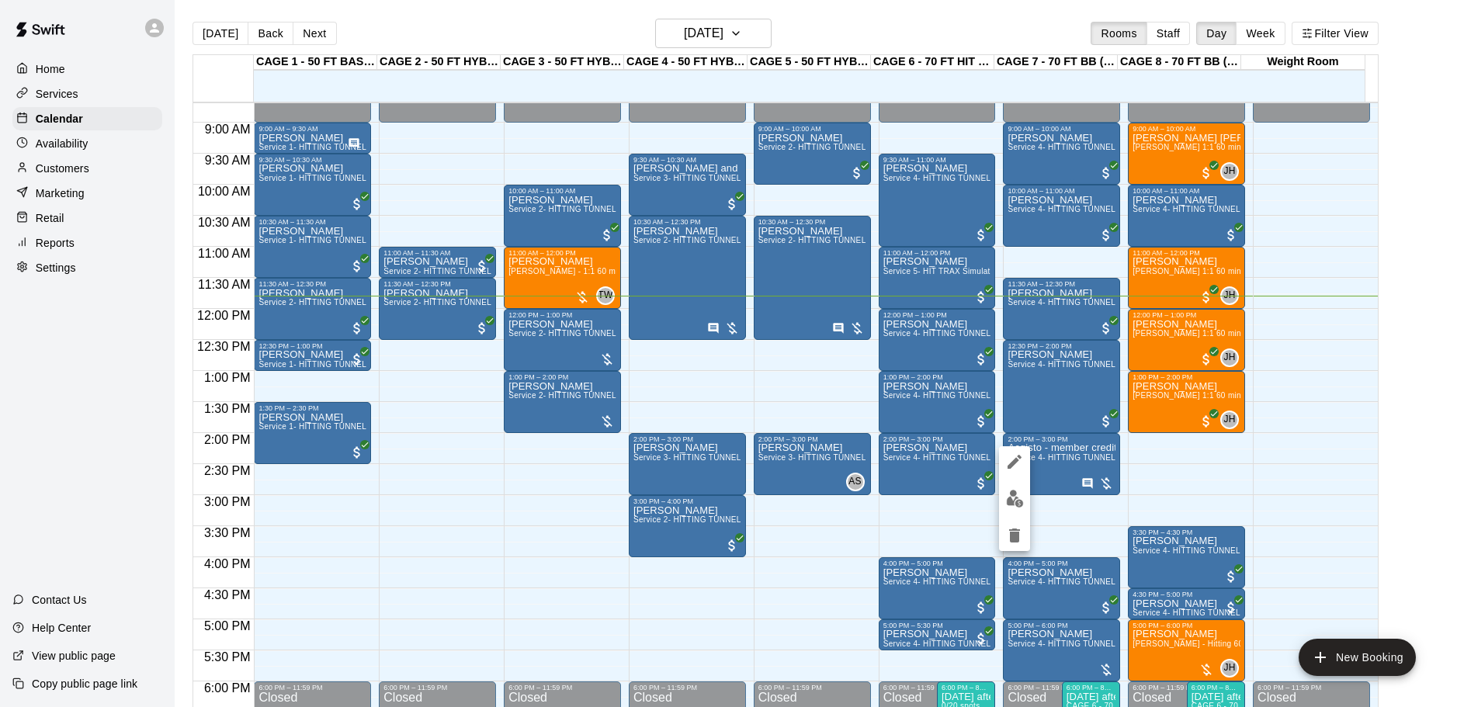
click at [1060, 502] on div at bounding box center [728, 353] width 1457 height 707
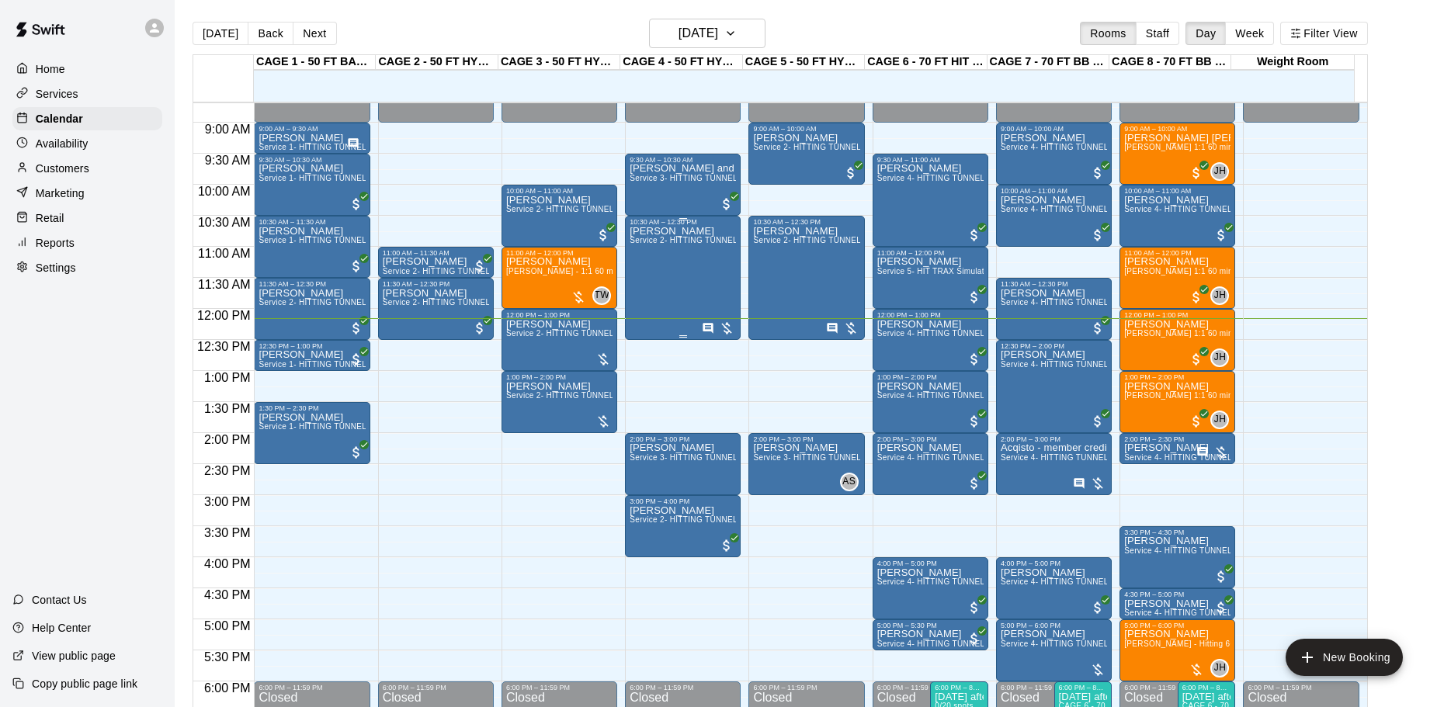
click at [727, 321] on div at bounding box center [718, 329] width 33 height 16
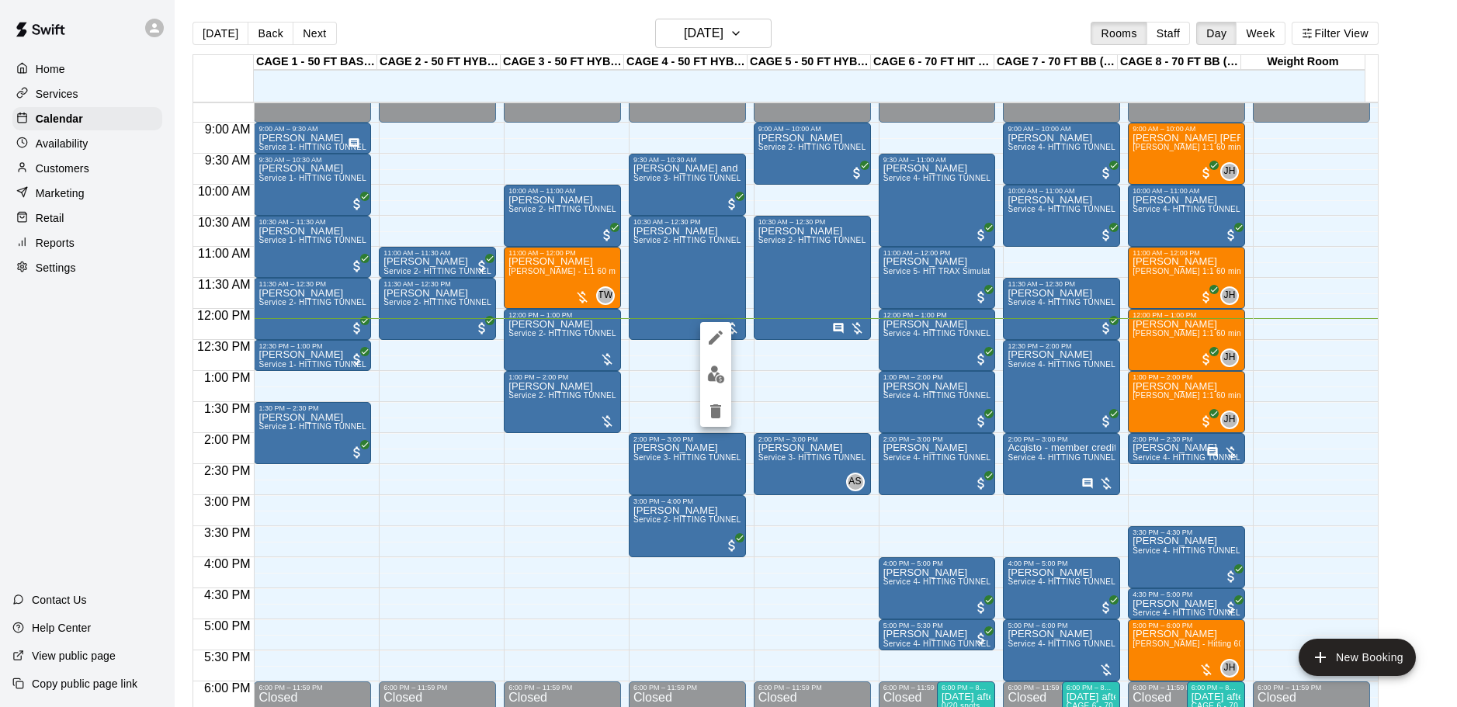
click at [782, 391] on div at bounding box center [728, 353] width 1457 height 707
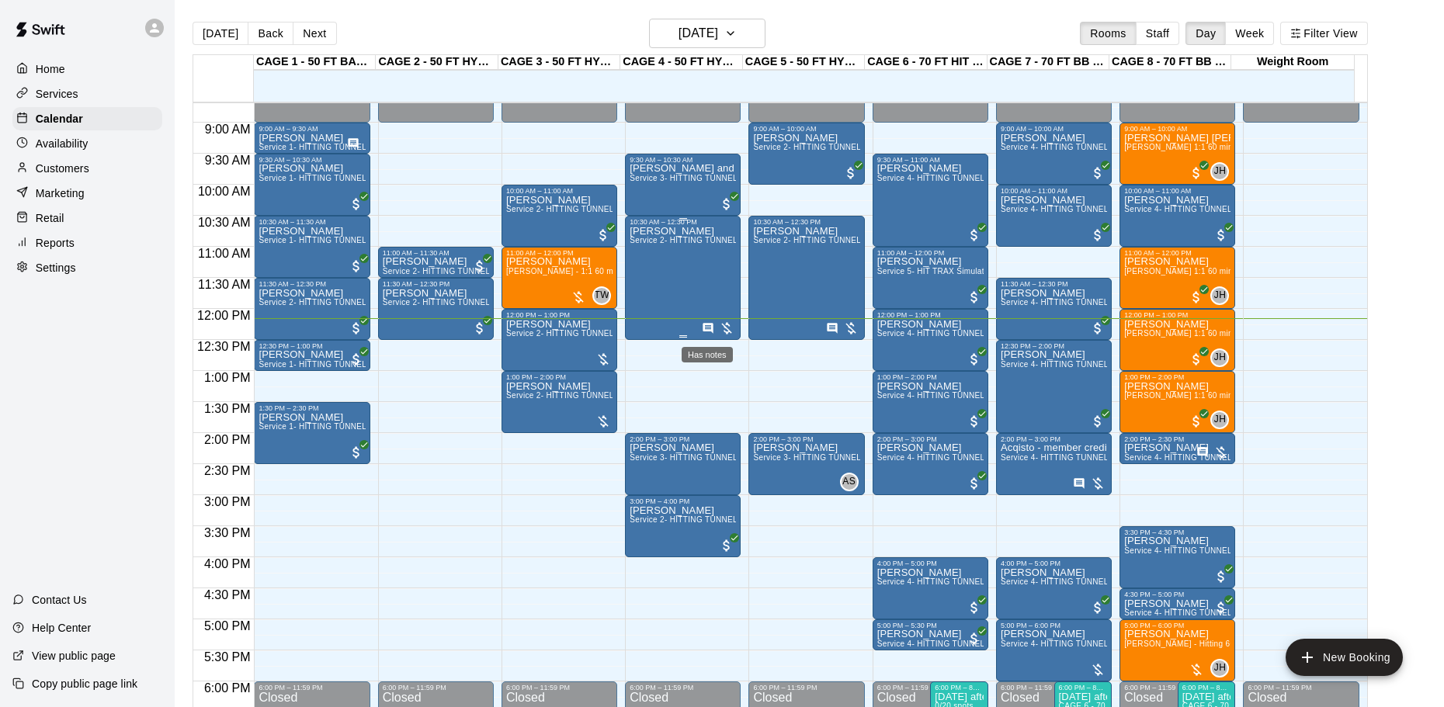
click at [704, 328] on icon "Has notes" at bounding box center [708, 328] width 12 height 12
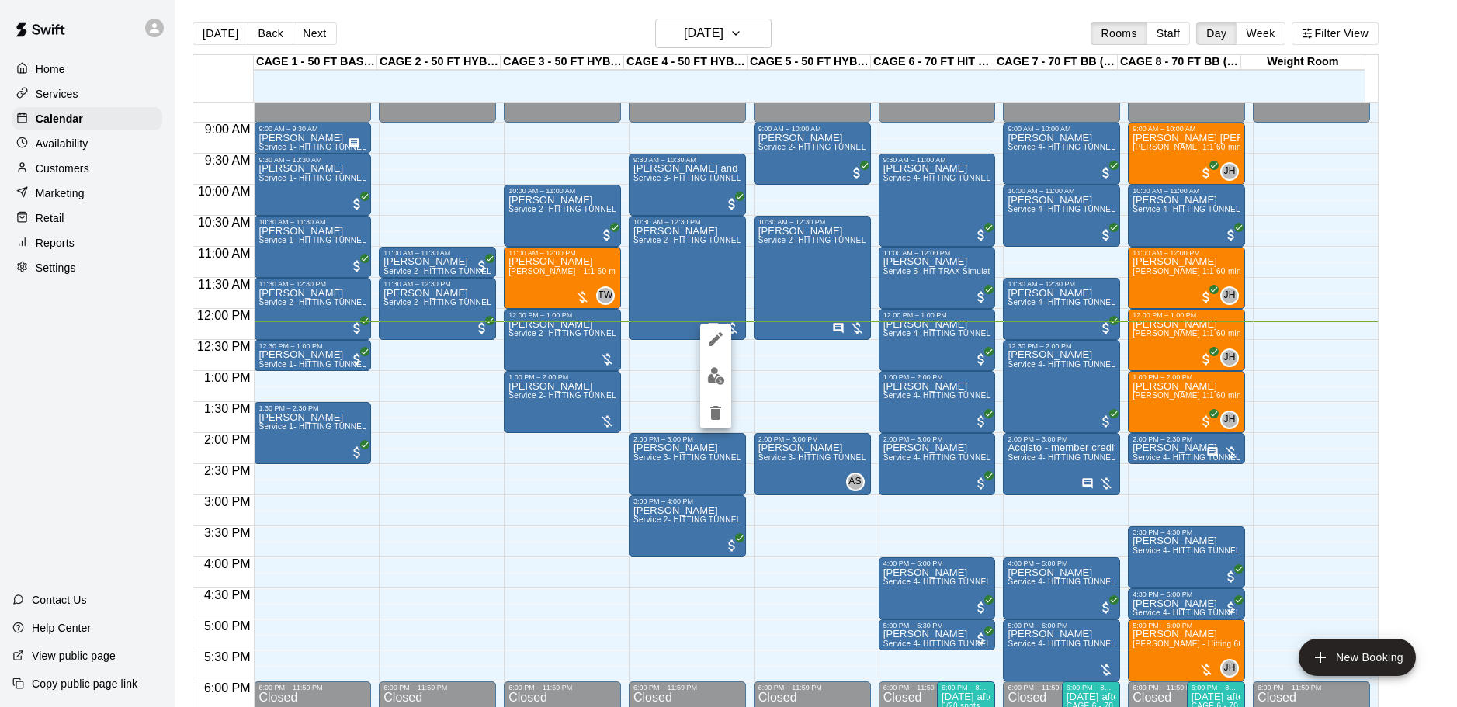
click at [793, 554] on div at bounding box center [728, 353] width 1457 height 707
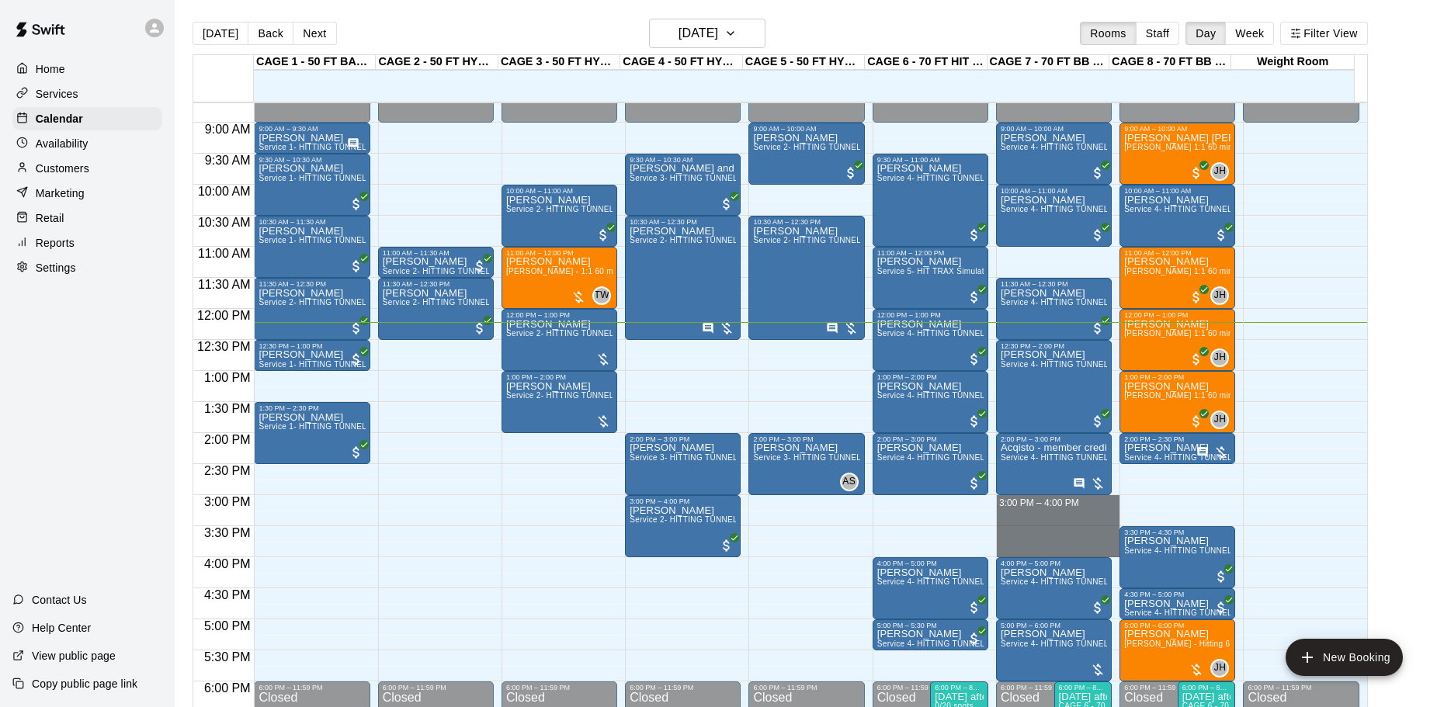
drag, startPoint x: 996, startPoint y: 503, endPoint x: 1012, endPoint y: 547, distance: 46.9
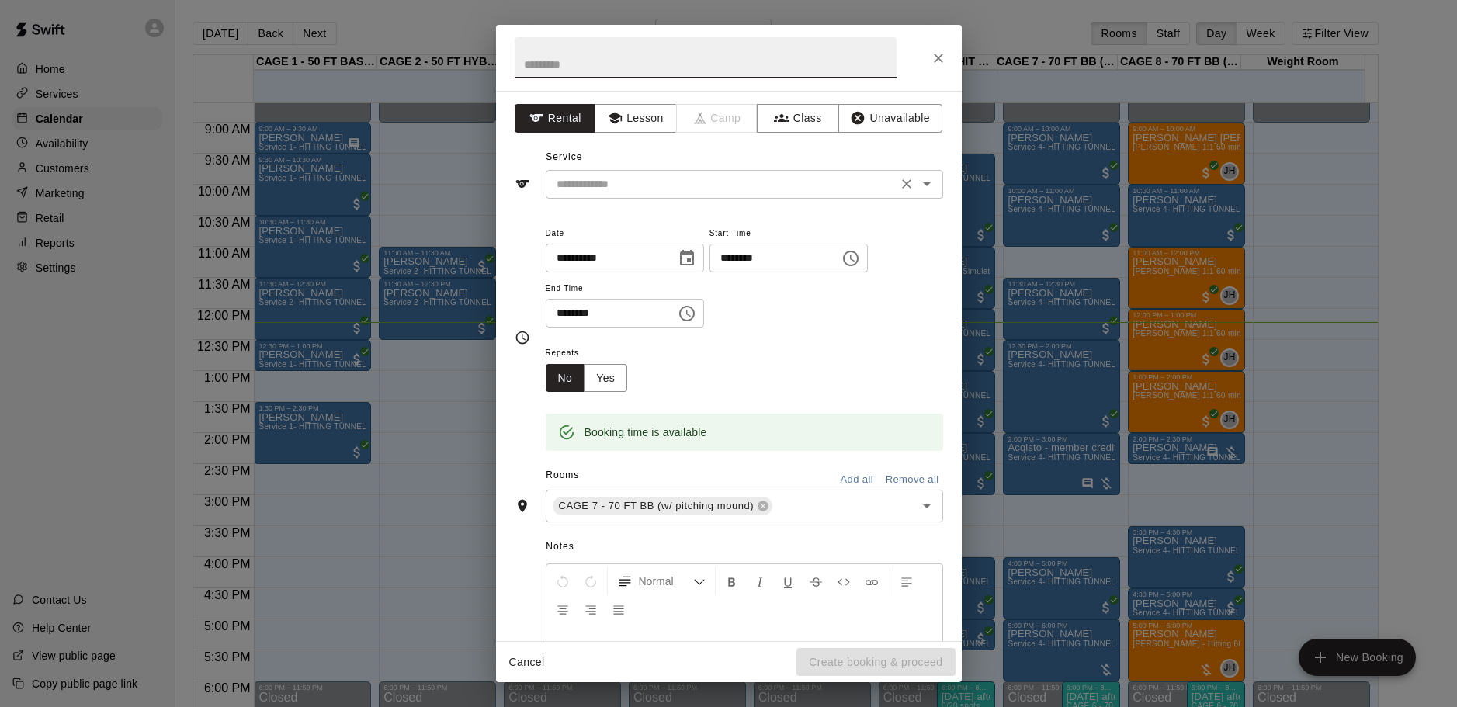
click at [732, 176] on input "text" at bounding box center [721, 184] width 342 height 19
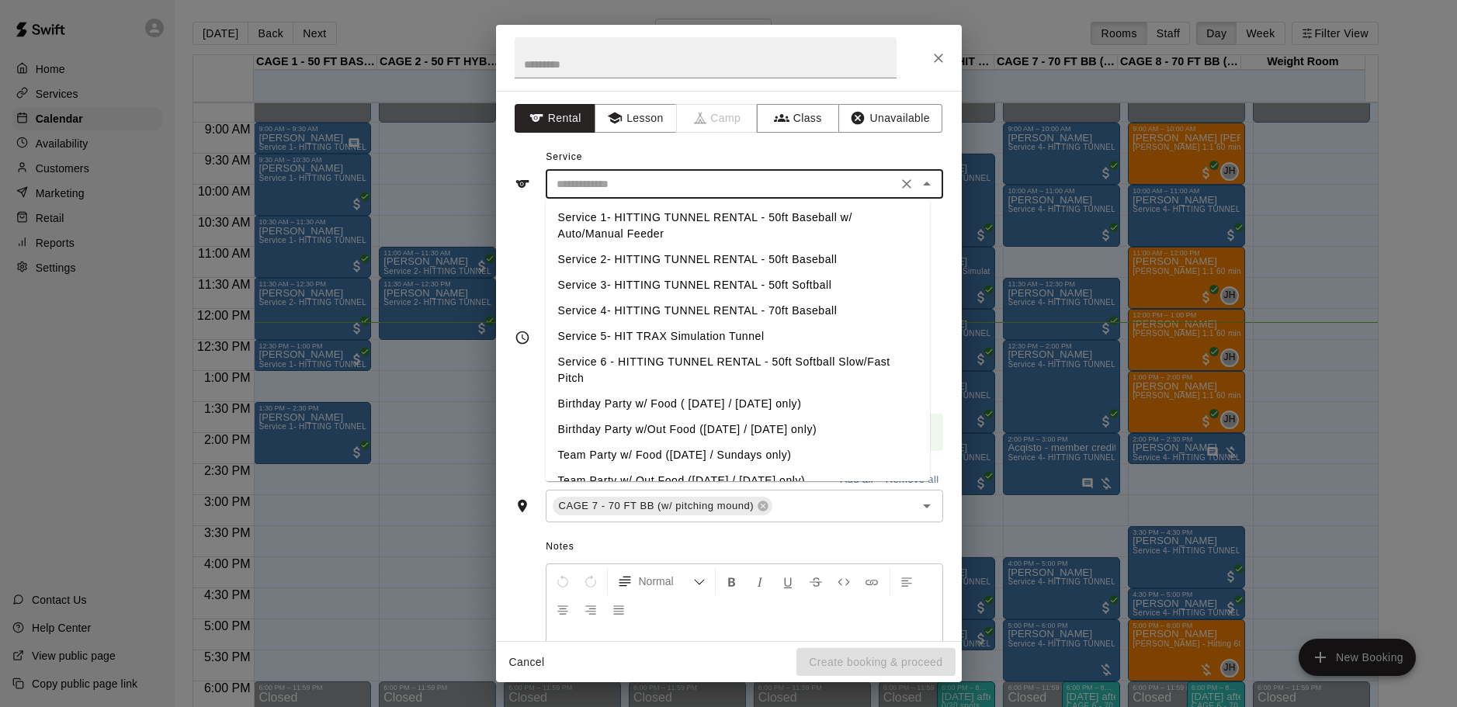
click at [769, 313] on li "Service 4- HITTING TUNNEL RENTAL - 70ft Baseball" at bounding box center [738, 311] width 384 height 26
type input "**********"
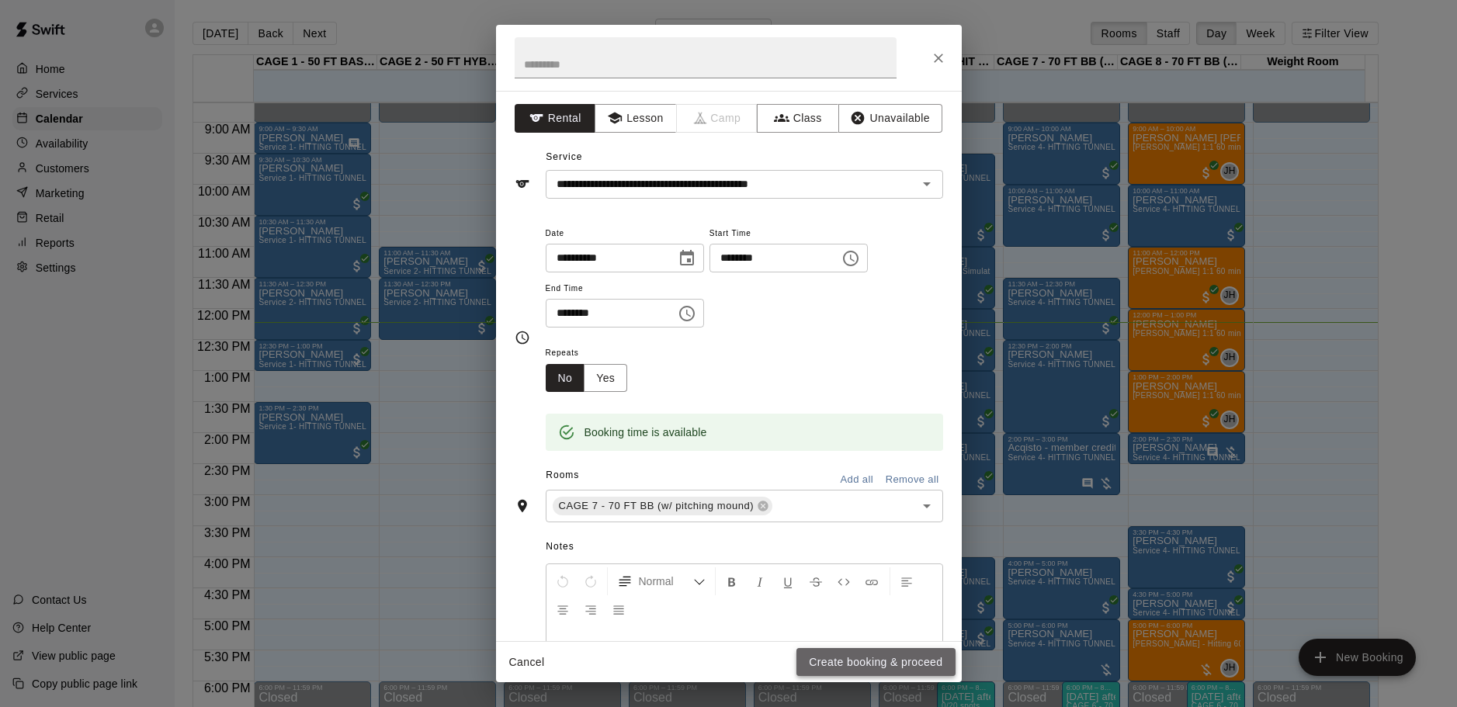
click at [872, 655] on button "Create booking & proceed" at bounding box center [876, 662] width 158 height 29
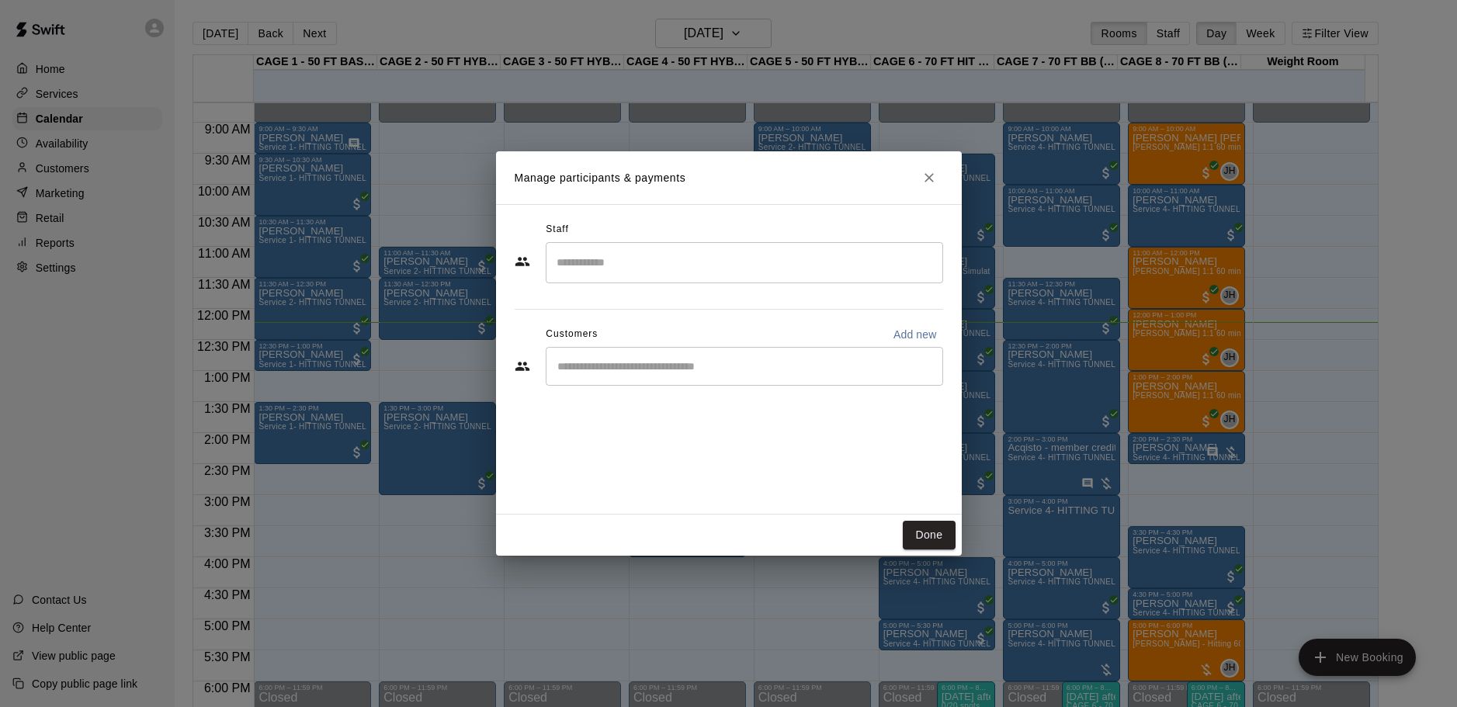
click at [682, 370] on input "Start typing to search customers..." at bounding box center [745, 367] width 384 height 16
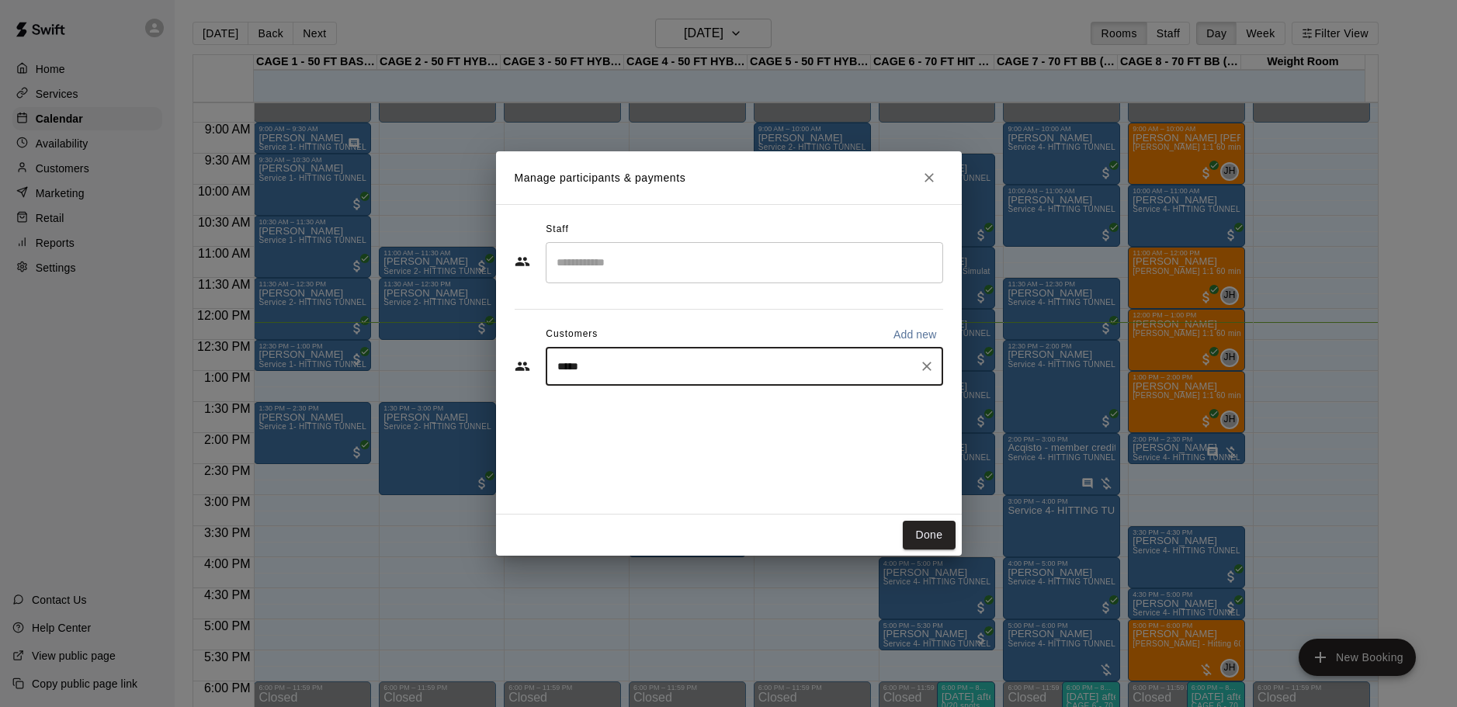
type input "******"
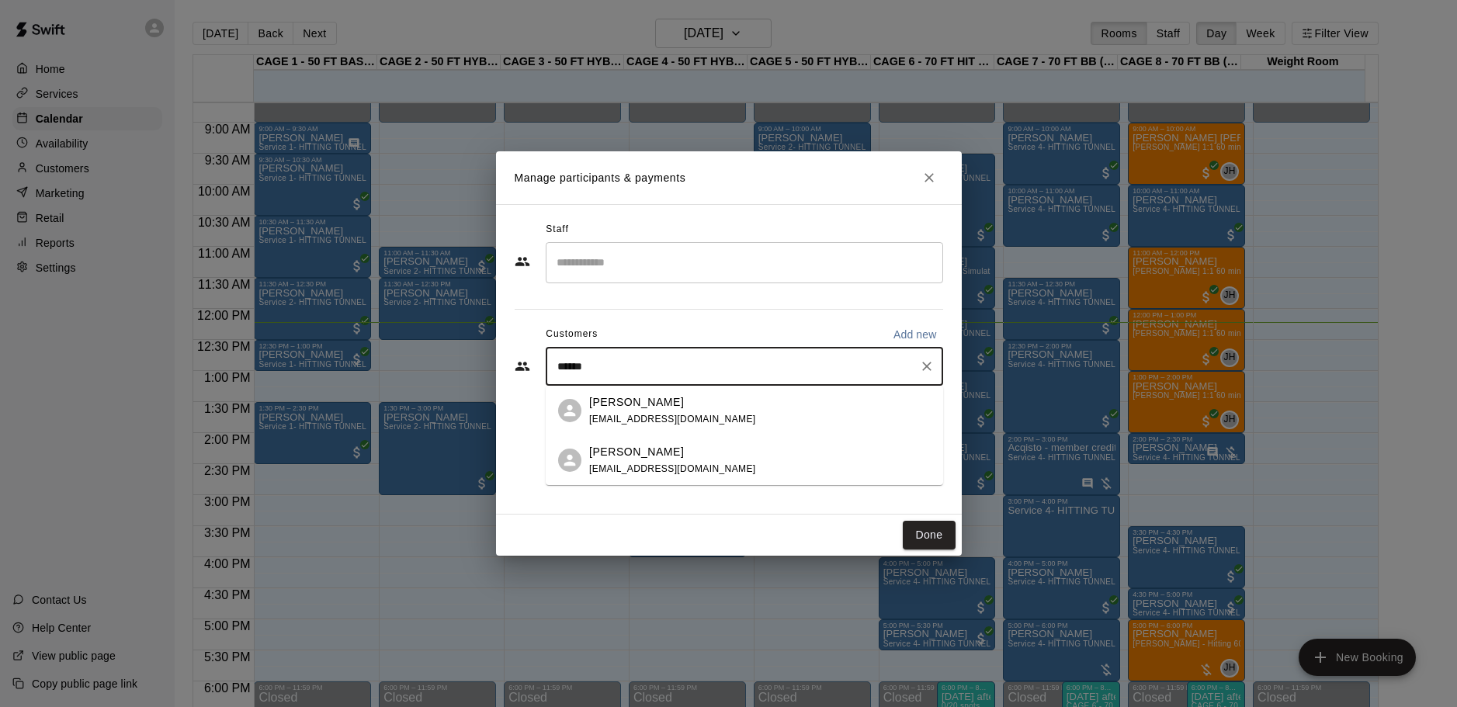
click at [682, 411] on div "Jeremy Stanek jstanek@clunegc.com" at bounding box center [672, 410] width 167 height 33
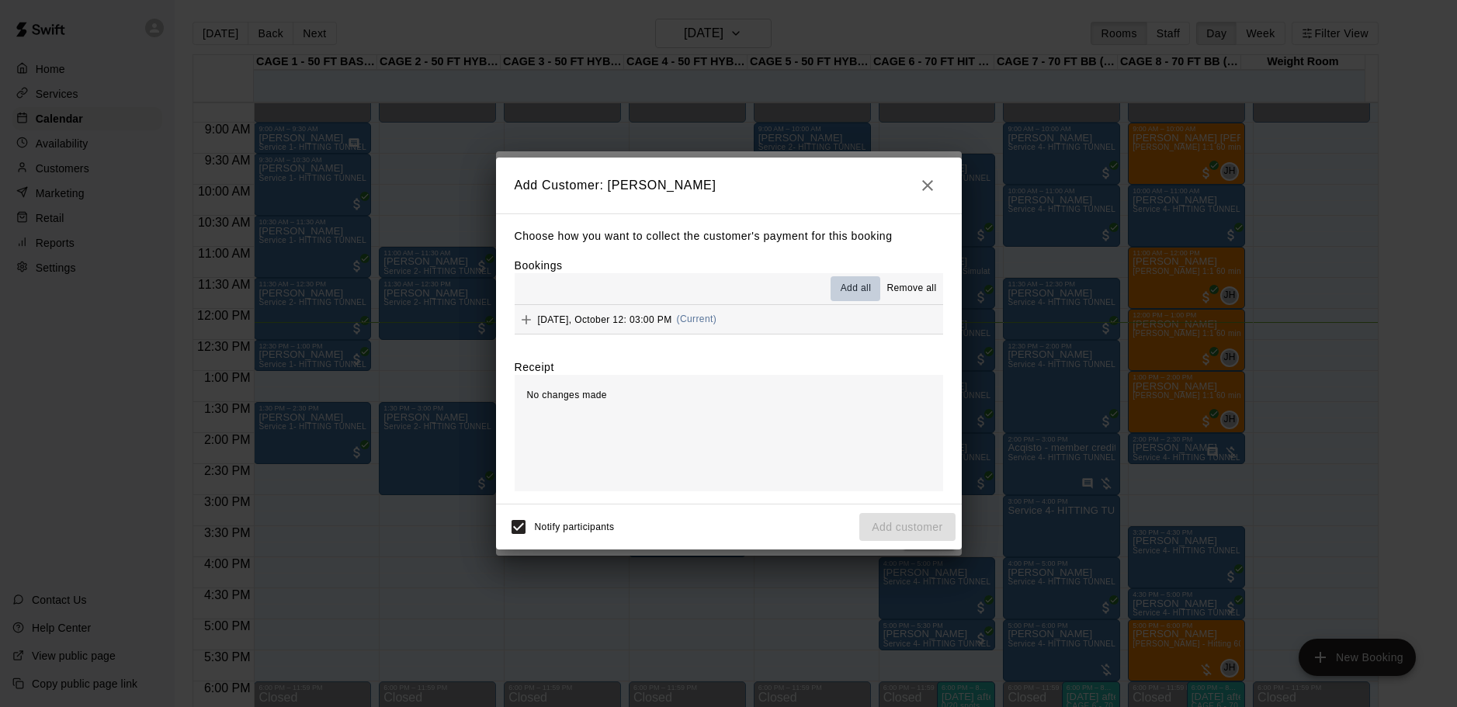
click at [856, 284] on span "Add all" at bounding box center [856, 289] width 31 height 16
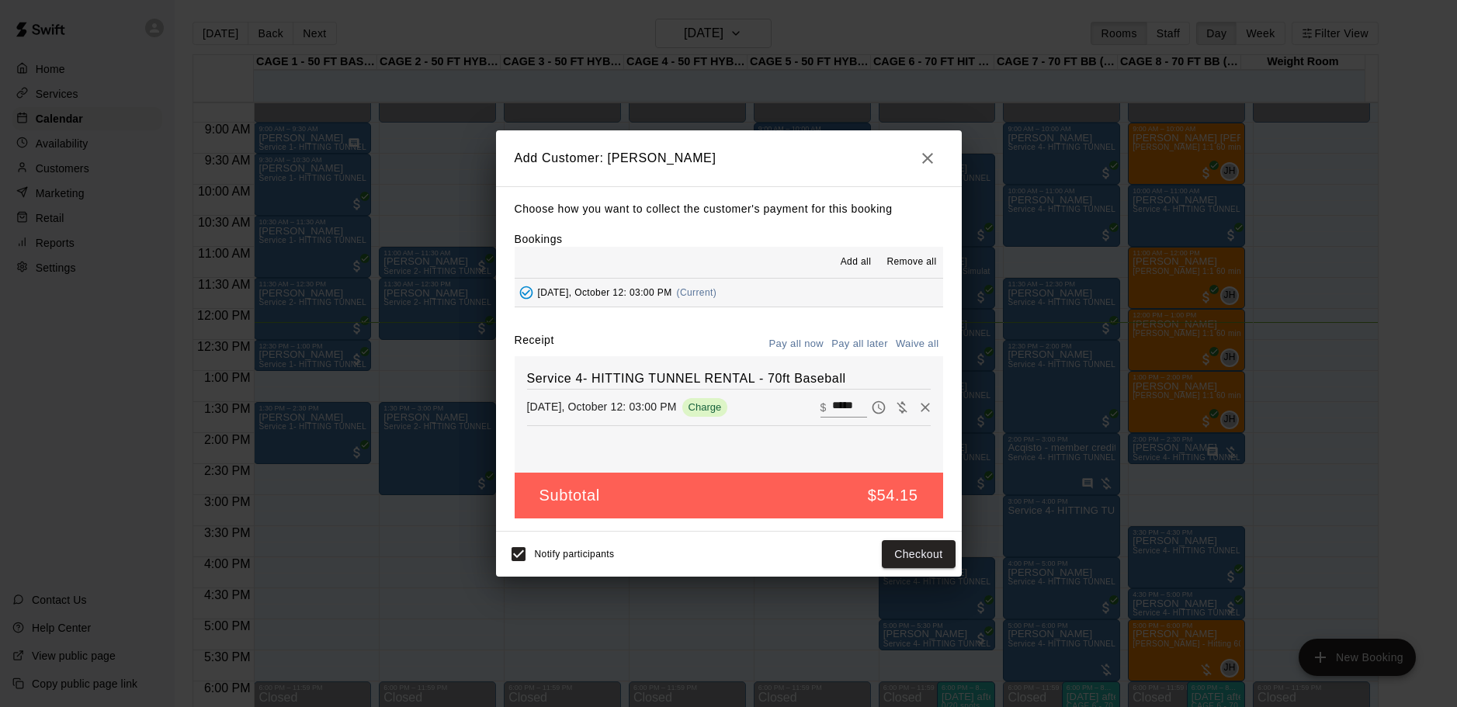
click at [864, 338] on button "Pay all later" at bounding box center [860, 344] width 64 height 24
click at [923, 544] on button "Add customer" at bounding box center [906, 554] width 95 height 29
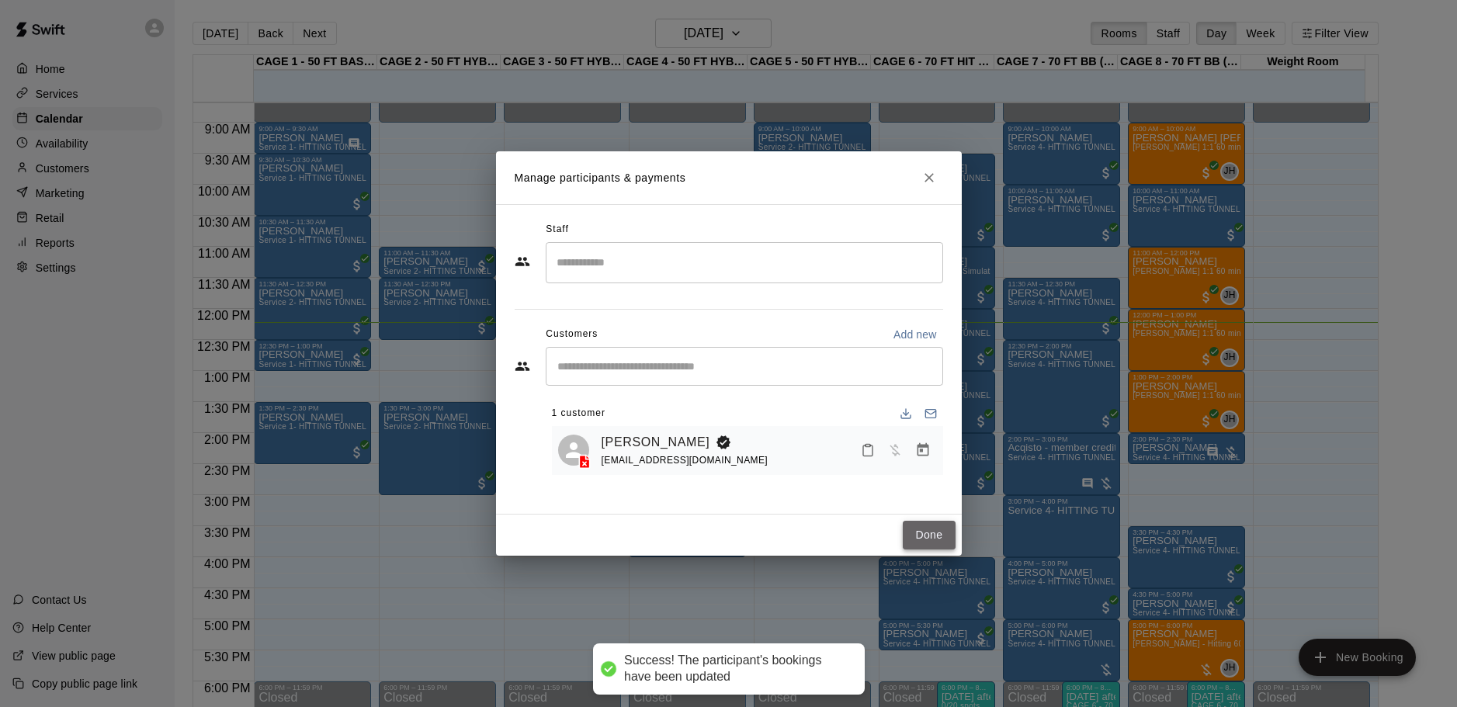
click at [922, 531] on button "Done" at bounding box center [929, 535] width 52 height 29
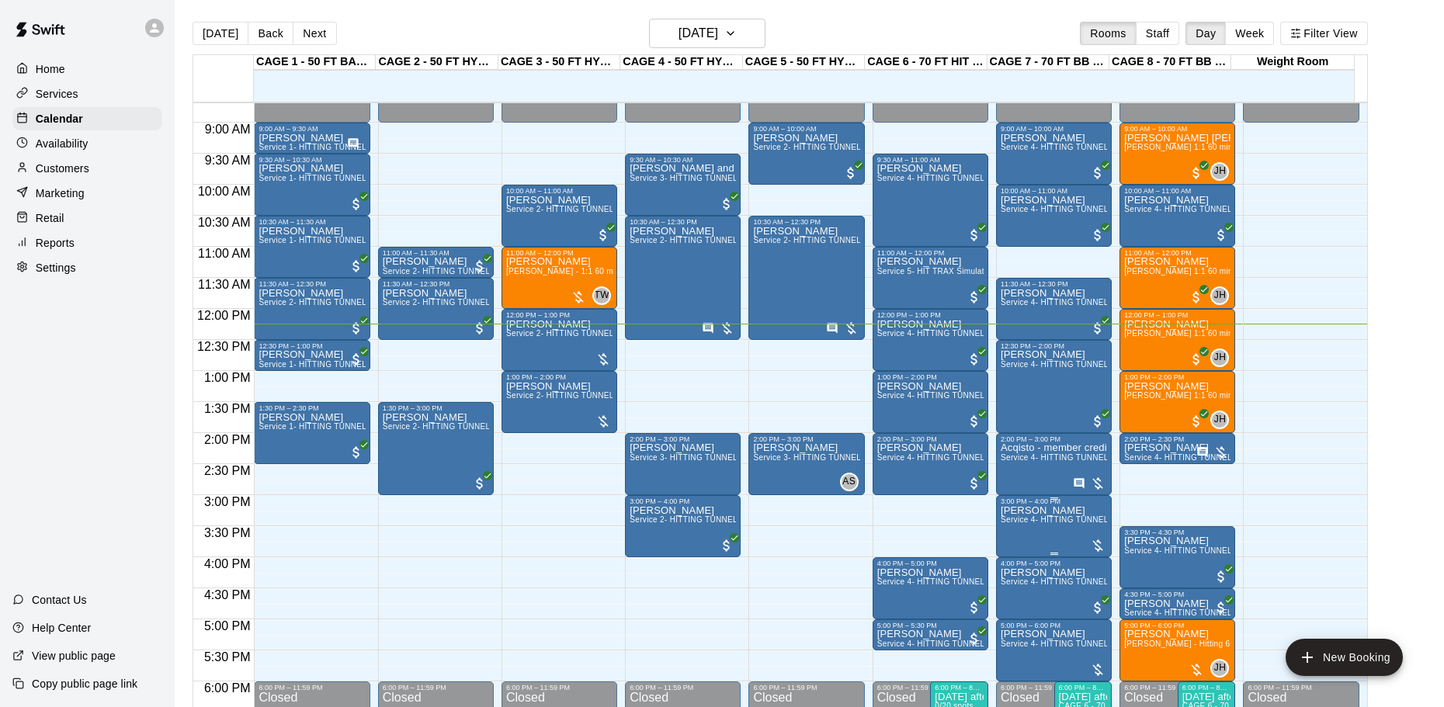
click at [1056, 524] on span "Service 4- HITTING TUNNEL RENTAL - 70ft Baseball" at bounding box center [1099, 519] width 197 height 9
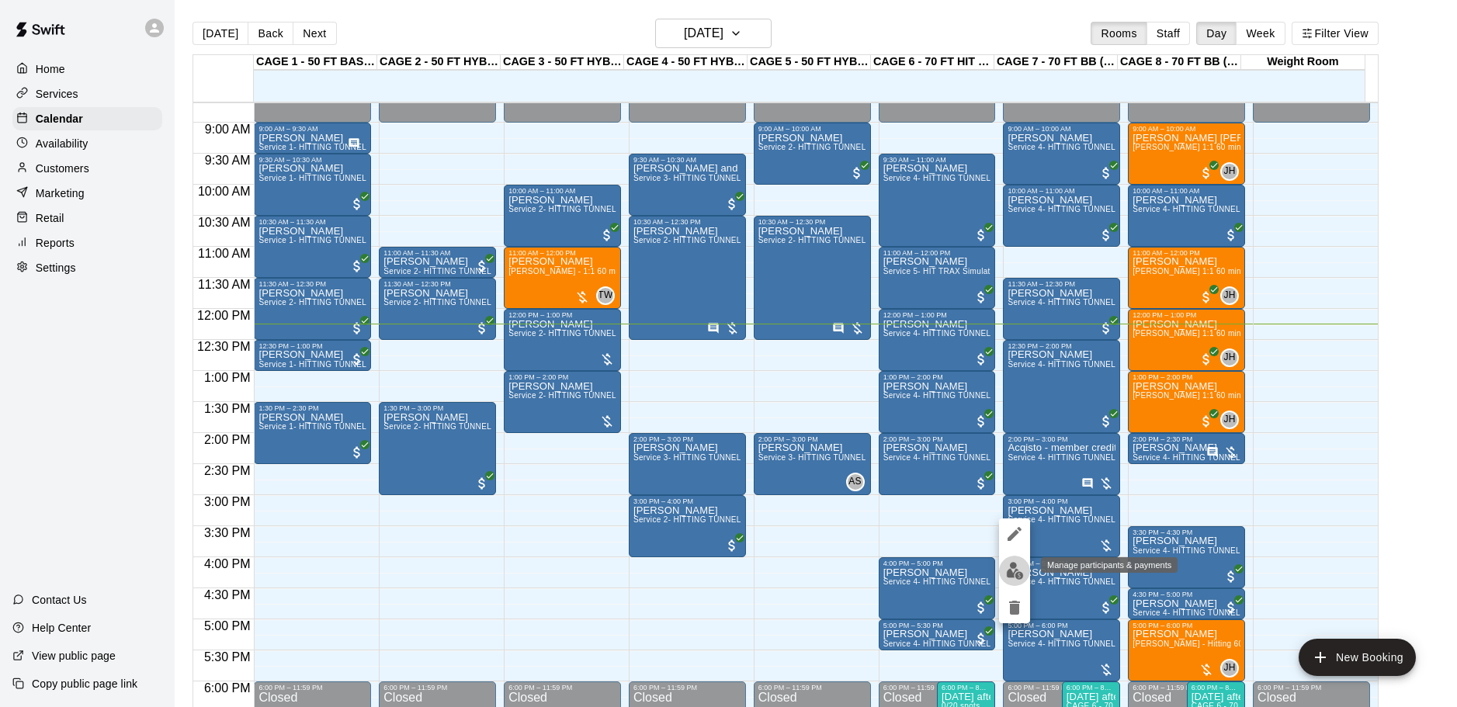
click at [1012, 571] on img "edit" at bounding box center [1015, 571] width 18 height 18
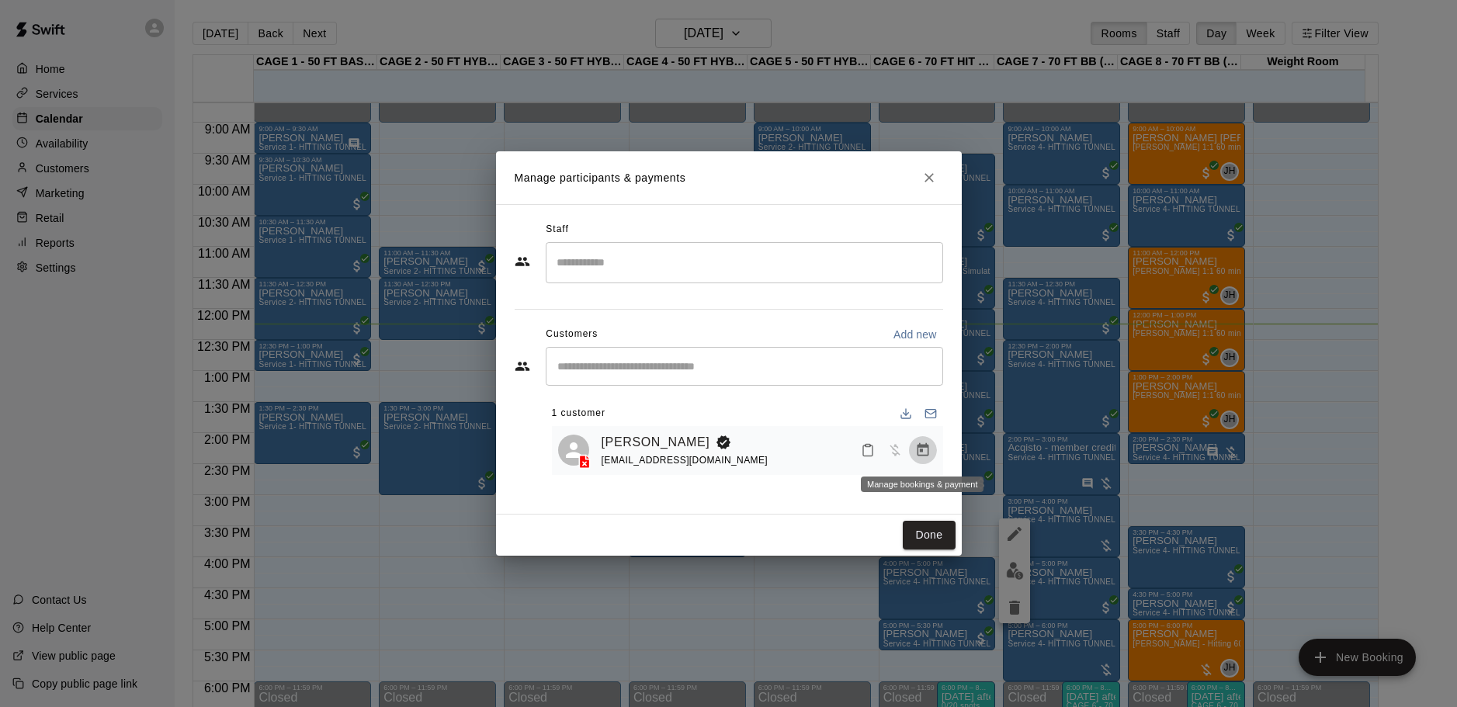
click at [919, 451] on icon "Manage bookings & payment" at bounding box center [923, 451] width 16 height 16
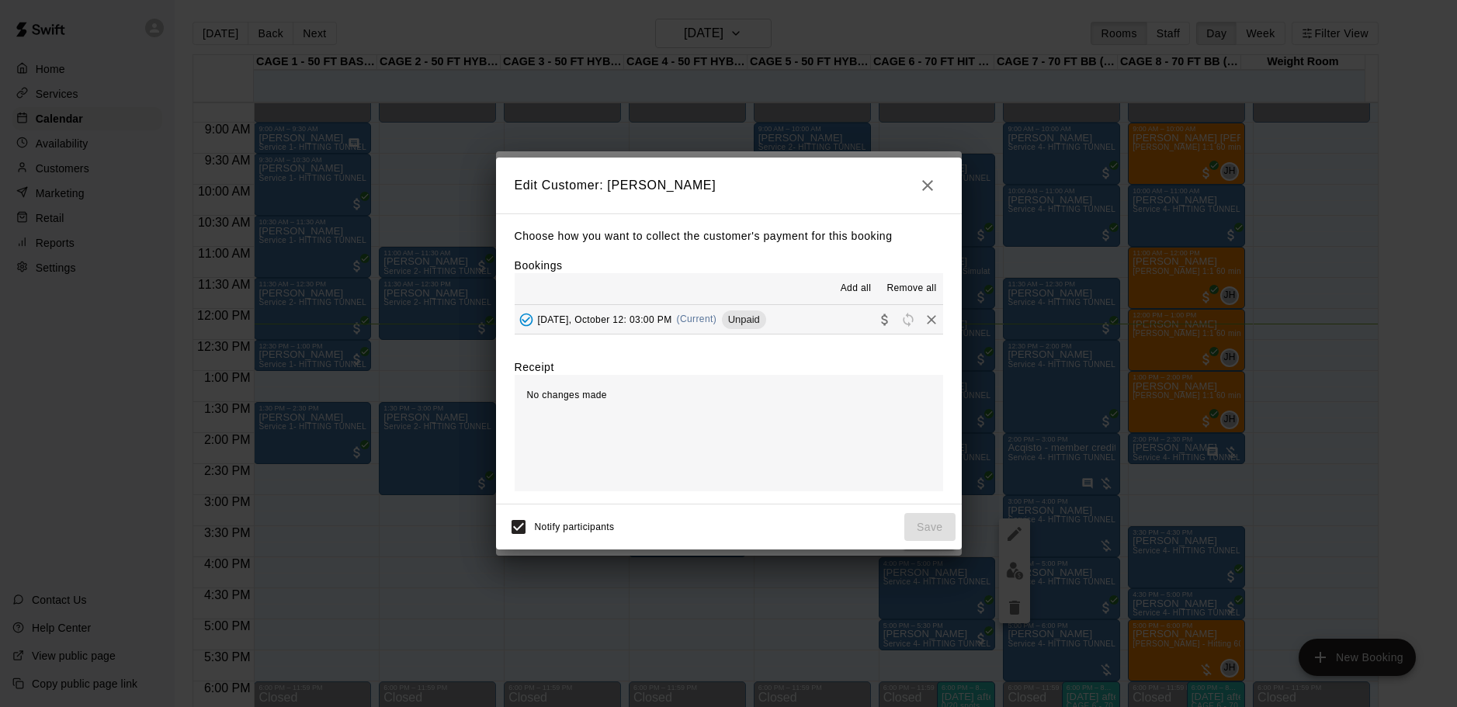
click at [930, 184] on icon "button" at bounding box center [927, 185] width 19 height 19
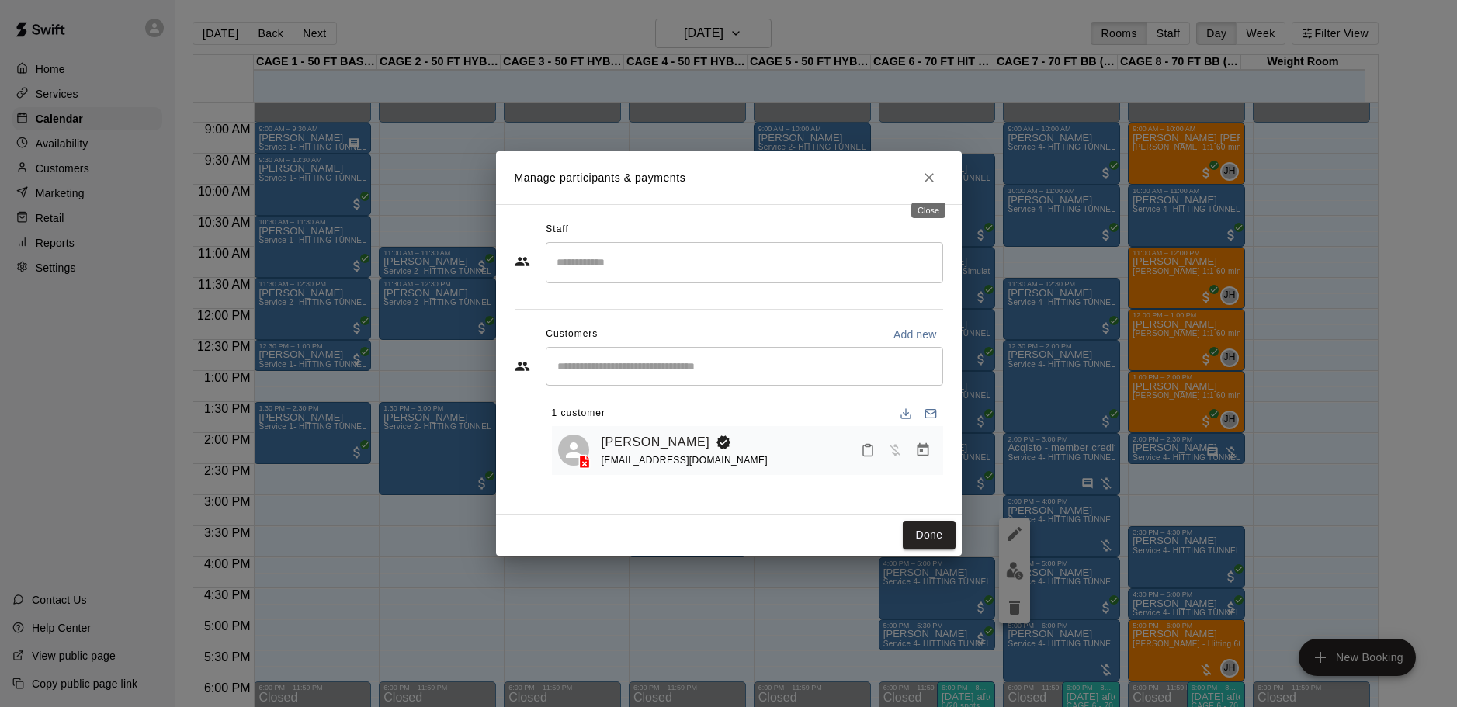
click at [925, 176] on icon "Close" at bounding box center [930, 178] width 16 height 16
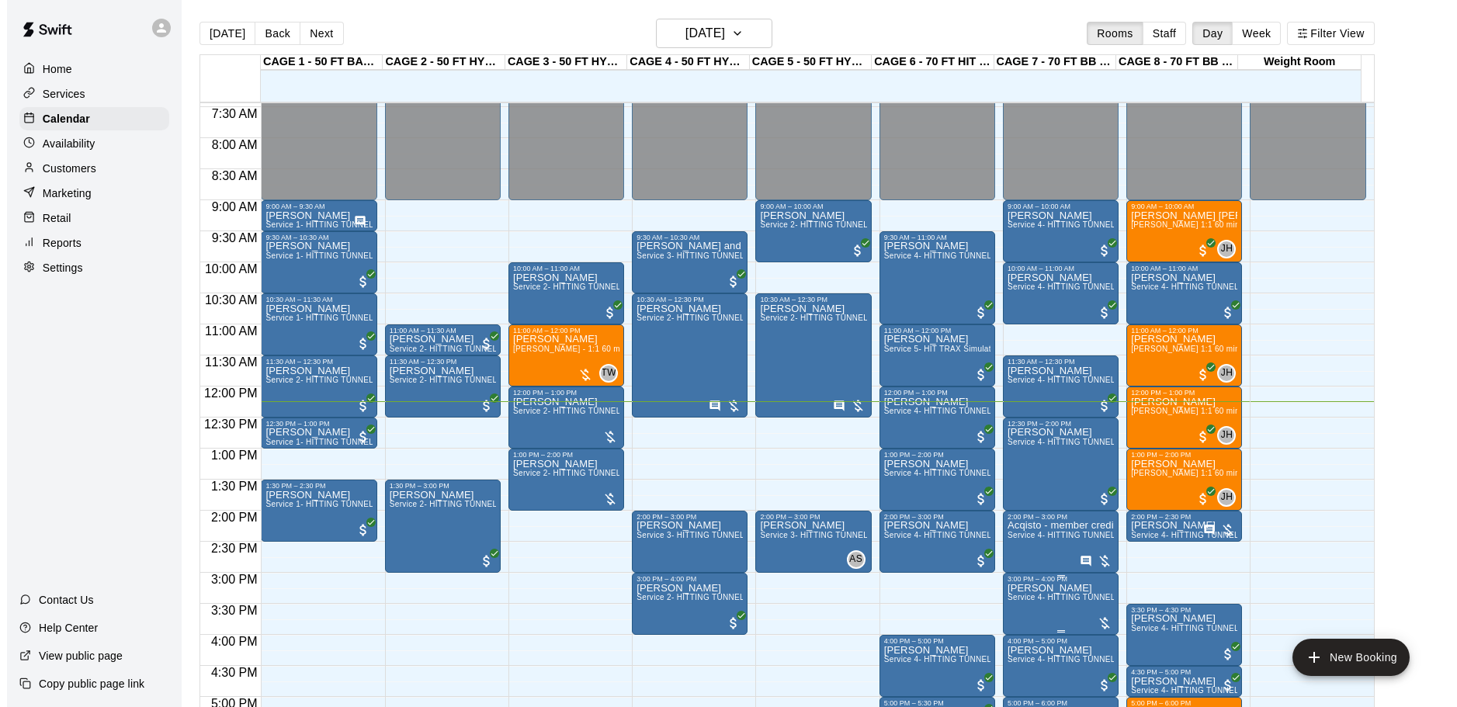
scroll to position [540, 0]
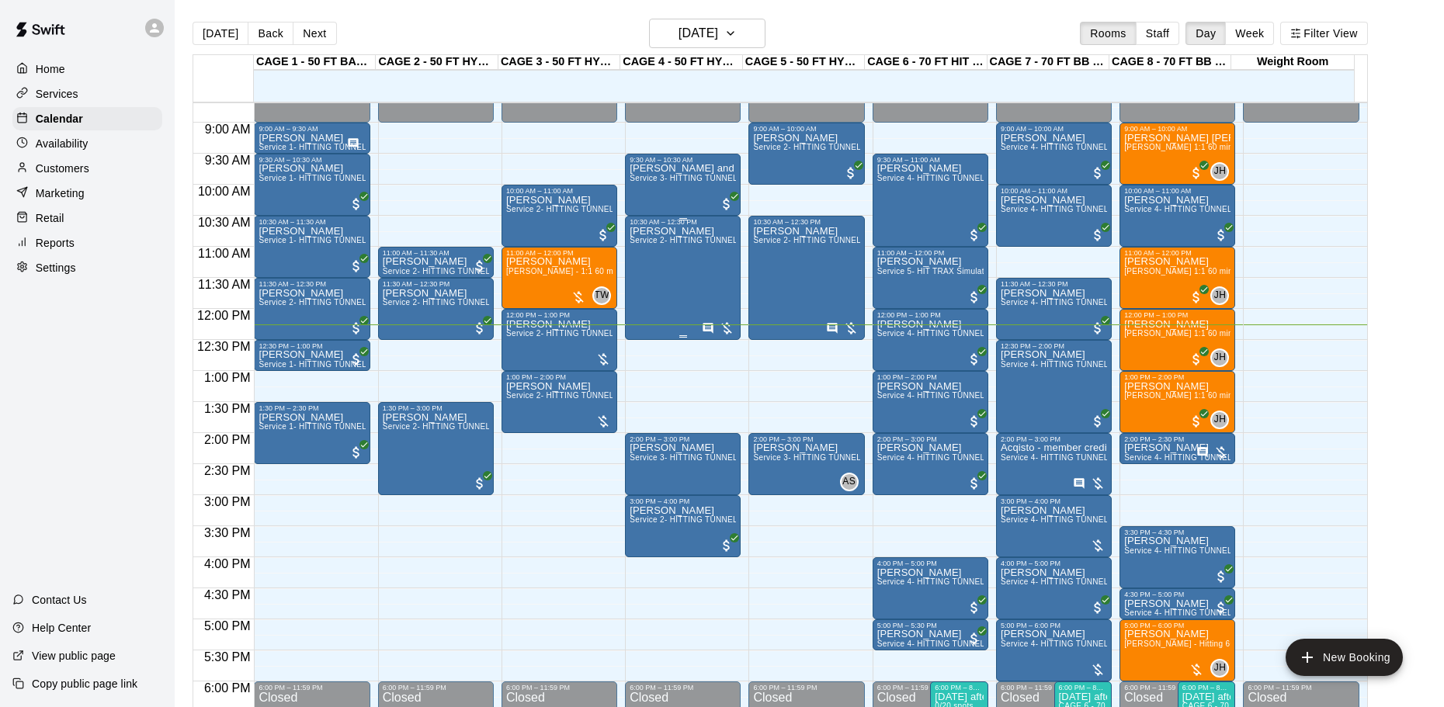
click at [728, 289] on div "Alex Botsford Service 2- HITTING TUNNEL RENTAL - 50ft Baseball" at bounding box center [683, 579] width 106 height 707
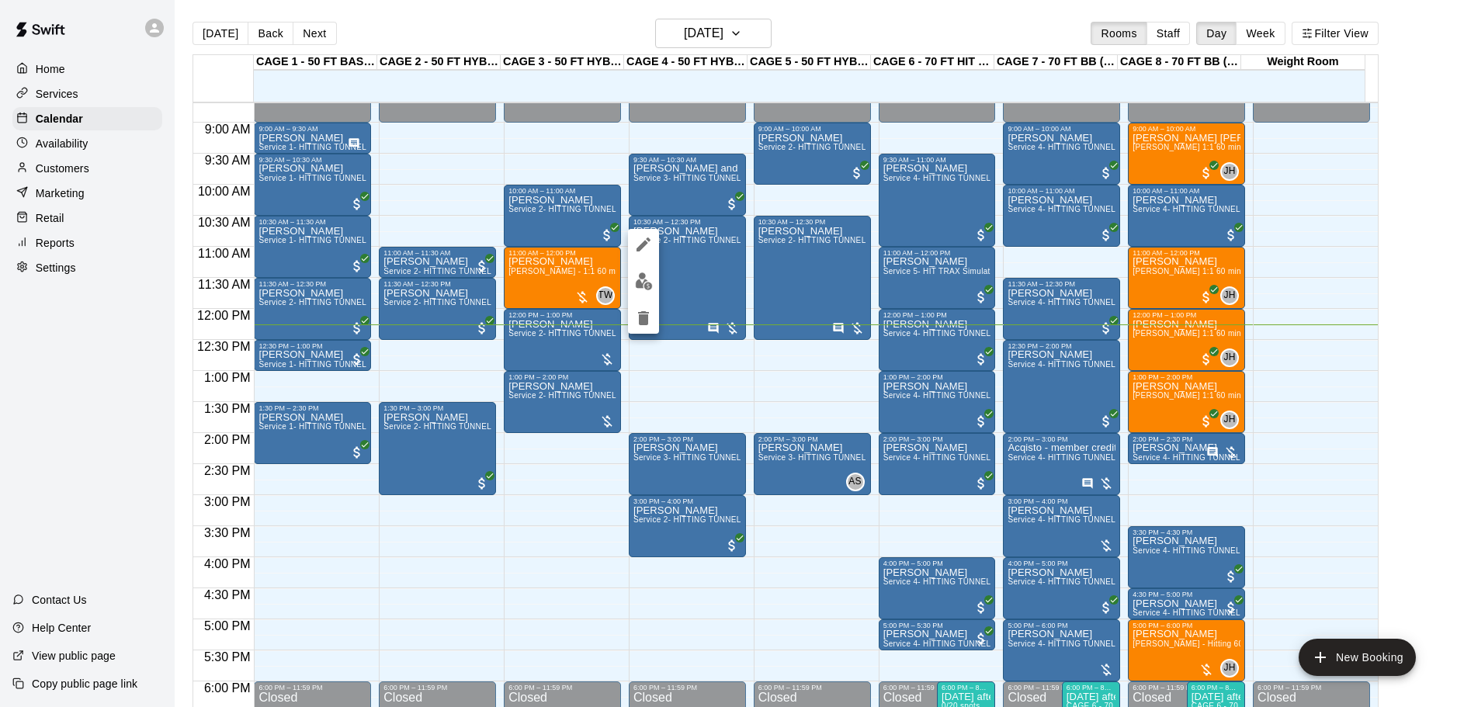
click at [705, 314] on div at bounding box center [728, 353] width 1457 height 707
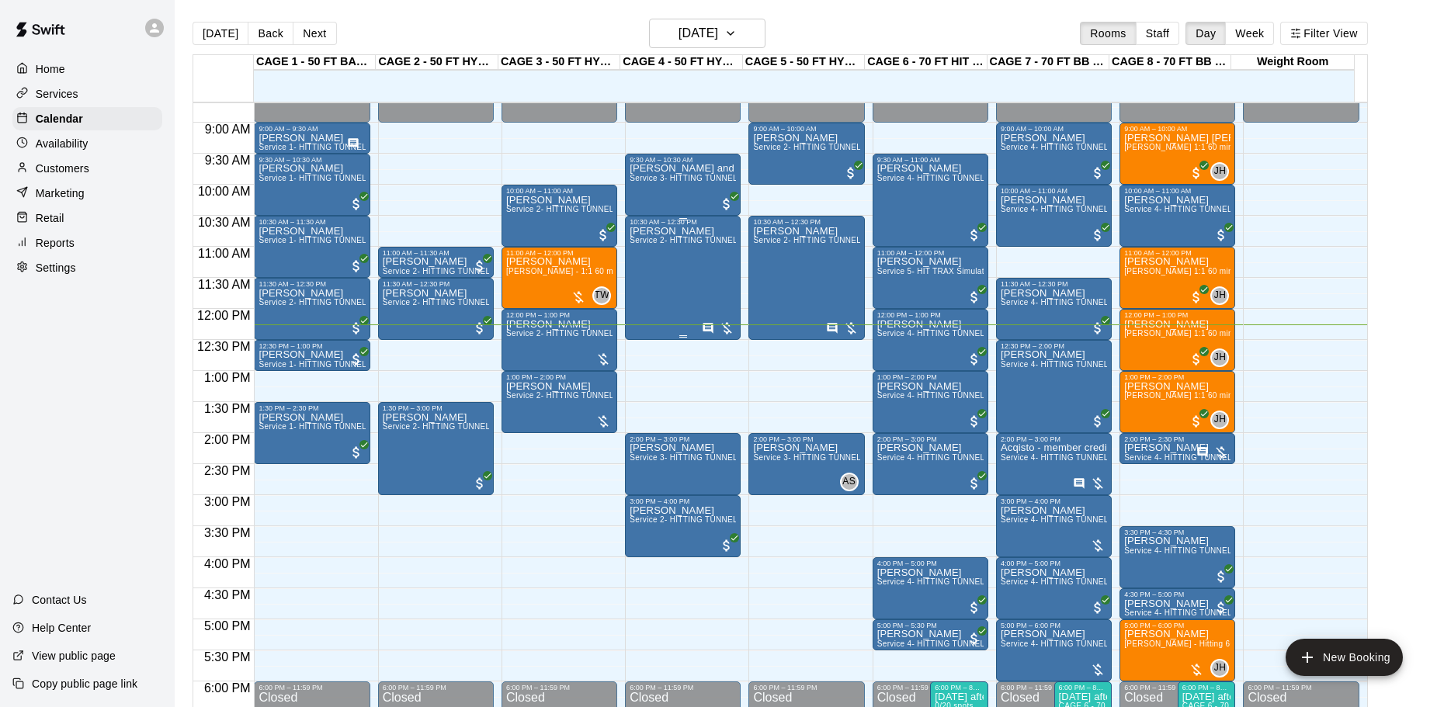
click at [701, 318] on div "Alex Botsford Service 2- HITTING TUNNEL RENTAL - 50ft Baseball" at bounding box center [683, 579] width 106 height 707
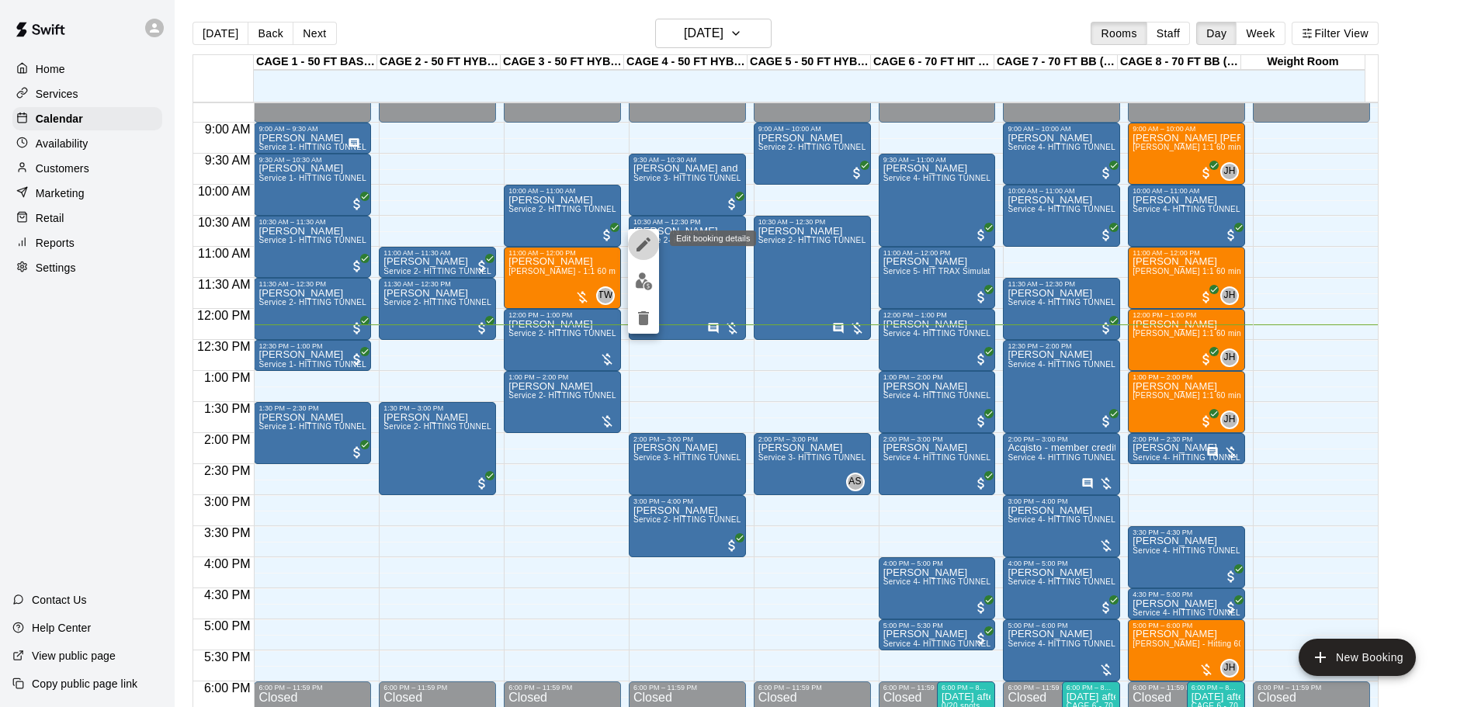
click at [654, 238] on button "edit" at bounding box center [643, 244] width 31 height 31
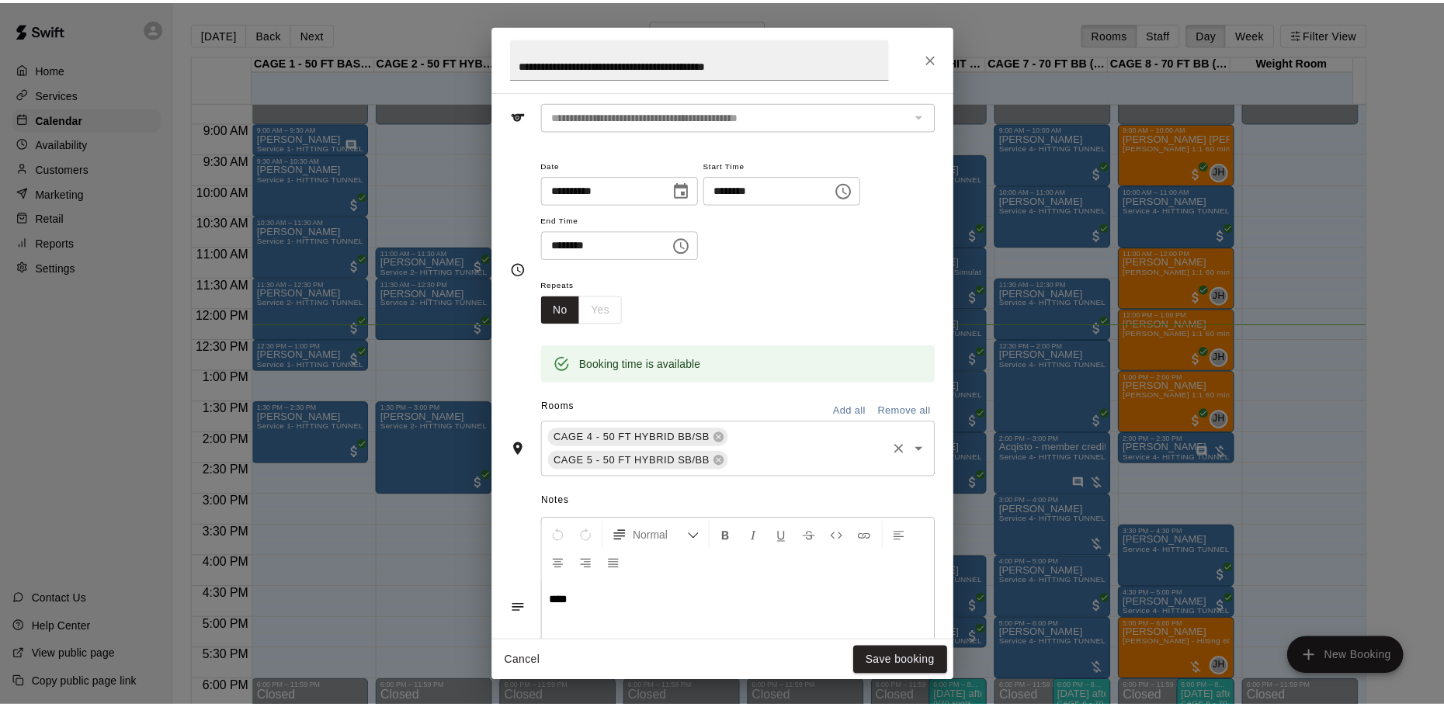
scroll to position [155, 0]
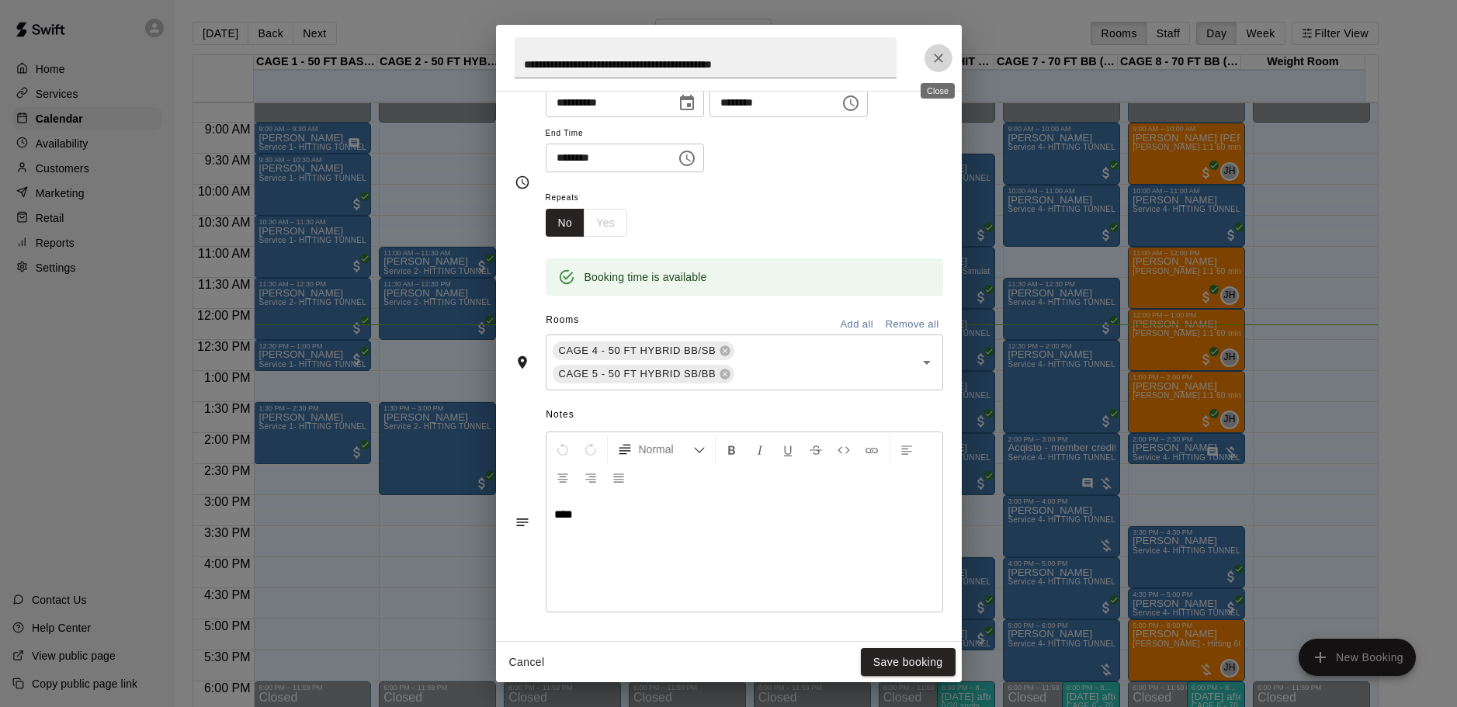
click at [939, 60] on icon "Close" at bounding box center [939, 58] width 16 height 16
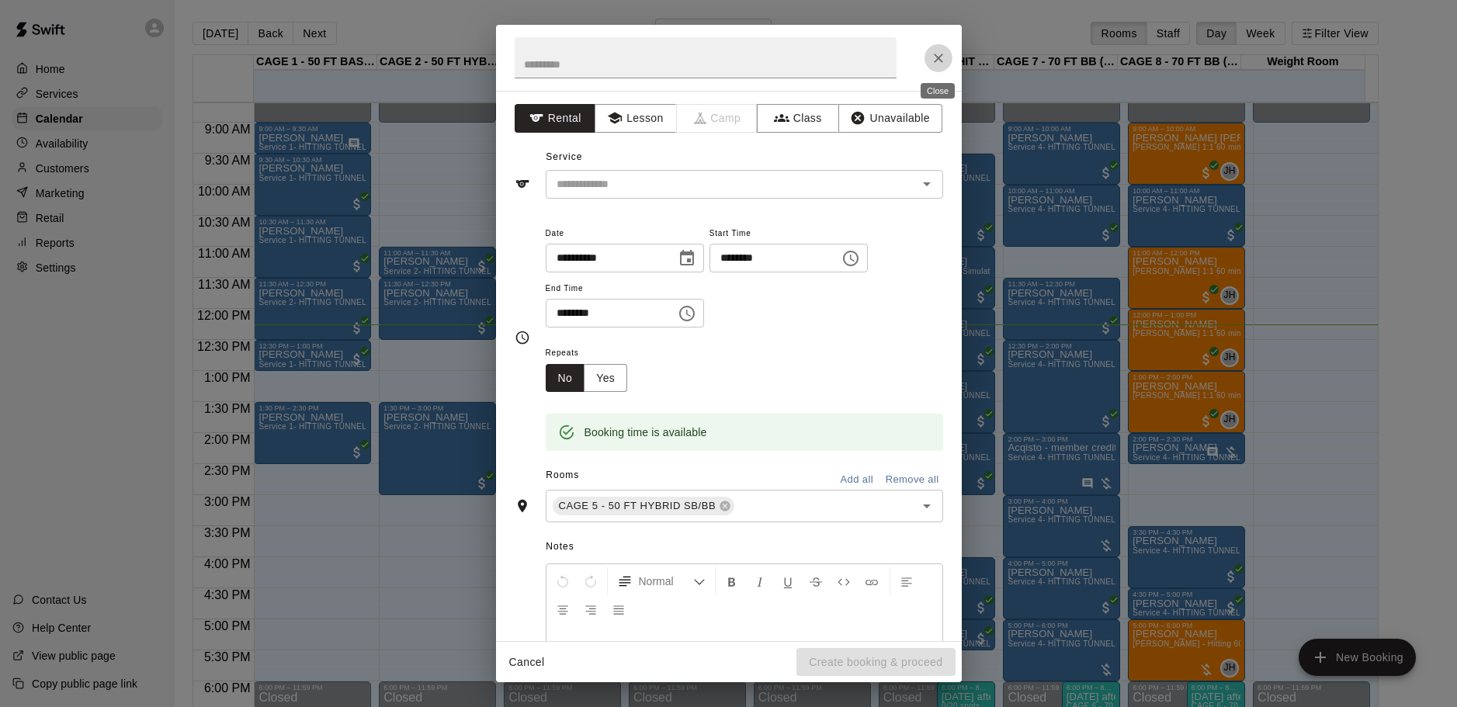
click at [941, 50] on icon "Close" at bounding box center [939, 58] width 16 height 16
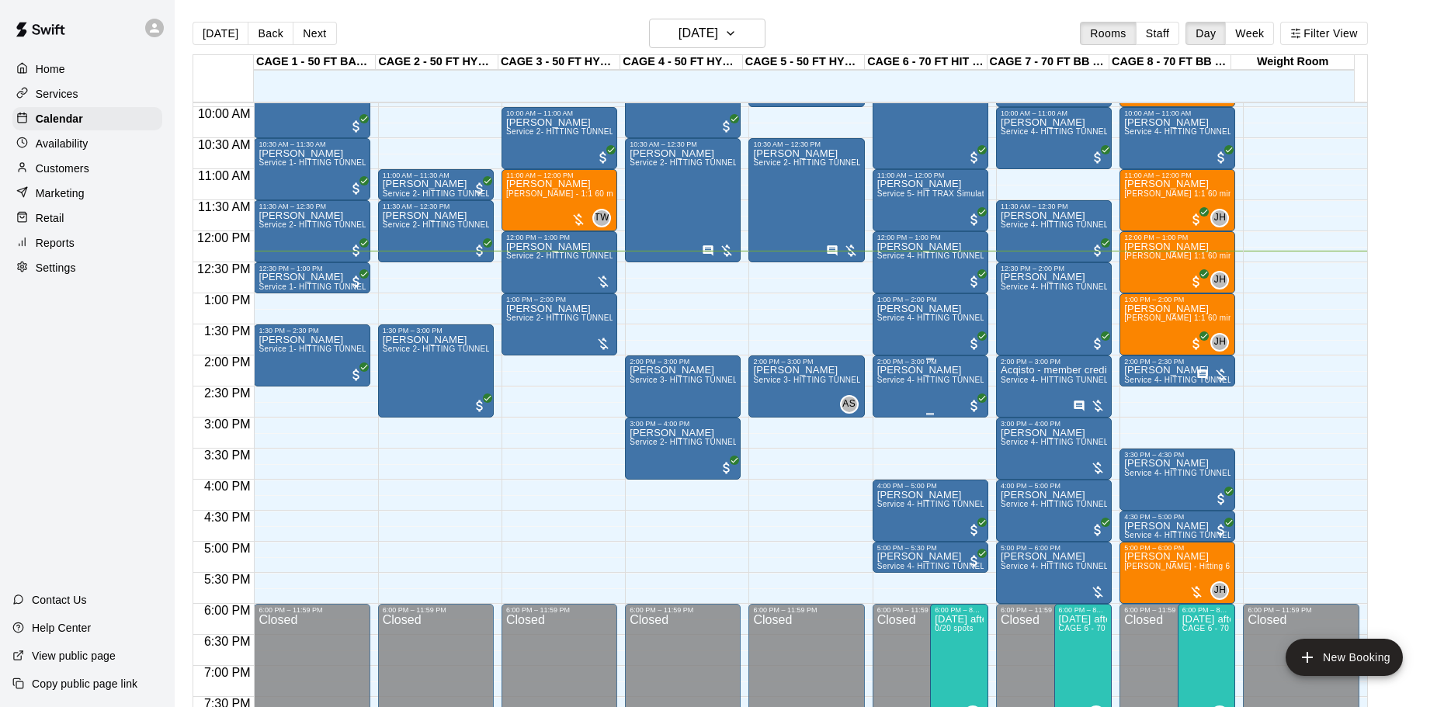
scroll to position [540, 0]
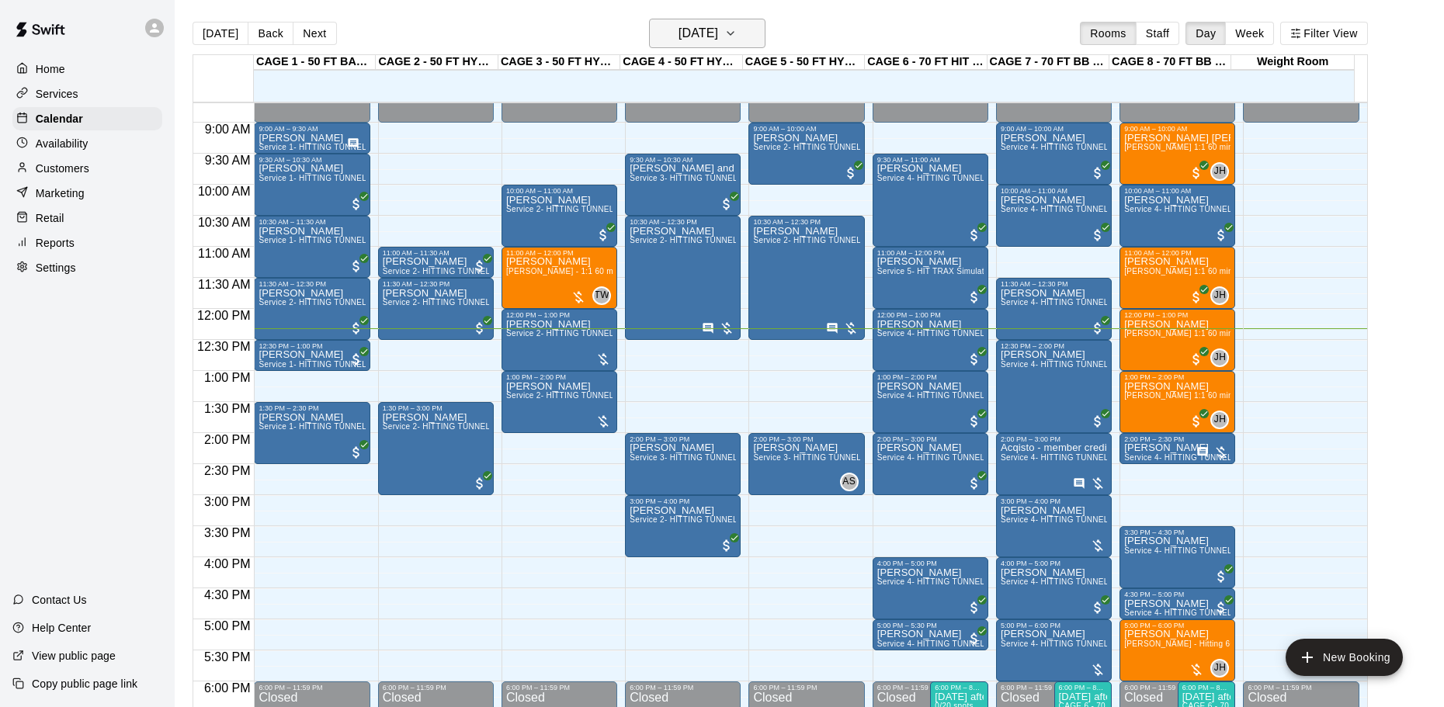
click at [718, 34] on h6 "[DATE]" at bounding box center [699, 34] width 40 height 22
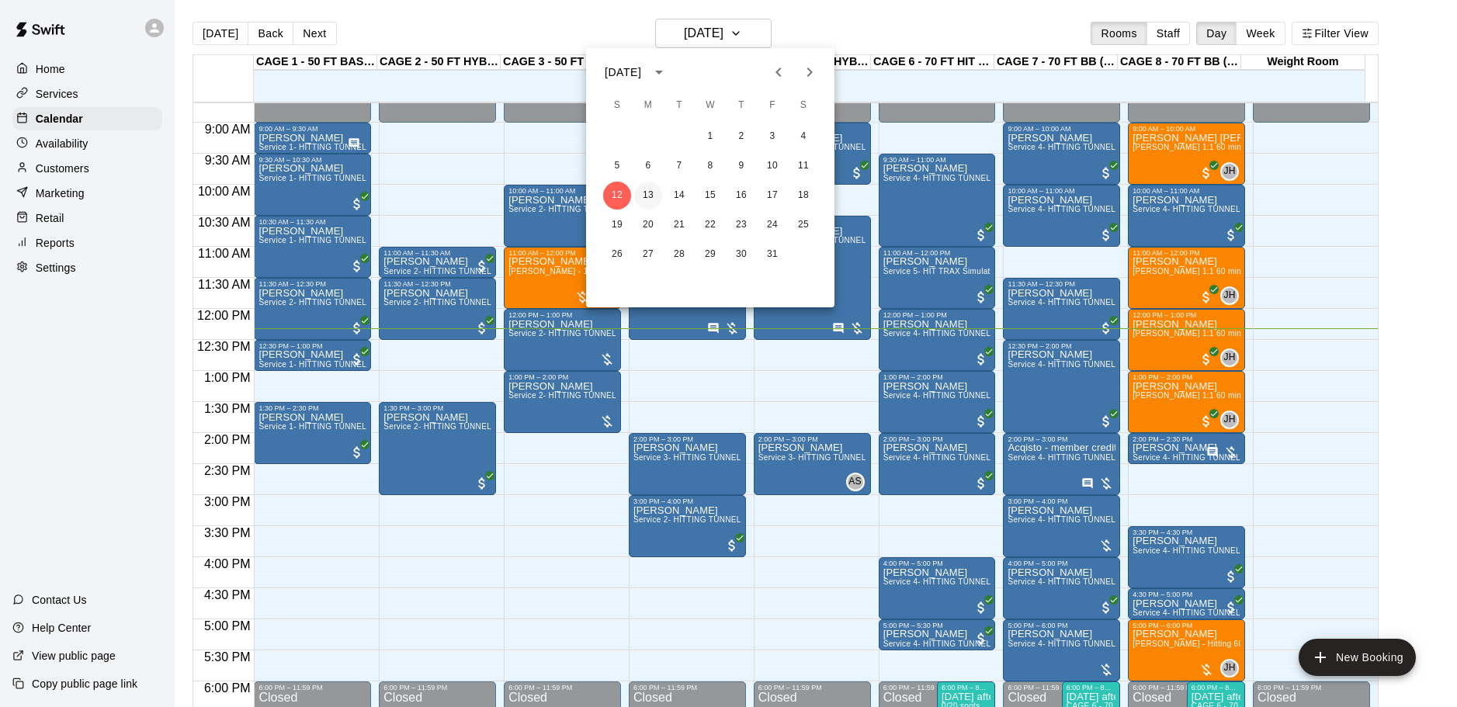
click at [656, 195] on button "13" at bounding box center [648, 196] width 28 height 28
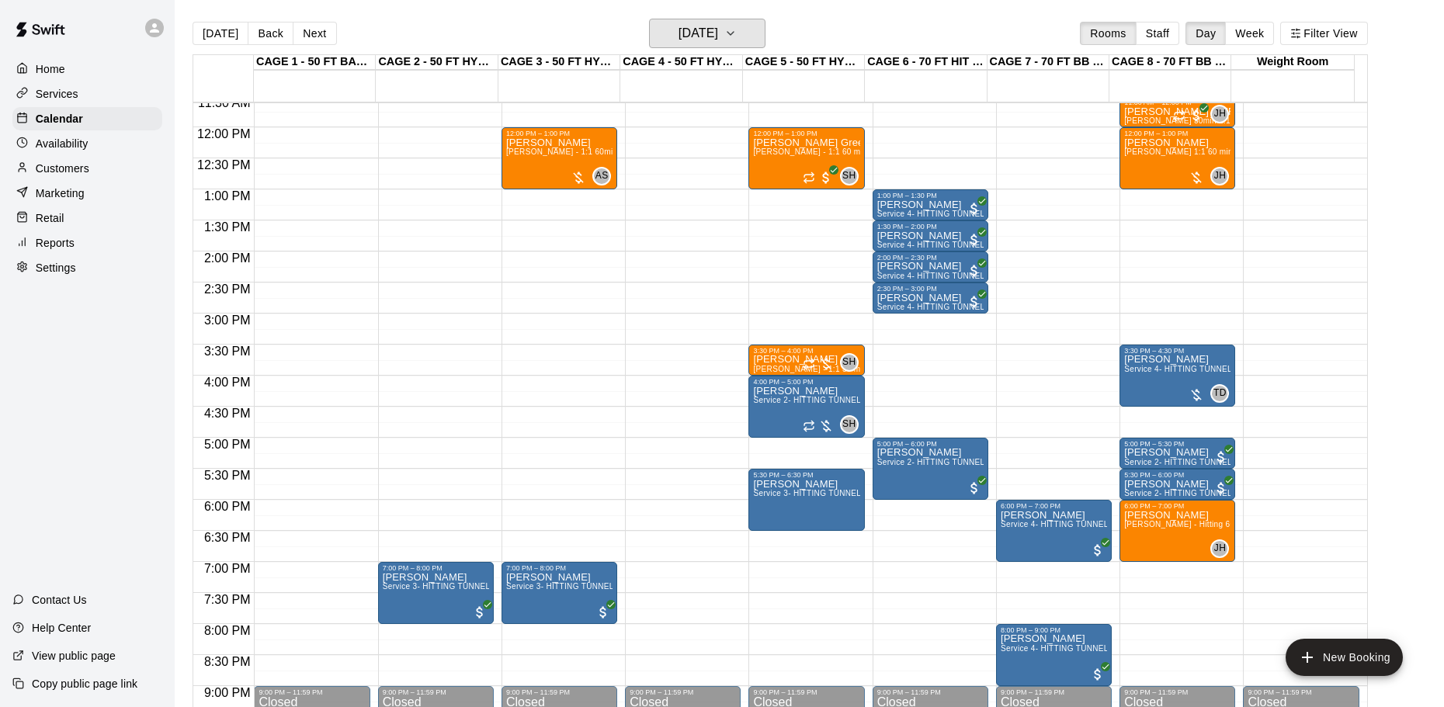
scroll to position [695, 0]
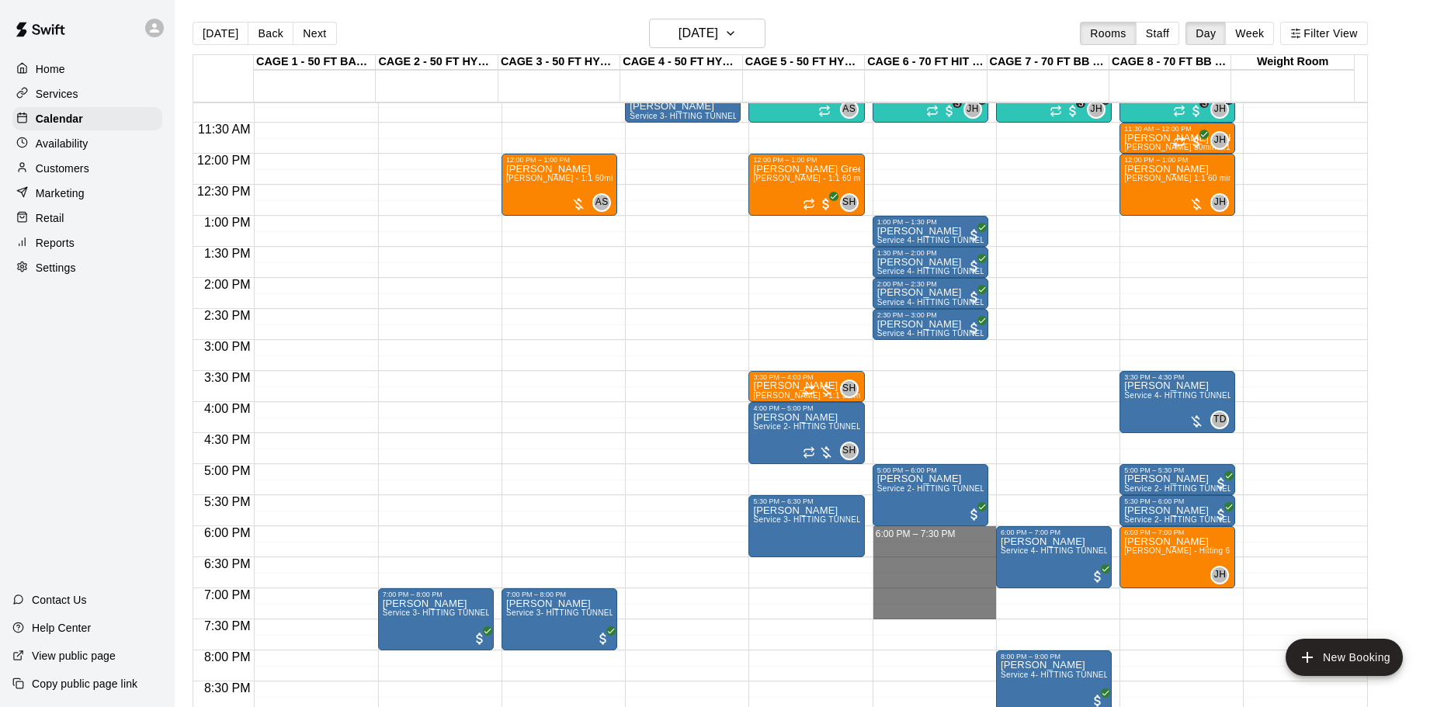
drag, startPoint x: 875, startPoint y: 534, endPoint x: 883, endPoint y: 606, distance: 72.7
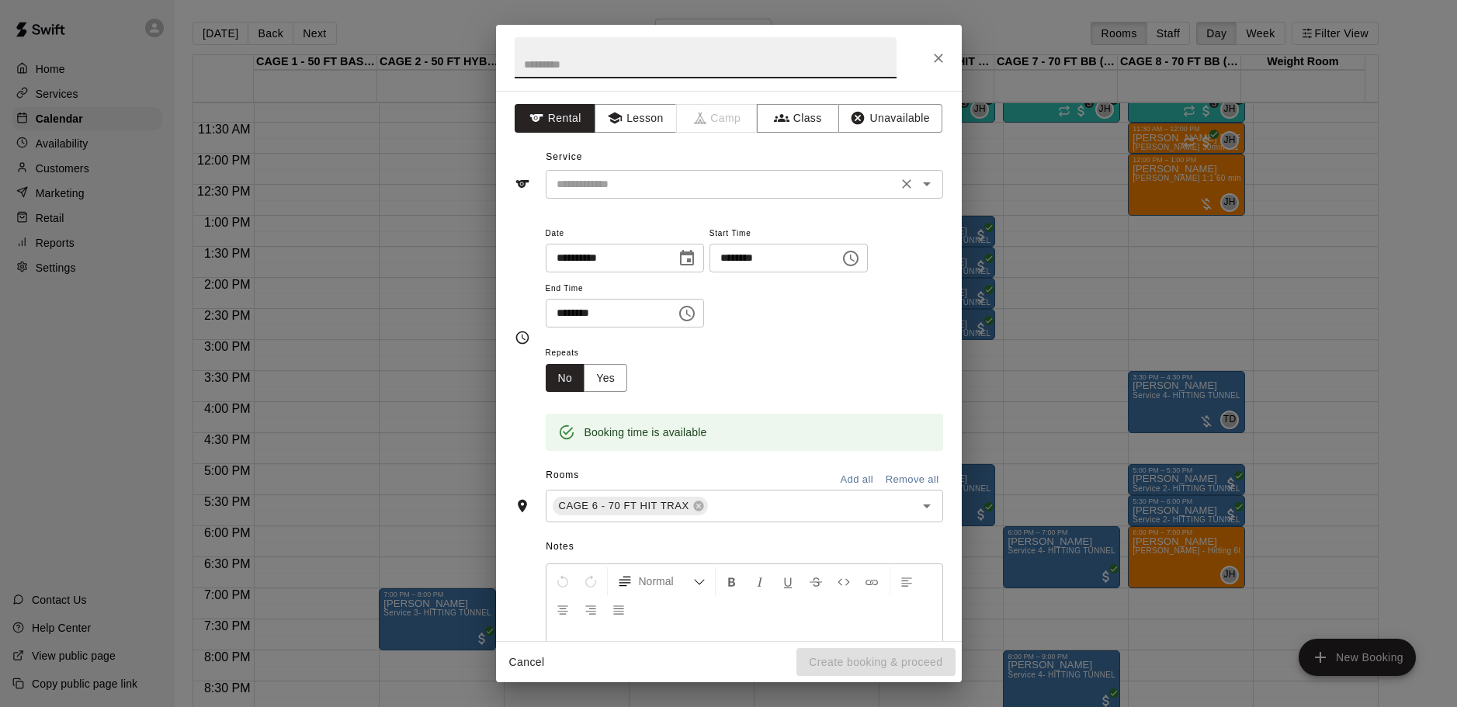
click at [746, 185] on input "text" at bounding box center [721, 184] width 342 height 19
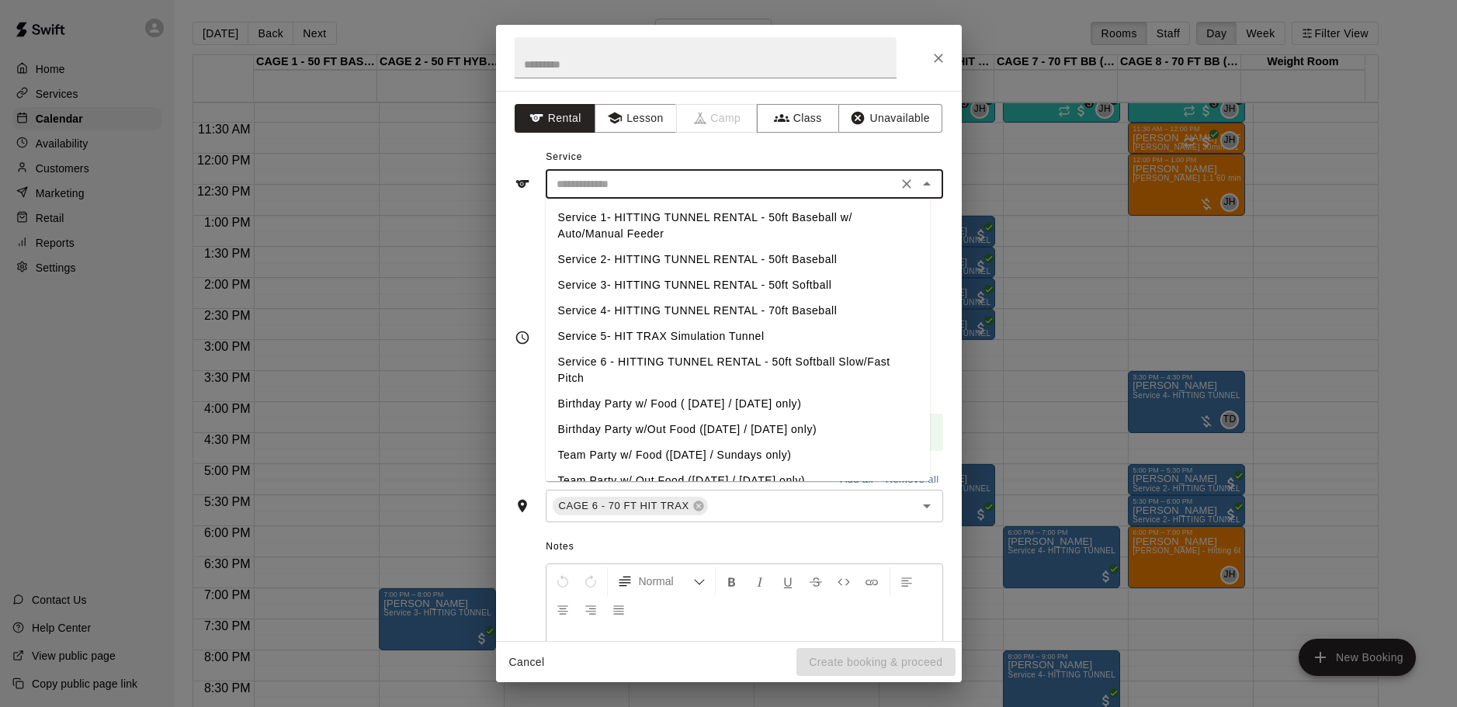
click at [768, 311] on li "Service 4- HITTING TUNNEL RENTAL - 70ft Baseball" at bounding box center [738, 311] width 384 height 26
type input "**********"
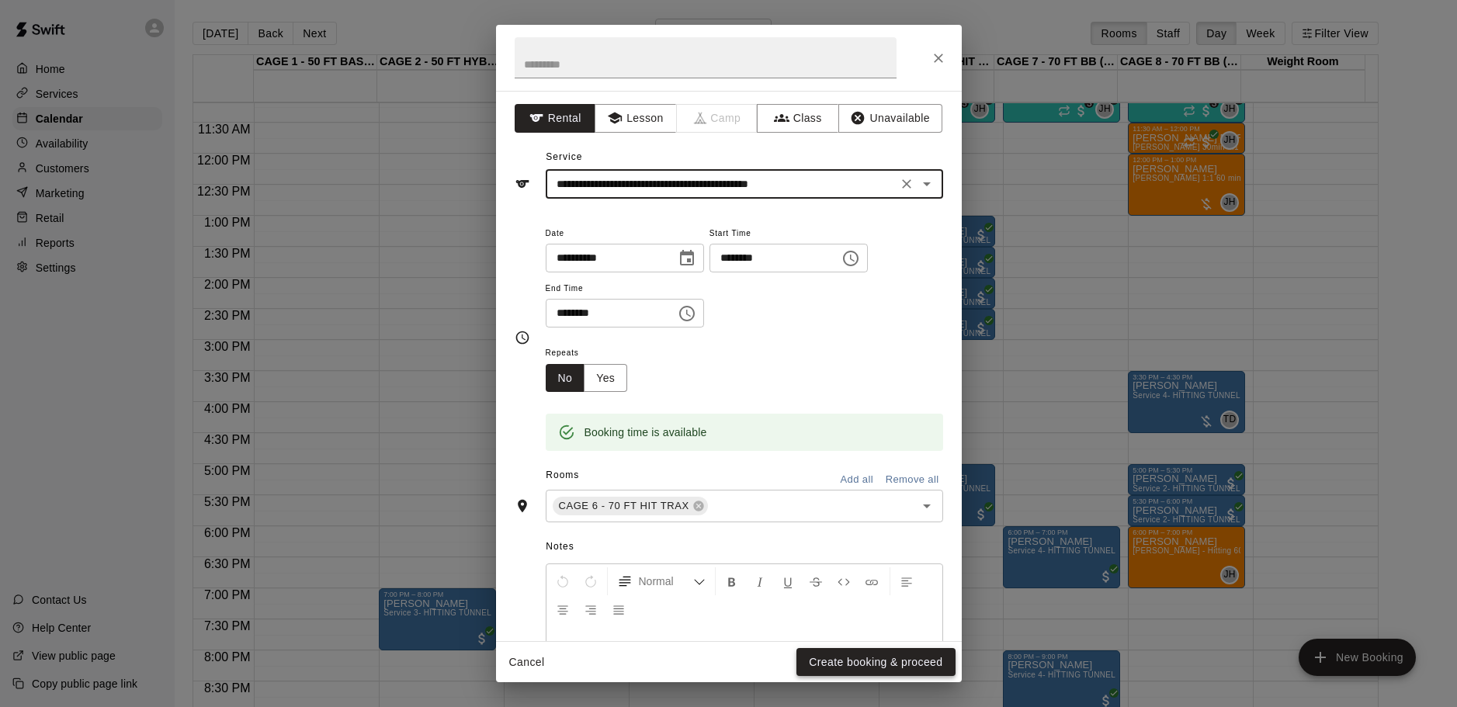
click at [860, 666] on button "Create booking & proceed" at bounding box center [876, 662] width 158 height 29
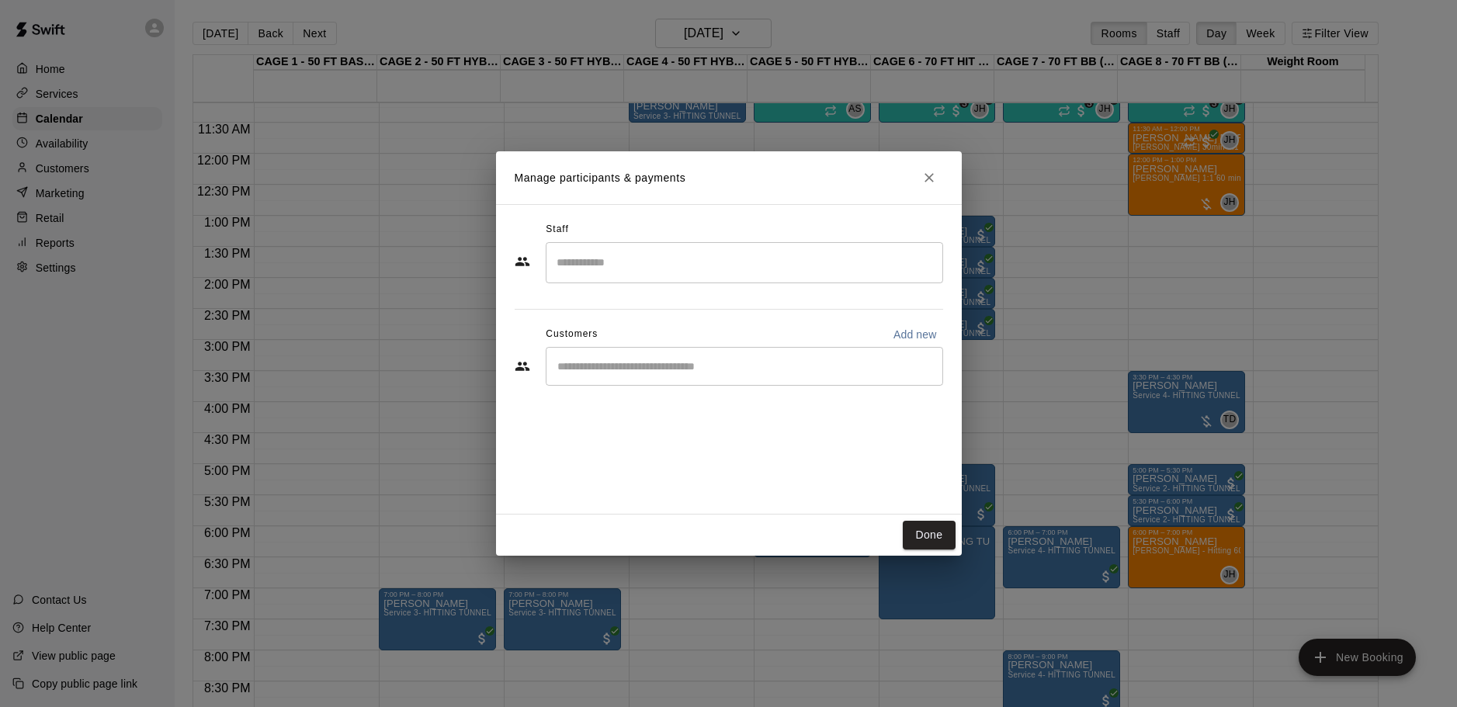
click at [718, 377] on div "​" at bounding box center [744, 366] width 397 height 39
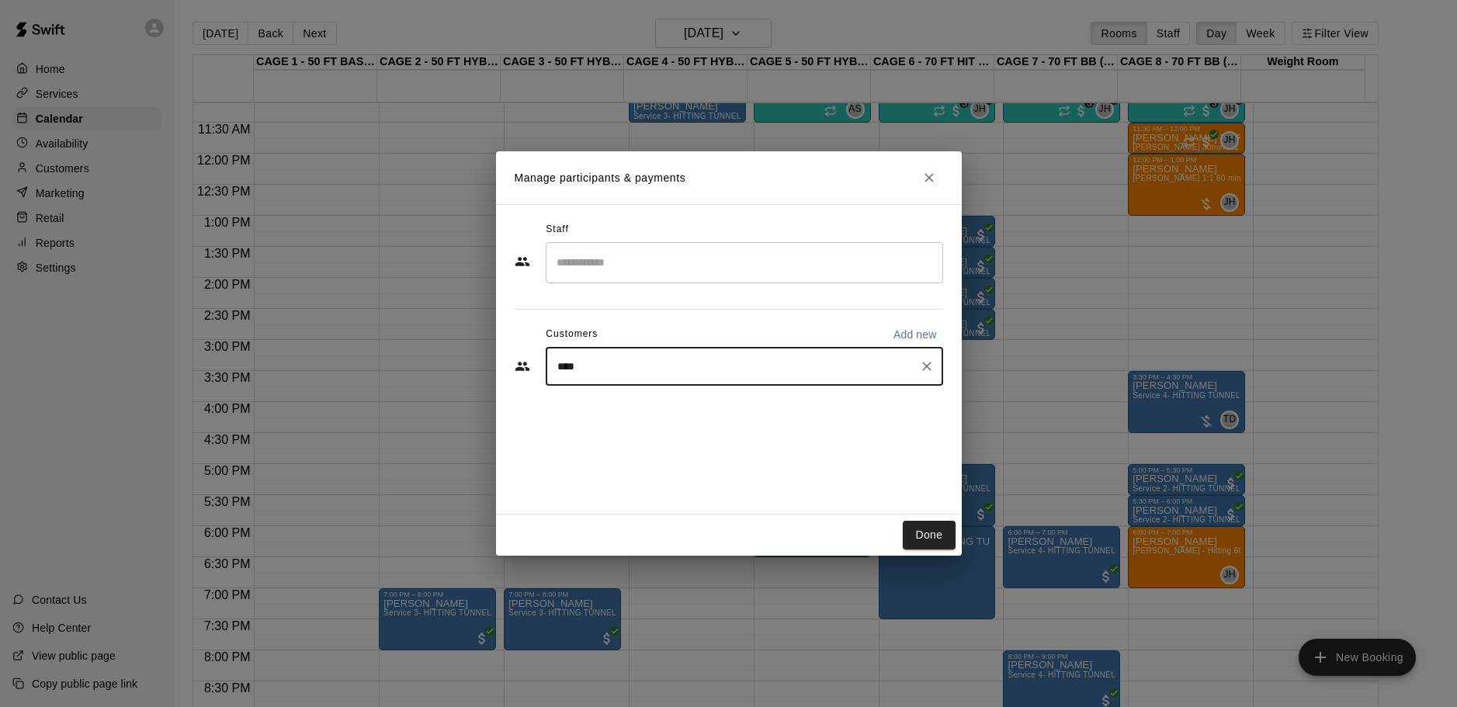
type input "*****"
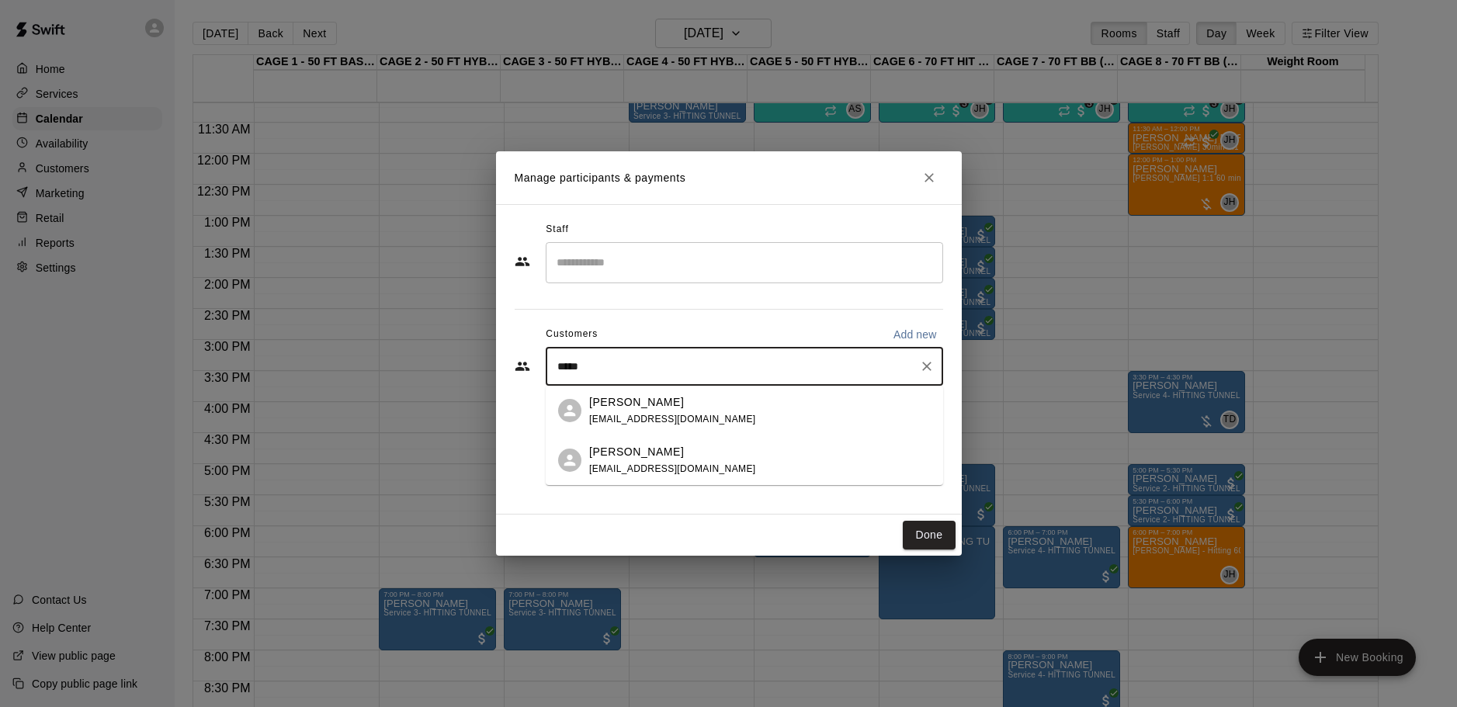
click at [753, 417] on div "Katy Raman kroman3@gmail.com" at bounding box center [760, 410] width 342 height 33
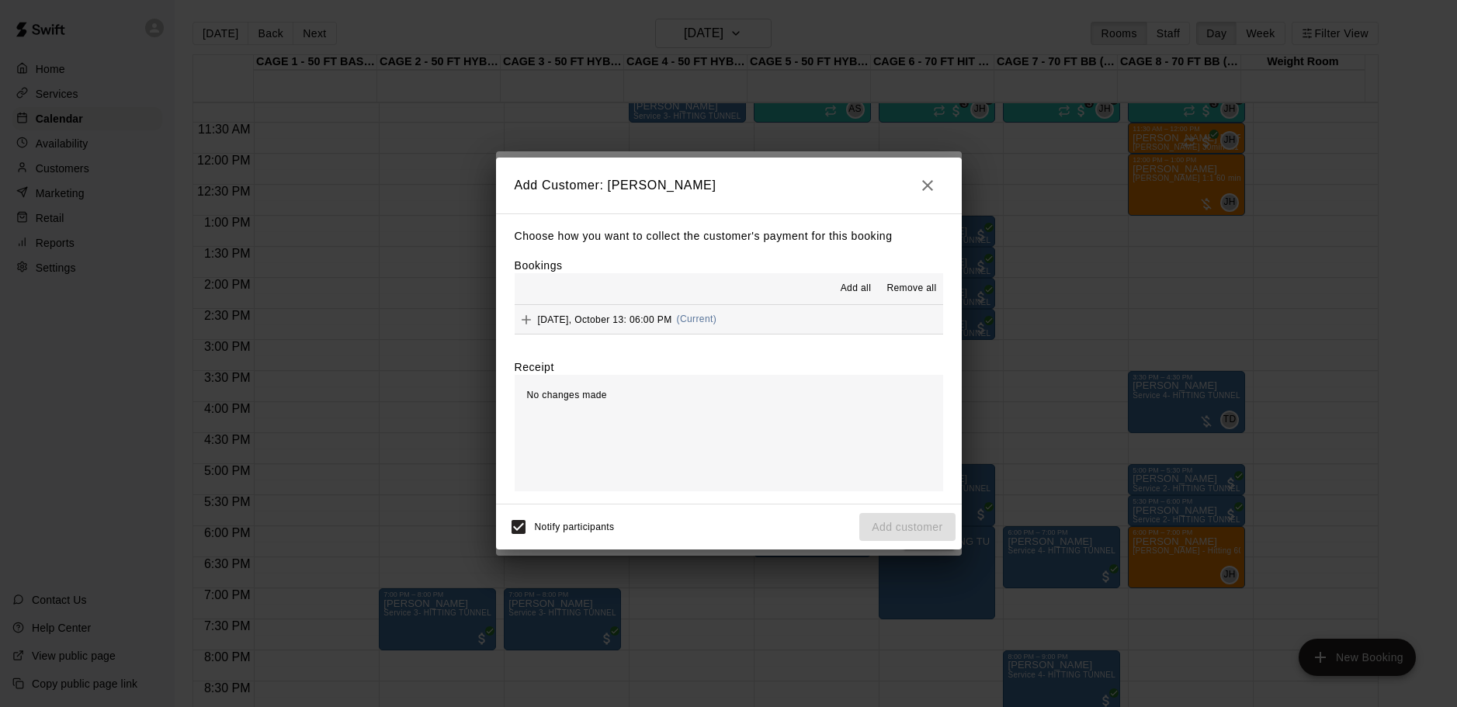
click at [856, 286] on span "Add all" at bounding box center [856, 289] width 31 height 16
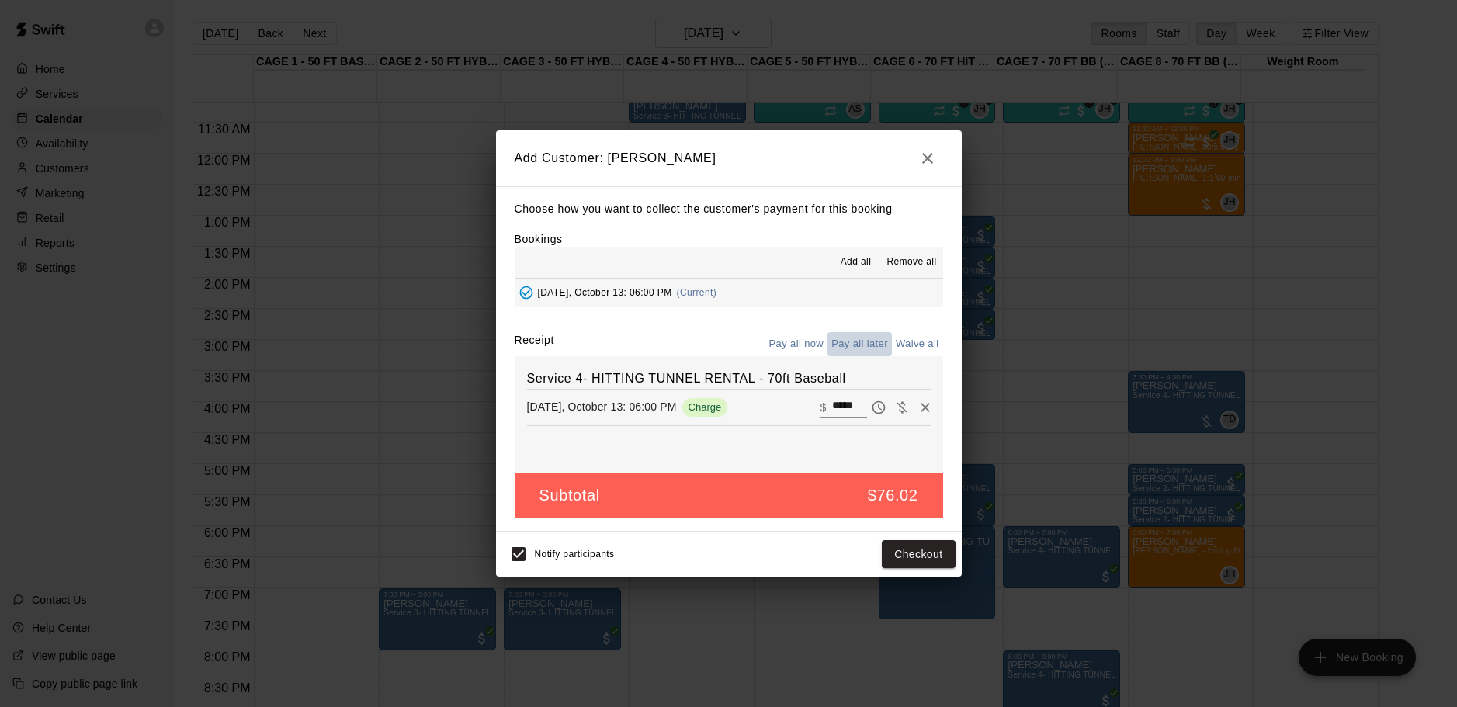
click at [863, 342] on button "Pay all later" at bounding box center [860, 344] width 64 height 24
click at [907, 561] on button "Add customer" at bounding box center [906, 554] width 95 height 29
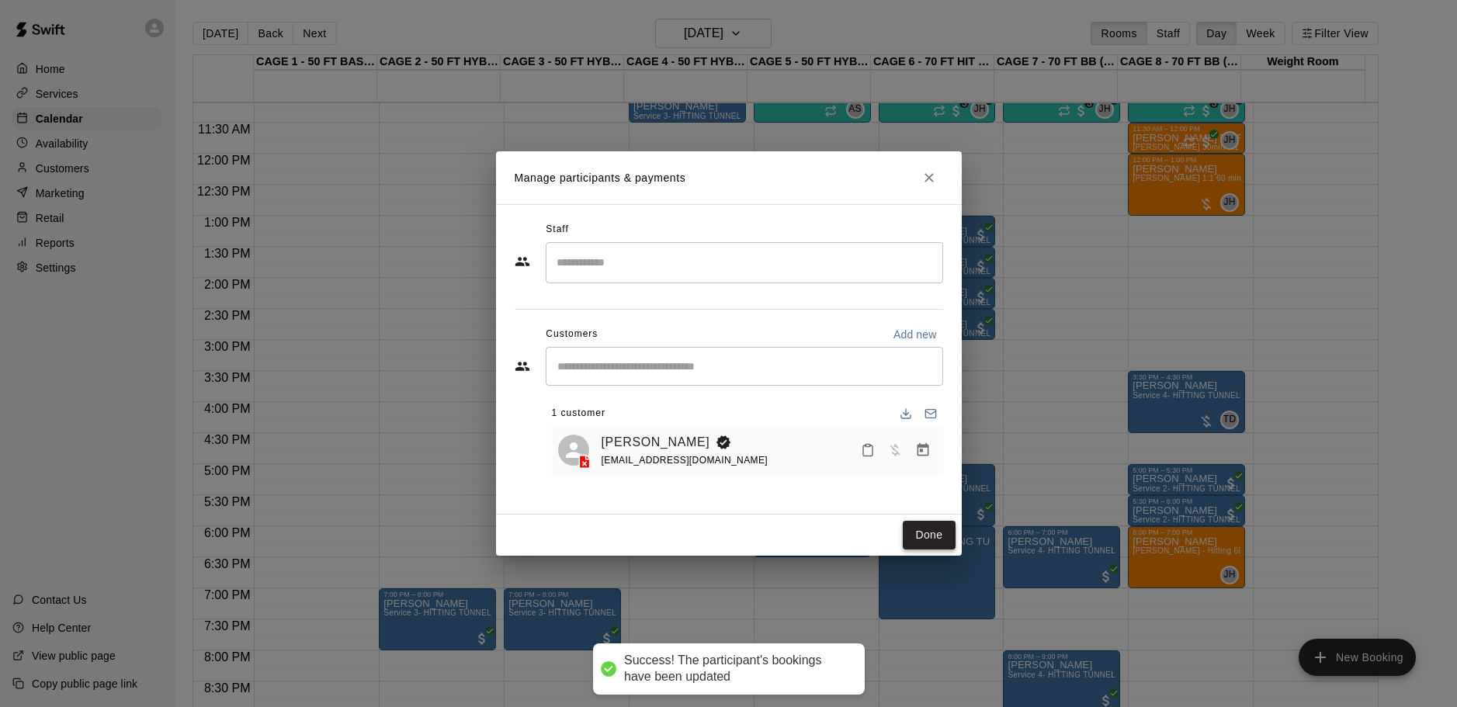
click at [947, 529] on button "Done" at bounding box center [929, 535] width 52 height 29
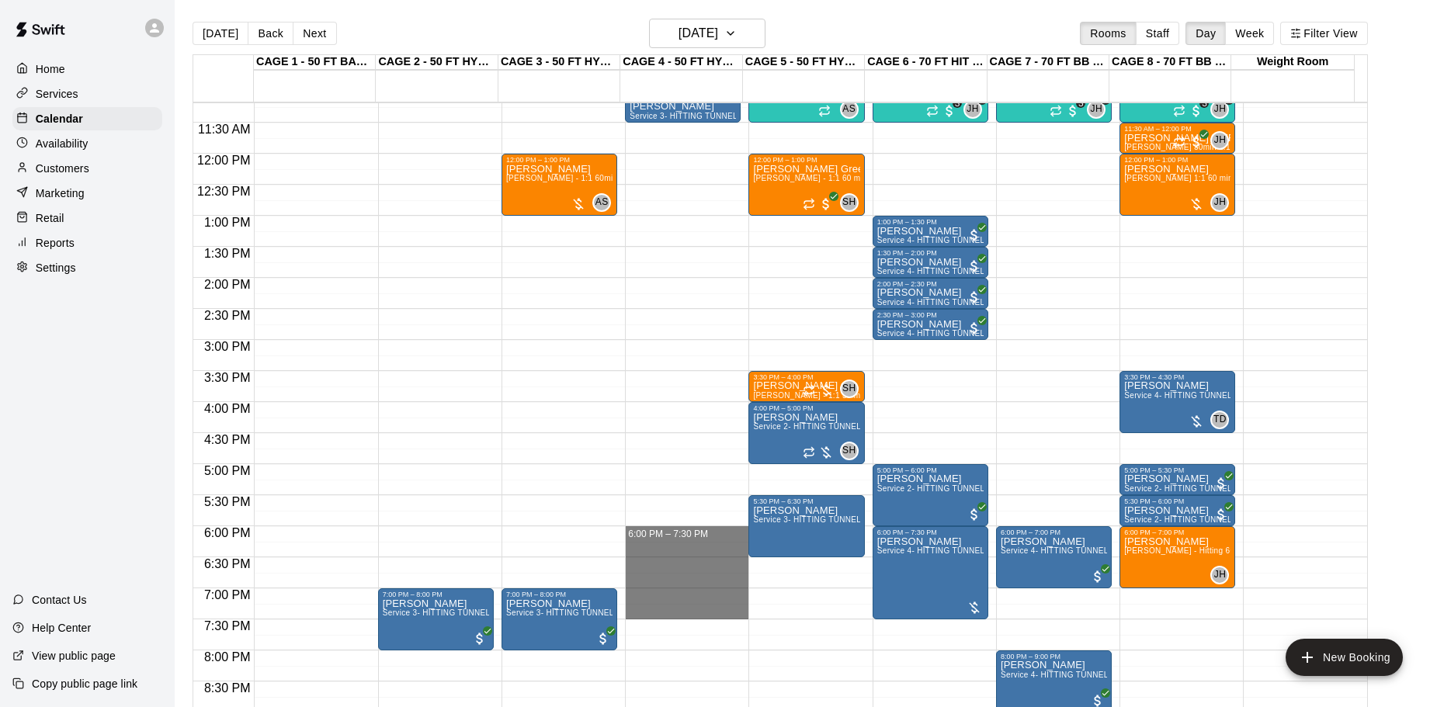
drag, startPoint x: 627, startPoint y: 529, endPoint x: 637, endPoint y: 612, distance: 83.7
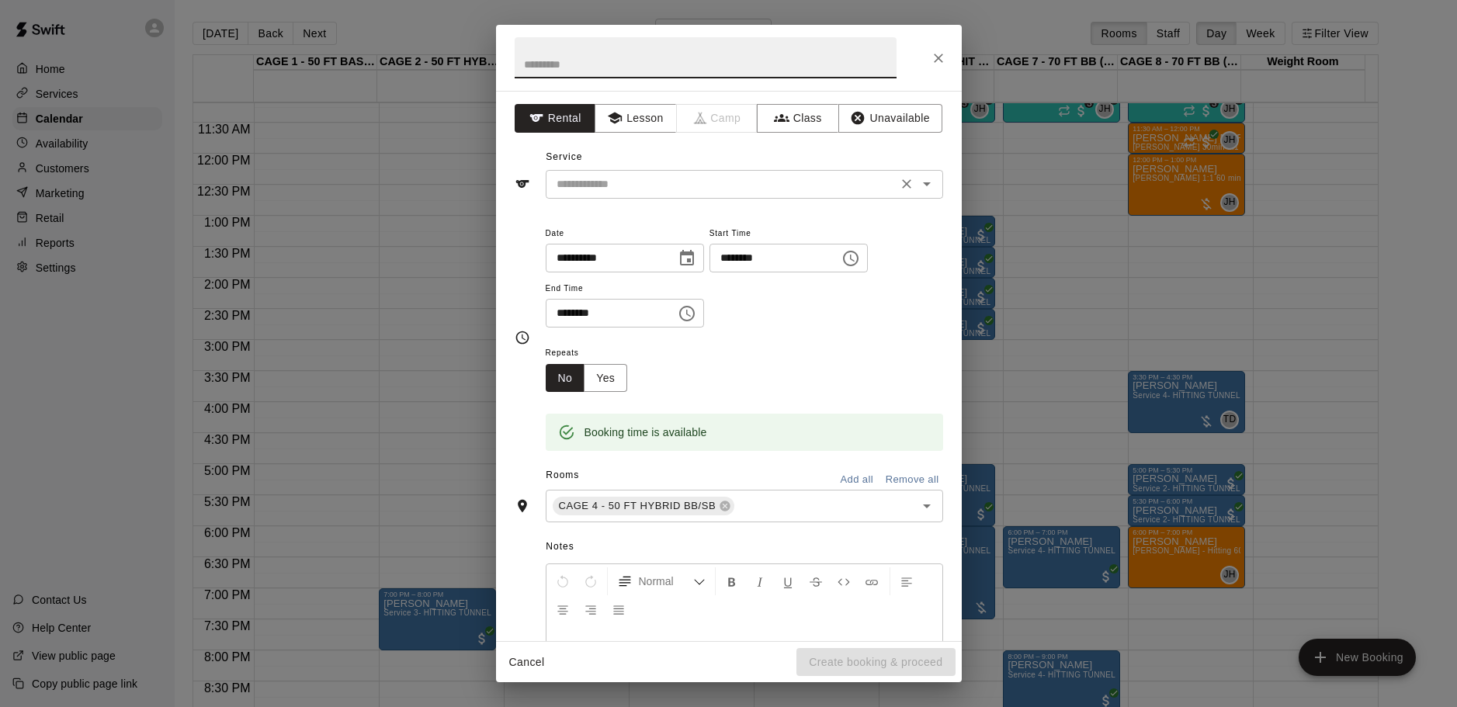
click at [770, 171] on div "​" at bounding box center [744, 184] width 397 height 29
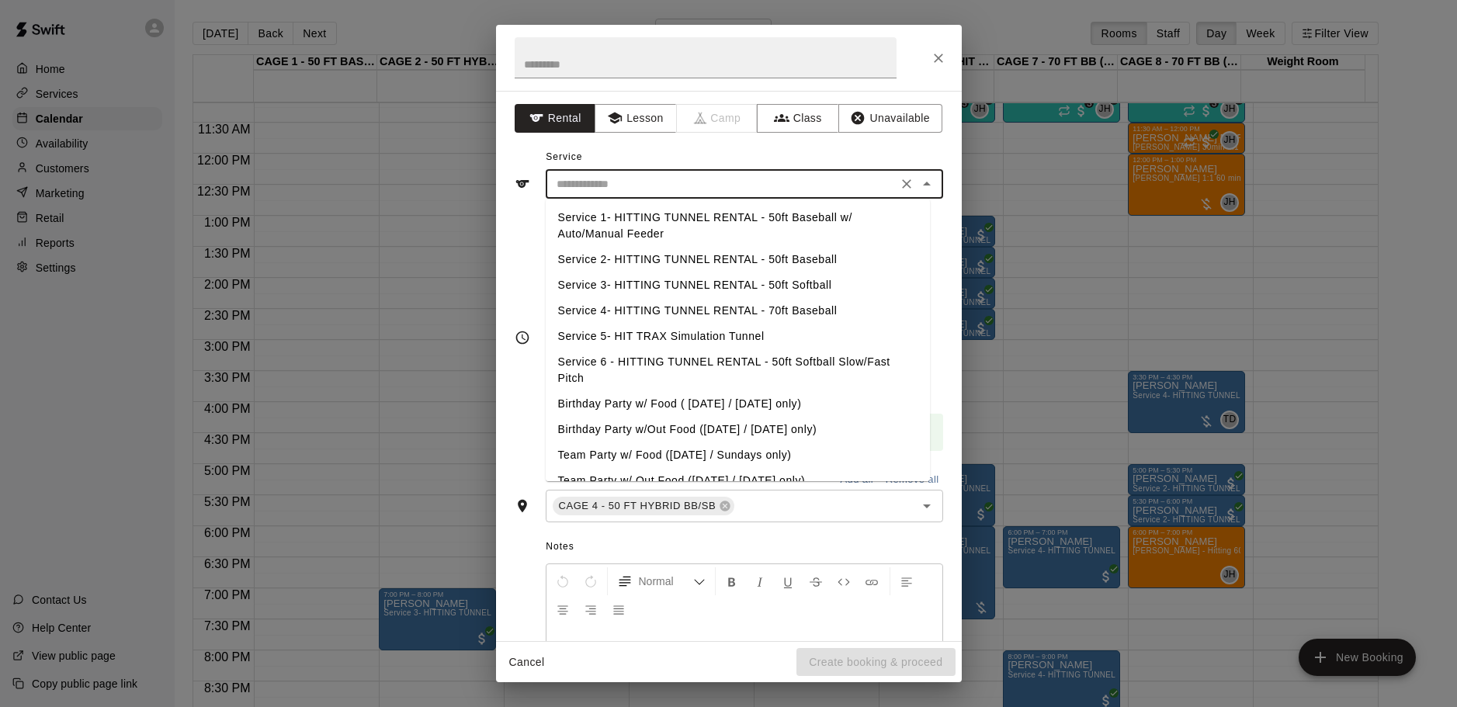
click at [803, 261] on li "Service 2- HITTING TUNNEL RENTAL - 50ft Baseball" at bounding box center [738, 260] width 384 height 26
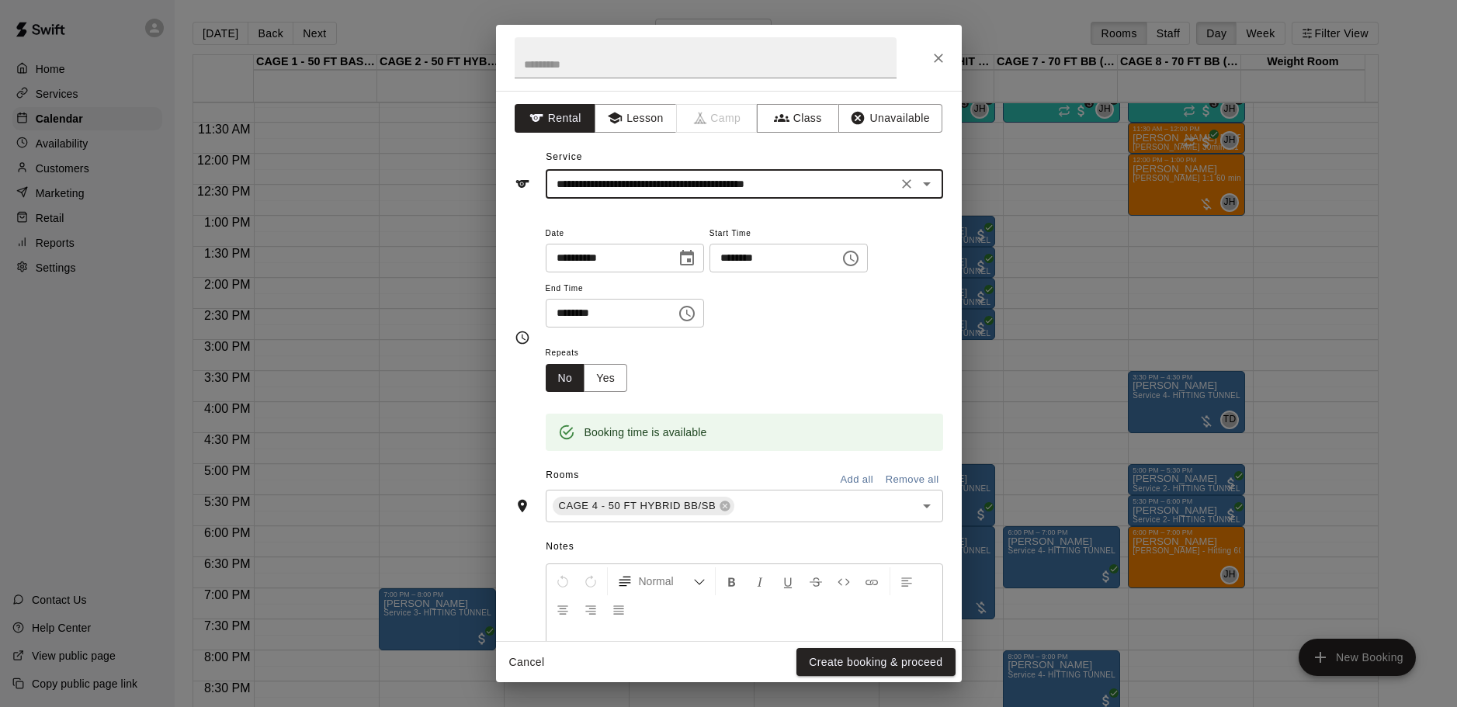
type input "**********"
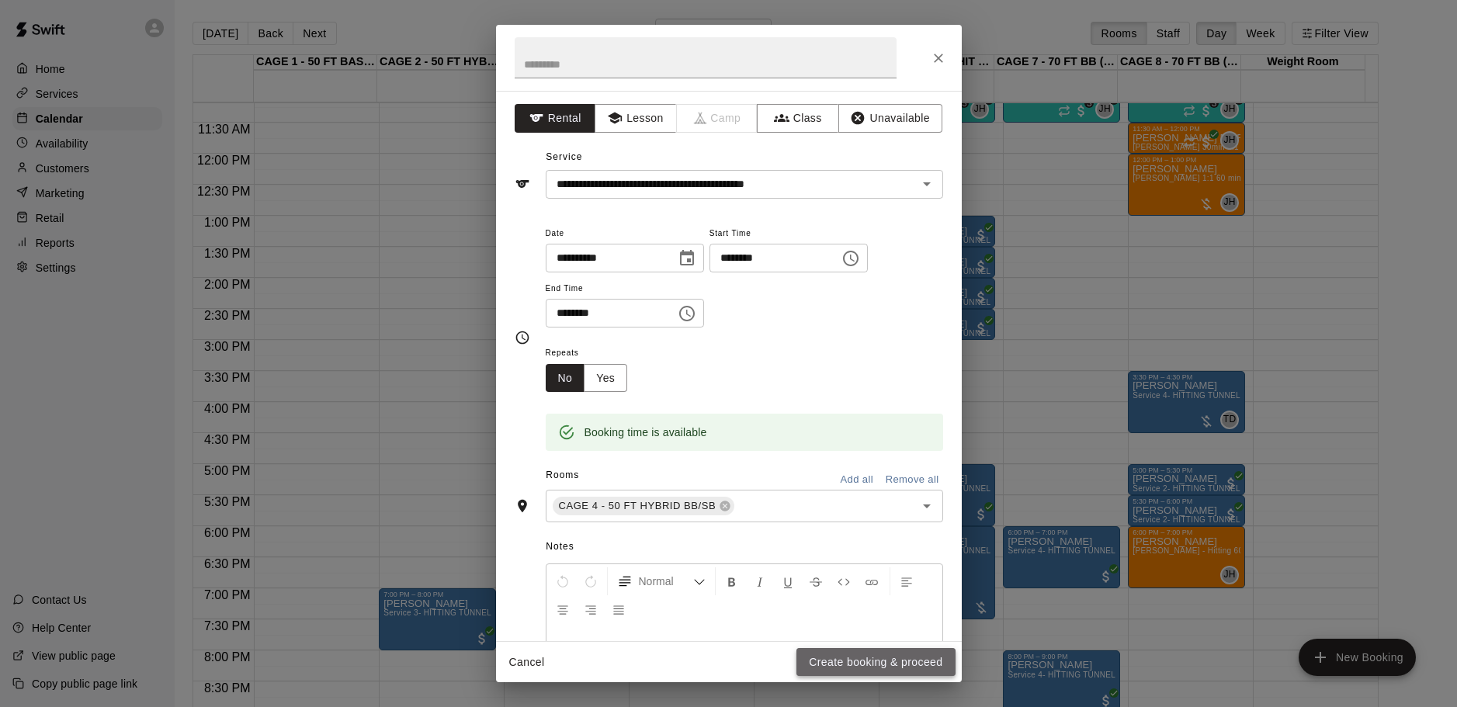
click at [814, 648] on button "Create booking & proceed" at bounding box center [876, 662] width 158 height 29
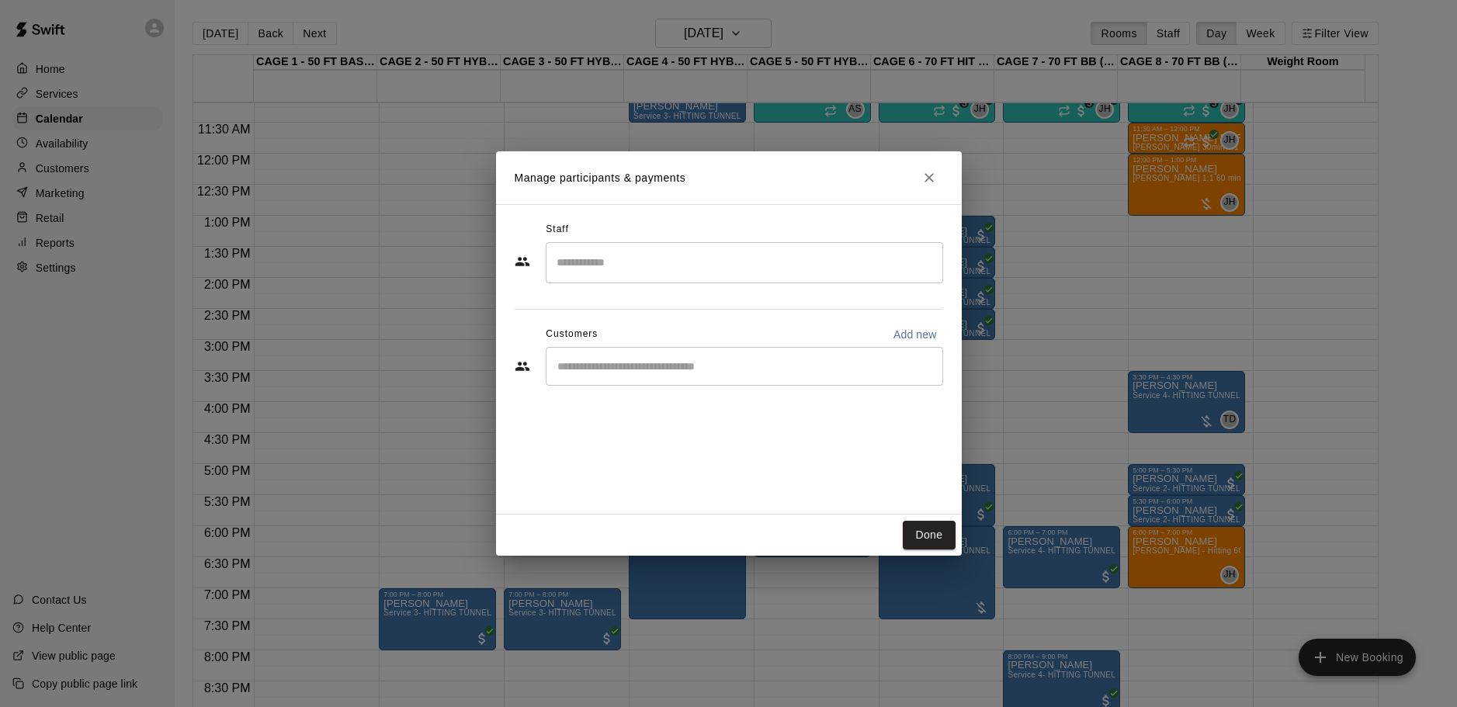
click at [651, 354] on div "​" at bounding box center [744, 366] width 397 height 39
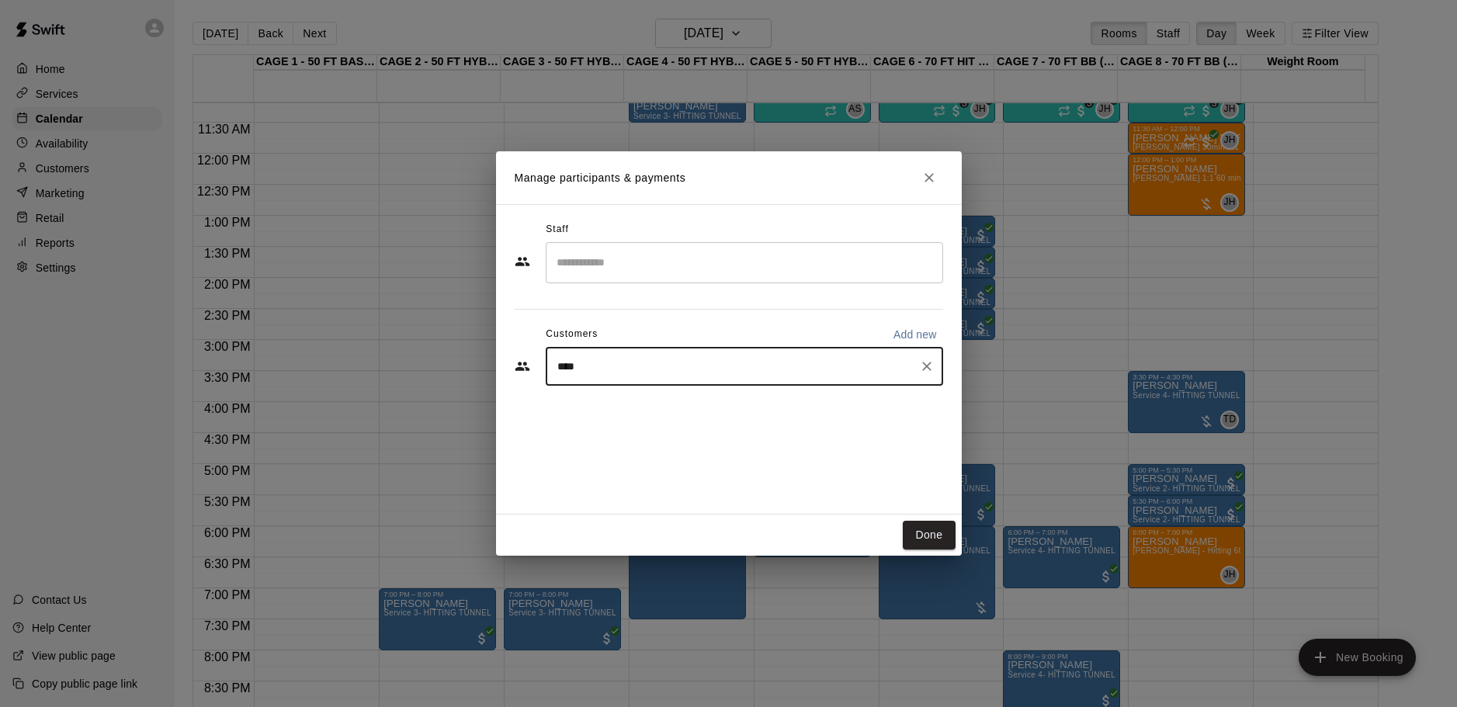
type input "*****"
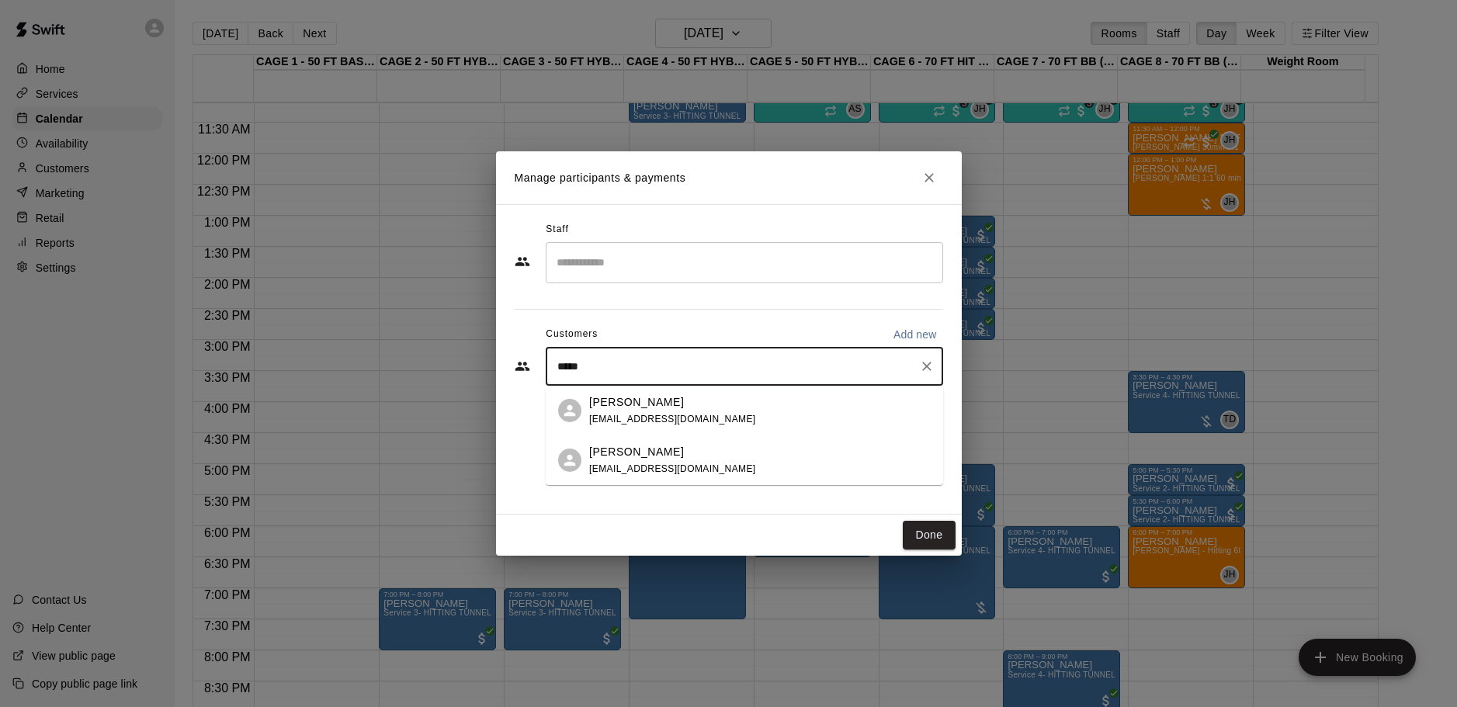
click at [702, 401] on div "Katy Raman kroman3@gmail.com" at bounding box center [760, 410] width 342 height 33
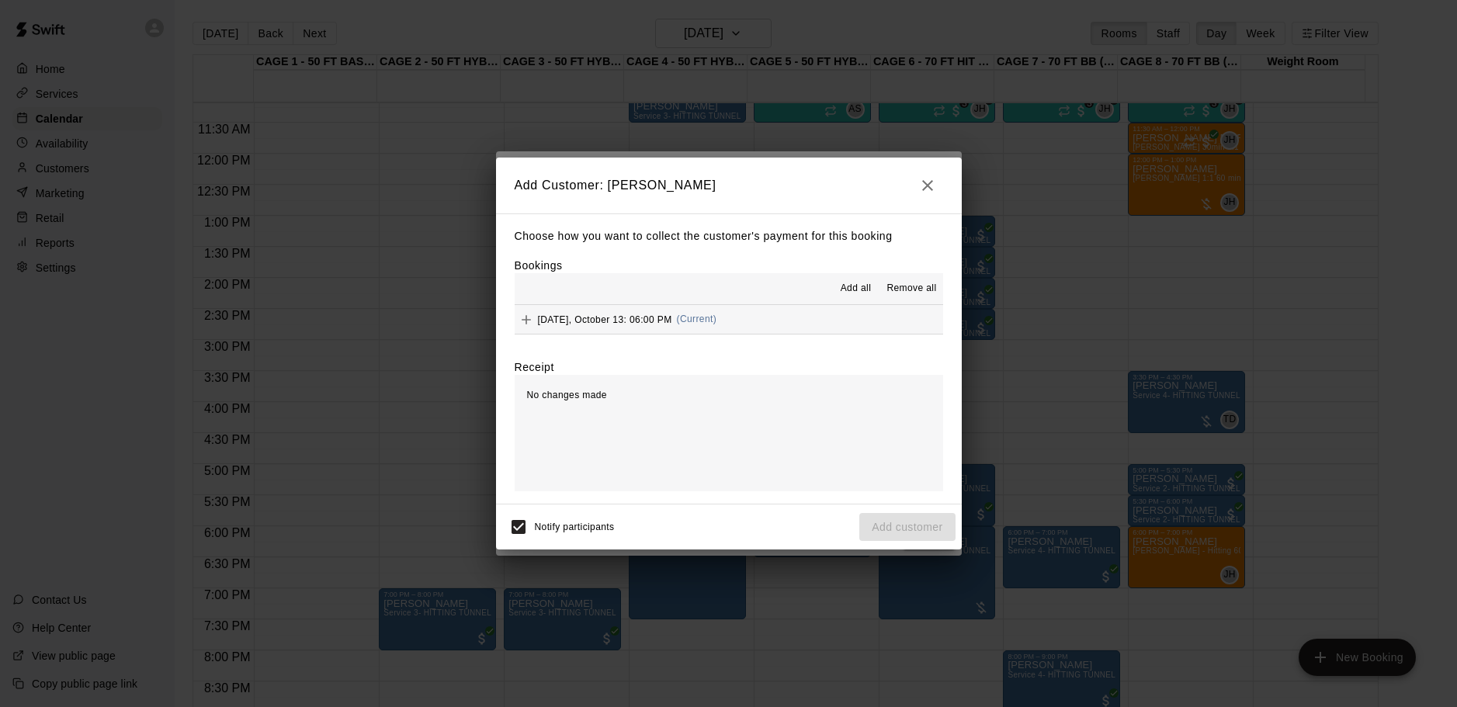
click at [862, 286] on span "Add all" at bounding box center [856, 289] width 31 height 16
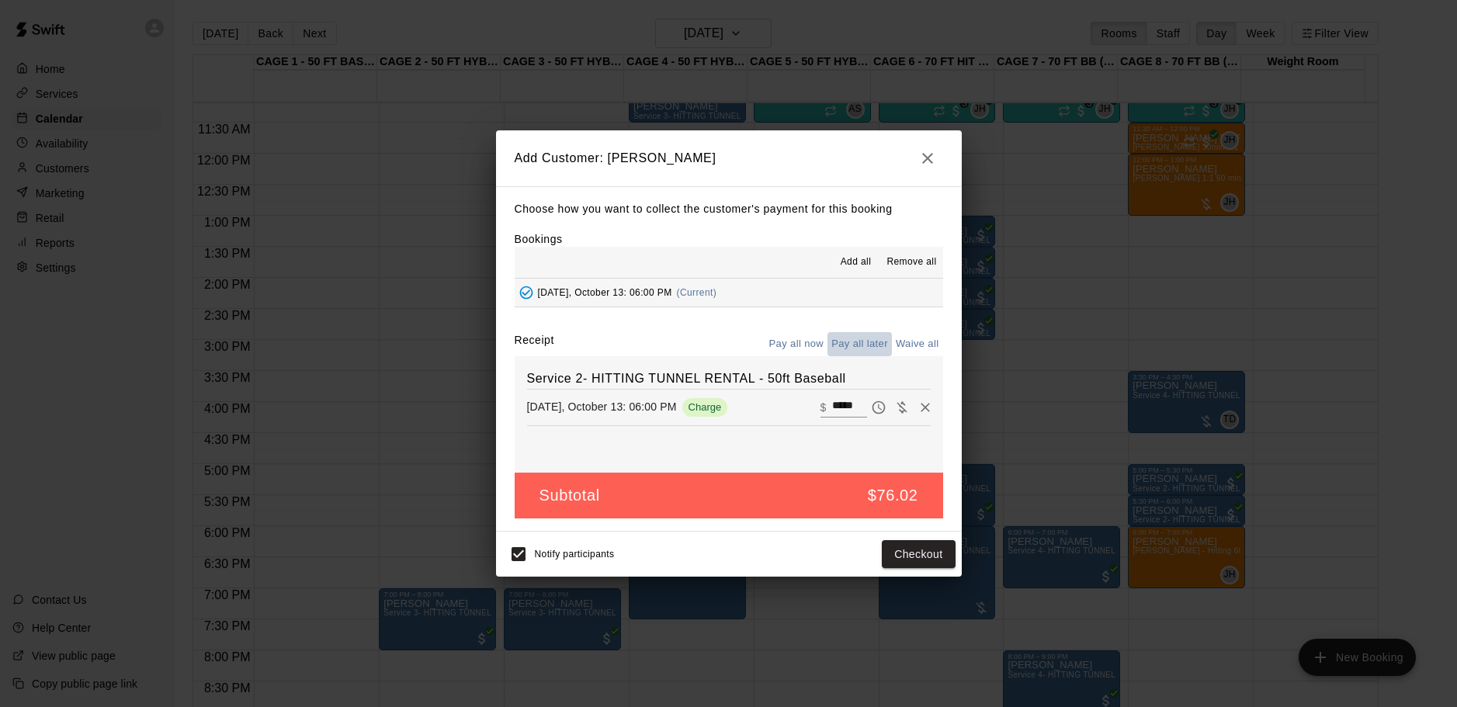
click at [864, 343] on button "Pay all later" at bounding box center [860, 344] width 64 height 24
click at [904, 553] on button "Add customer" at bounding box center [906, 554] width 95 height 29
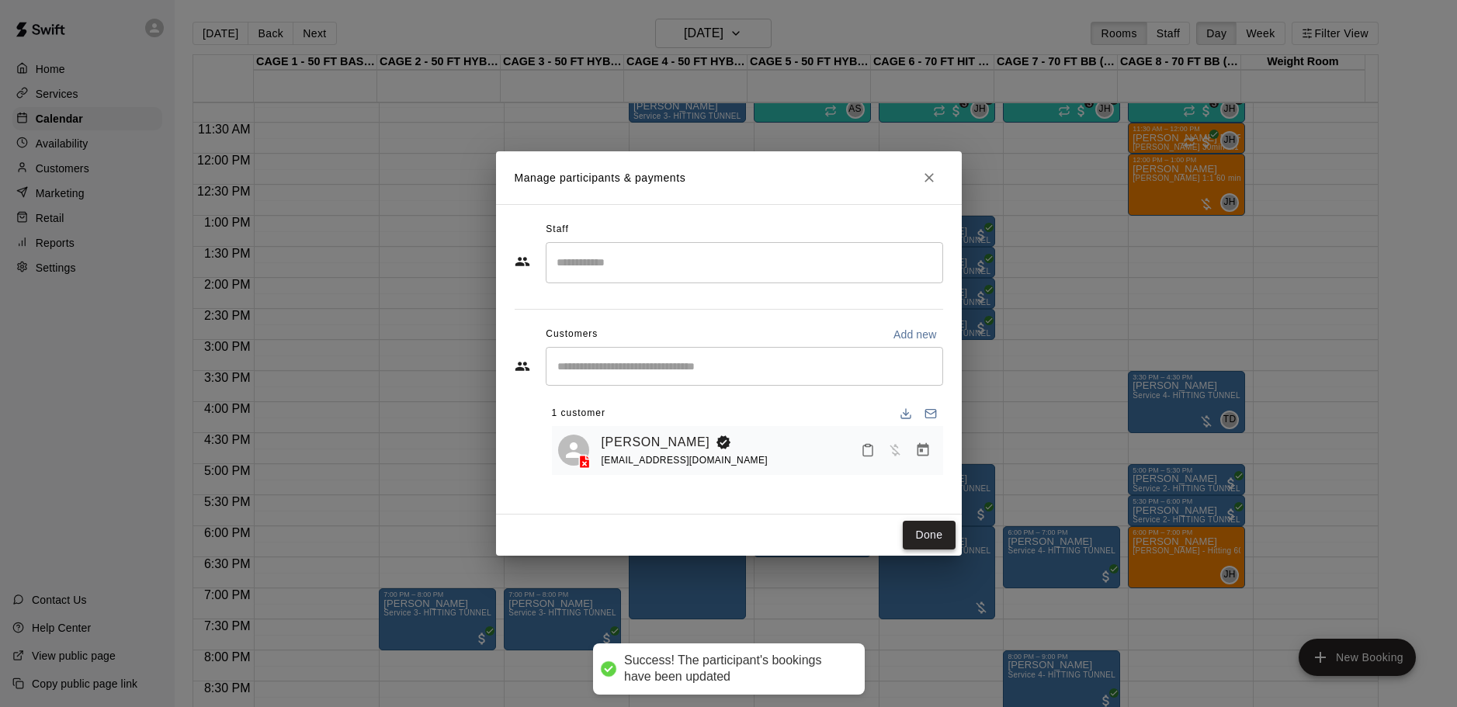
click at [916, 539] on button "Done" at bounding box center [929, 535] width 52 height 29
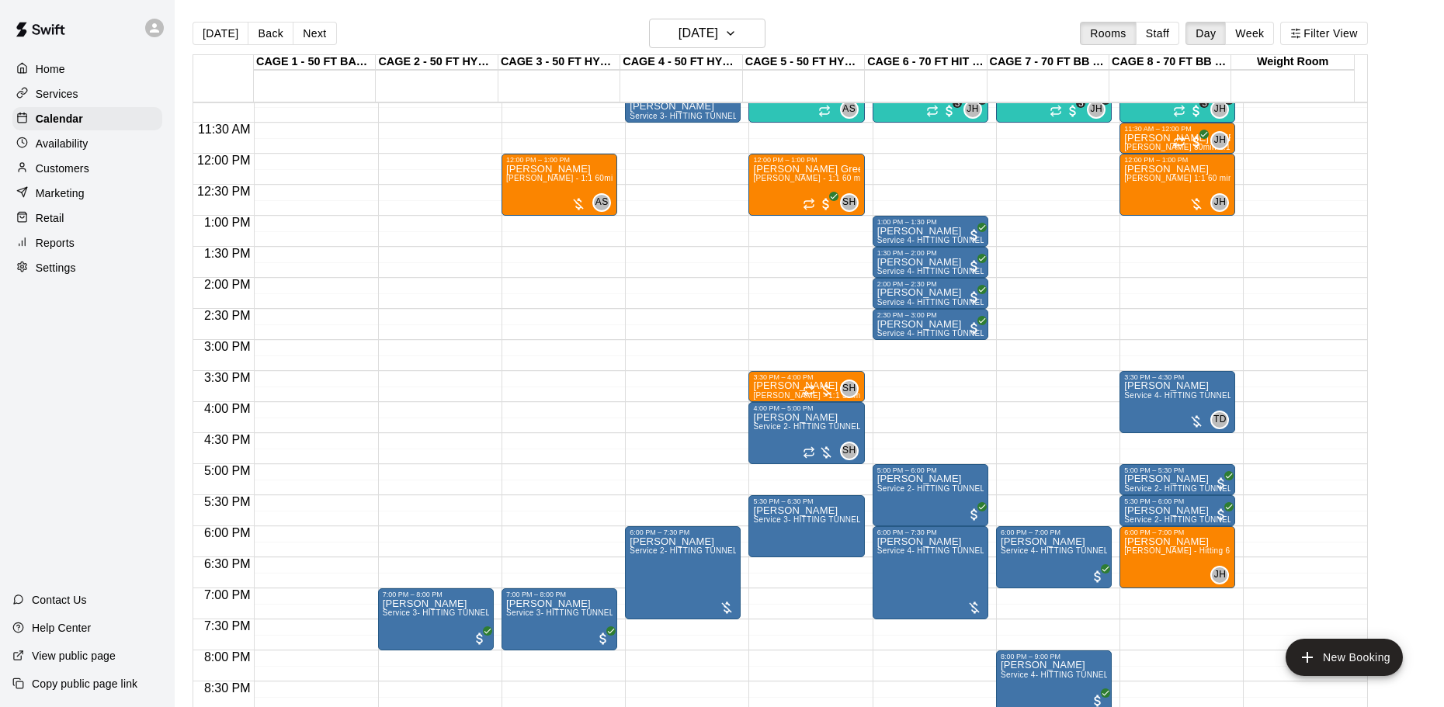
click at [671, 17] on main "Today Back Next Monday Oct 13 Rooms Staff Day Week Filter View CAGE 1 - 50 FT B…" at bounding box center [809, 366] width 1269 height 732
click at [684, 41] on h6 "Monday Oct 13" at bounding box center [699, 34] width 40 height 22
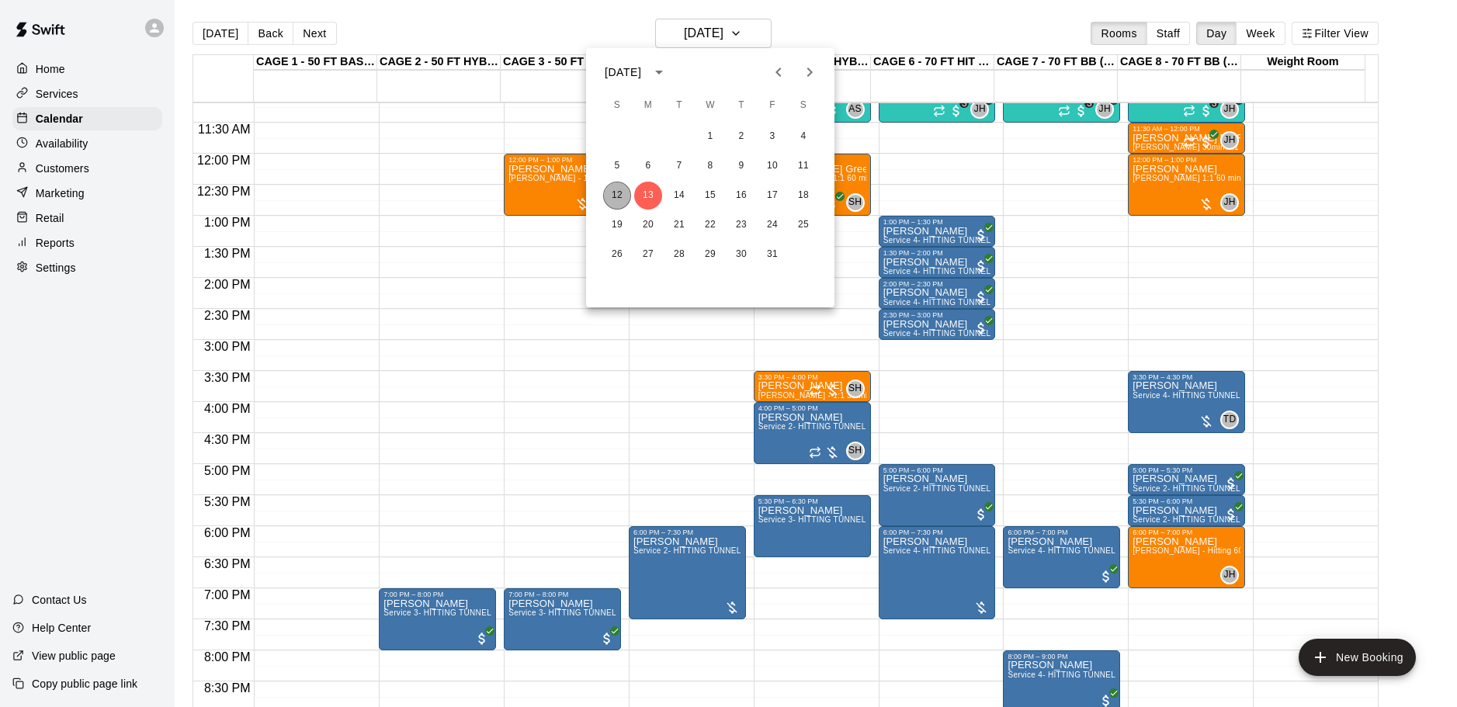
click at [624, 194] on button "12" at bounding box center [617, 196] width 28 height 28
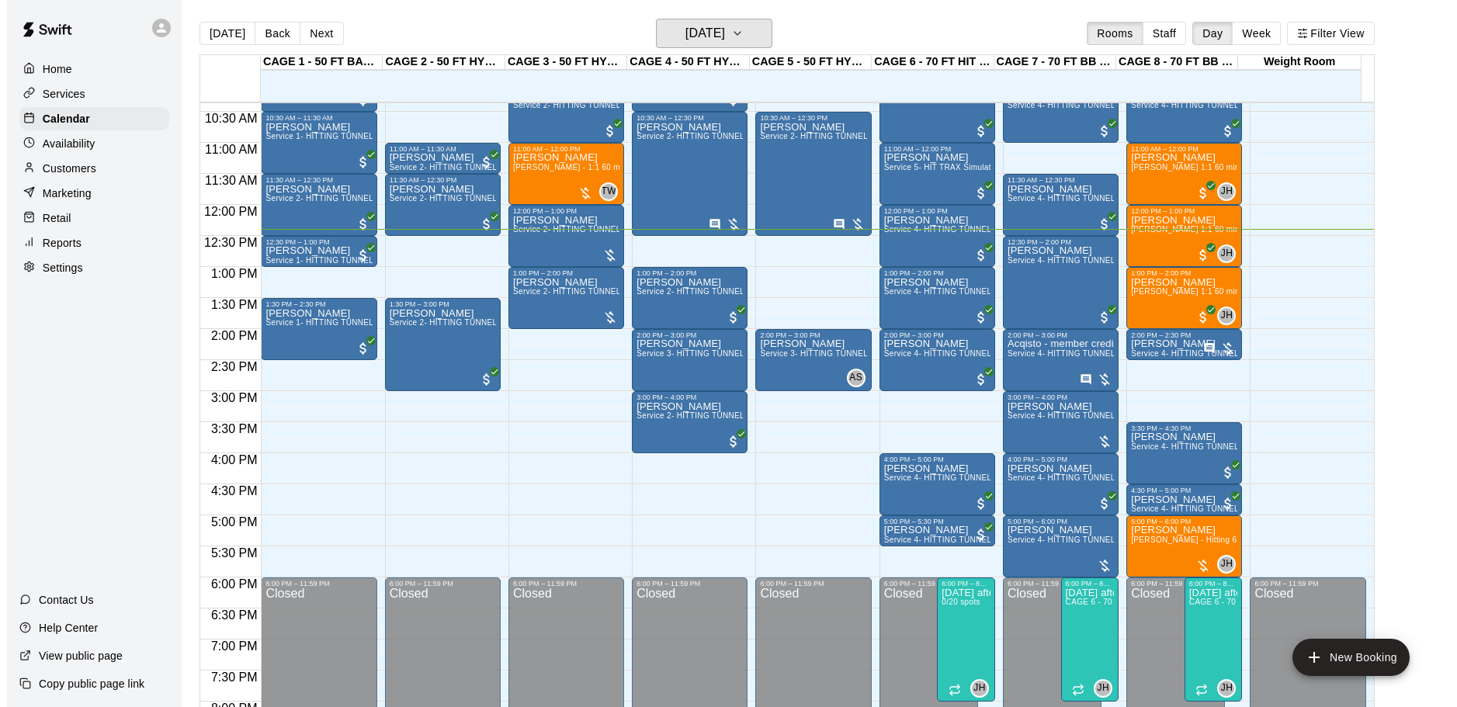
scroll to position [617, 0]
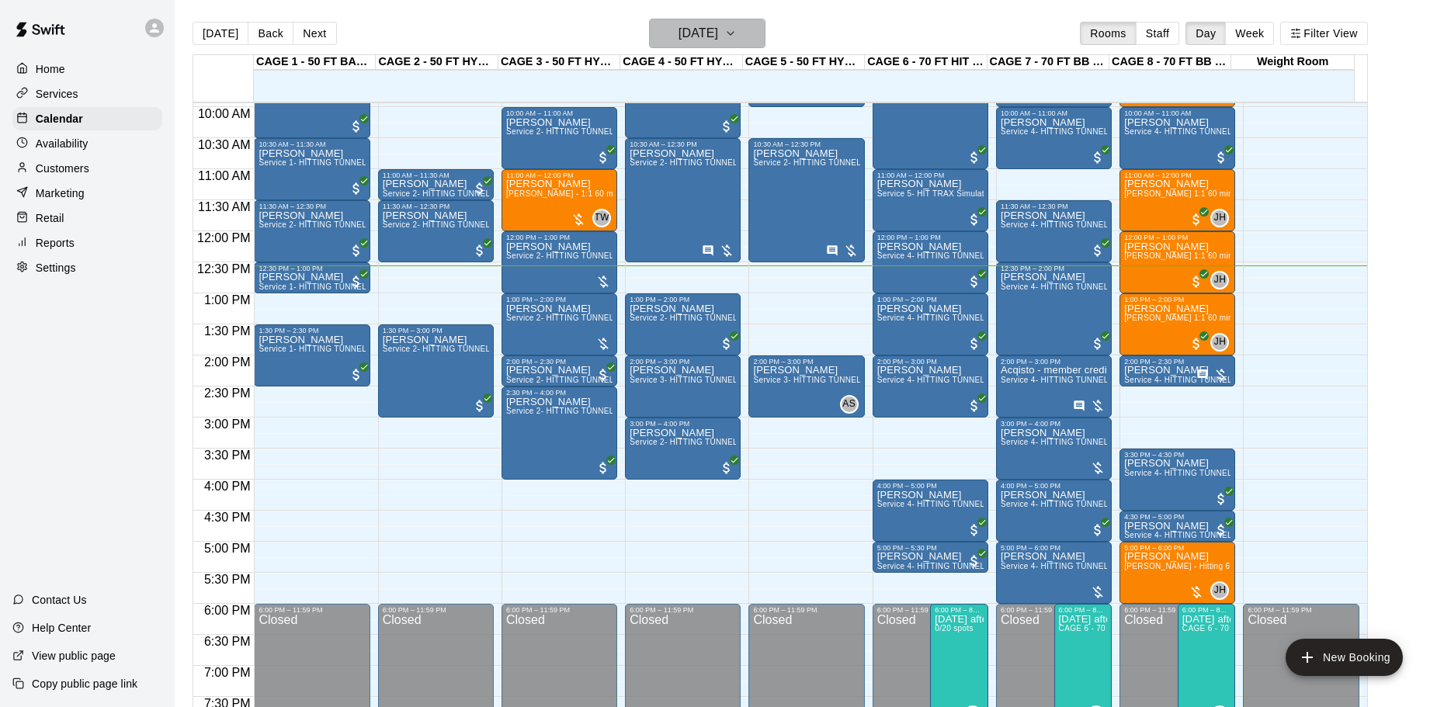
click at [710, 38] on h6 "[DATE]" at bounding box center [699, 34] width 40 height 22
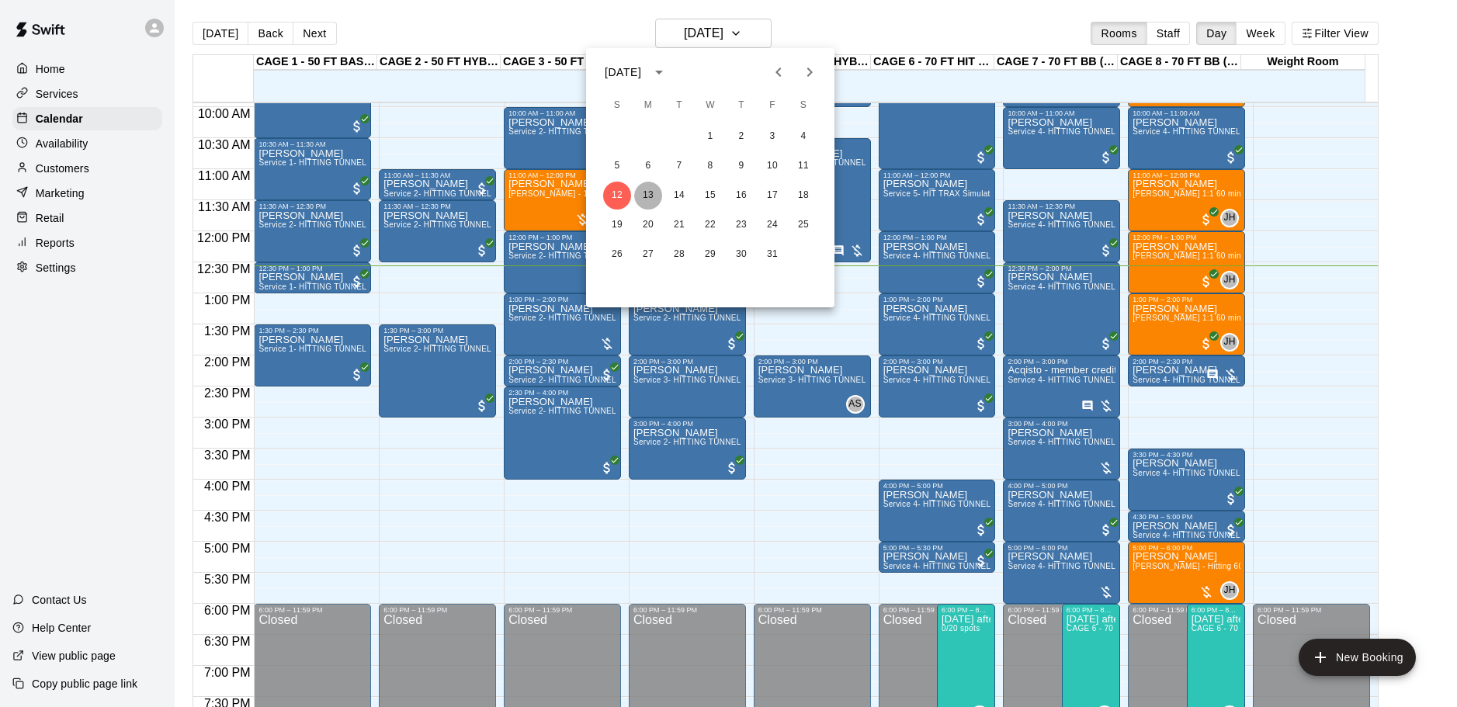
click at [654, 197] on button "13" at bounding box center [648, 196] width 28 height 28
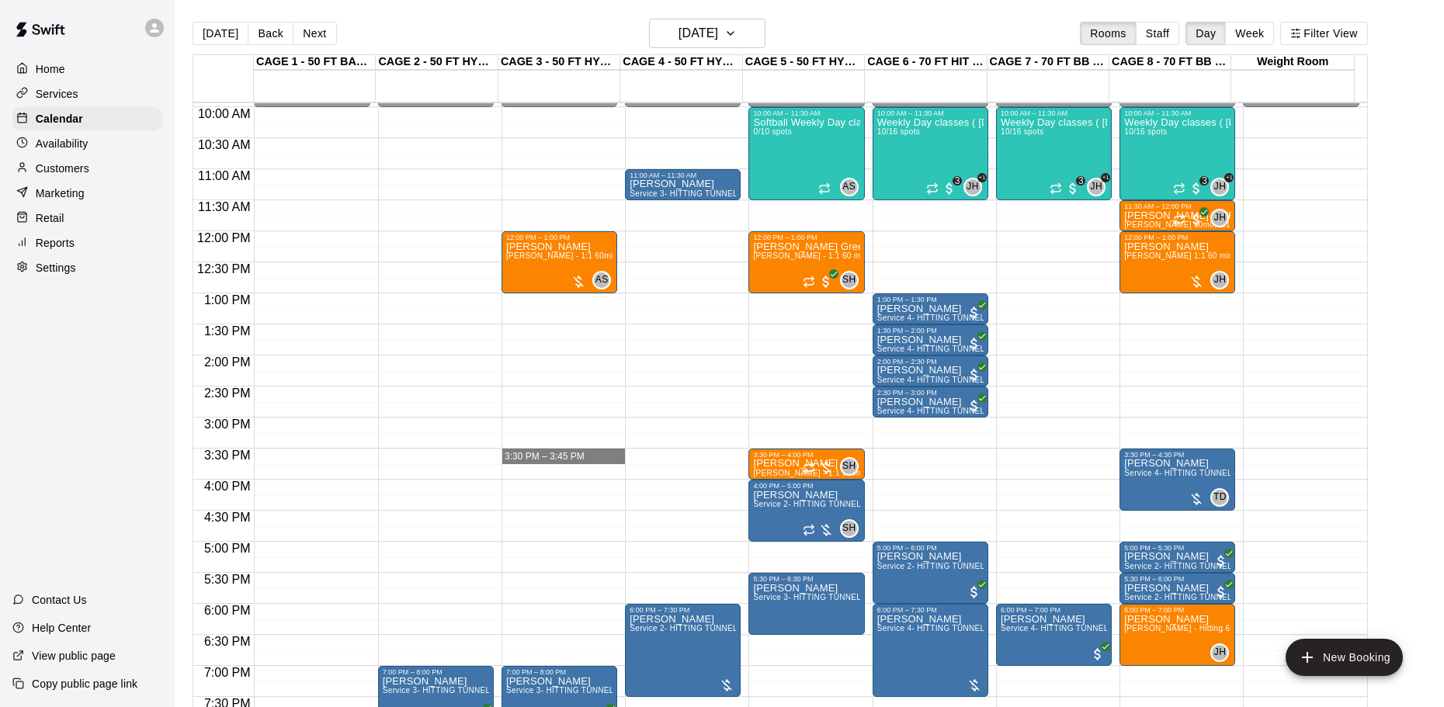
drag, startPoint x: 504, startPoint y: 452, endPoint x: 506, endPoint y: 463, distance: 11.1
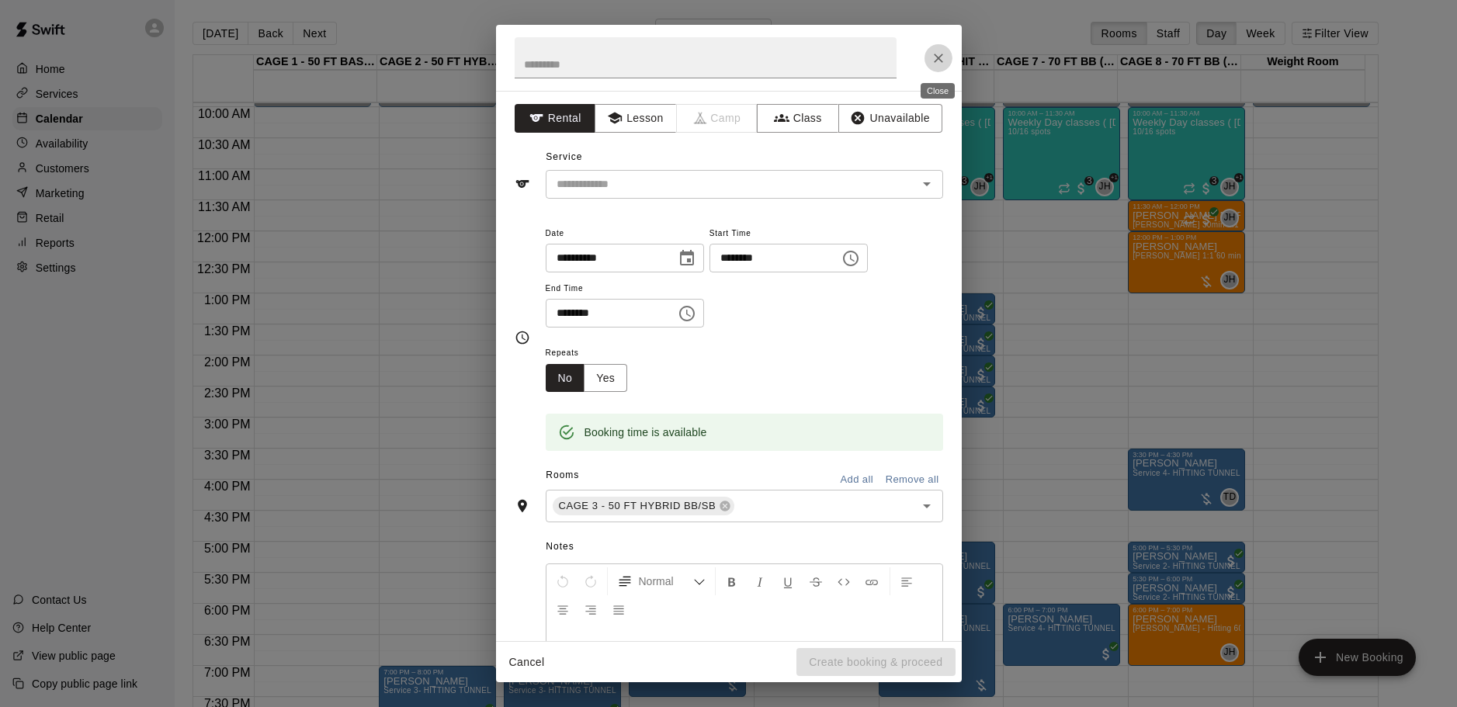
click at [942, 68] on button "Close" at bounding box center [939, 58] width 28 height 28
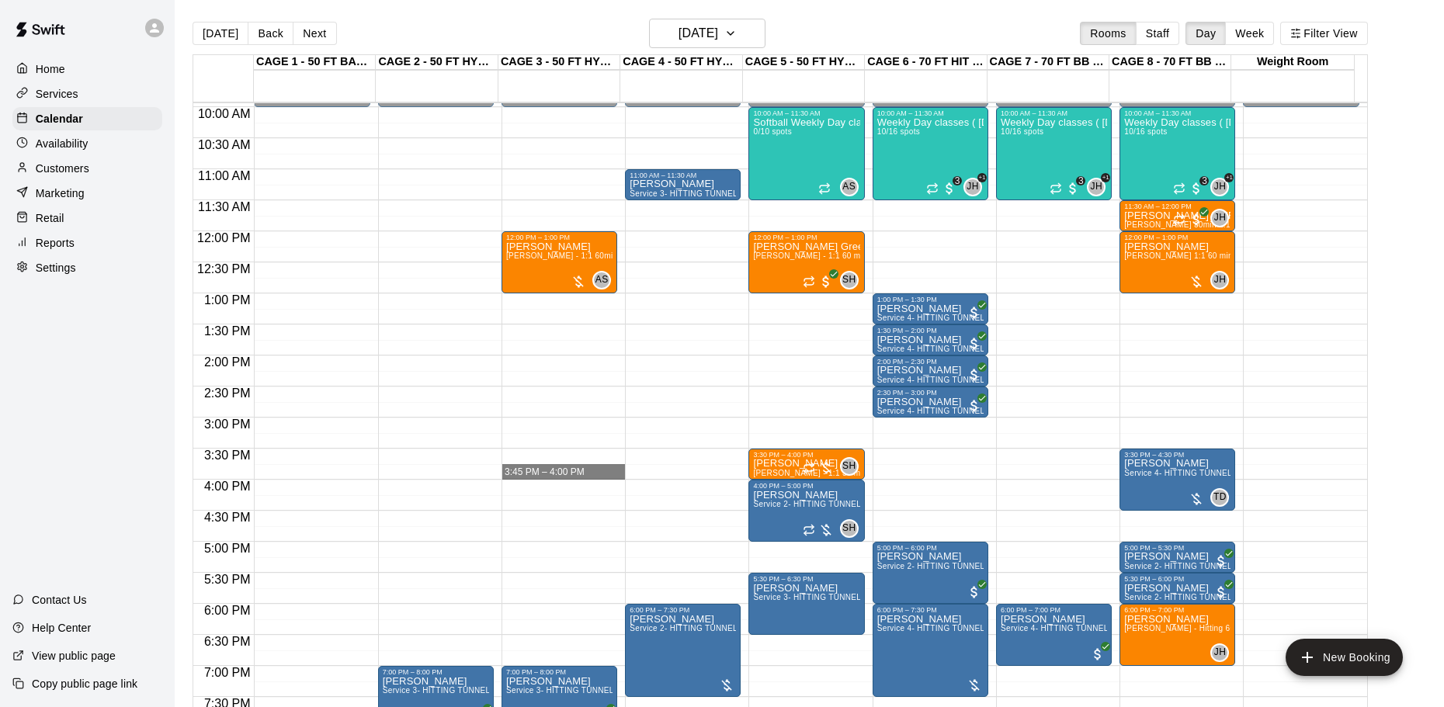
drag, startPoint x: 504, startPoint y: 451, endPoint x: 511, endPoint y: 468, distance: 18.5
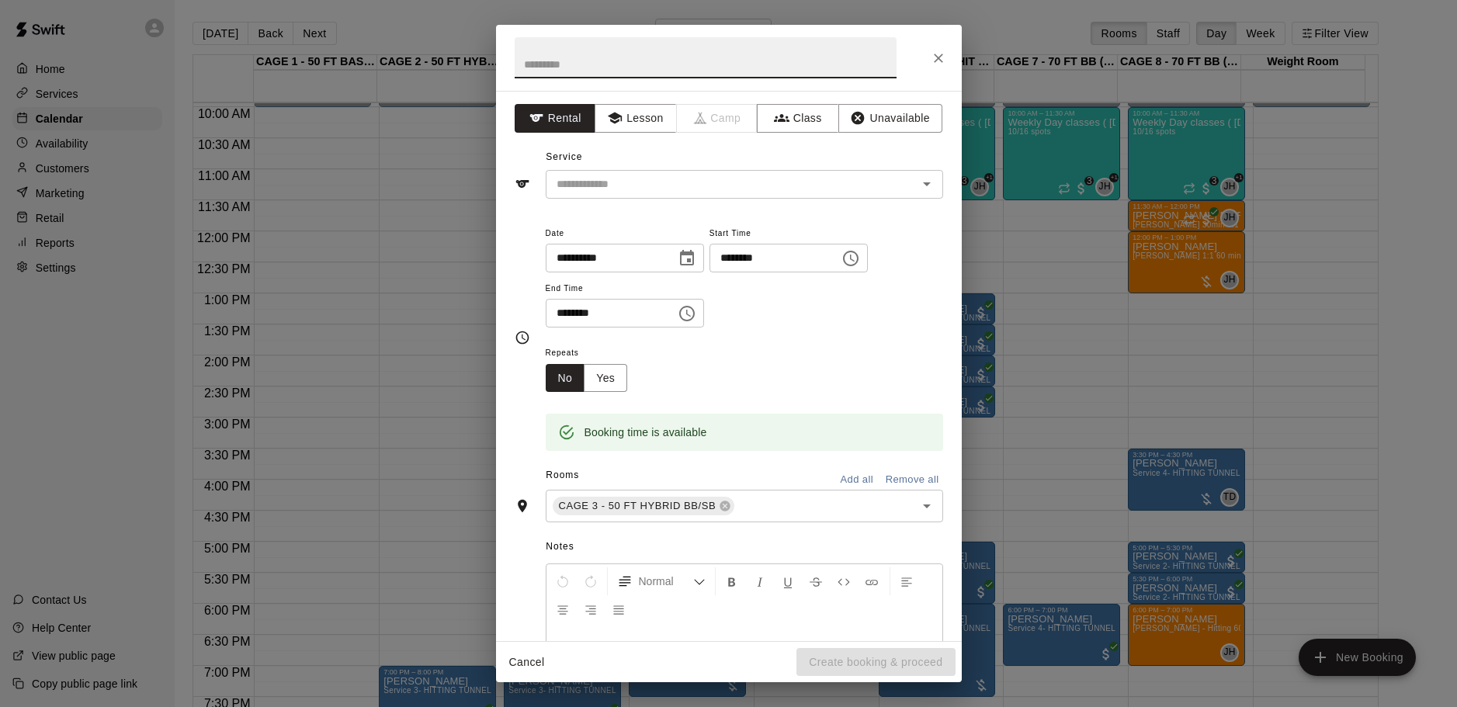
click at [942, 61] on icon "Close" at bounding box center [939, 58] width 16 height 16
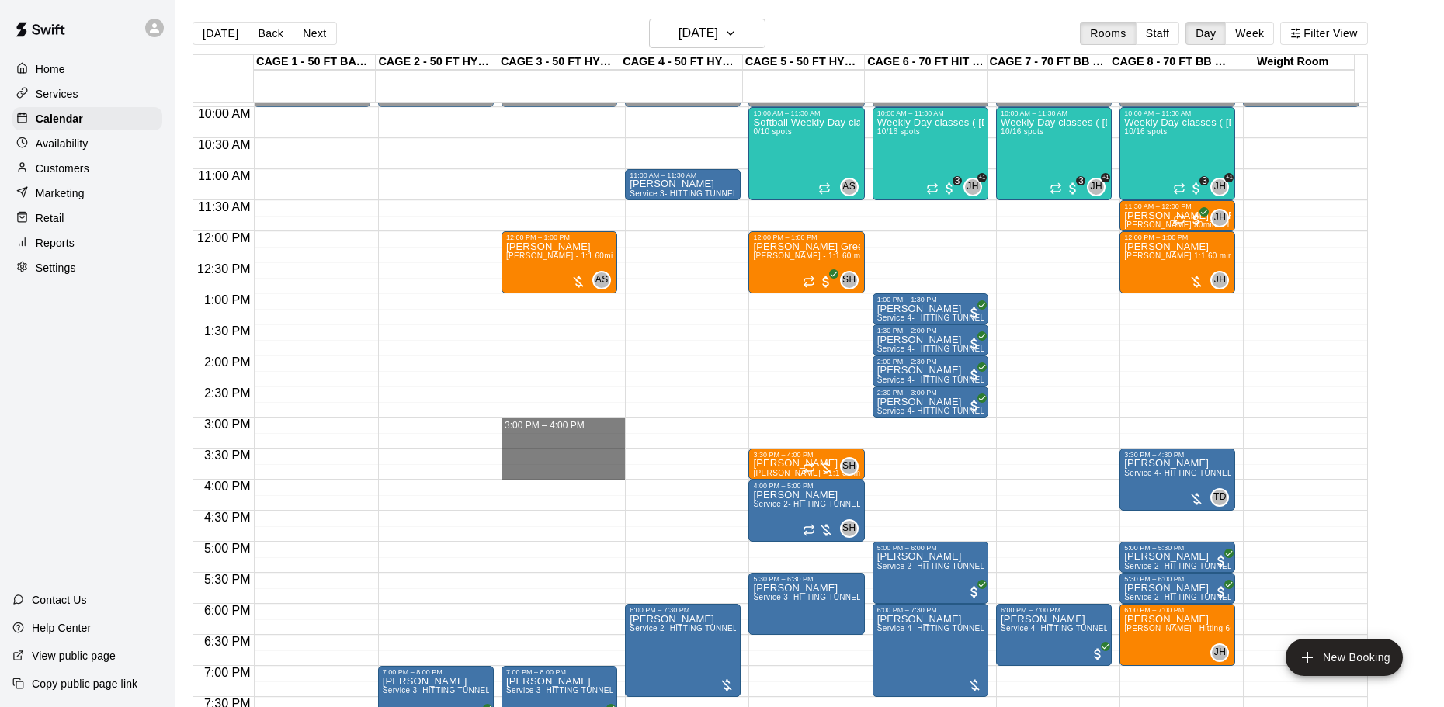
drag, startPoint x: 502, startPoint y: 420, endPoint x: 512, endPoint y: 477, distance: 58.3
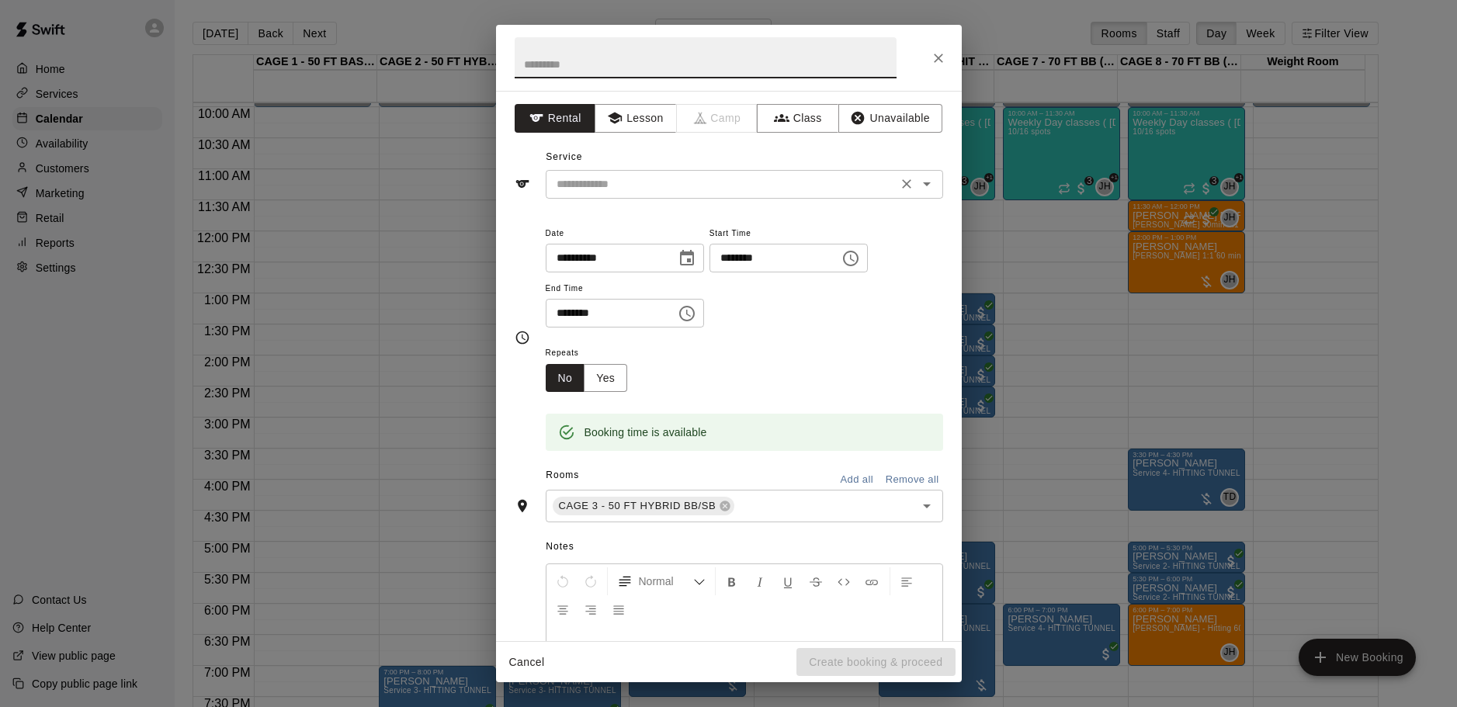
click at [669, 182] on input "text" at bounding box center [721, 184] width 342 height 19
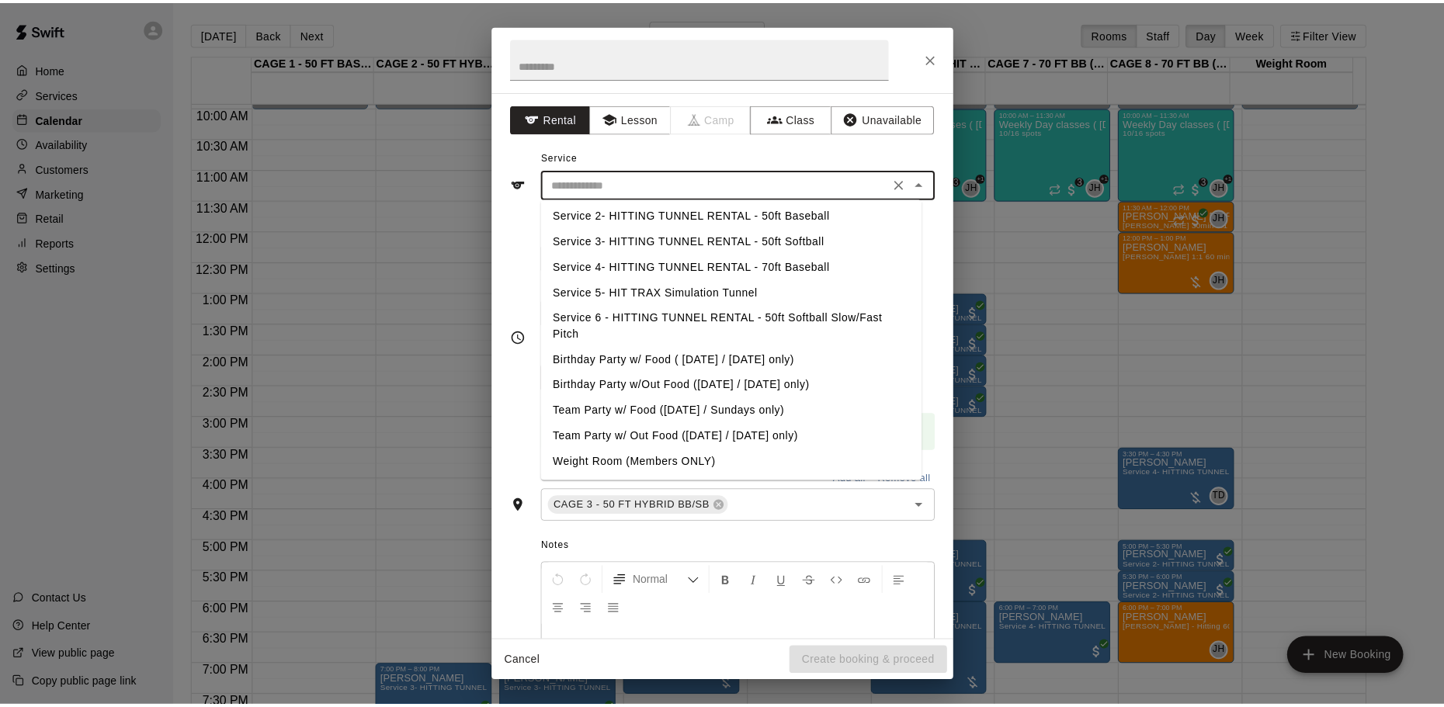
scroll to position [0, 0]
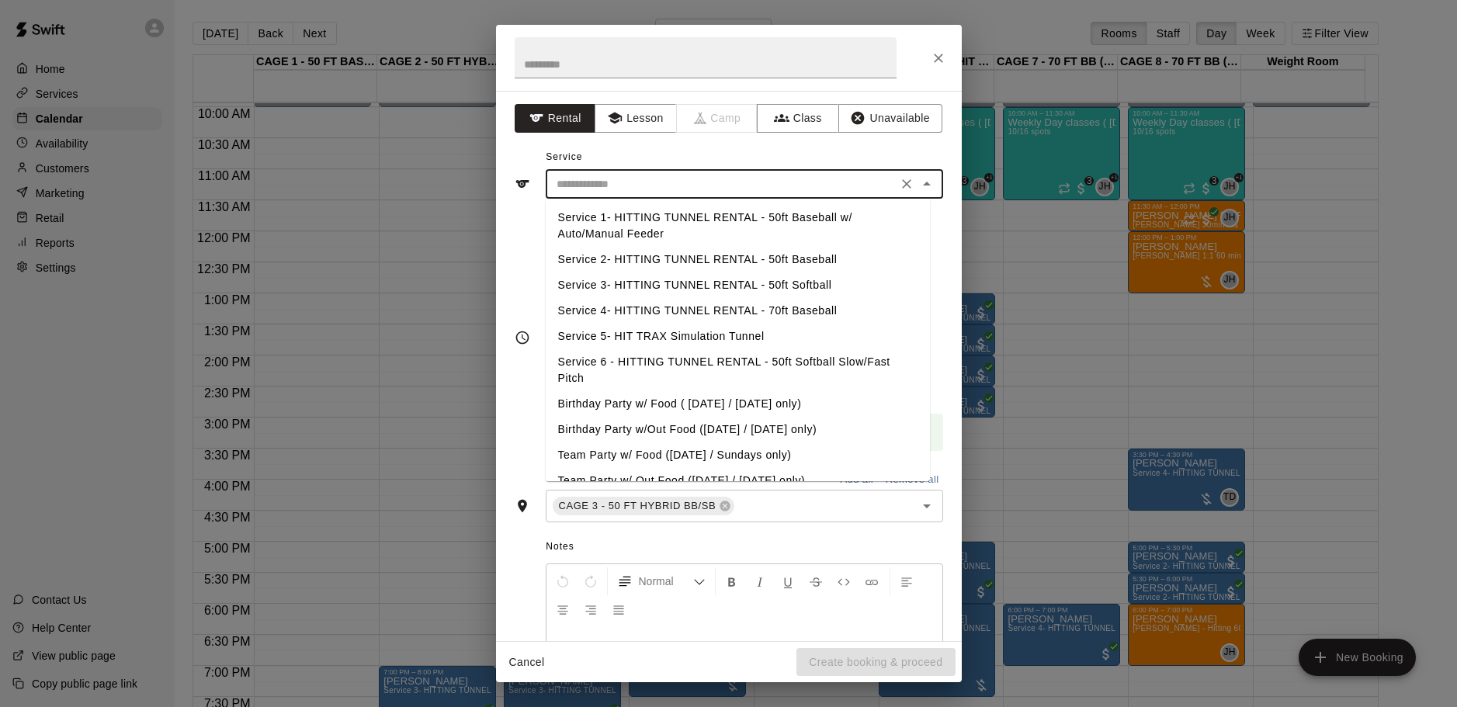
click at [725, 280] on li "Service 3- HITTING TUNNEL RENTAL - 50ft Softball" at bounding box center [738, 285] width 384 height 26
type input "**********"
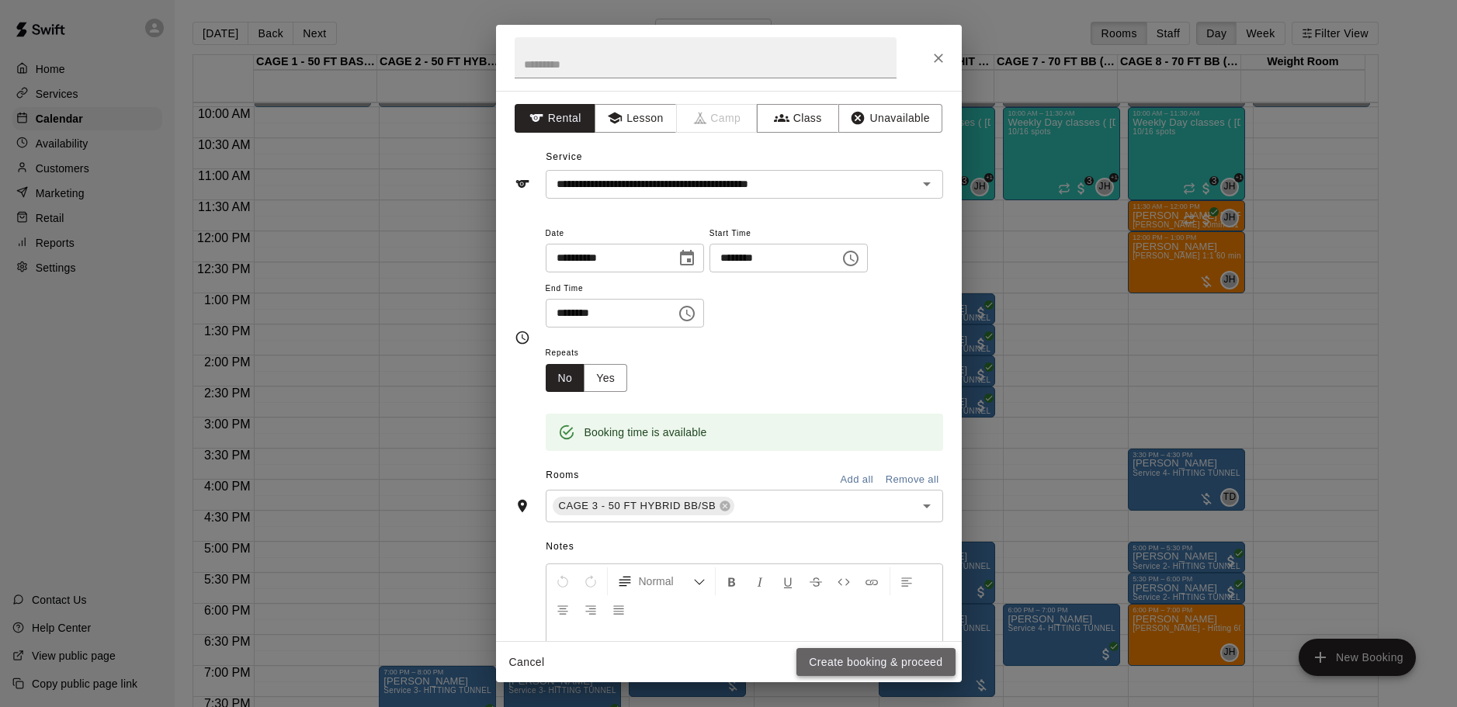
click at [871, 659] on button "Create booking & proceed" at bounding box center [876, 662] width 158 height 29
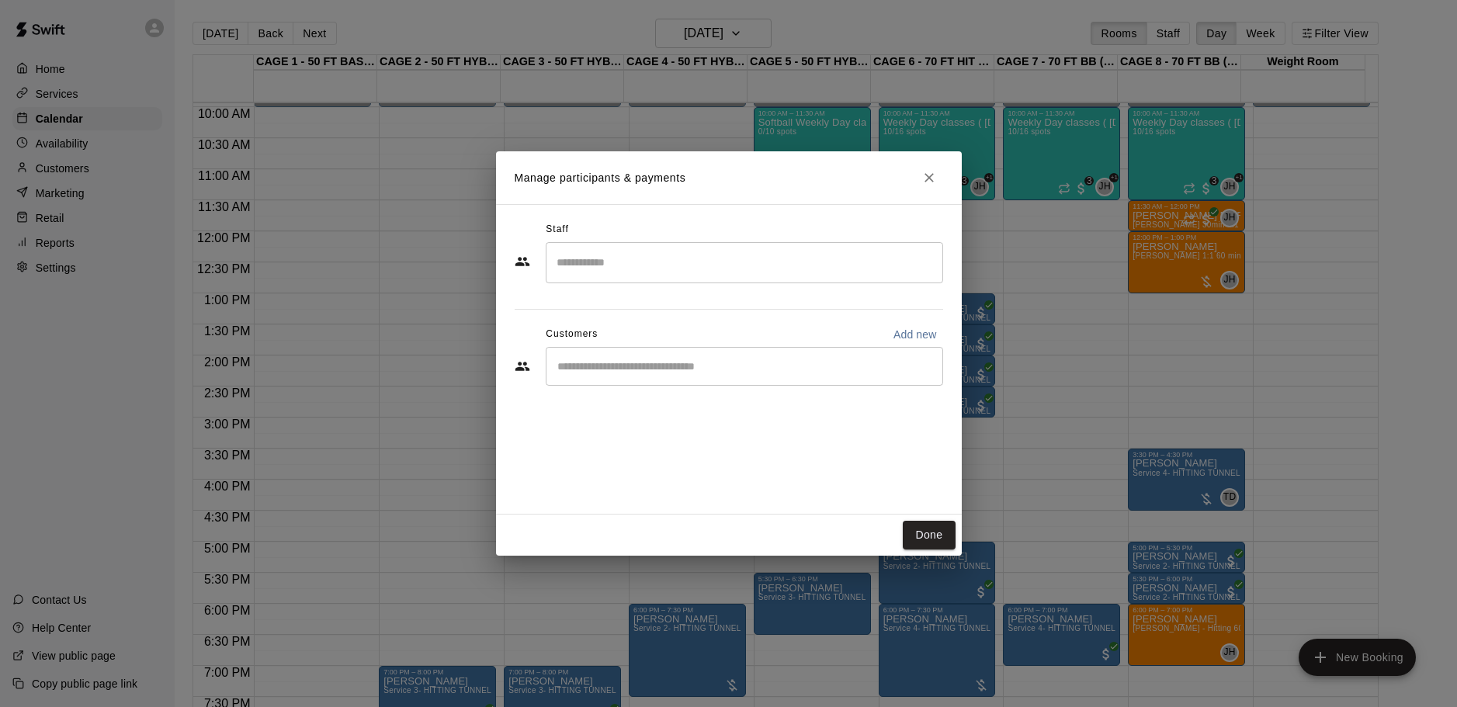
click at [652, 375] on div "​" at bounding box center [744, 366] width 397 height 39
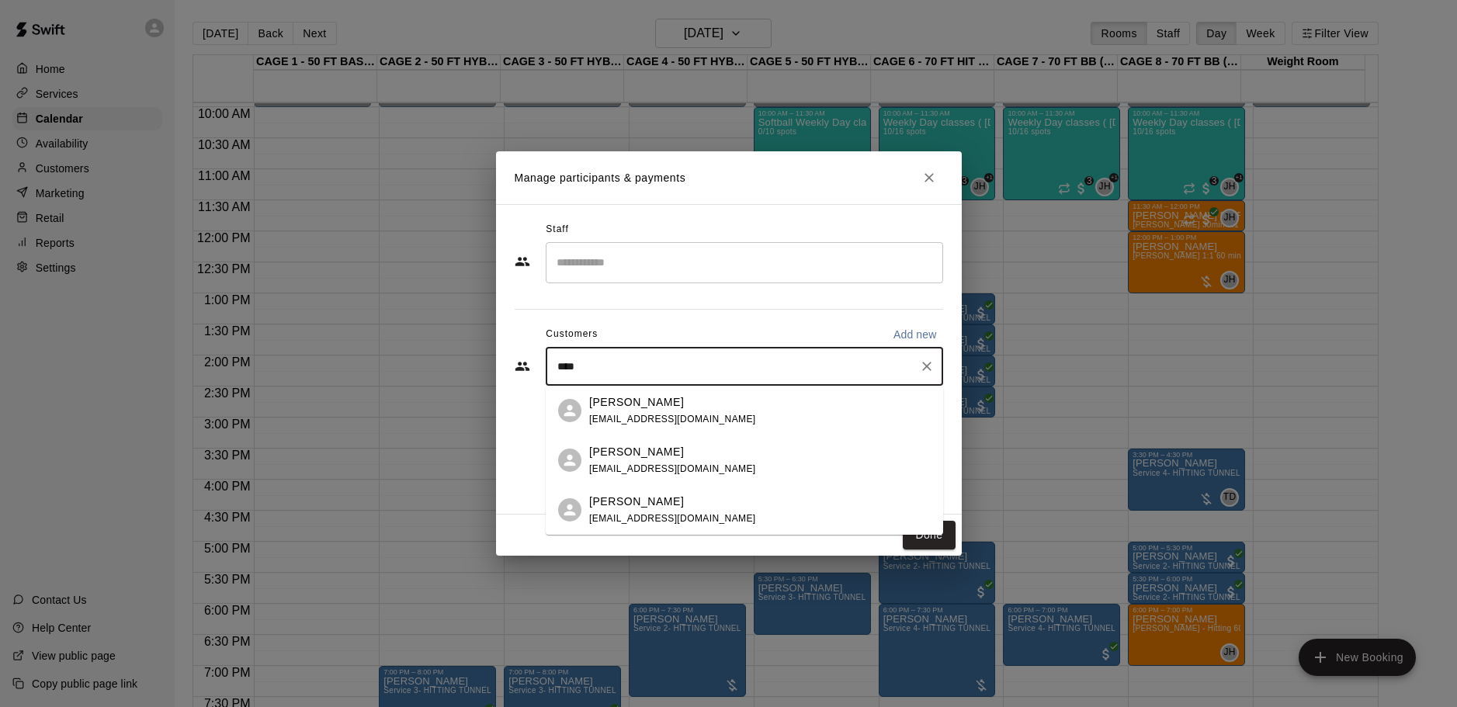
type input "*****"
click at [655, 409] on div "Kevin Doyle" at bounding box center [672, 402] width 167 height 16
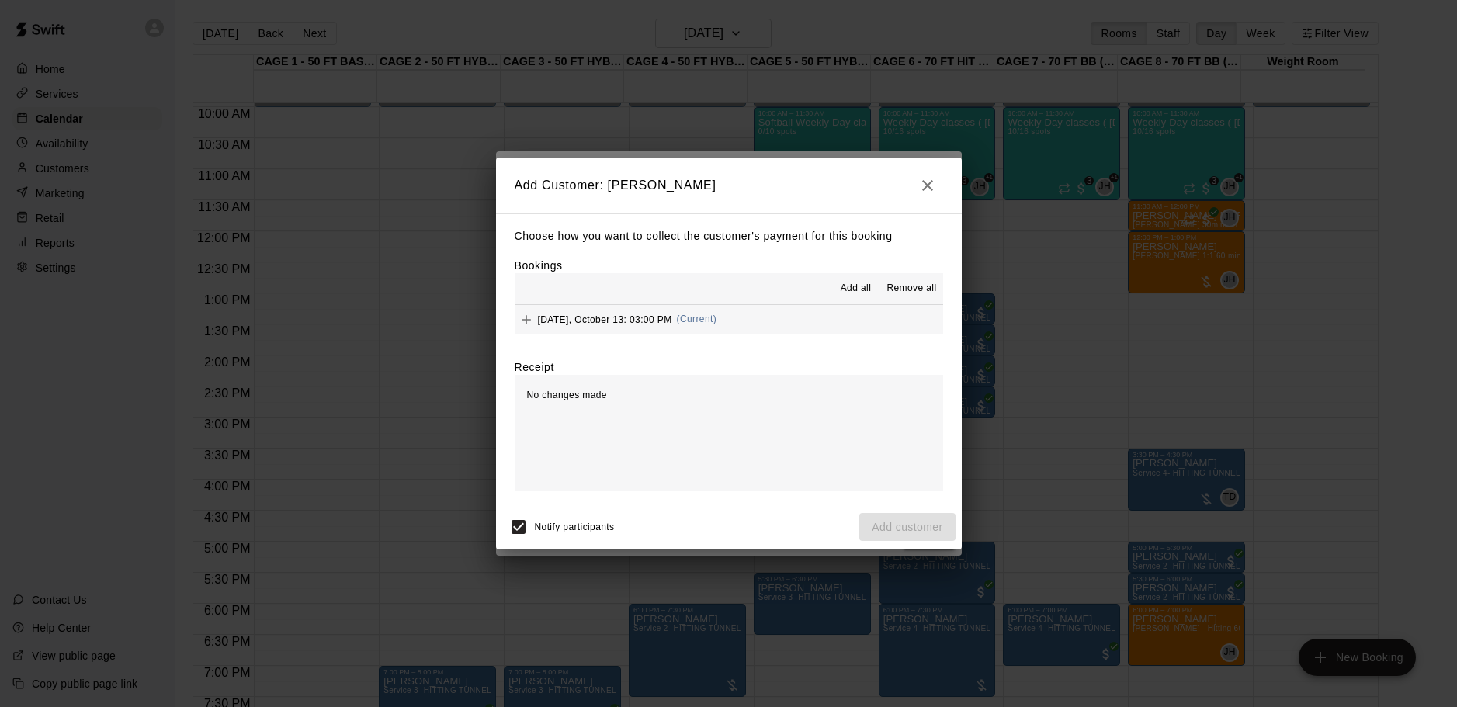
click at [856, 286] on span "Add all" at bounding box center [856, 289] width 31 height 16
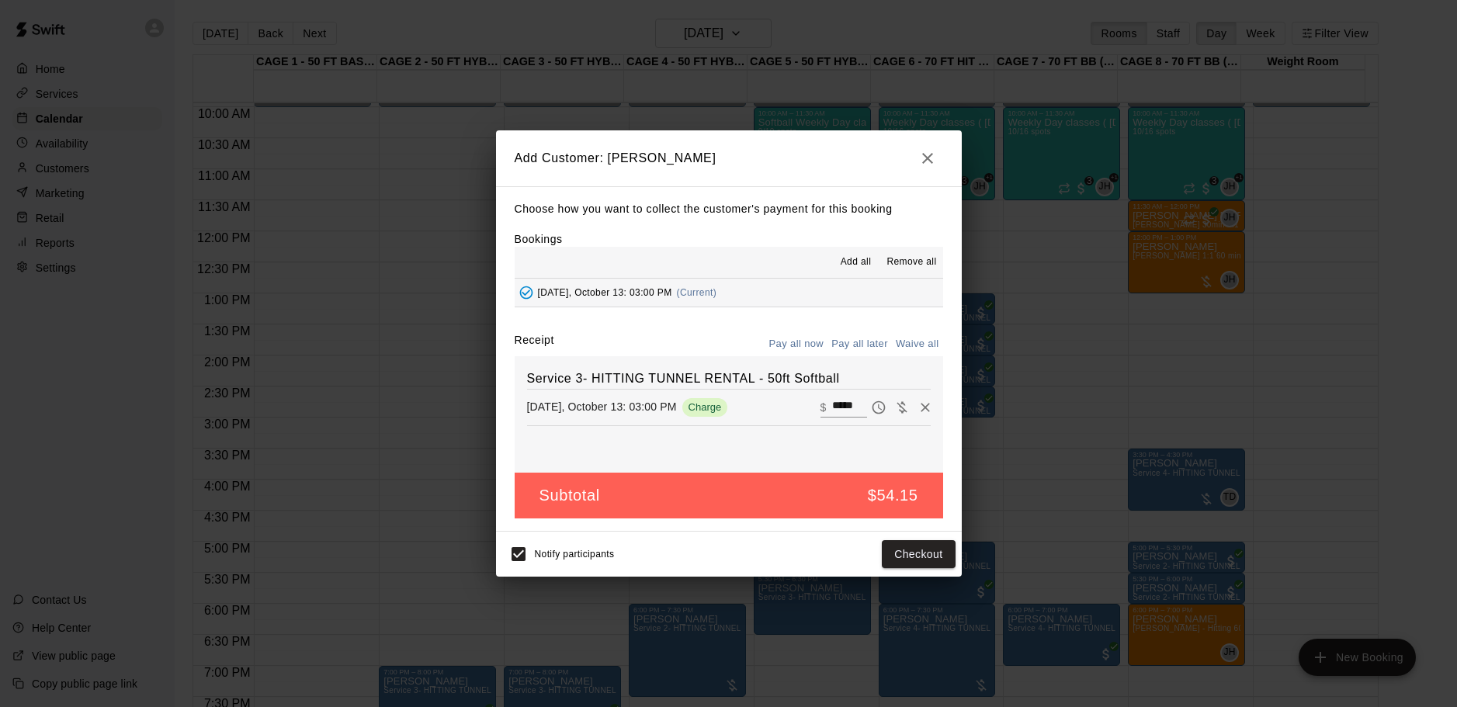
click at [870, 340] on button "Pay all later" at bounding box center [860, 344] width 64 height 24
click at [918, 559] on button "Add customer" at bounding box center [906, 554] width 95 height 29
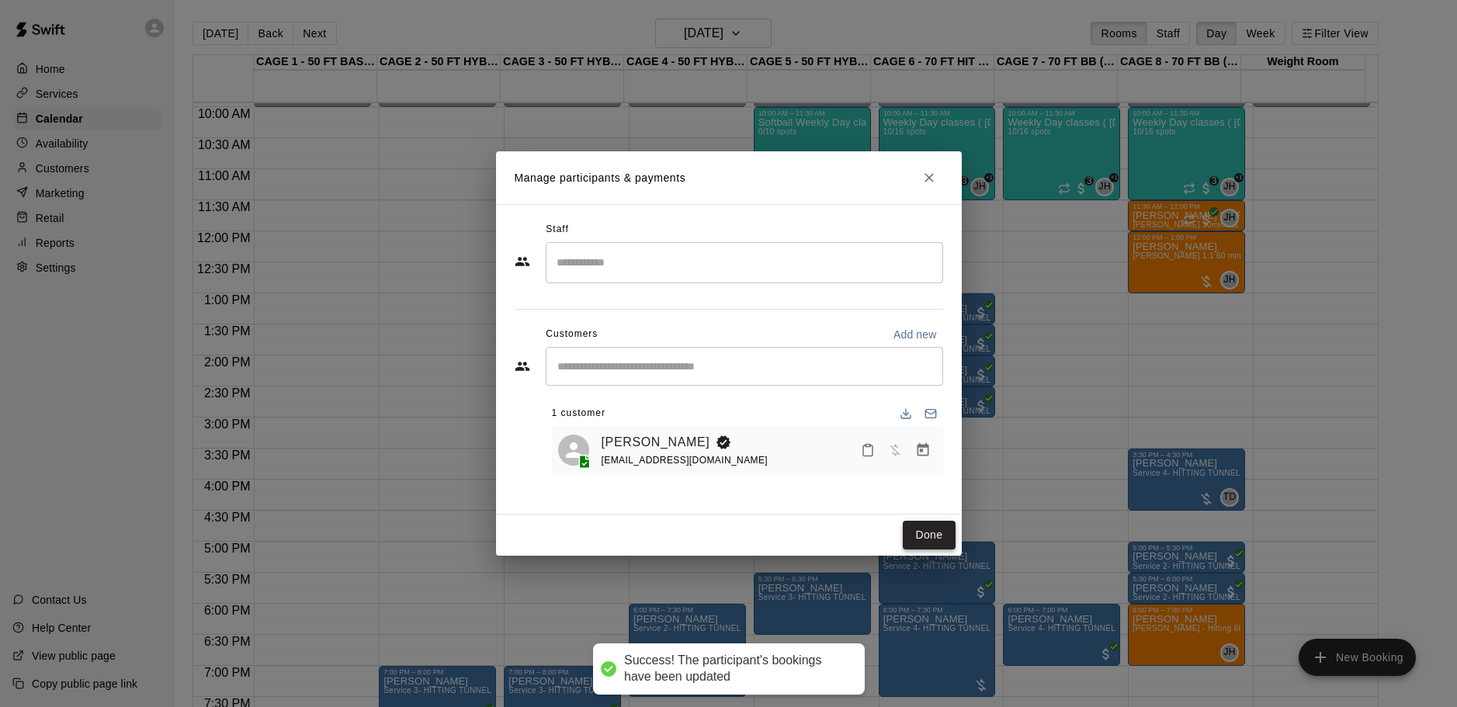
click at [923, 538] on button "Done" at bounding box center [929, 535] width 52 height 29
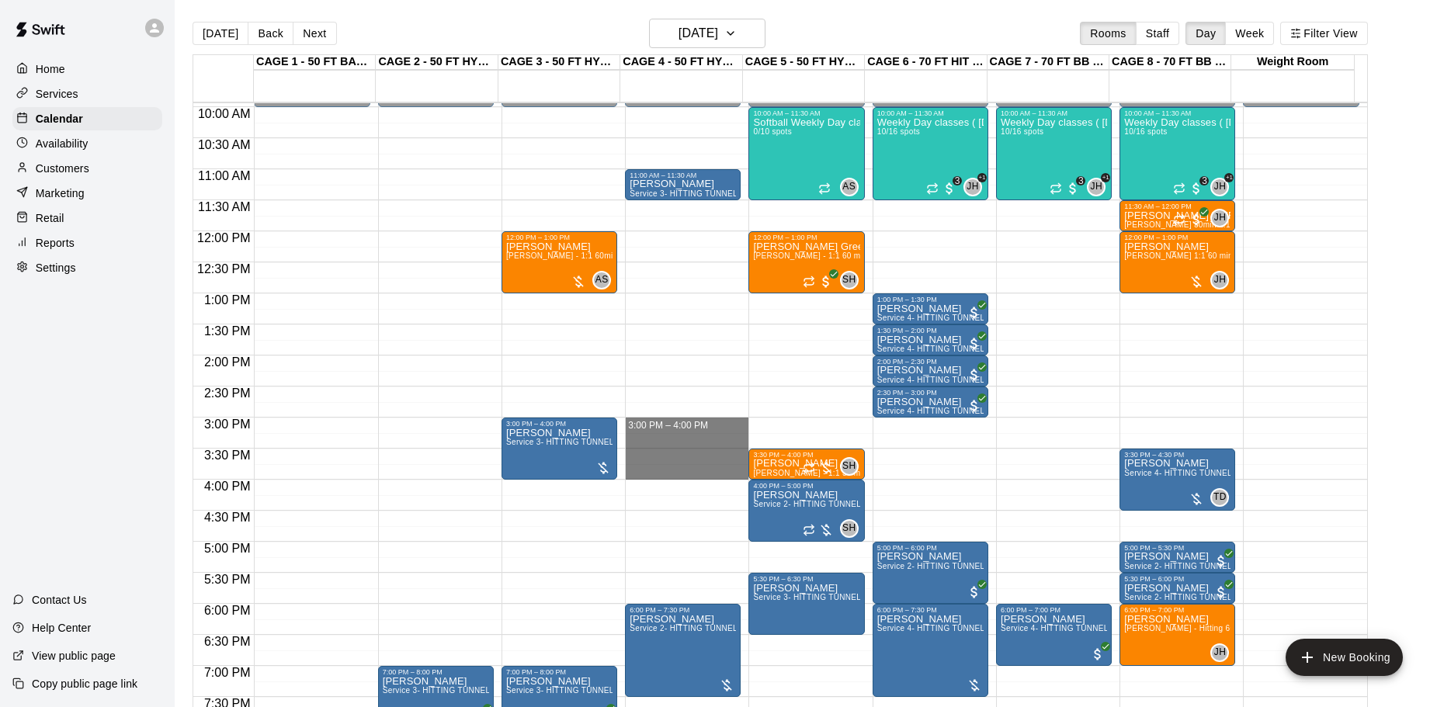
drag, startPoint x: 625, startPoint y: 422, endPoint x: 629, endPoint y: 476, distance: 54.5
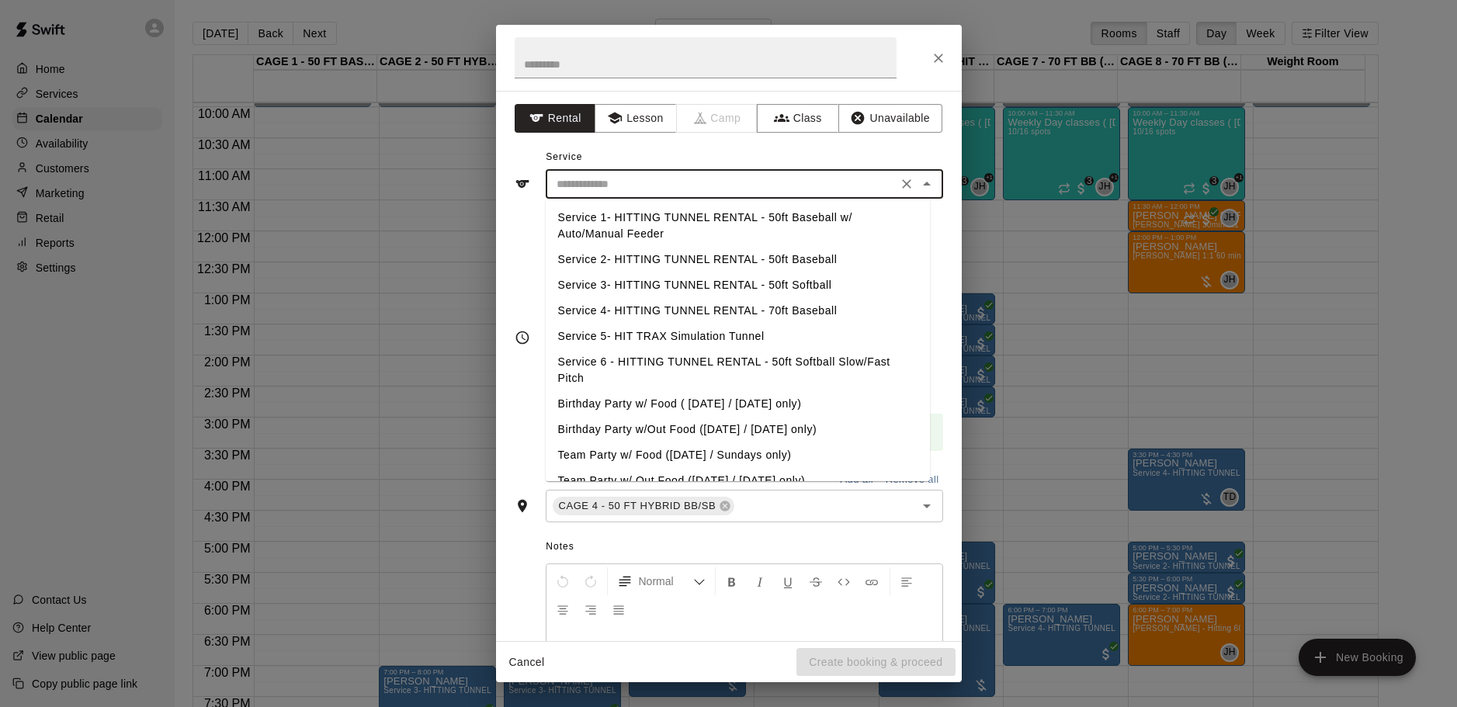
click at [647, 183] on input "text" at bounding box center [721, 184] width 342 height 19
click at [709, 286] on li "Service 3- HITTING TUNNEL RENTAL - 50ft Softball" at bounding box center [738, 285] width 384 height 26
type input "**********"
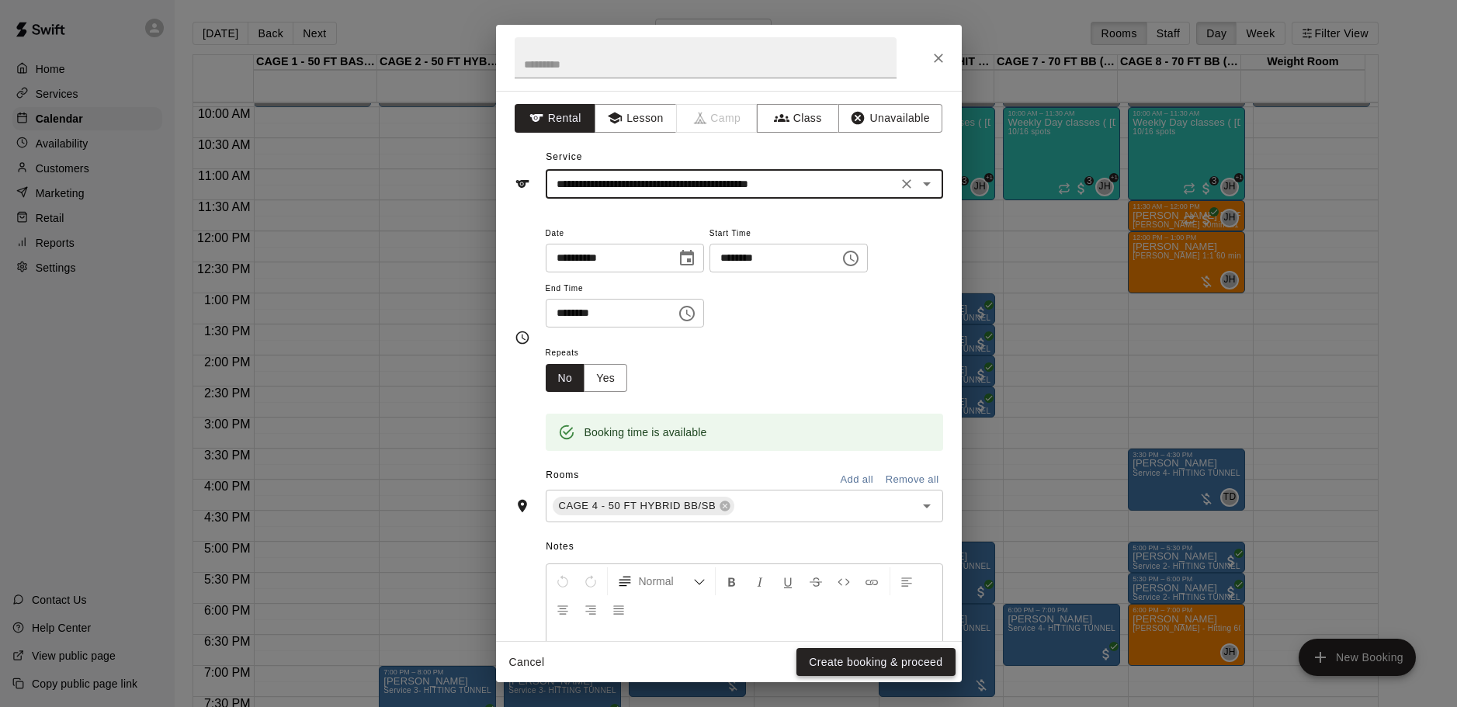
click at [864, 654] on button "Create booking & proceed" at bounding box center [876, 662] width 158 height 29
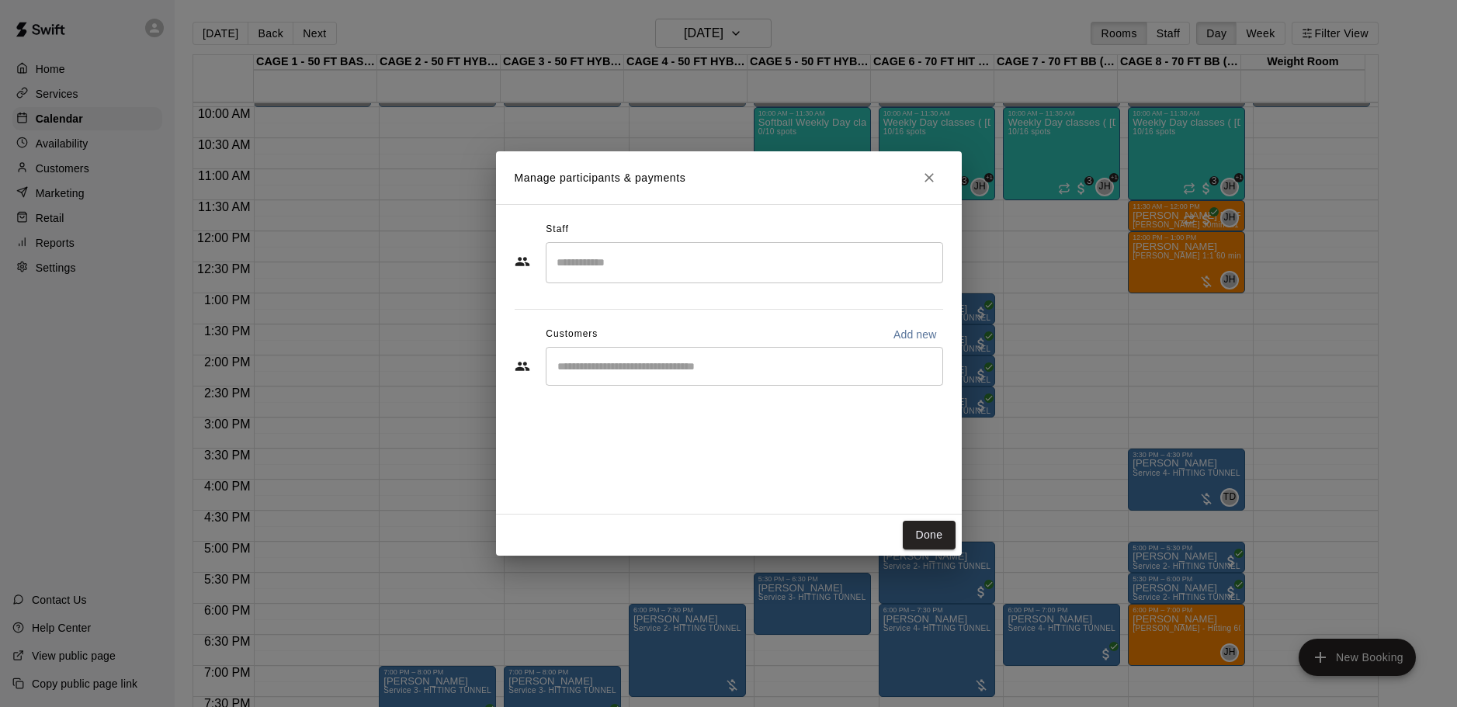
drag, startPoint x: 689, startPoint y: 351, endPoint x: 692, endPoint y: 360, distance: 9.8
click at [692, 351] on div "​" at bounding box center [744, 366] width 397 height 39
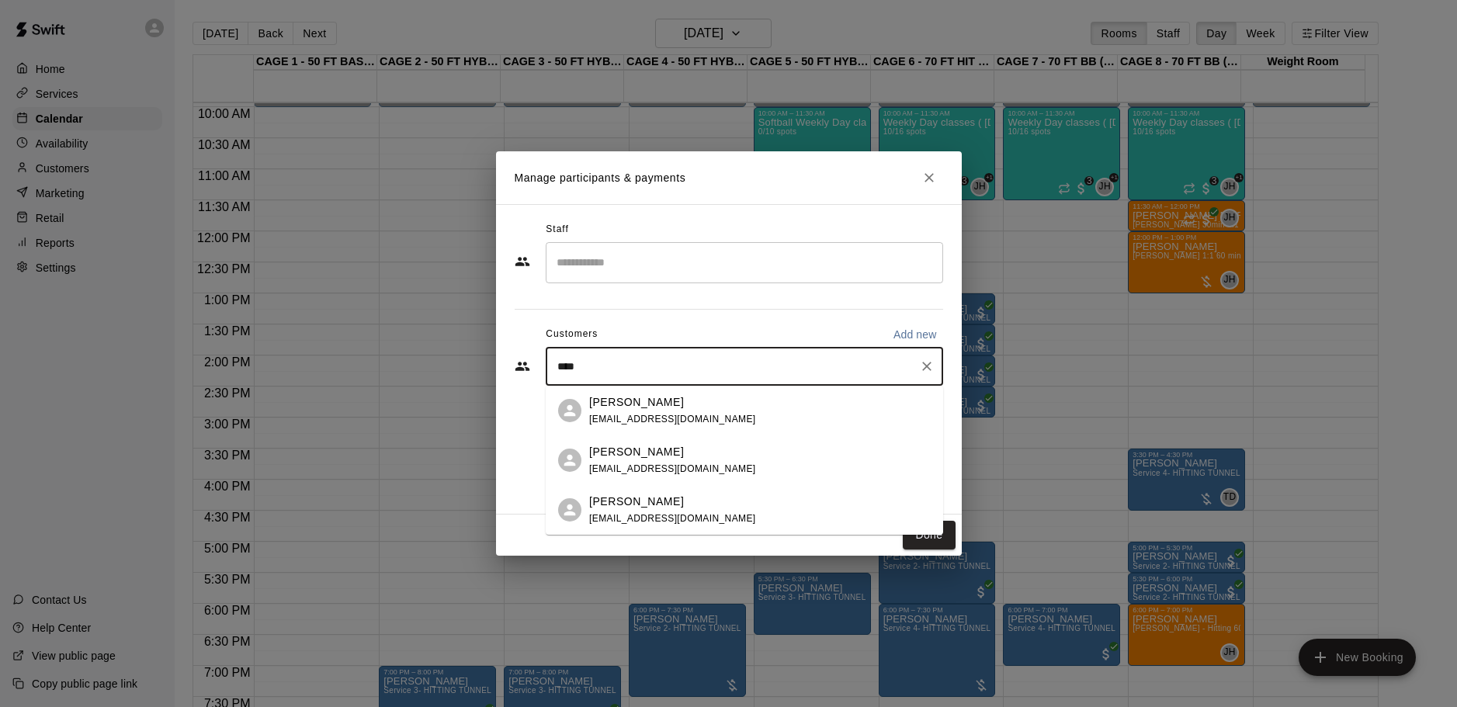
type input "*****"
click at [596, 399] on p "Kevin Doyle" at bounding box center [636, 402] width 95 height 16
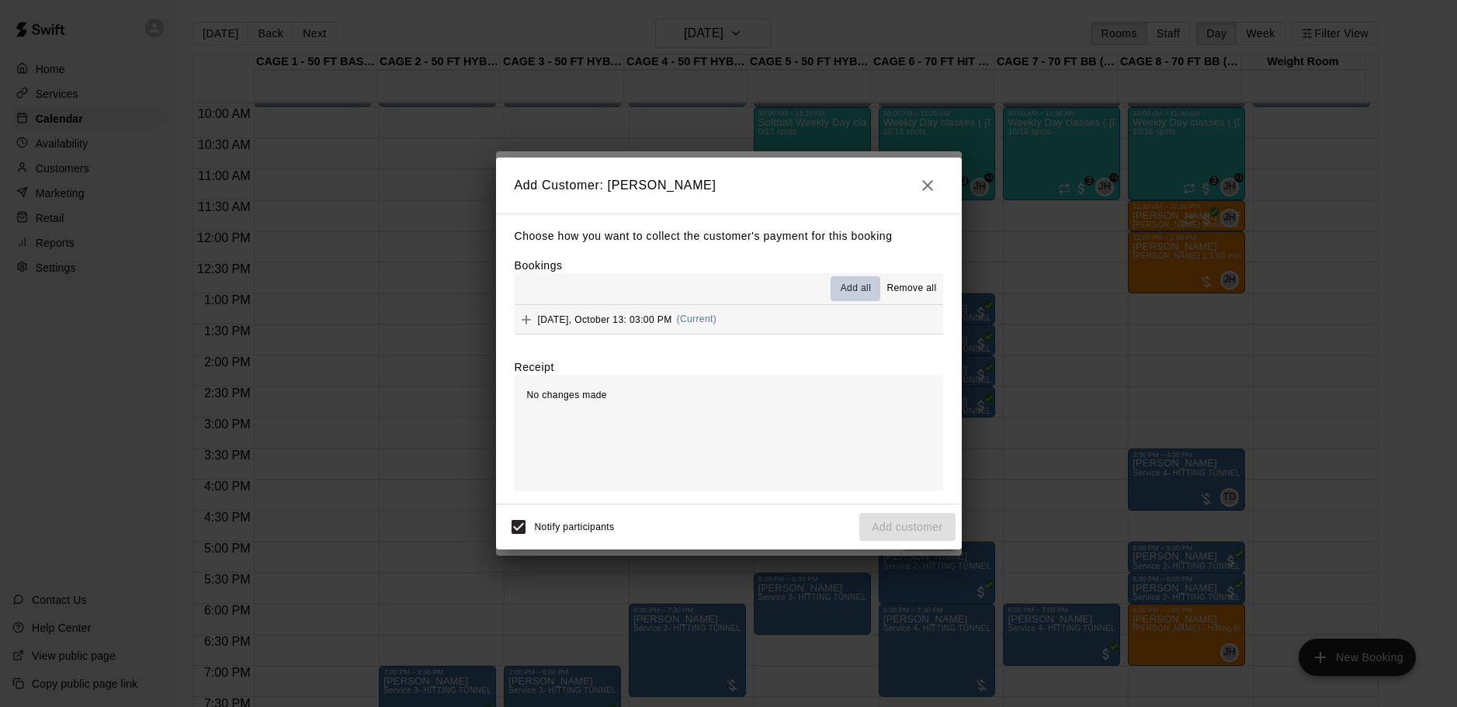
click at [852, 293] on span "Add all" at bounding box center [856, 289] width 31 height 16
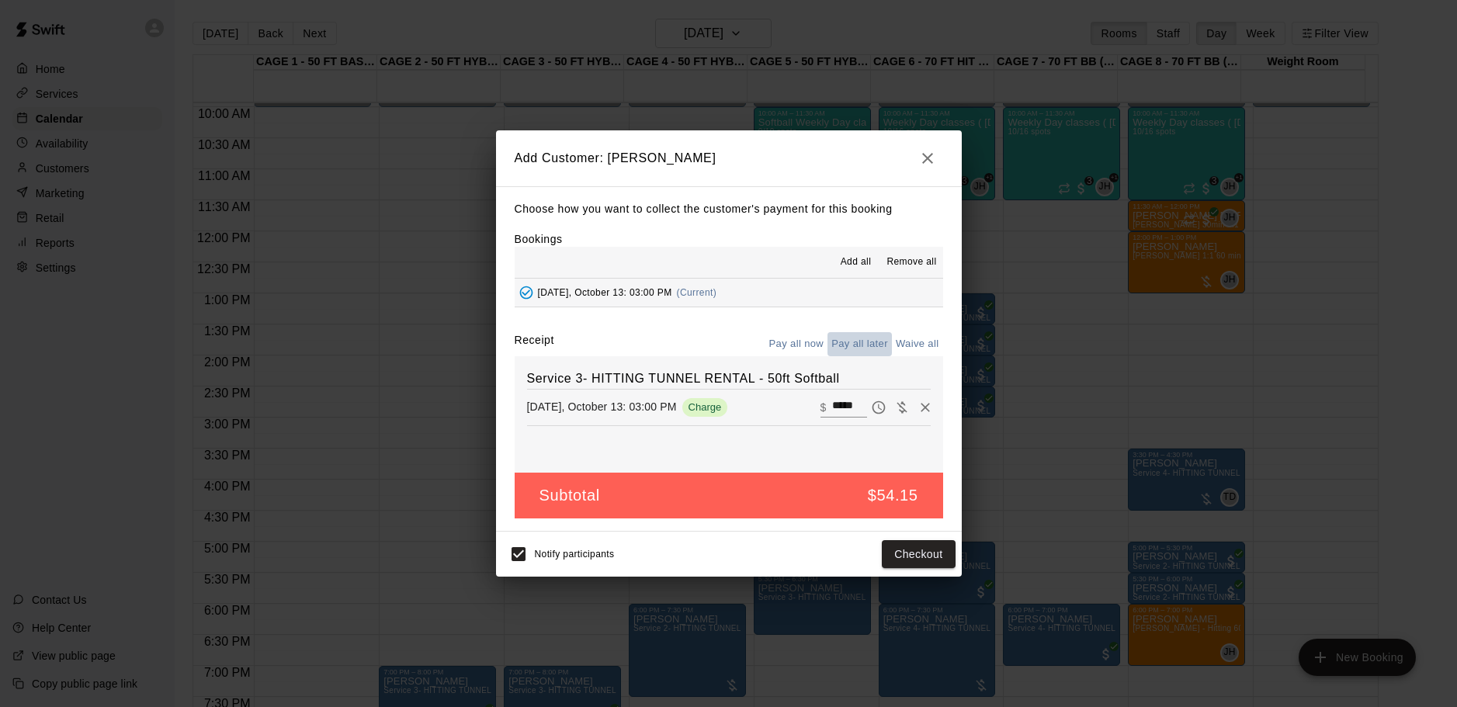
click at [880, 345] on button "Pay all later" at bounding box center [860, 344] width 64 height 24
click at [923, 555] on button "Add customer" at bounding box center [906, 554] width 95 height 29
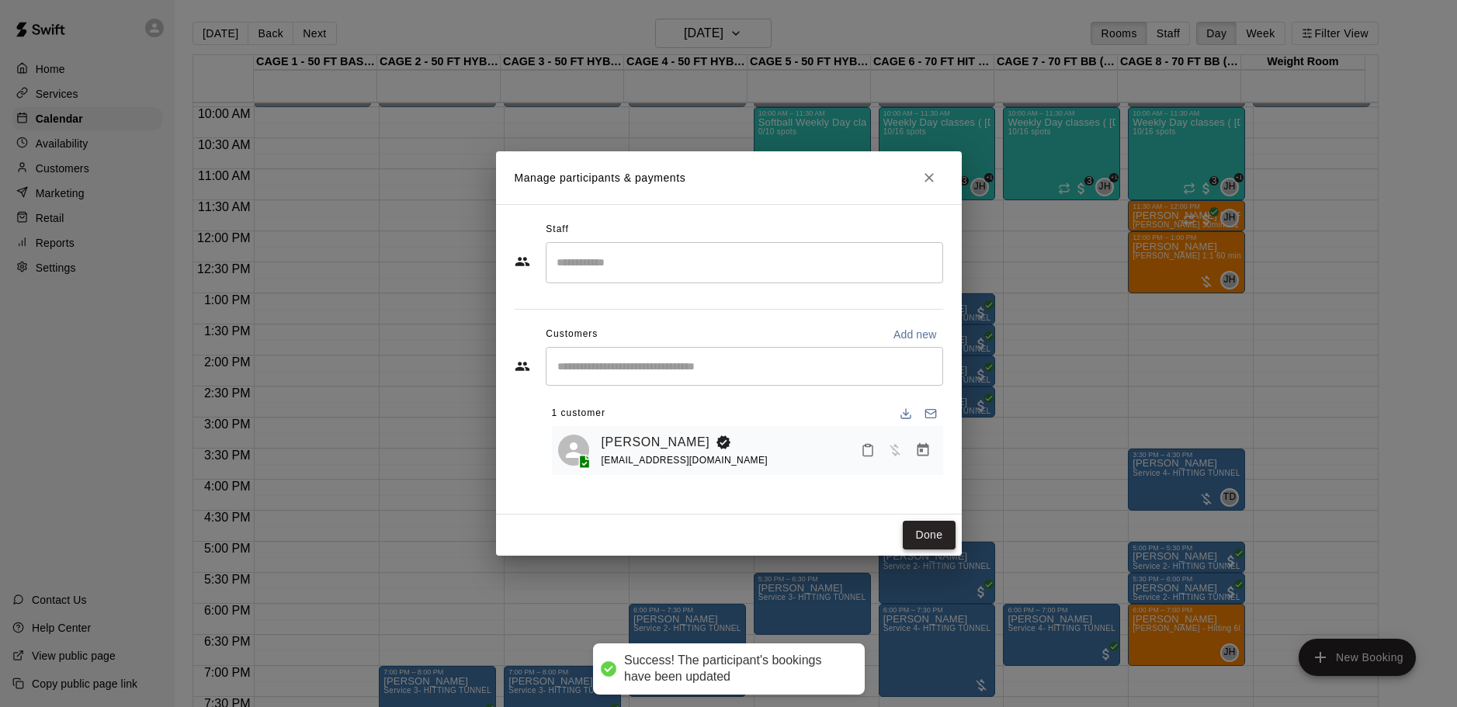
click at [952, 541] on button "Done" at bounding box center [929, 535] width 52 height 29
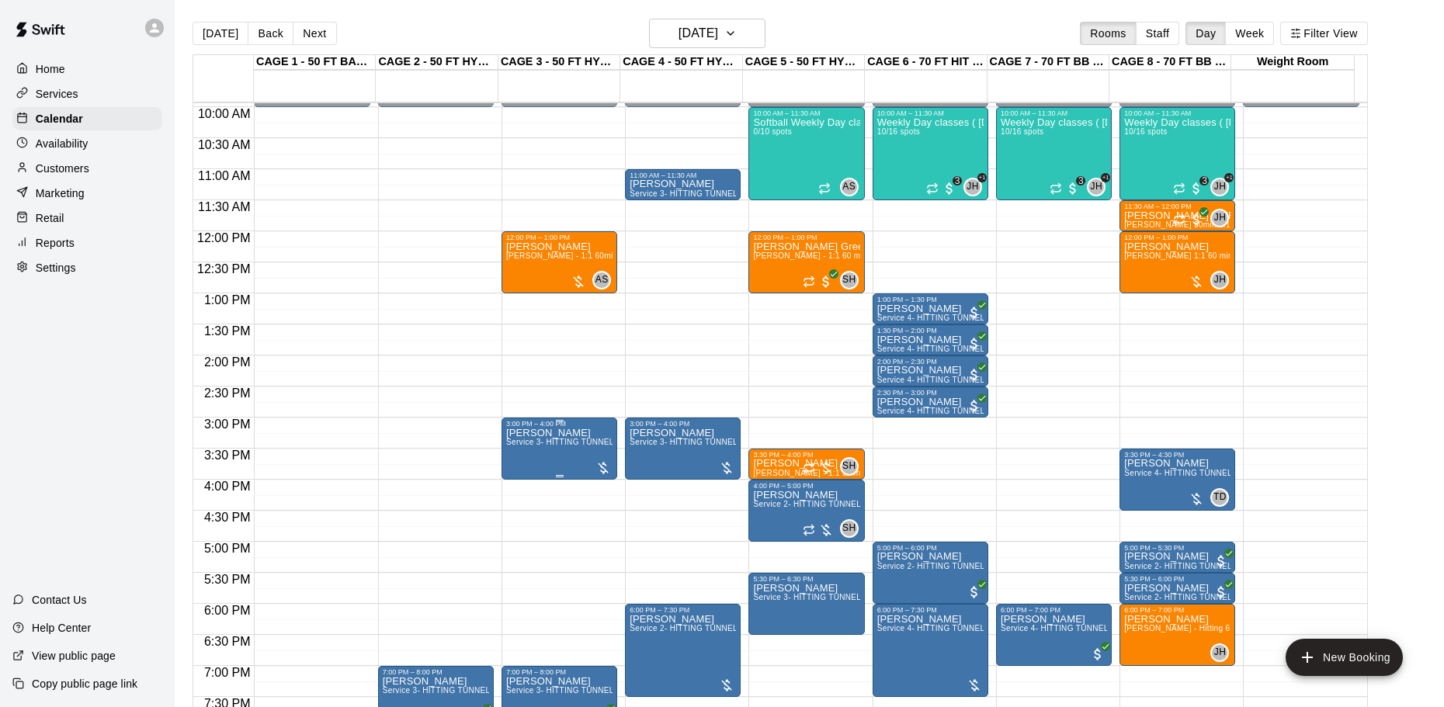
click at [571, 446] on span "Service 3- HITTING TUNNEL RENTAL - 50ft Softball" at bounding box center [602, 442] width 193 height 9
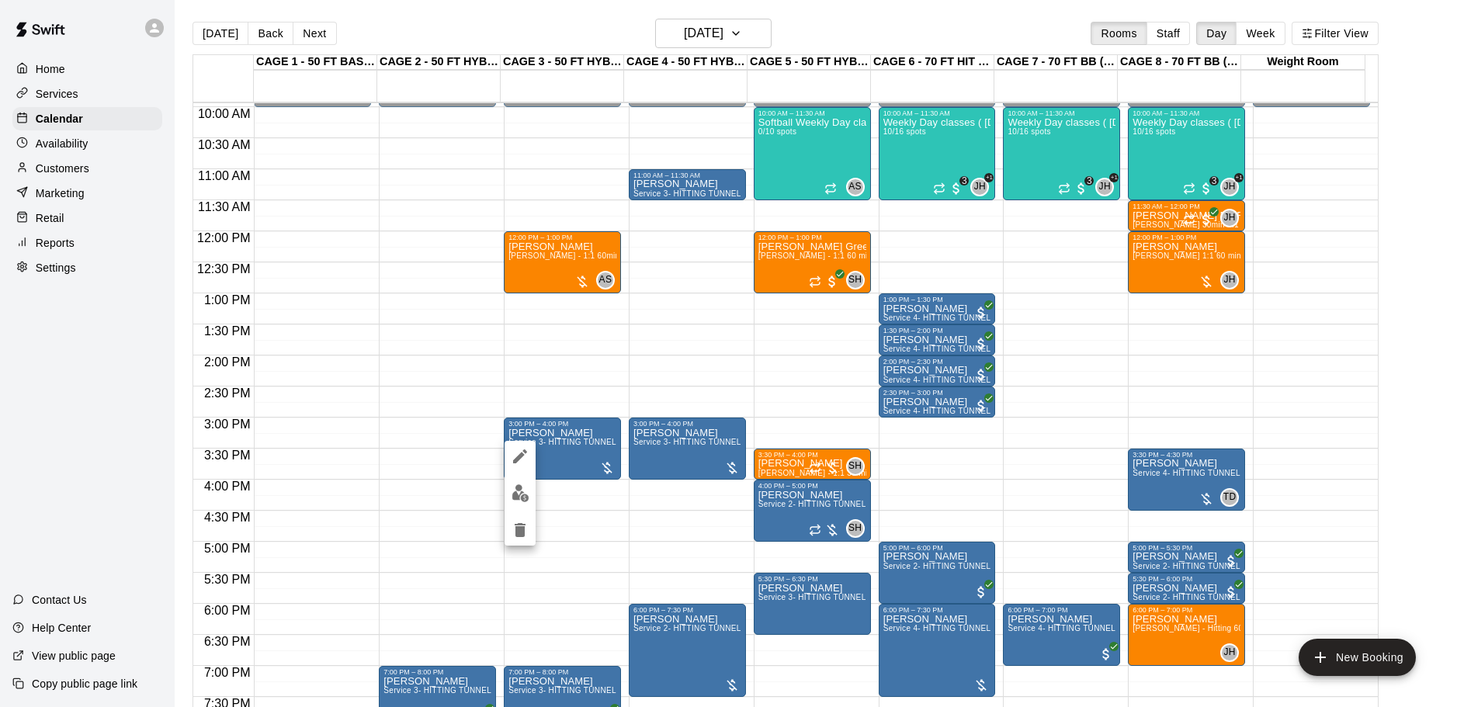
click at [592, 510] on div at bounding box center [728, 353] width 1457 height 707
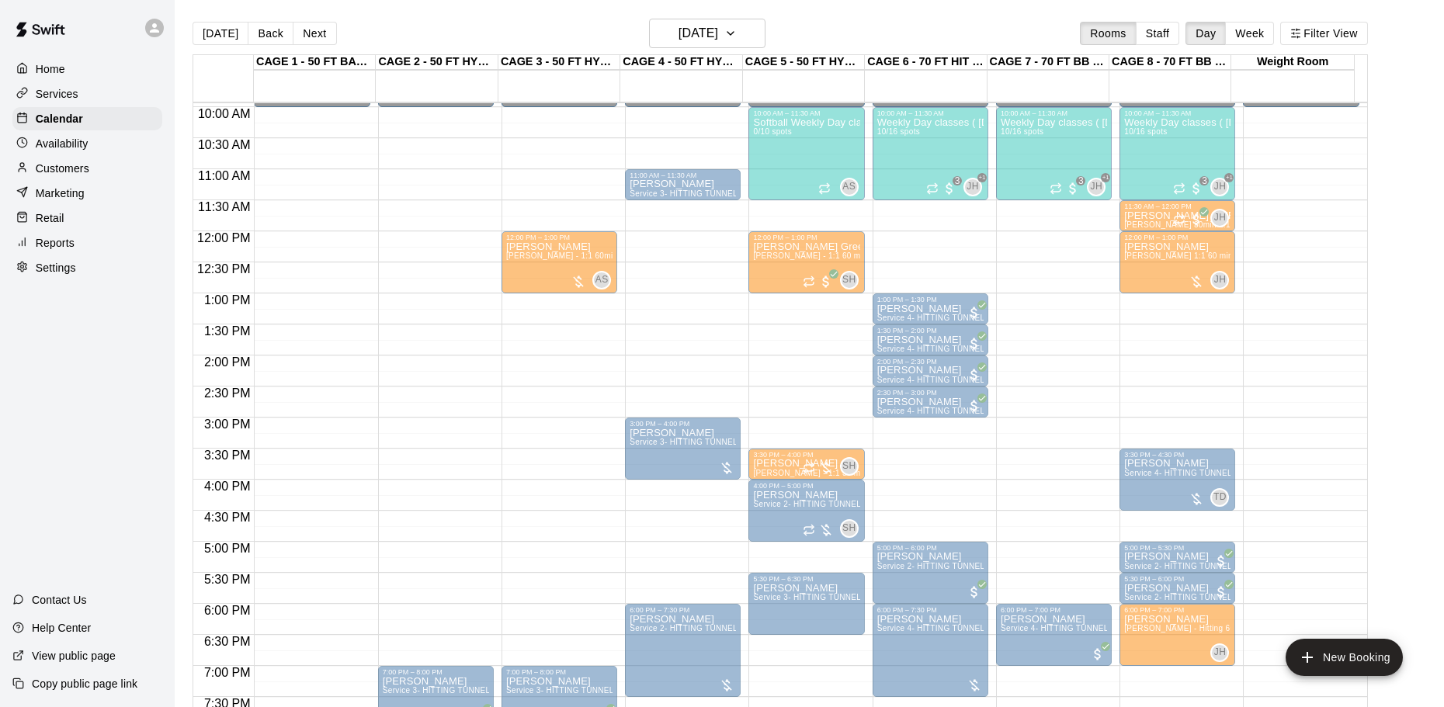
click at [556, 477] on div at bounding box center [560, 476] width 8 height 2
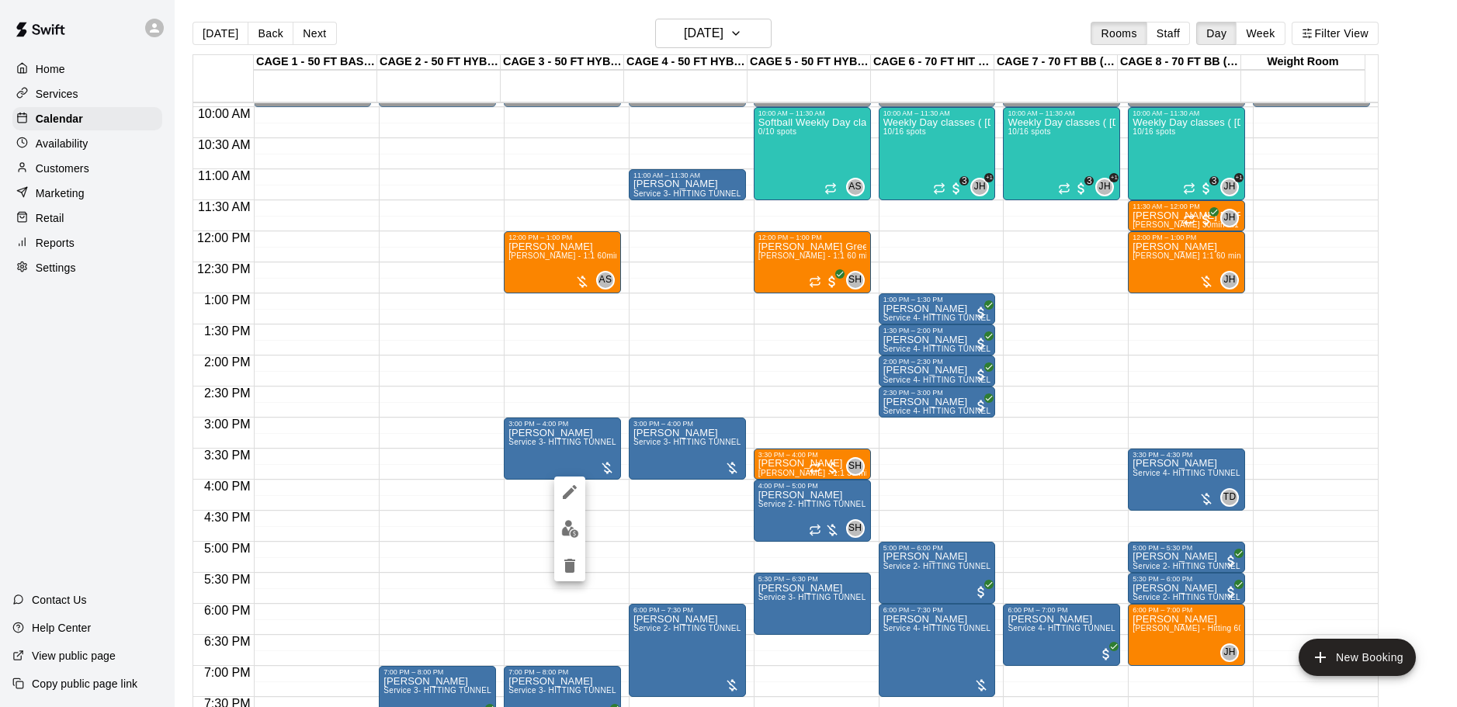
click at [539, 492] on div at bounding box center [728, 353] width 1457 height 707
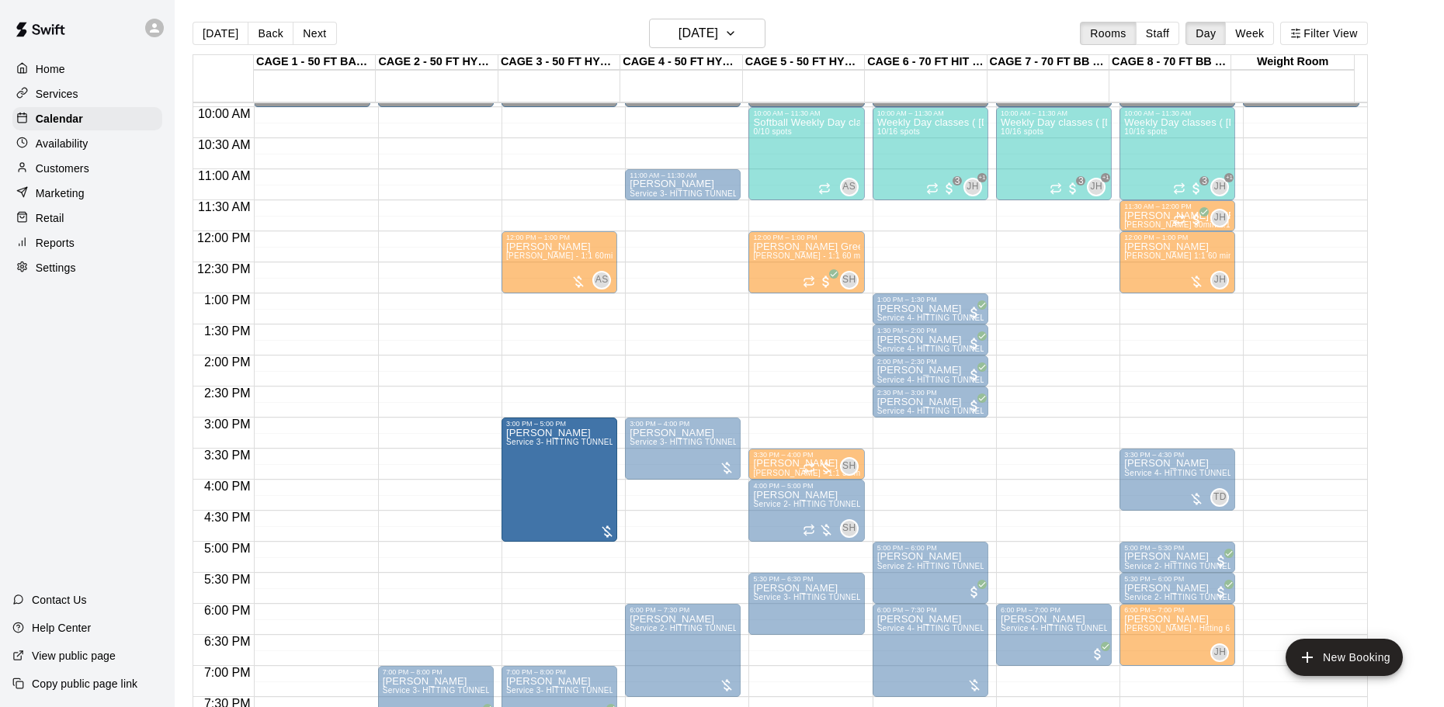
drag, startPoint x: 554, startPoint y: 477, endPoint x: 553, endPoint y: 548, distance: 71.4
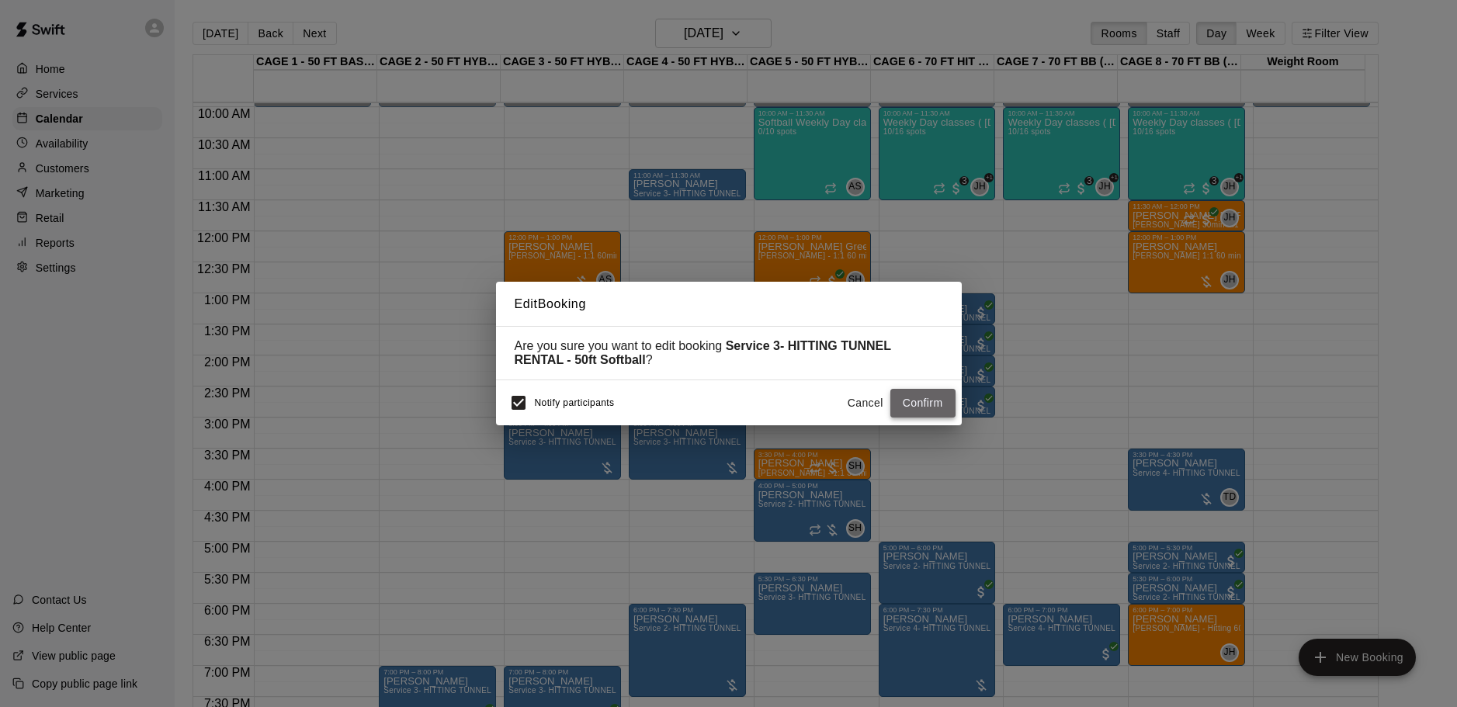
click at [938, 407] on button "Confirm" at bounding box center [922, 403] width 65 height 29
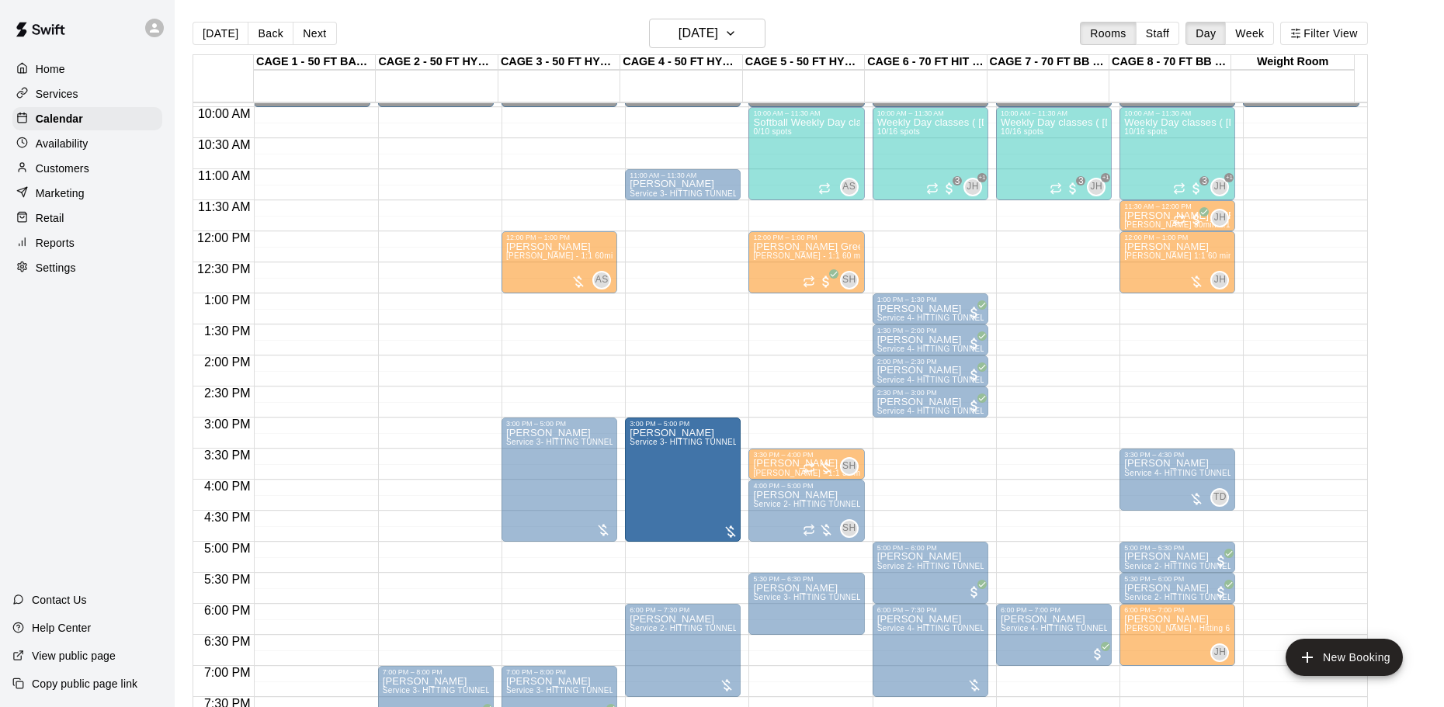
drag, startPoint x: 682, startPoint y: 477, endPoint x: 676, endPoint y: 547, distance: 70.1
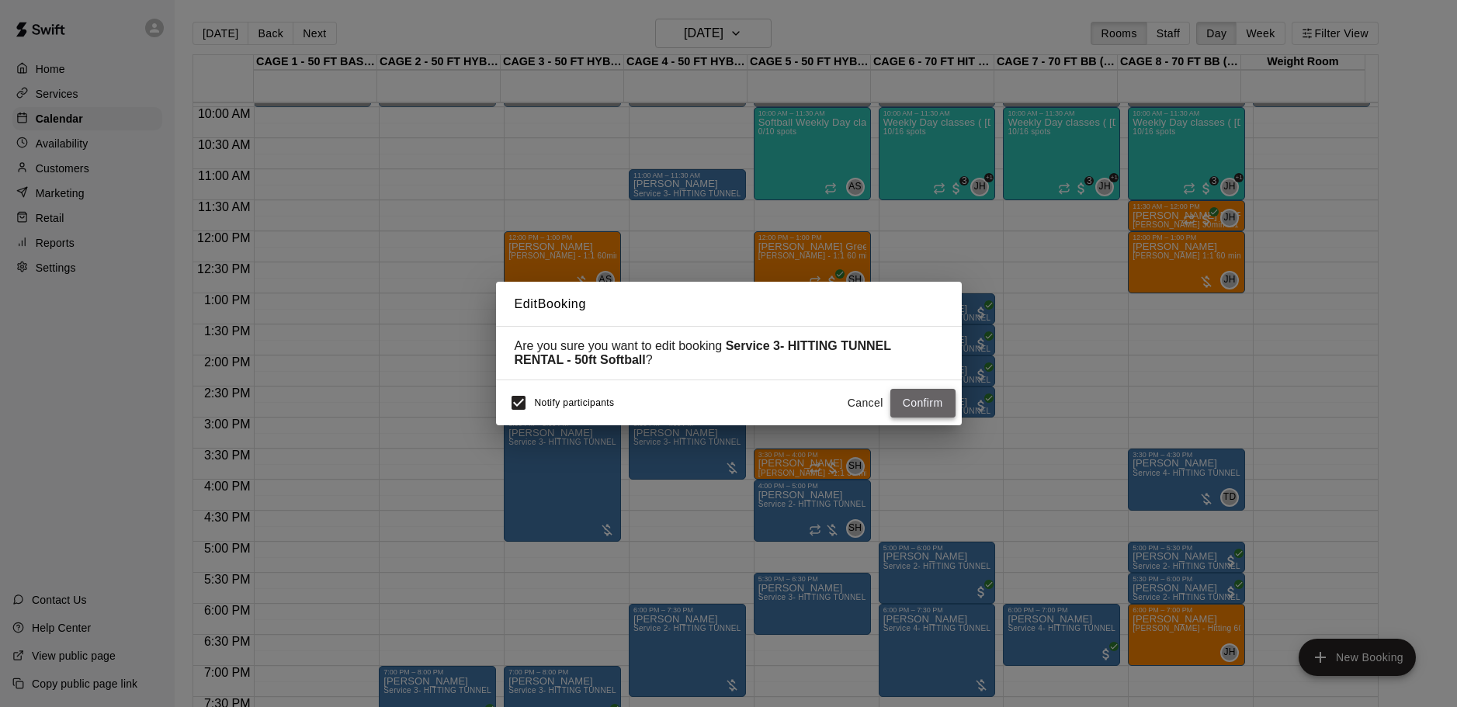
click at [911, 415] on button "Confirm" at bounding box center [922, 403] width 65 height 29
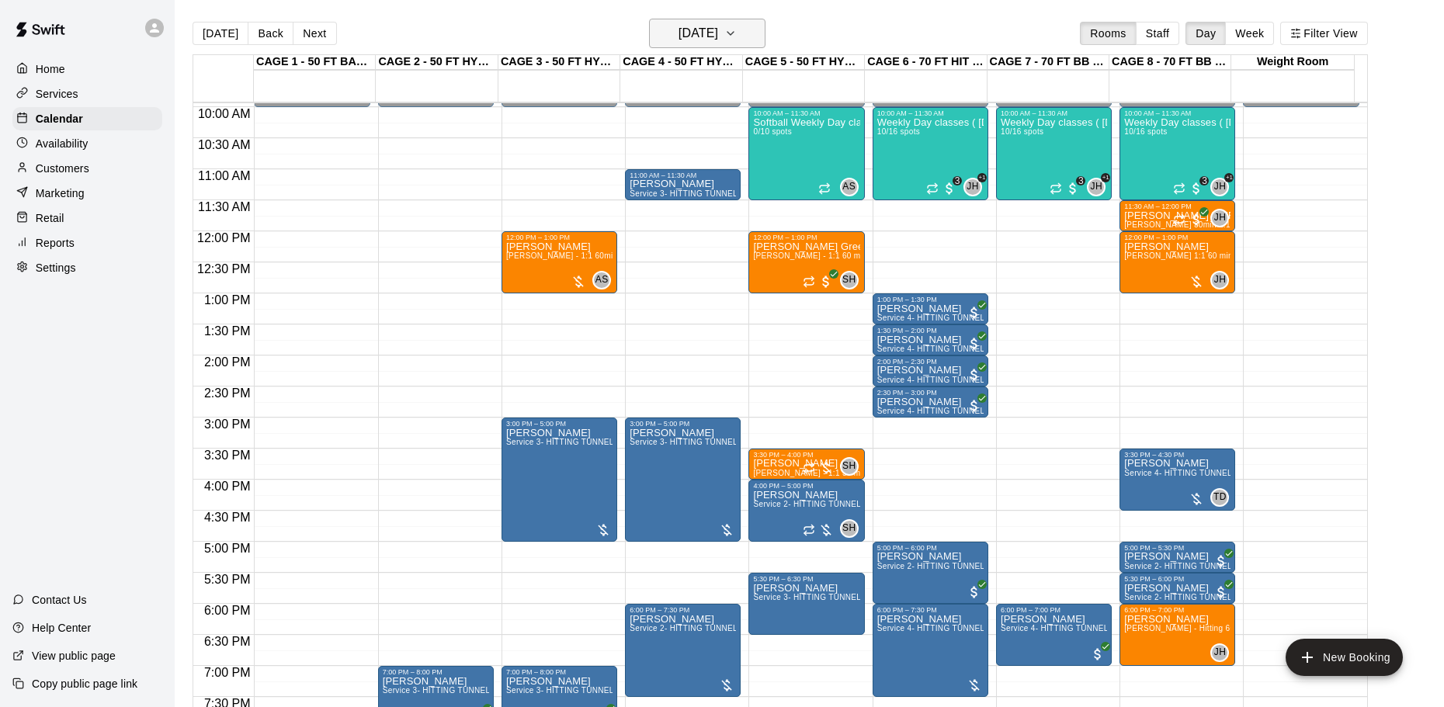
click at [692, 33] on h6 "Monday Oct 13" at bounding box center [699, 34] width 40 height 22
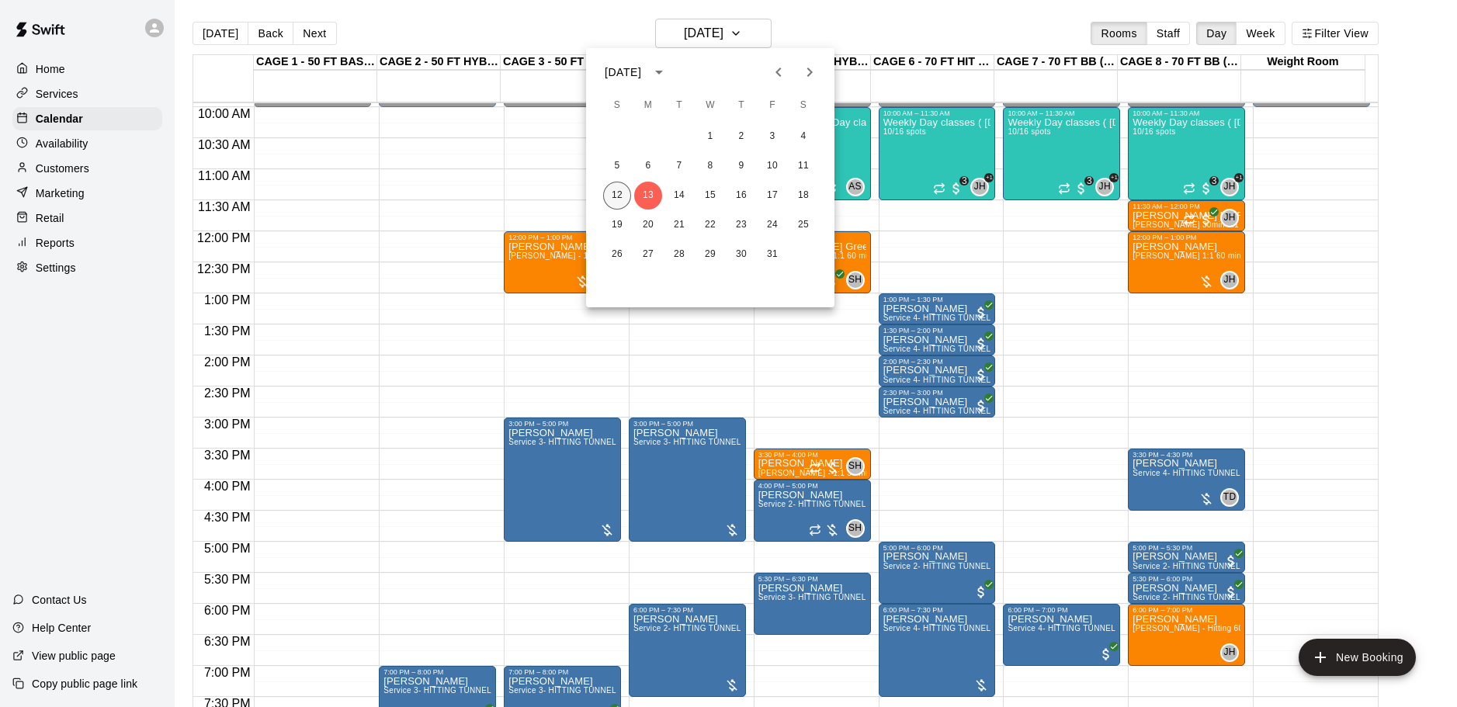
click at [613, 198] on button "12" at bounding box center [617, 196] width 28 height 28
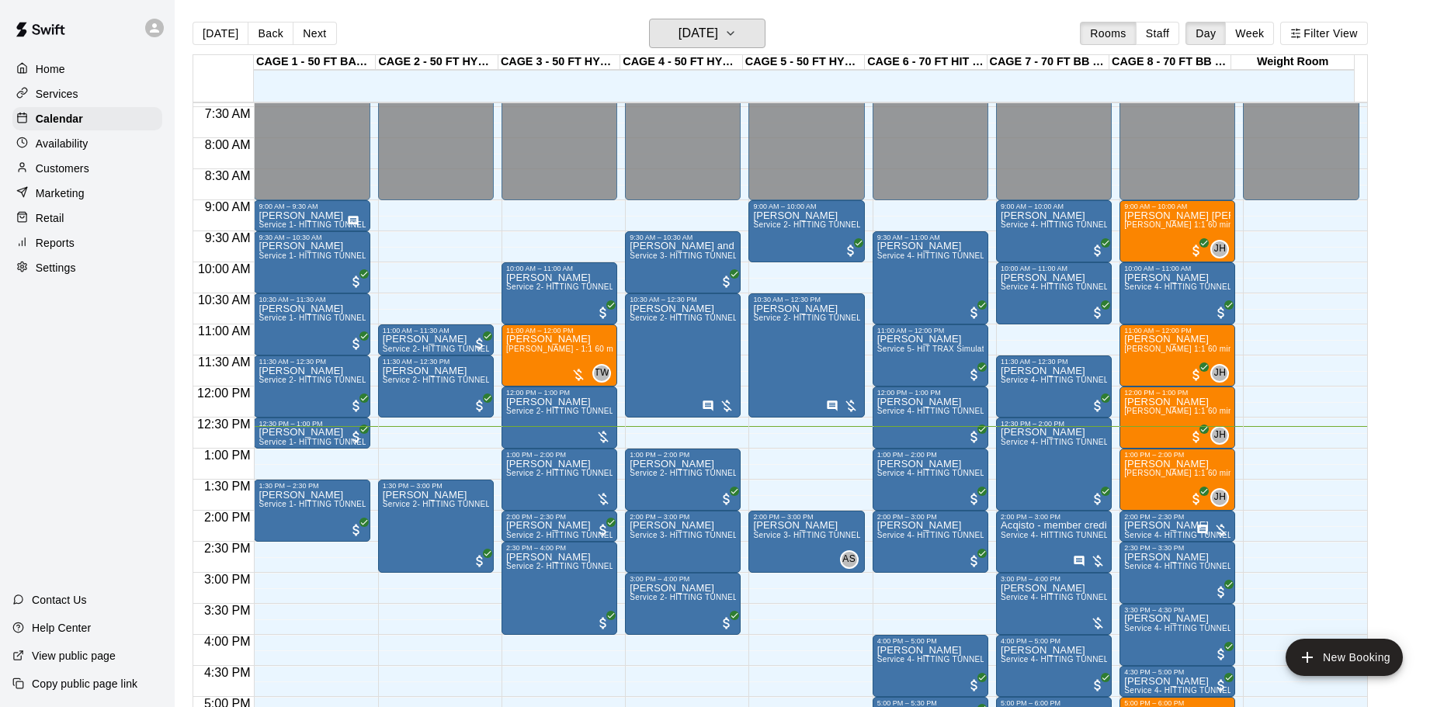
scroll to position [540, 0]
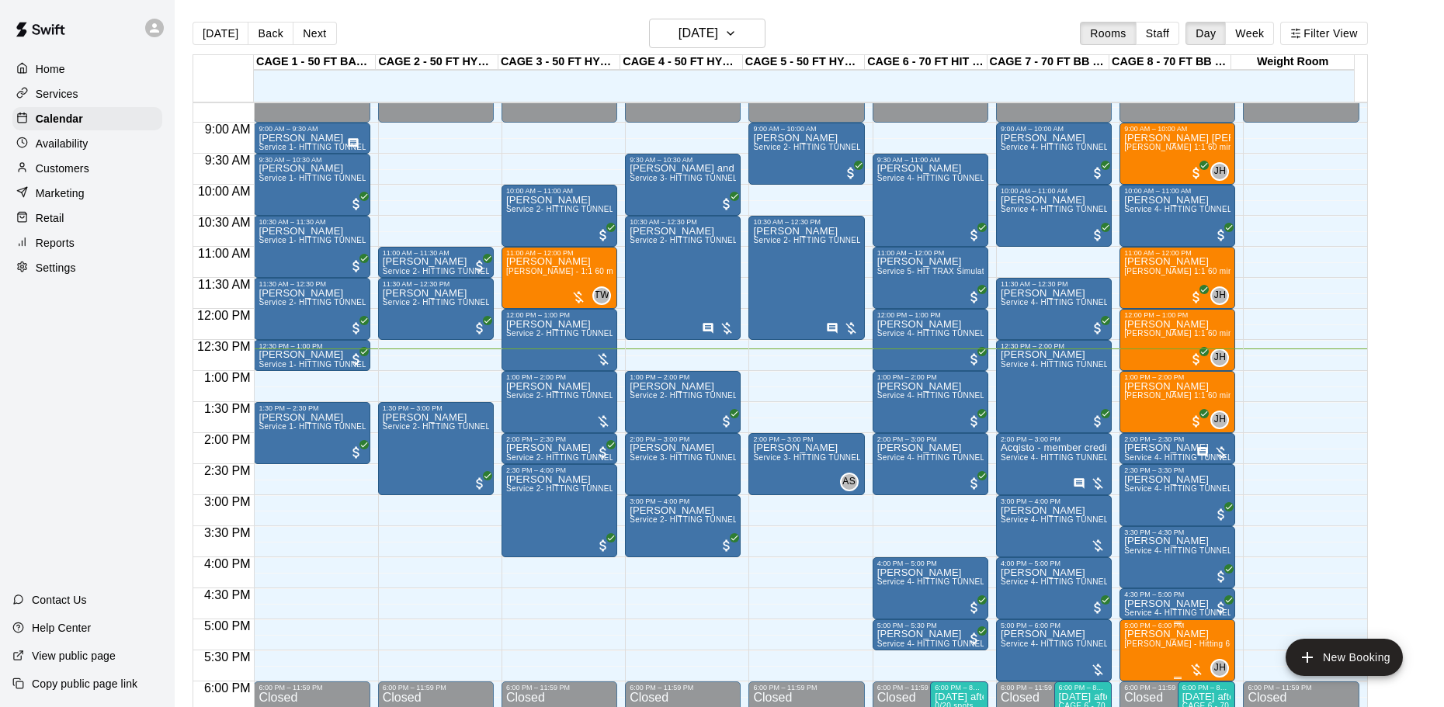
click at [1220, 648] on span "John Havird - Hitting 60min 1:1 instruction" at bounding box center [1213, 644] width 179 height 9
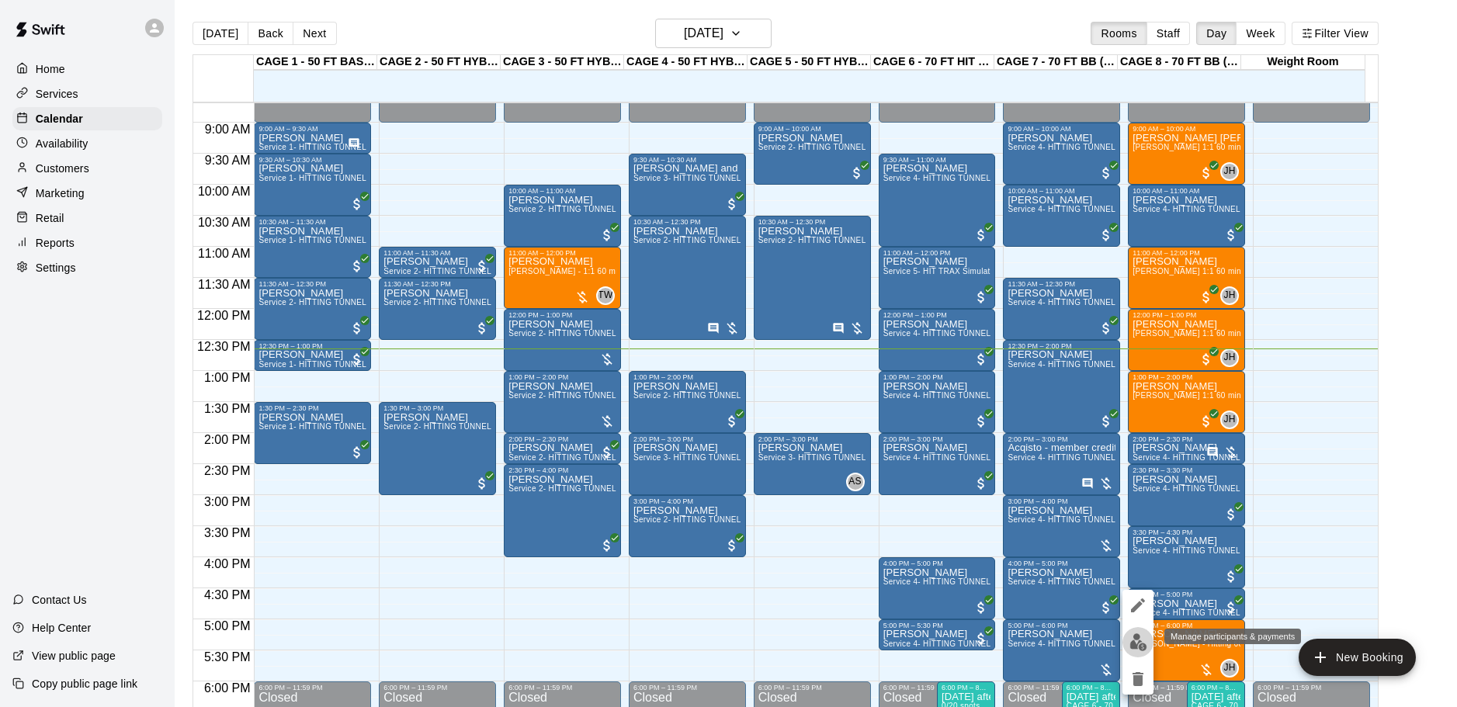
click at [1143, 640] on img "edit" at bounding box center [1139, 642] width 18 height 18
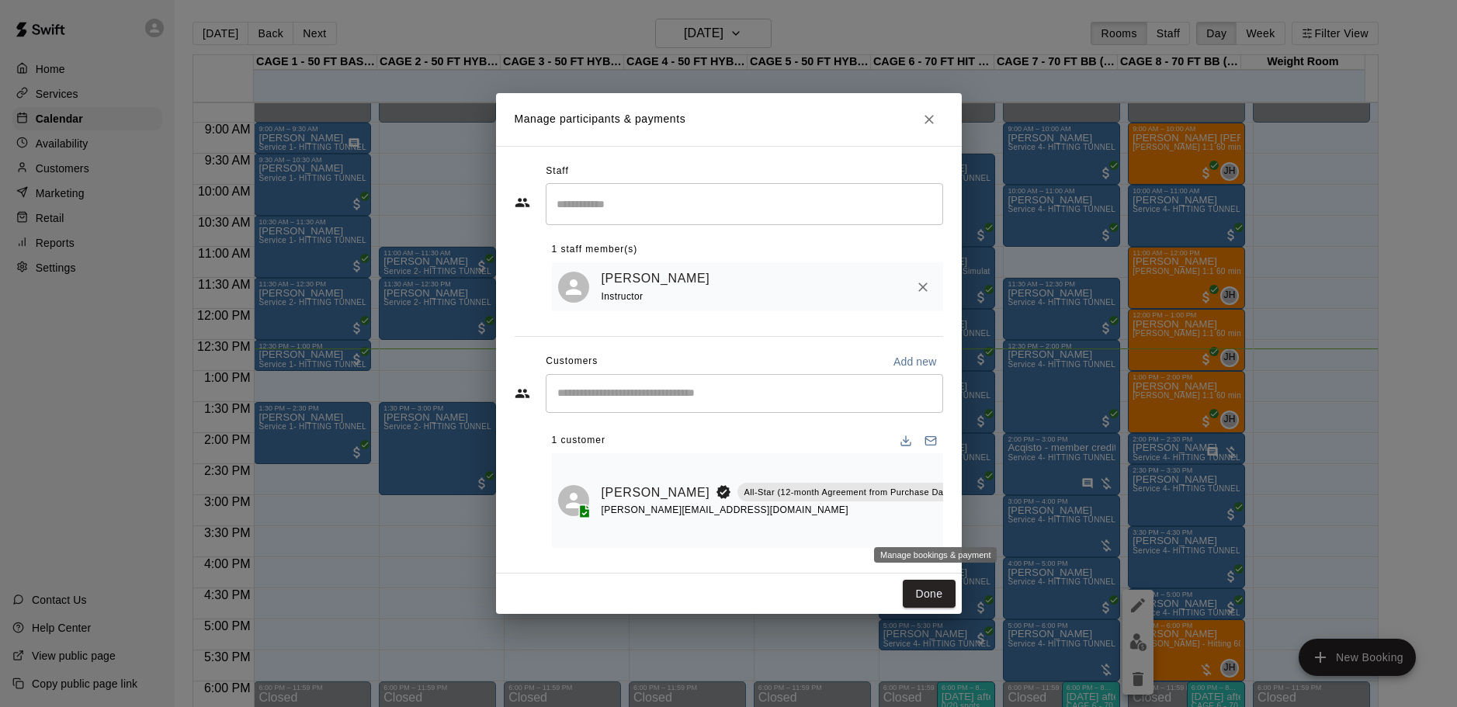
click at [992, 520] on icon "Manage bookings & payment" at bounding box center [1000, 528] width 16 height 16
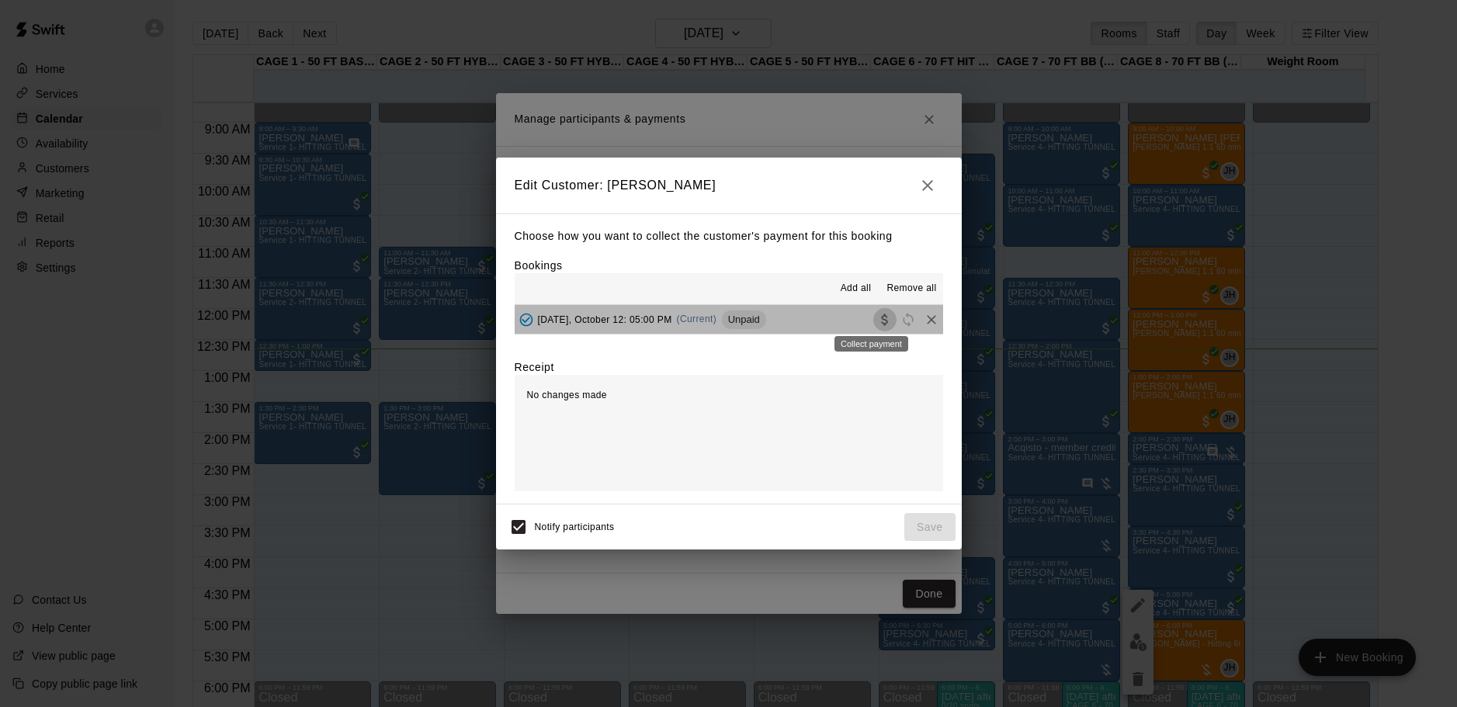
click at [877, 323] on icon "Collect payment" at bounding box center [885, 320] width 16 height 16
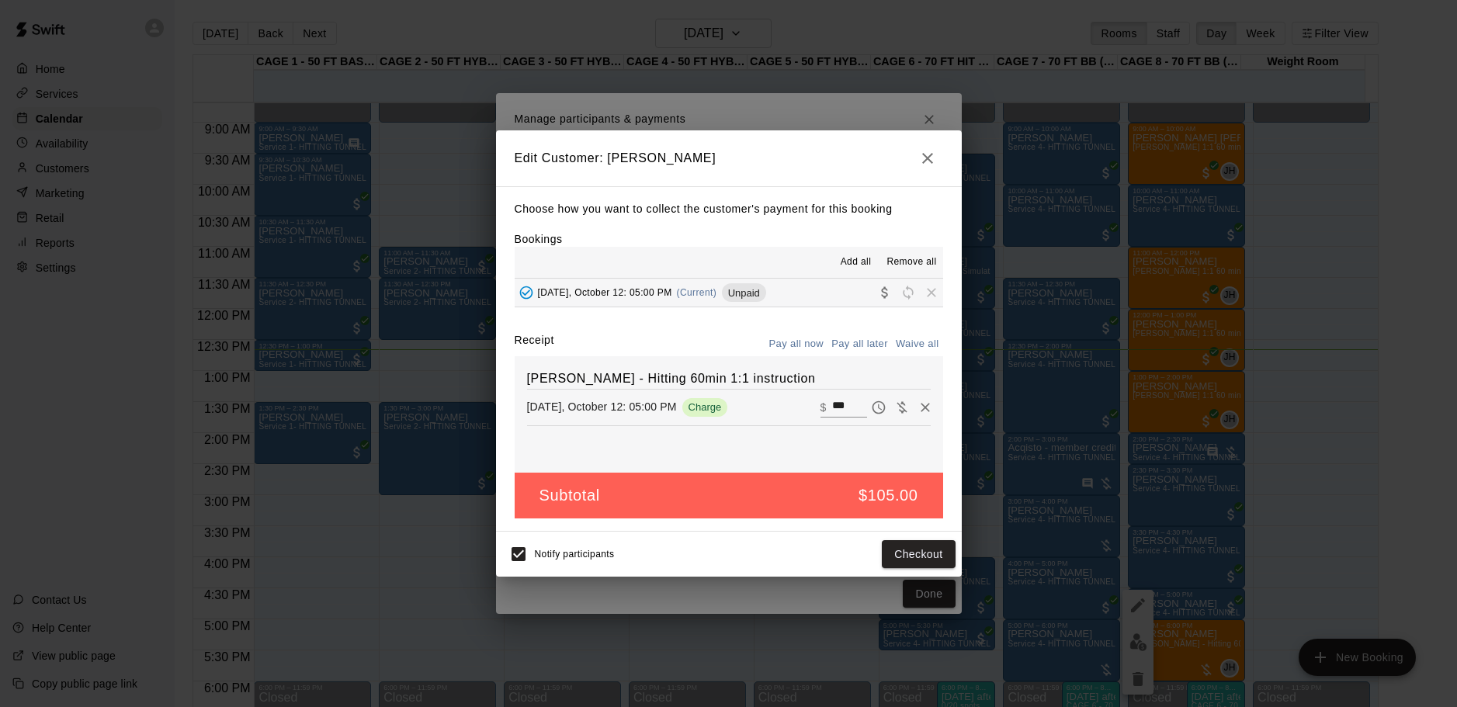
click at [933, 149] on icon "button" at bounding box center [927, 158] width 19 height 19
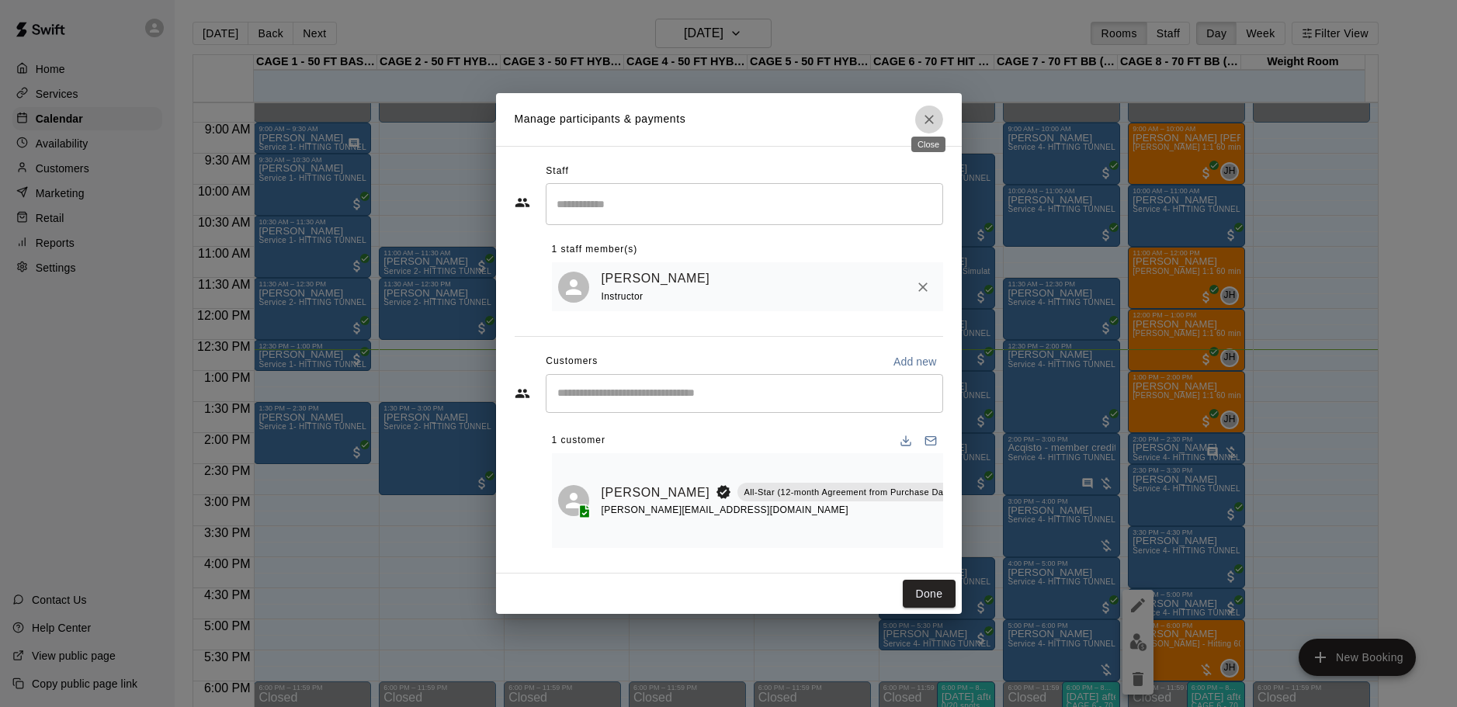
click at [930, 125] on button "Close" at bounding box center [929, 120] width 28 height 28
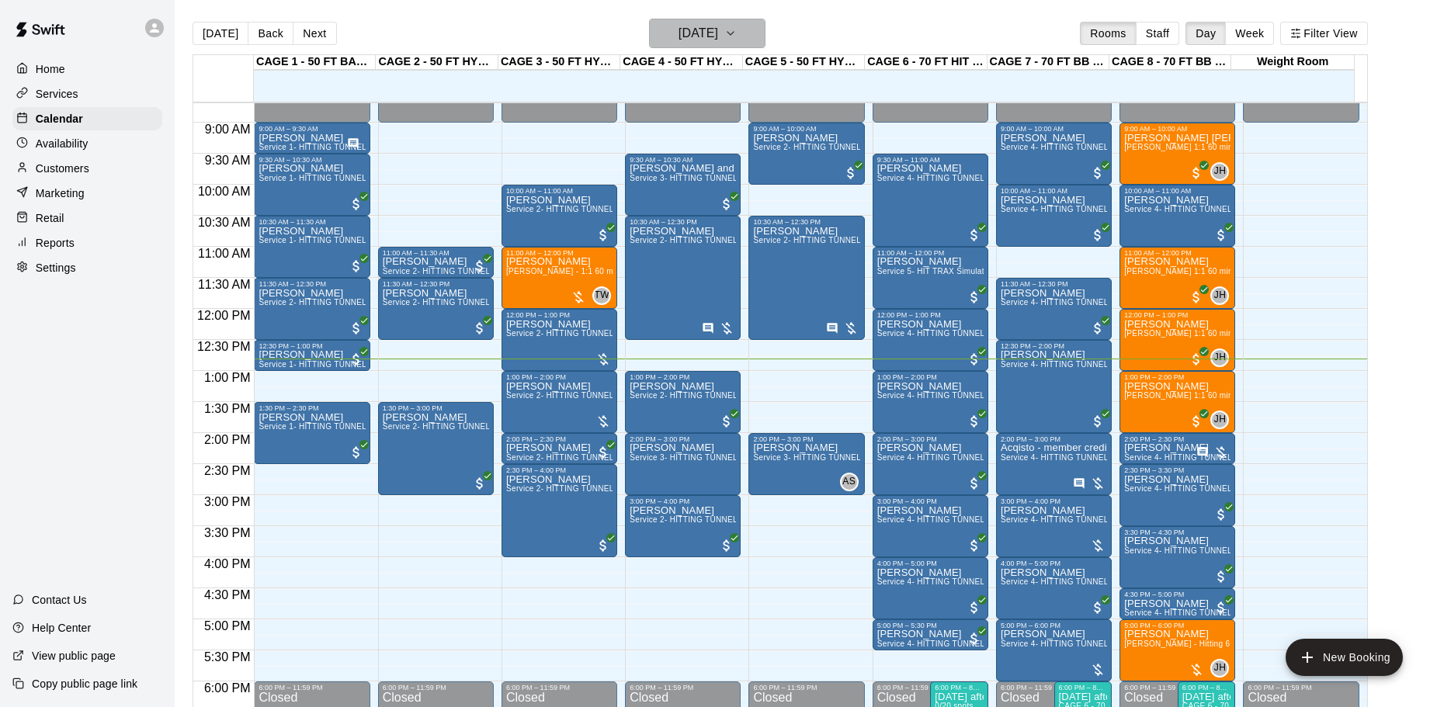
click at [689, 19] on button "[DATE]" at bounding box center [707, 34] width 116 height 30
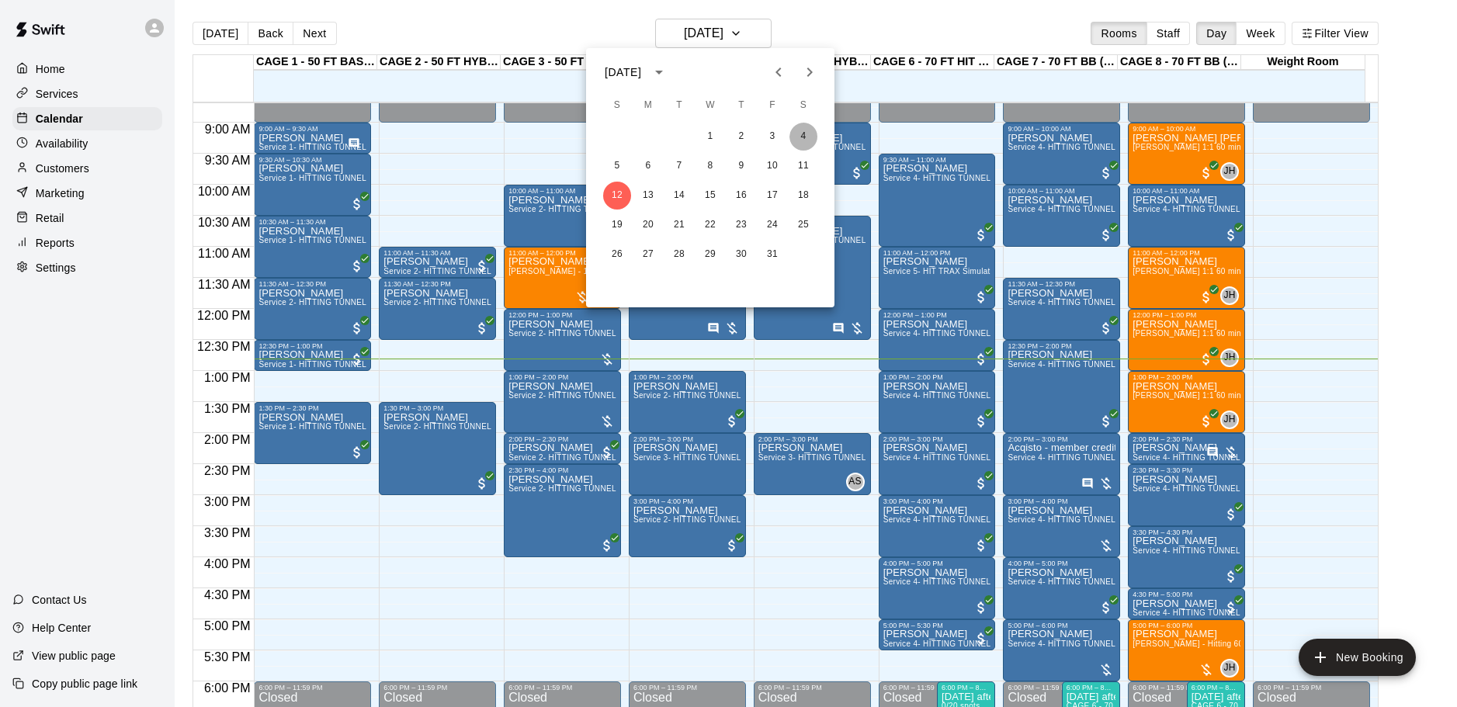
click at [800, 136] on button "4" at bounding box center [804, 137] width 28 height 28
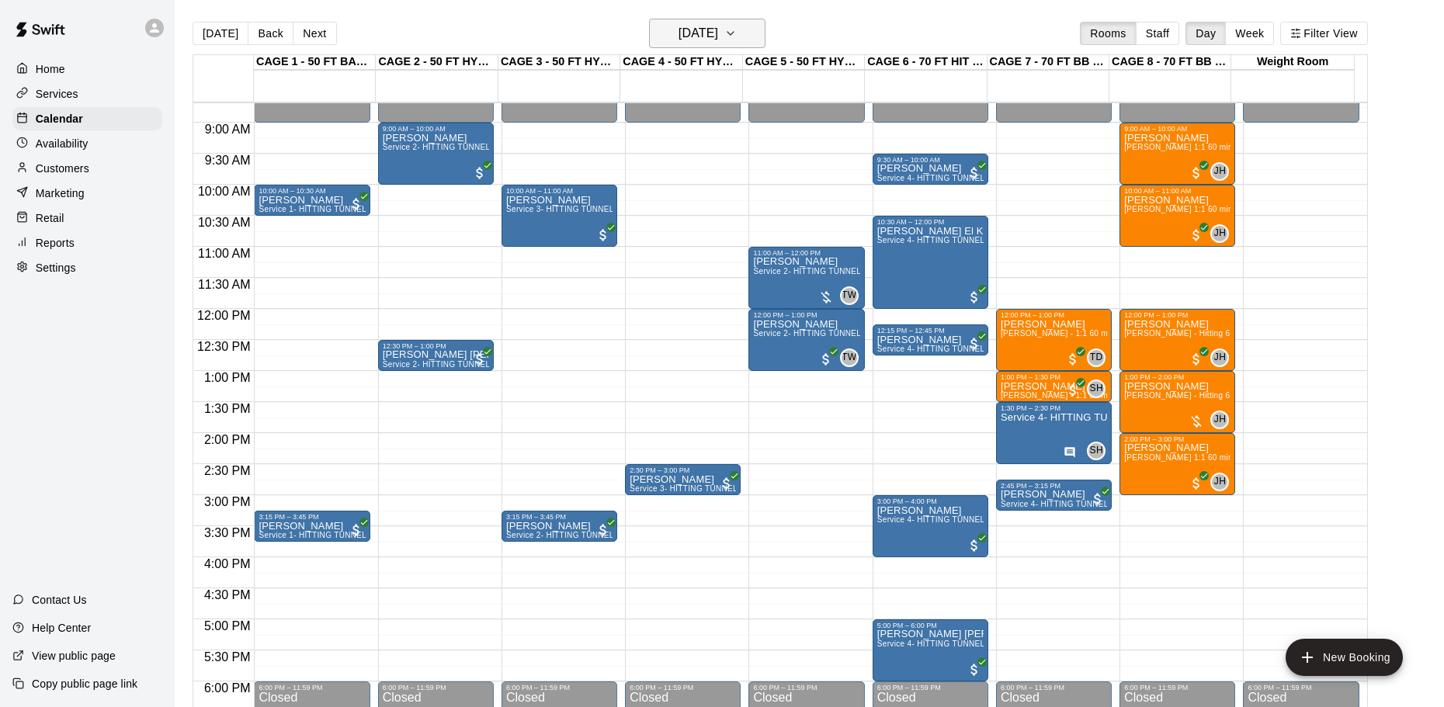
click at [718, 35] on h6 "Saturday Oct 04" at bounding box center [699, 34] width 40 height 22
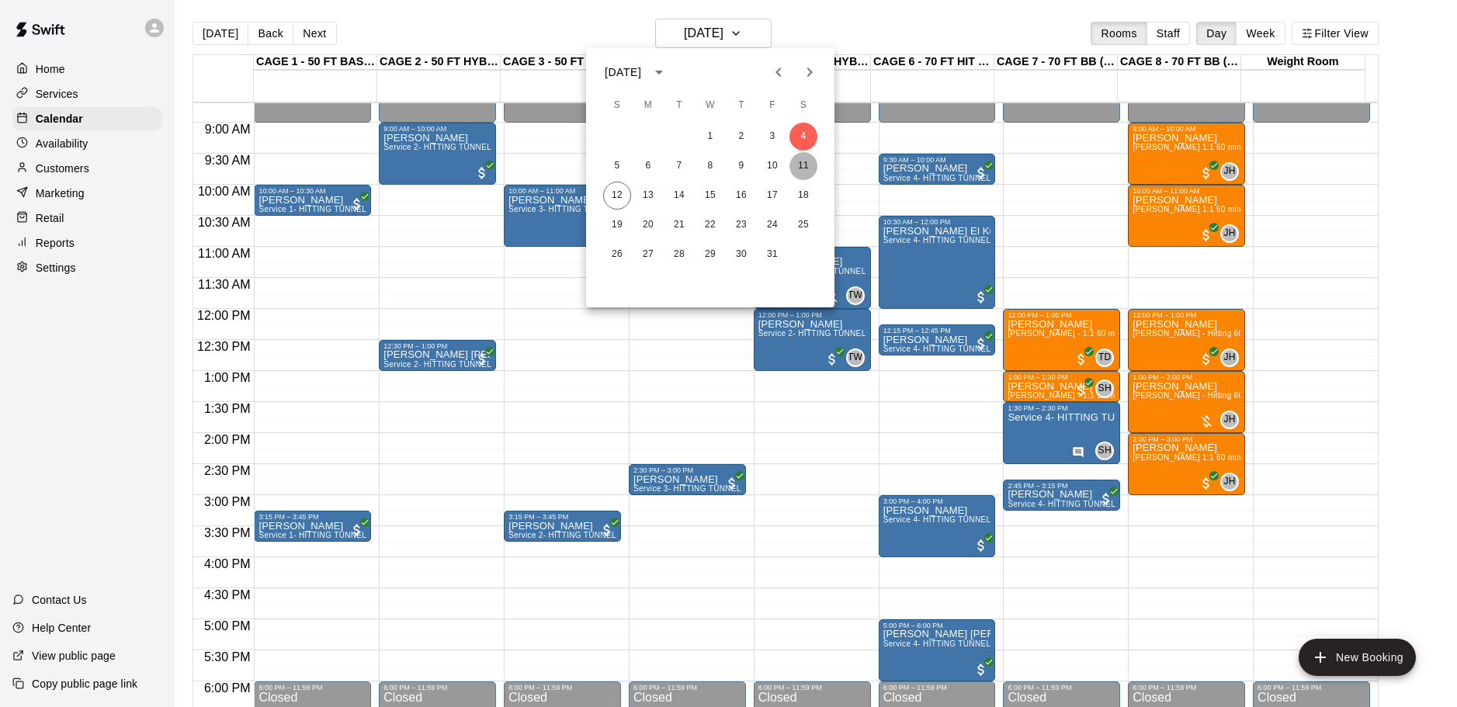
click at [798, 163] on button "11" at bounding box center [804, 166] width 28 height 28
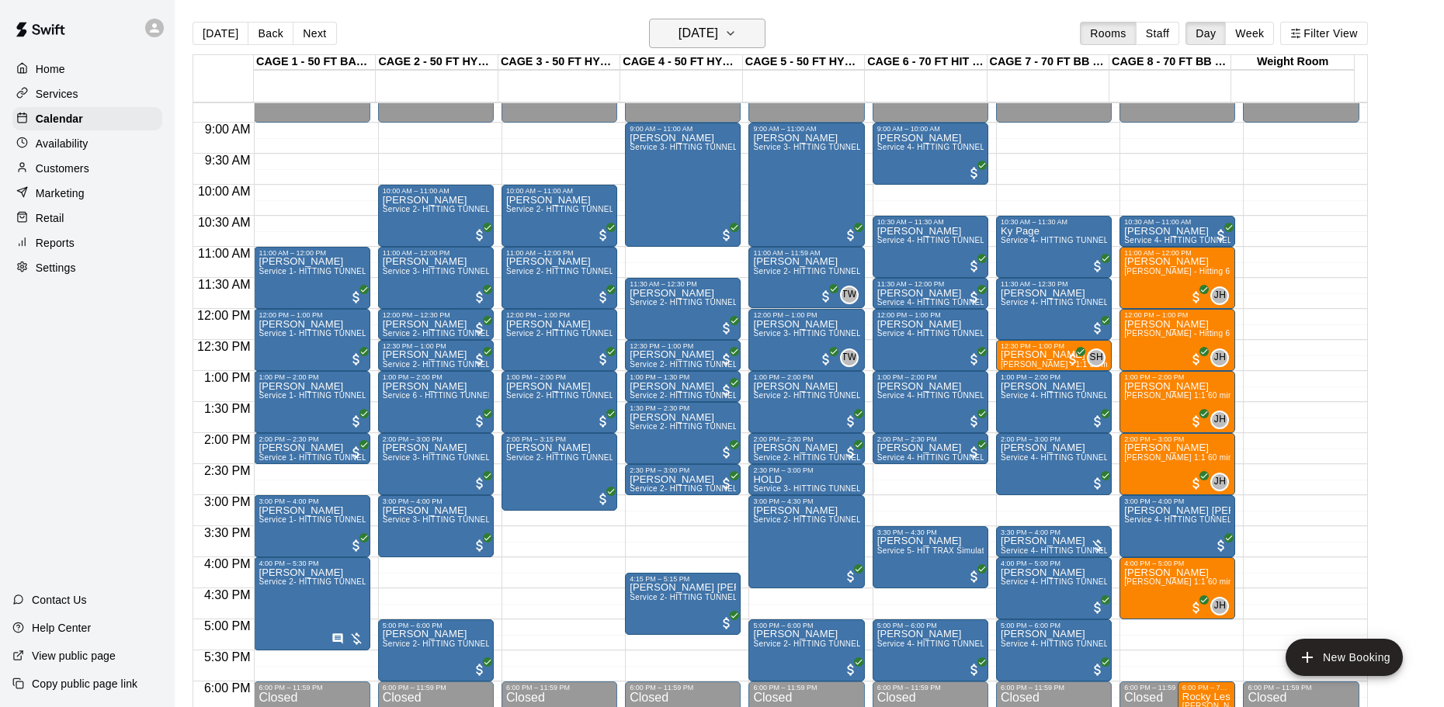
click at [718, 23] on h6 "Saturday Oct 11" at bounding box center [699, 34] width 40 height 22
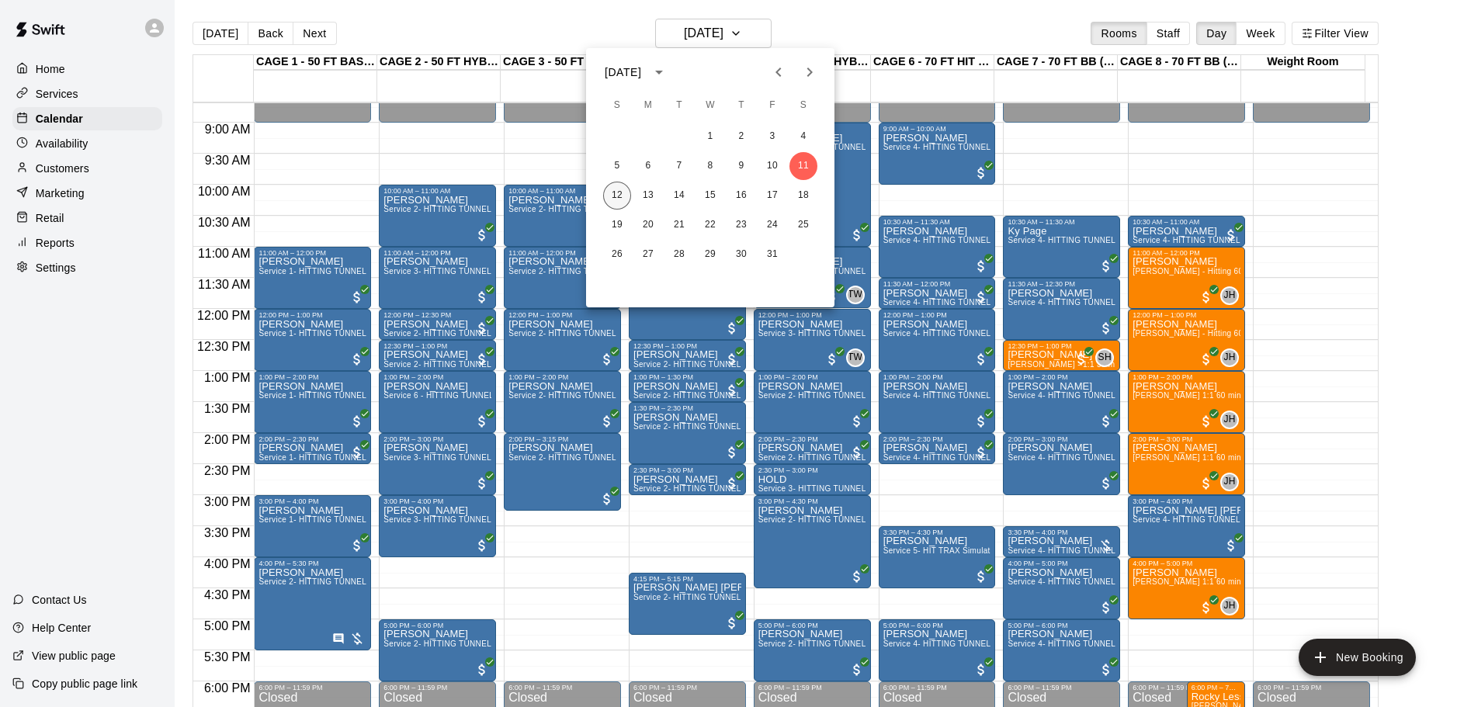
drag, startPoint x: 619, startPoint y: 193, endPoint x: 628, endPoint y: 198, distance: 10.4
click at [620, 193] on button "12" at bounding box center [617, 196] width 28 height 28
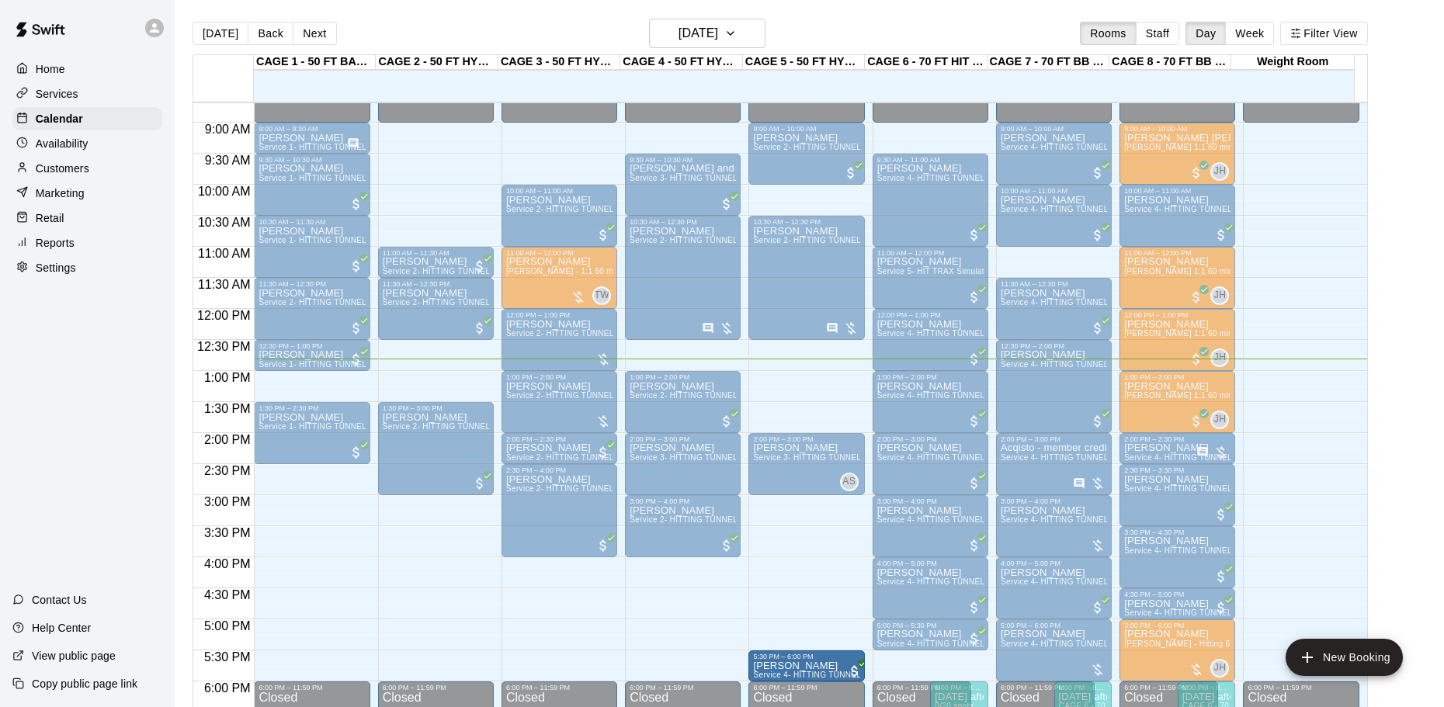
drag, startPoint x: 919, startPoint y: 665, endPoint x: 839, endPoint y: 669, distance: 80.1
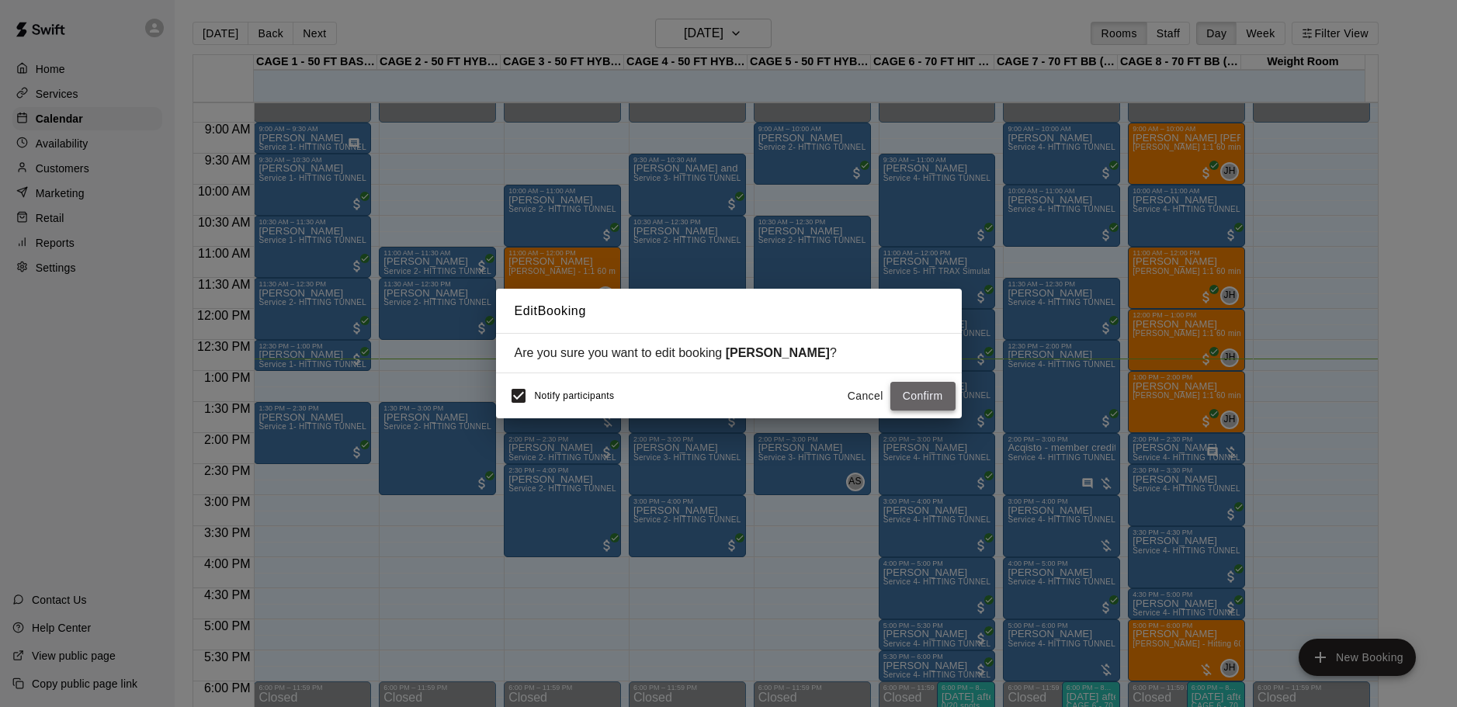
click at [930, 401] on button "Confirm" at bounding box center [922, 396] width 65 height 29
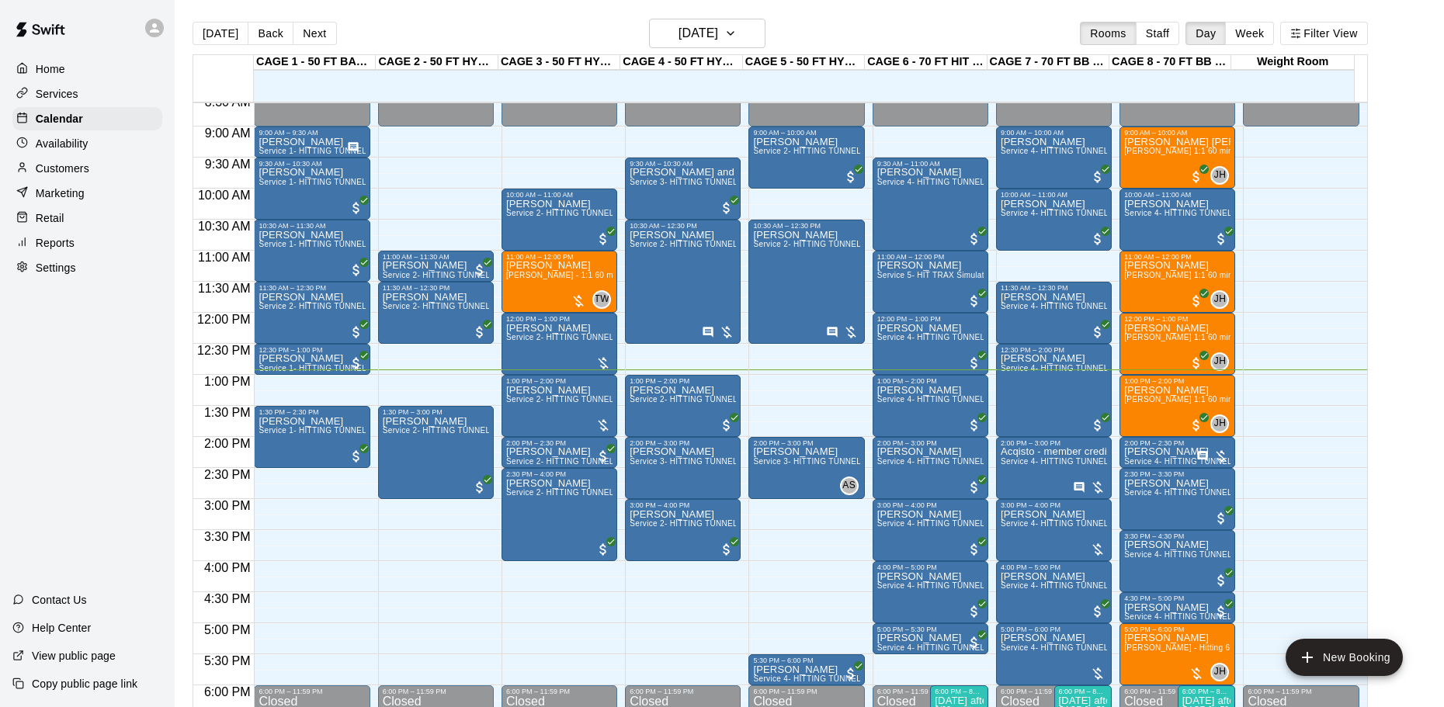
scroll to position [542, 0]
